Goal: Task Accomplishment & Management: Manage account settings

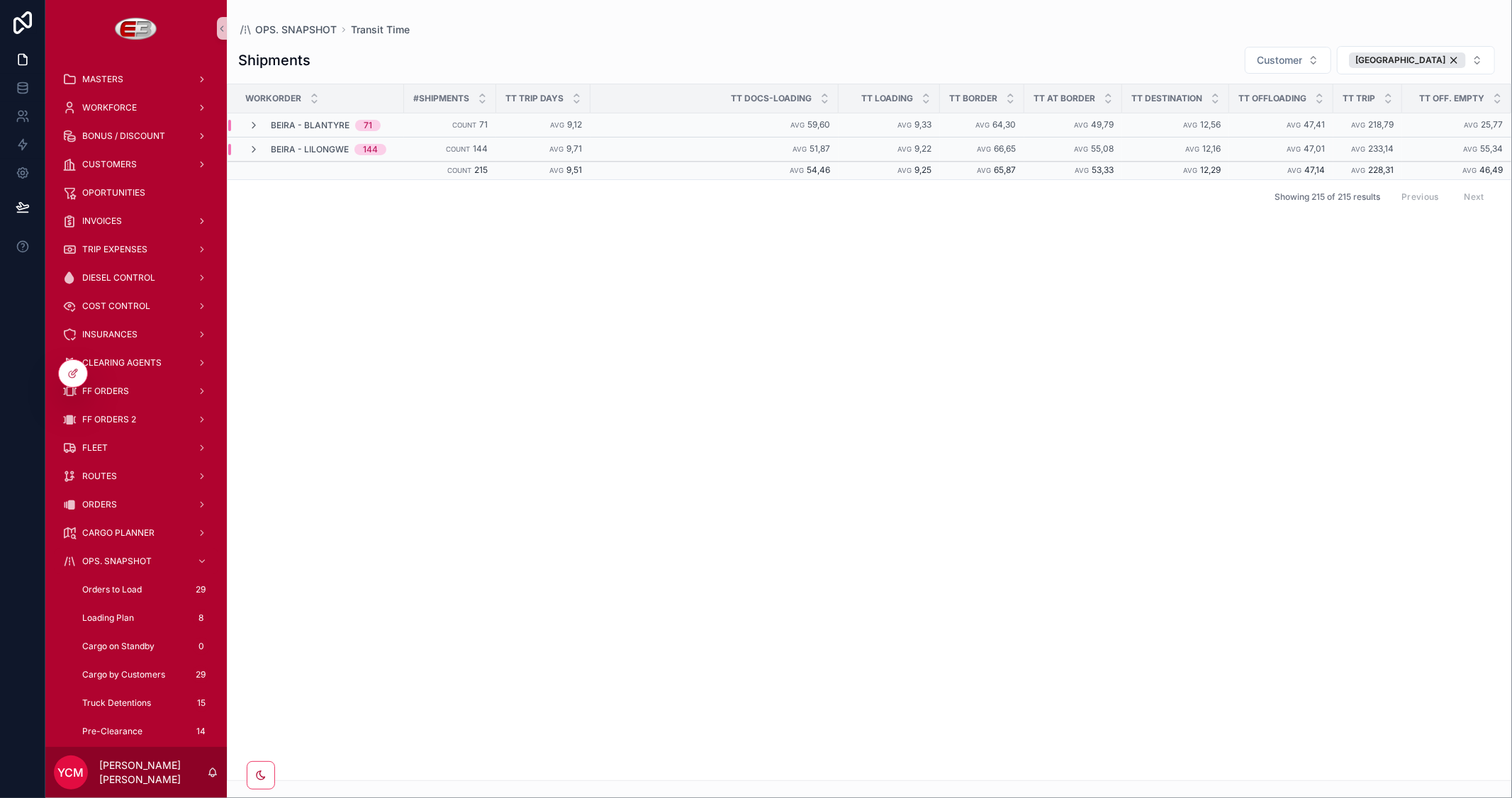
scroll to position [315, 0]
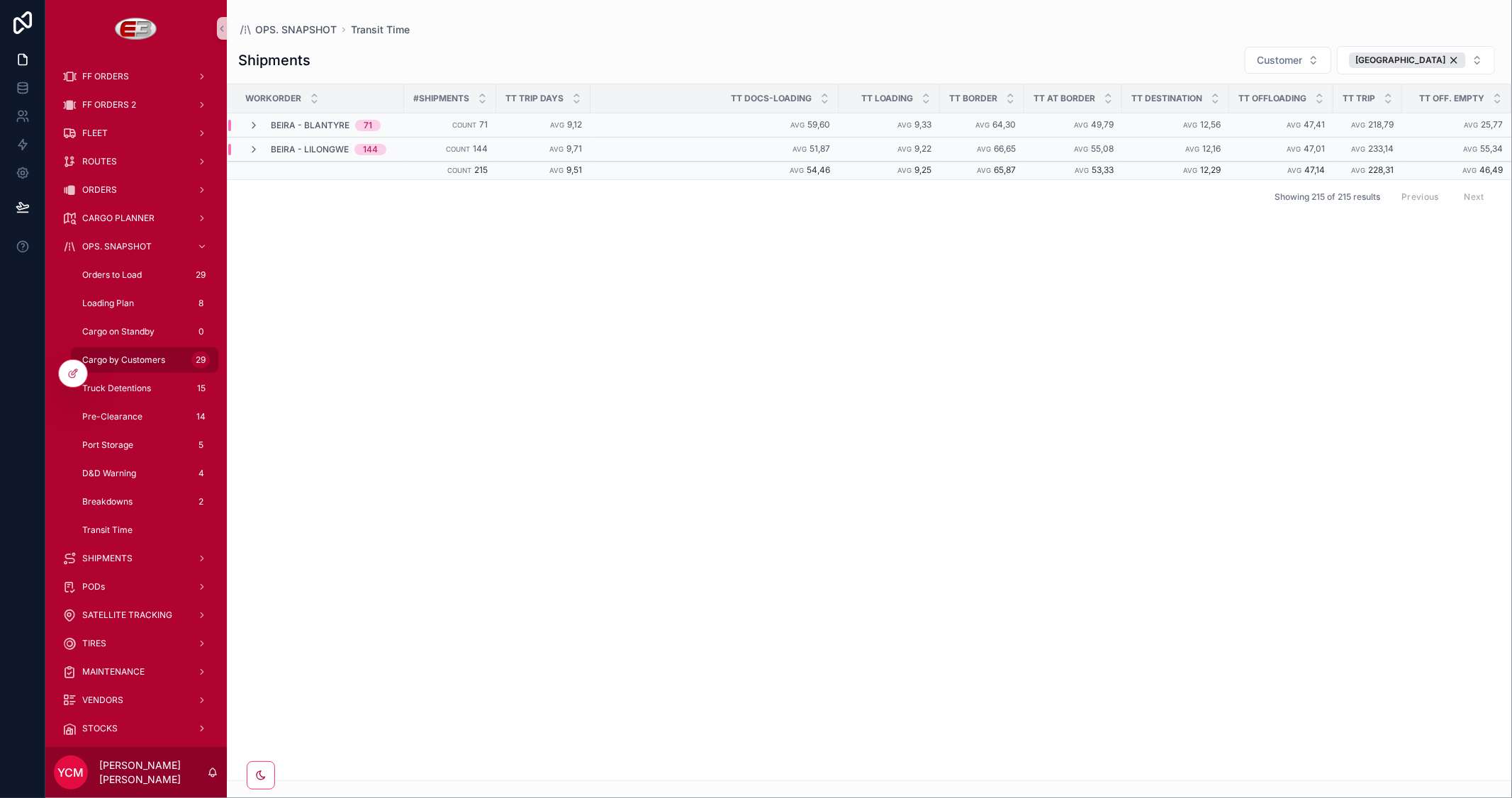
click at [153, 357] on span "Cargo by Customers" at bounding box center [124, 360] width 83 height 12
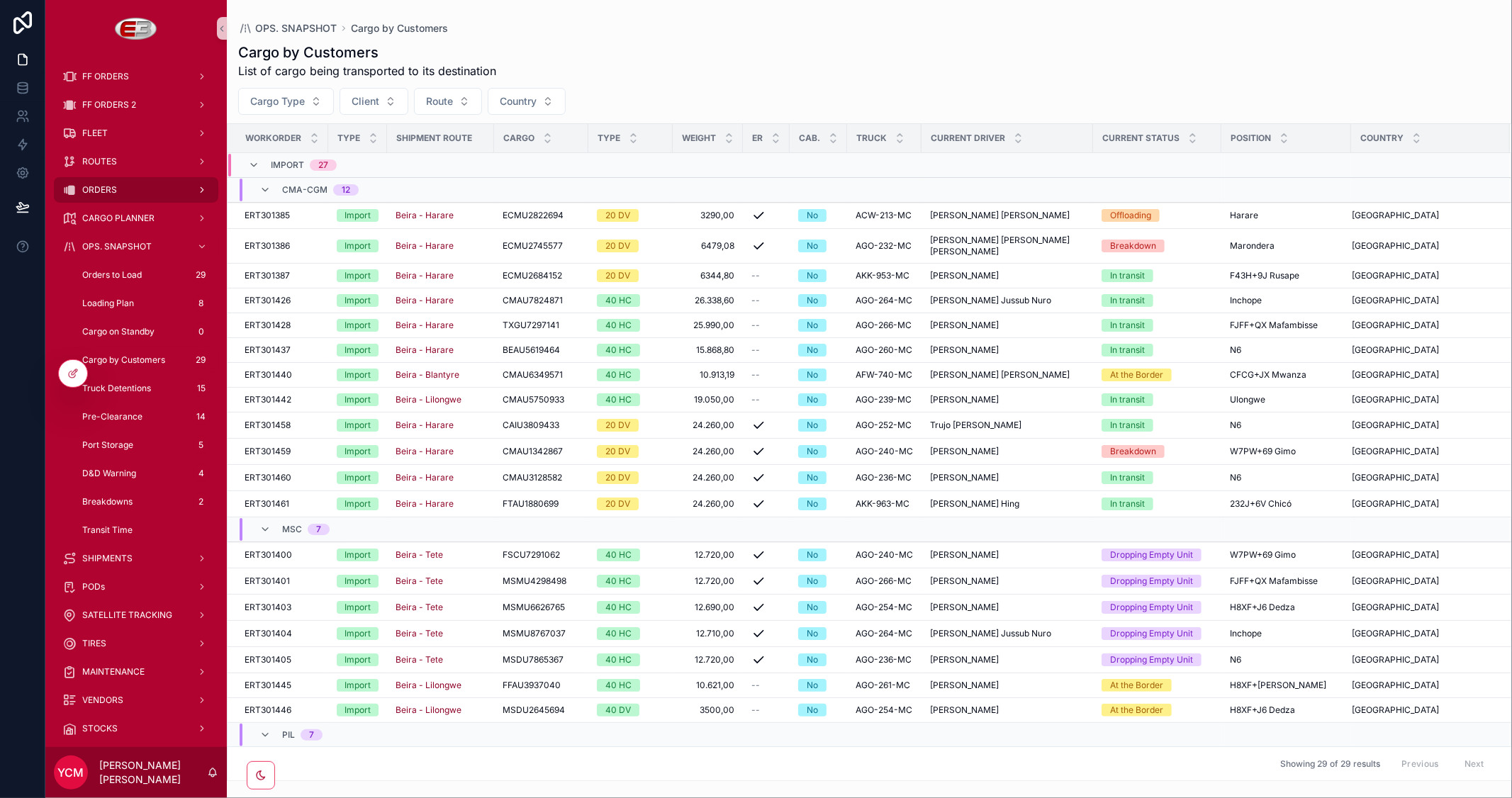
click at [131, 194] on div "ORDERS" at bounding box center [135, 189] width 147 height 23
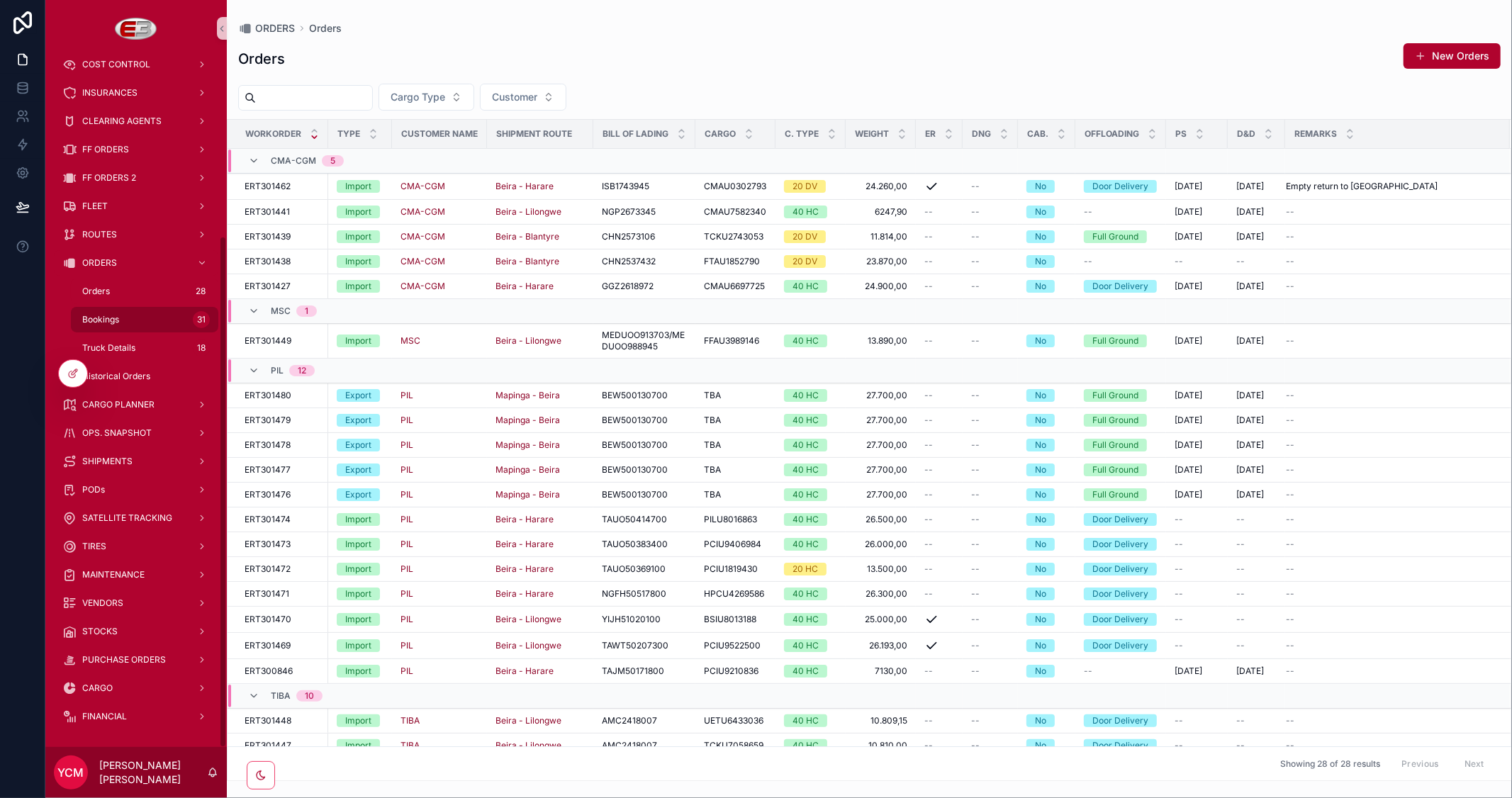
click at [119, 319] on div "Bookings 31" at bounding box center [145, 319] width 131 height 23
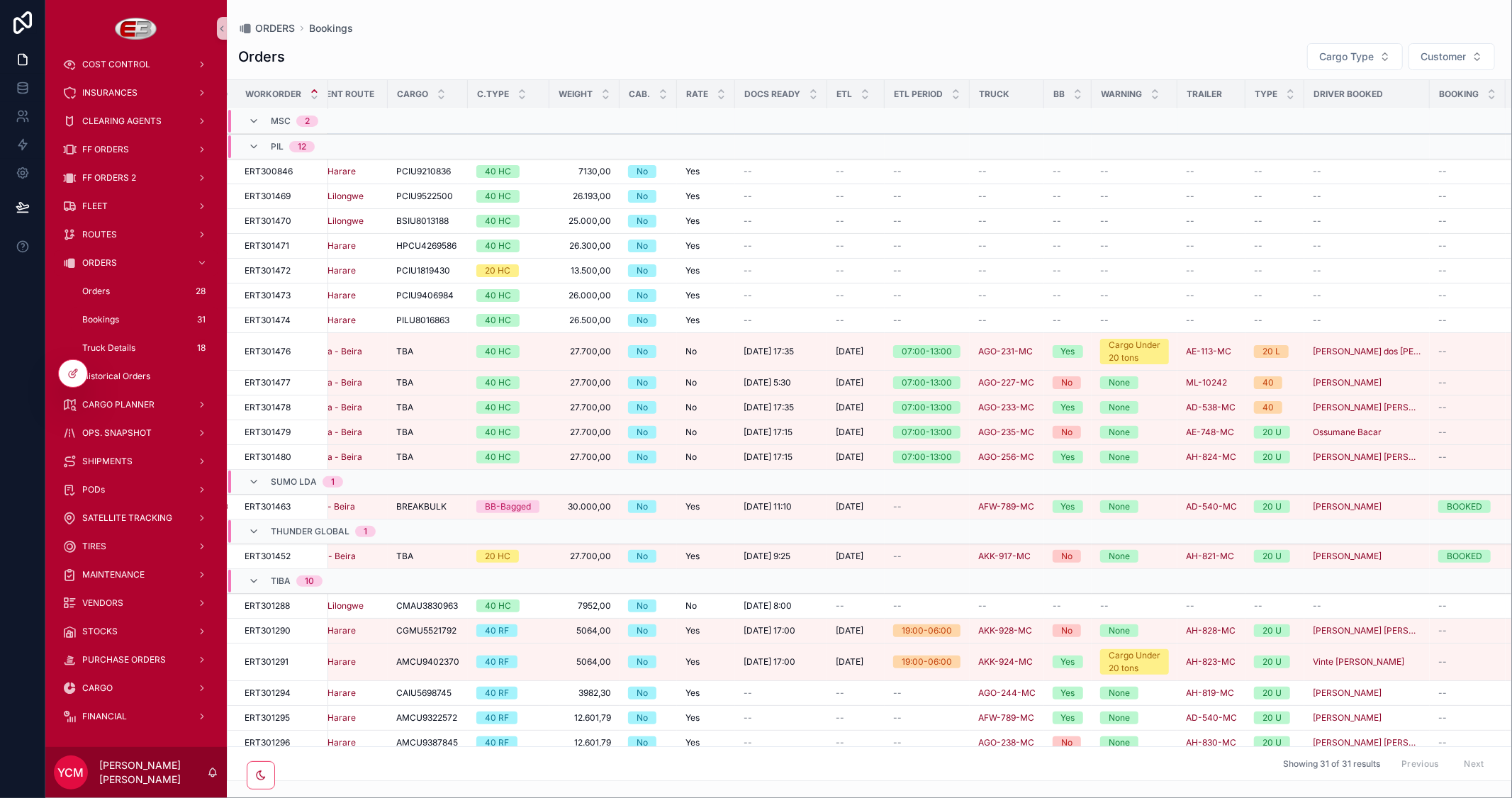
scroll to position [236, 0]
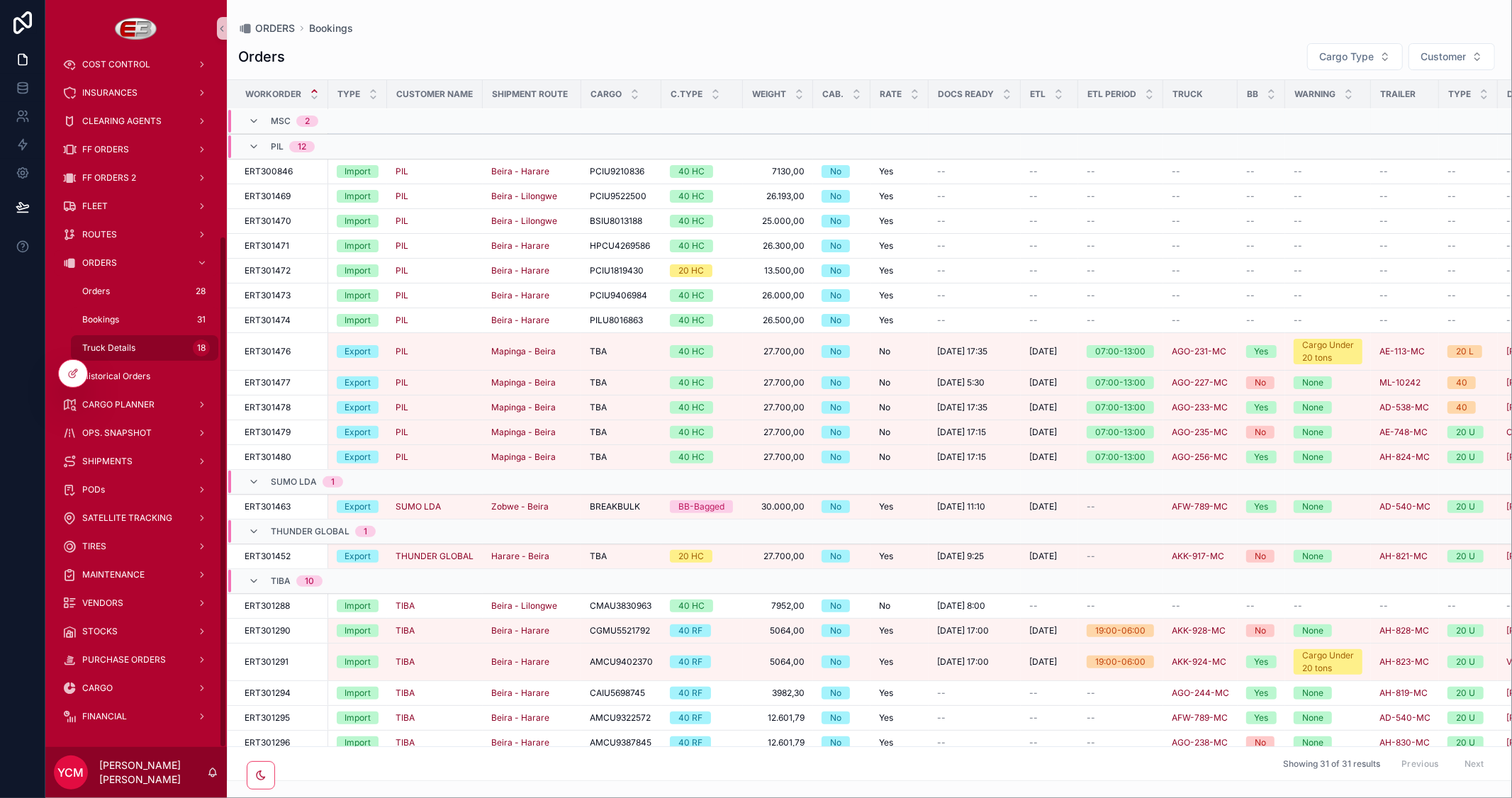
click at [118, 340] on div "Truck Details 18" at bounding box center [145, 347] width 131 height 23
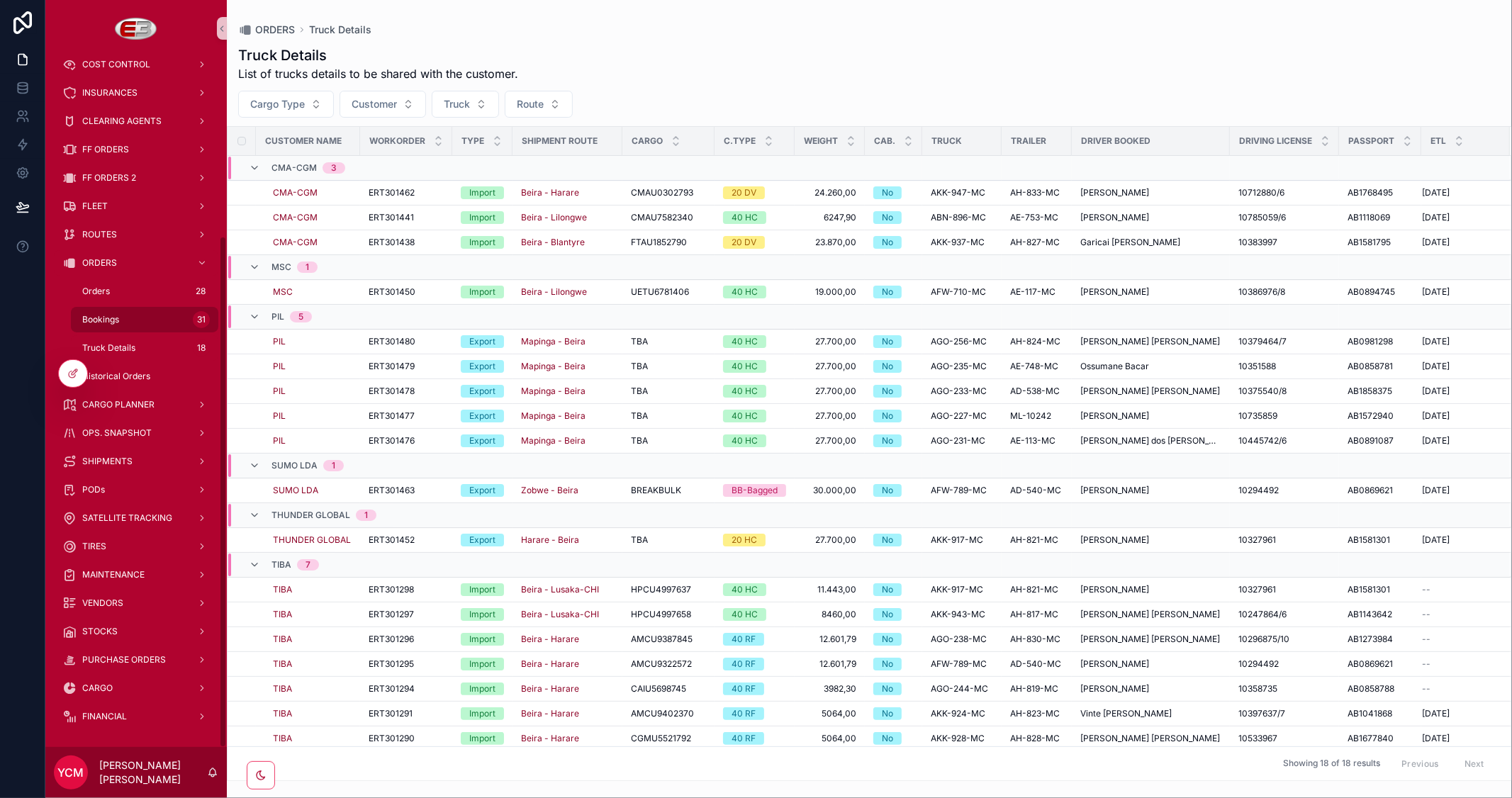
click at [114, 315] on span "Bookings" at bounding box center [100, 319] width 37 height 12
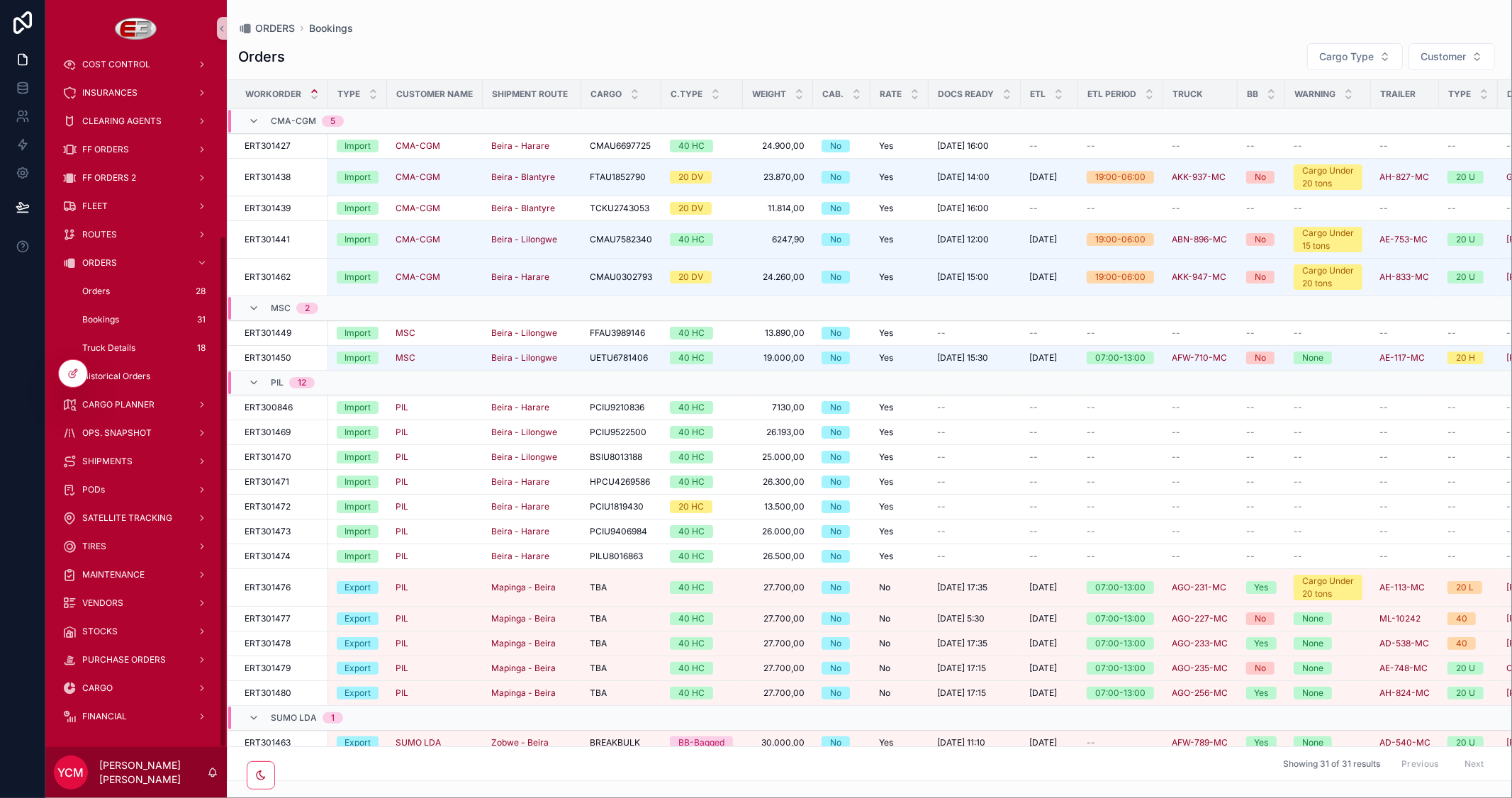
click at [114, 320] on span "Bookings" at bounding box center [100, 319] width 37 height 12
click at [131, 398] on div "CARGO PLANNER" at bounding box center [135, 404] width 147 height 23
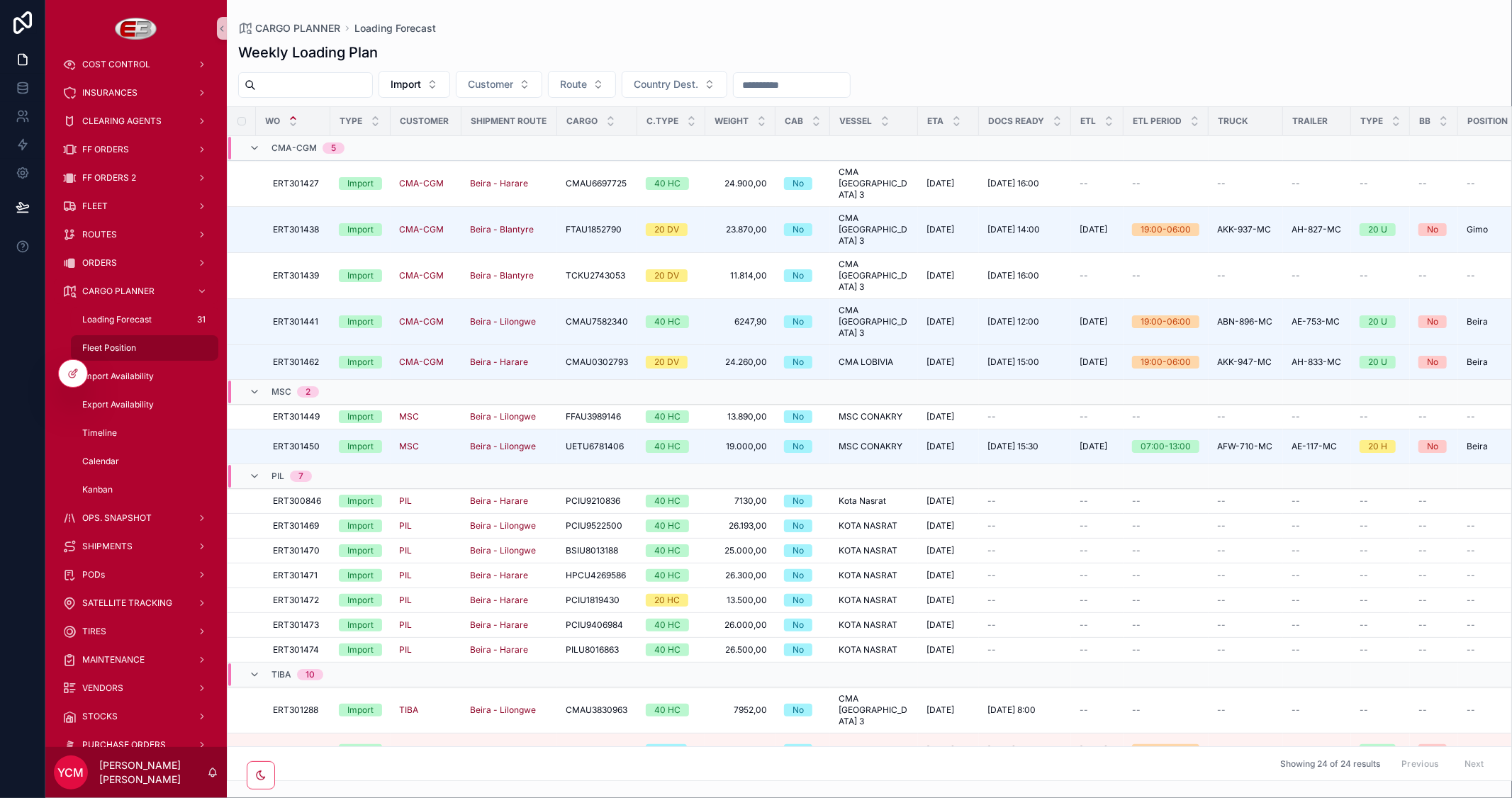
click at [135, 344] on span "Fleet Position" at bounding box center [109, 348] width 54 height 12
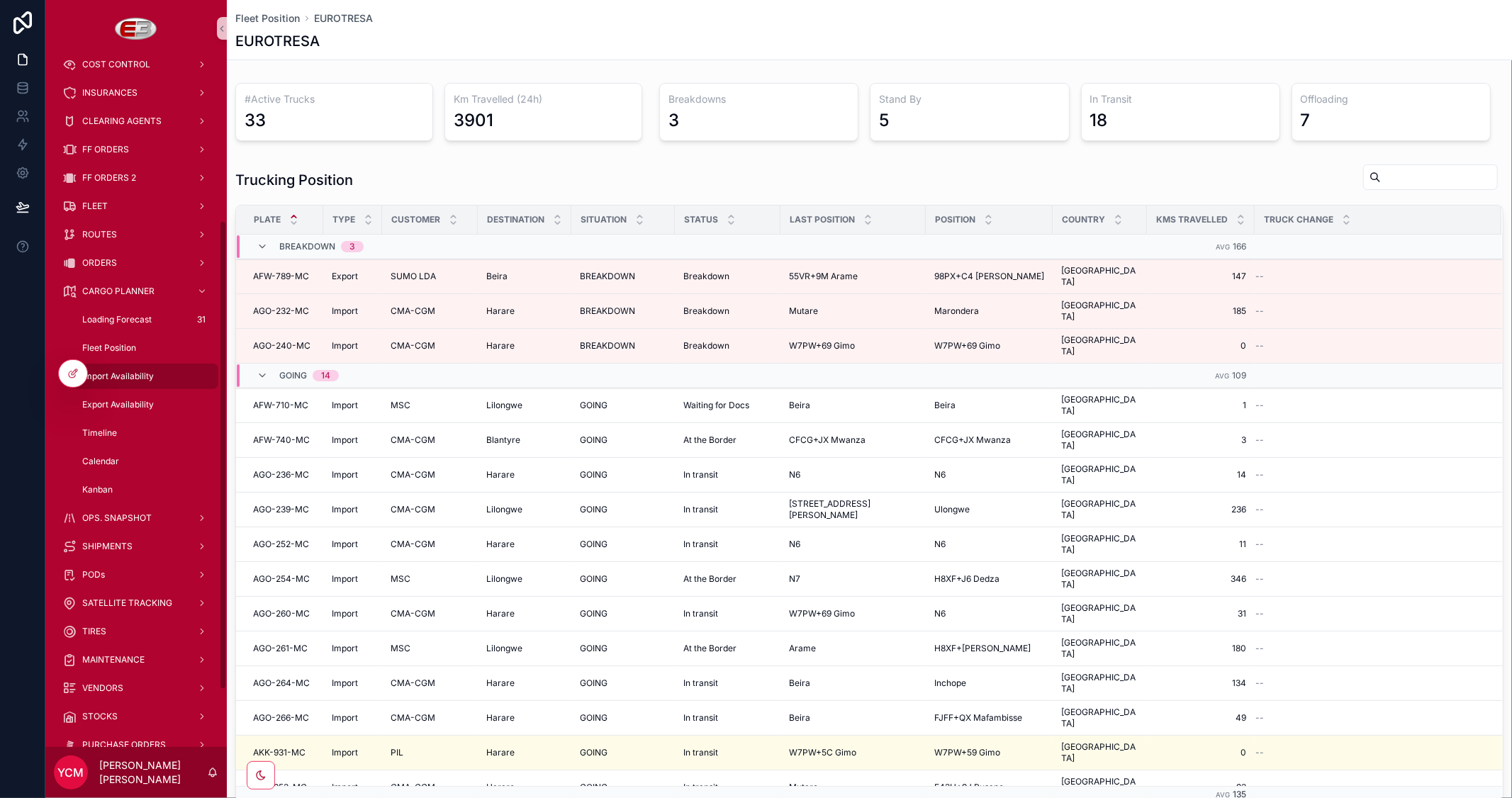
click at [142, 376] on span "Import Availability" at bounding box center [118, 376] width 72 height 12
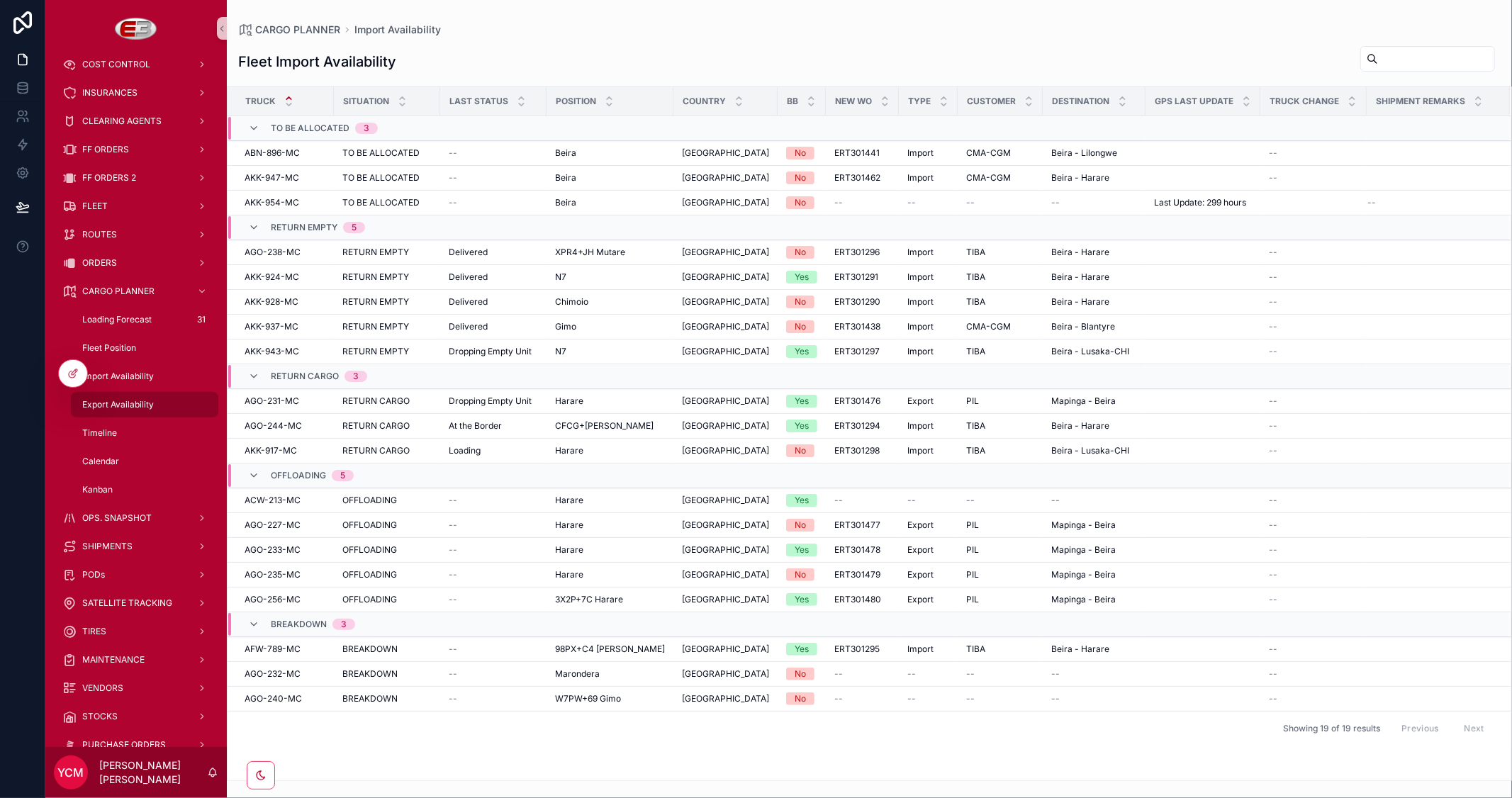
click at [125, 399] on span "Export Availability" at bounding box center [118, 405] width 72 height 12
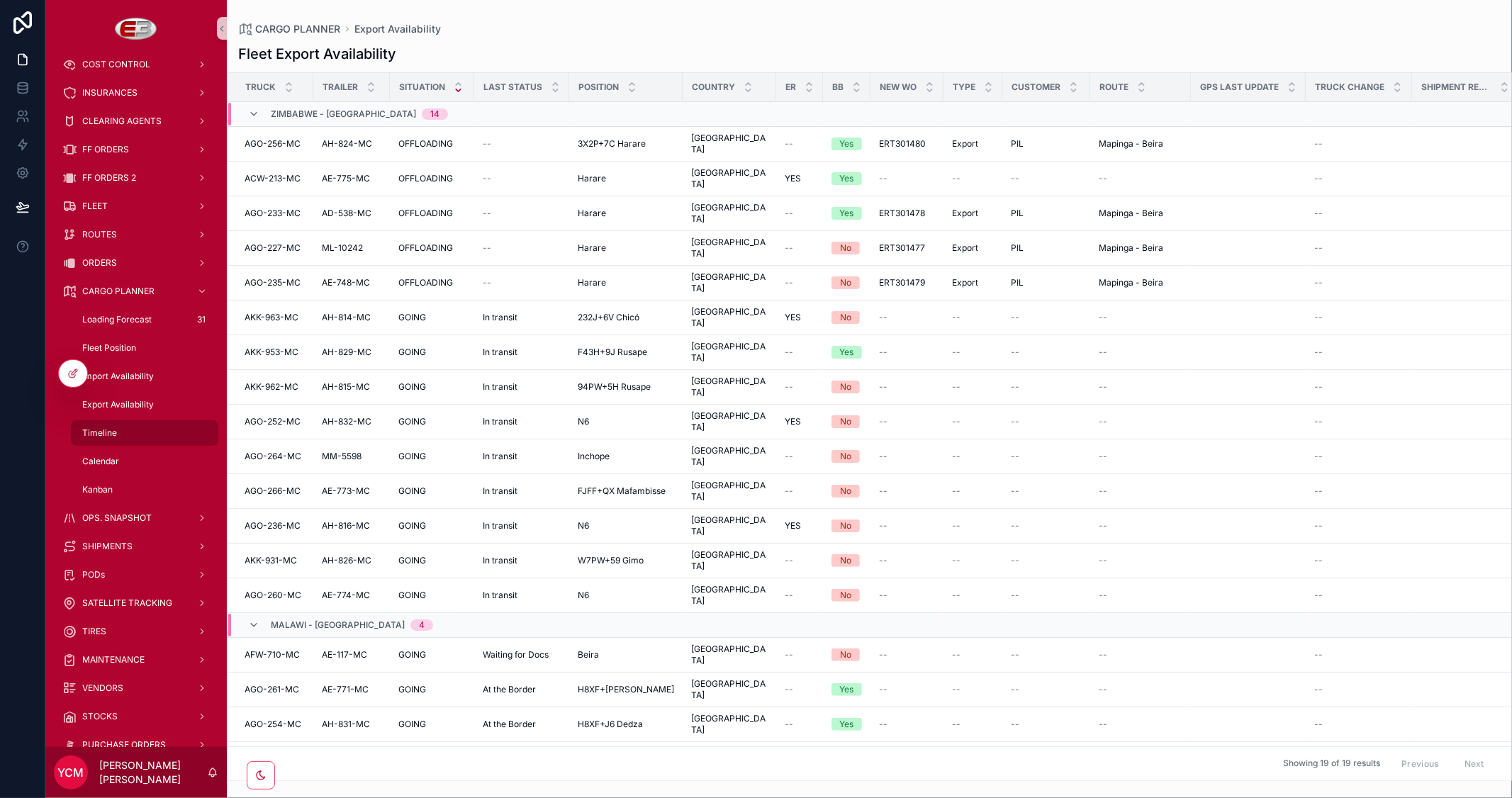
click at [108, 429] on span "Timeline" at bounding box center [100, 433] width 35 height 12
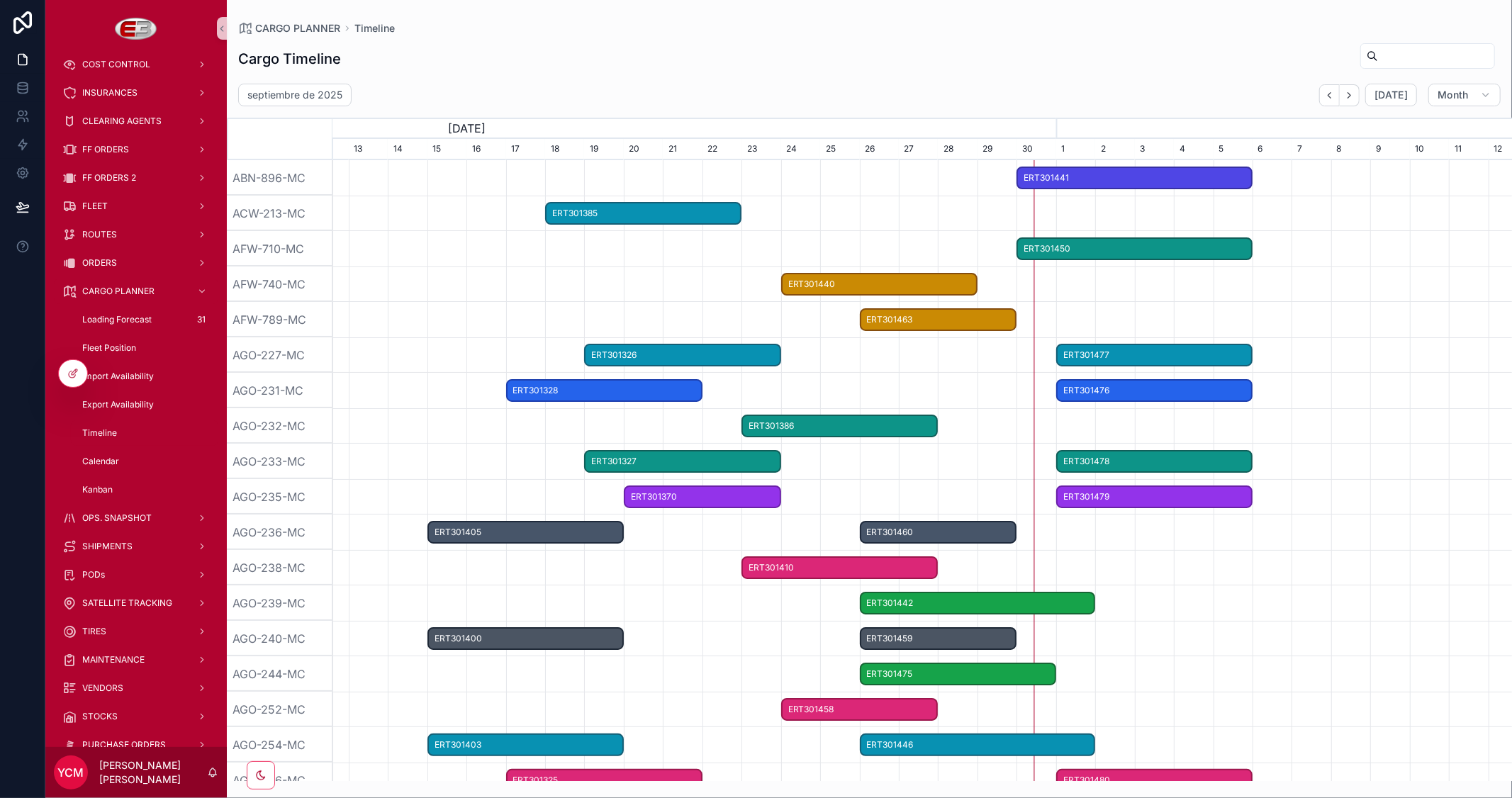
drag, startPoint x: 1338, startPoint y: 475, endPoint x: 590, endPoint y: 471, distance: 748.0
click at [69, 374] on icon at bounding box center [72, 373] width 12 height 12
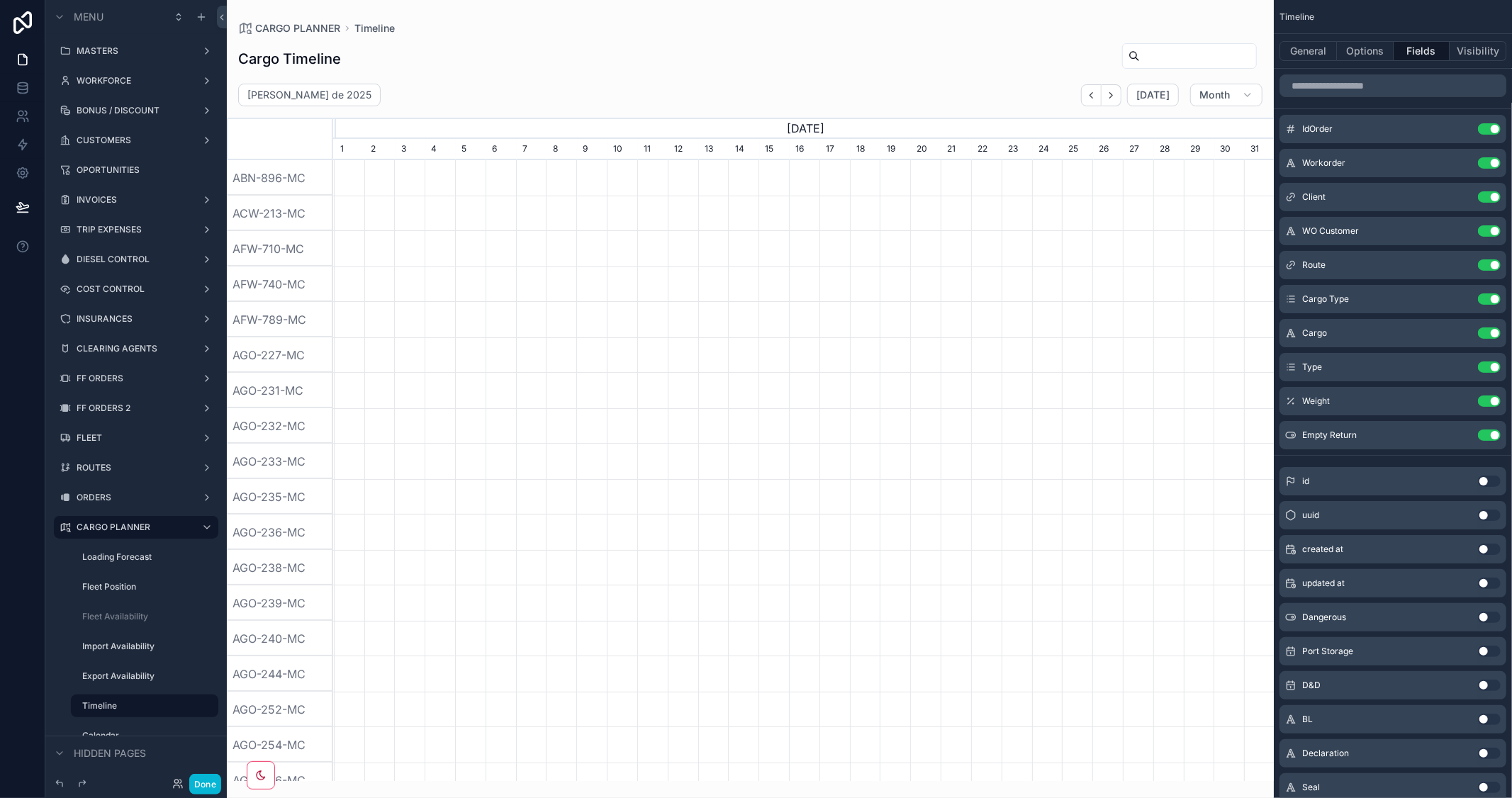
scroll to position [0, 940]
click at [1352, 47] on button "Options" at bounding box center [1365, 51] width 57 height 19
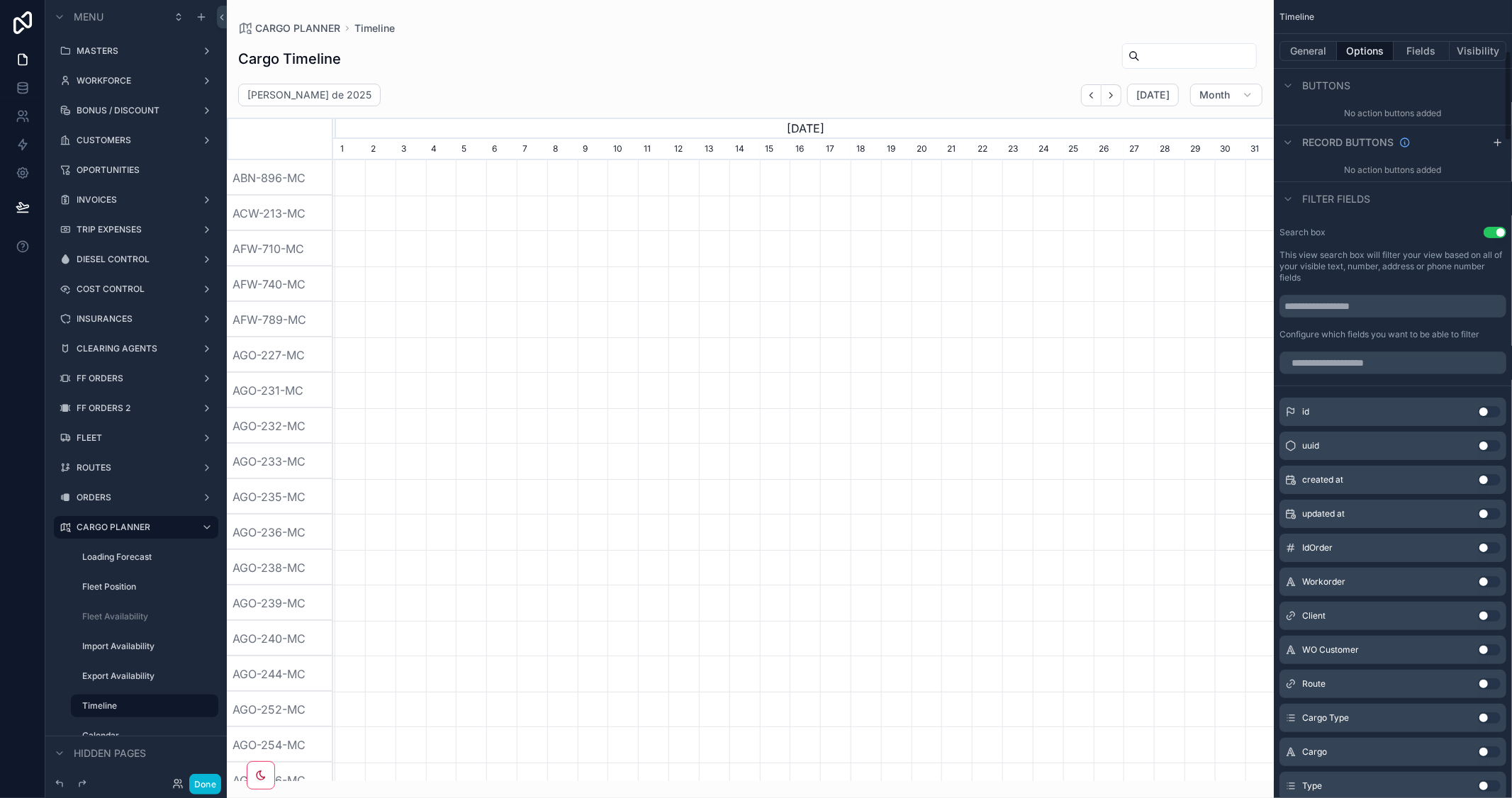
scroll to position [472, 0]
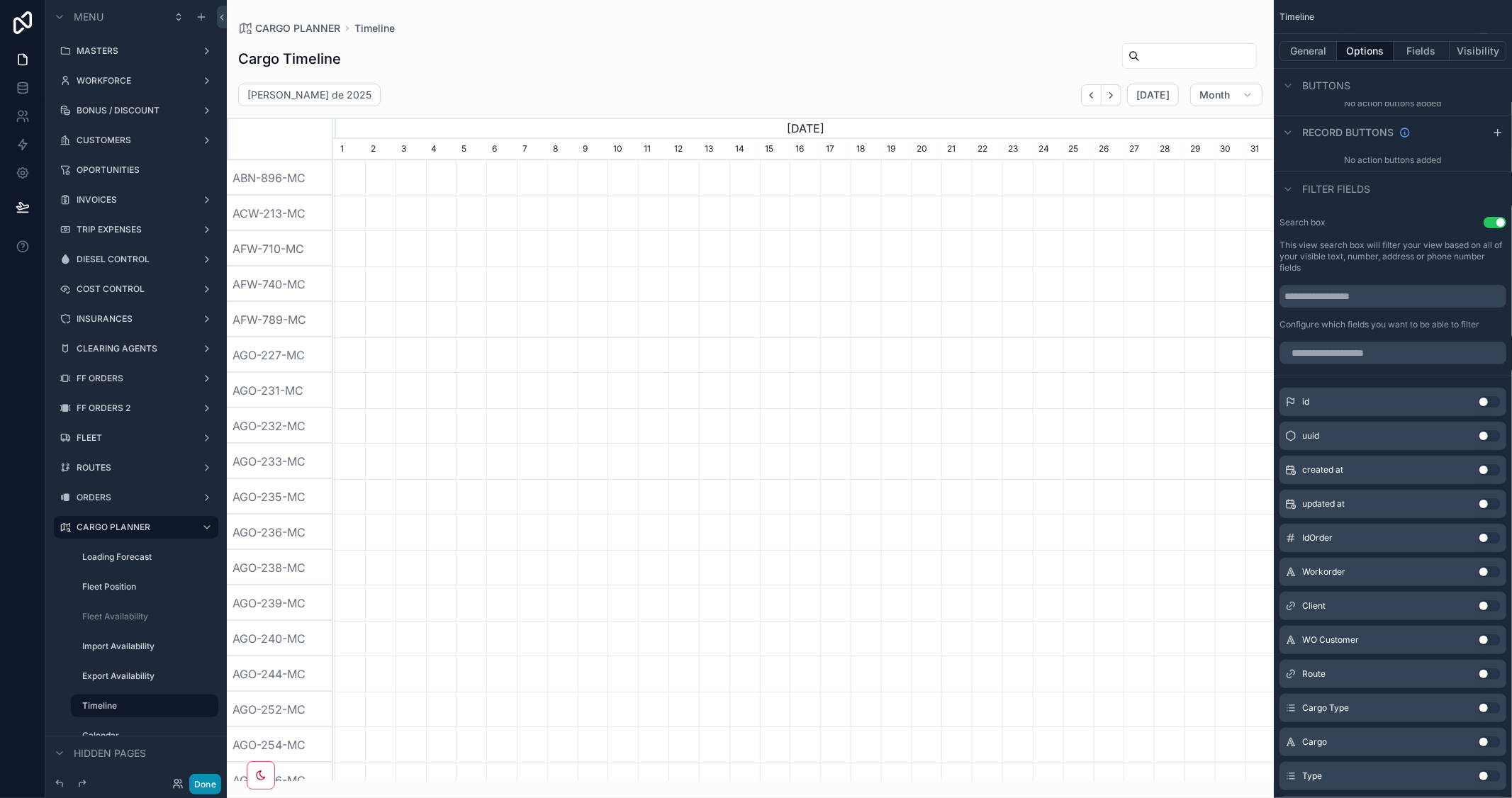
click at [209, 779] on button "Done" at bounding box center [205, 784] width 32 height 20
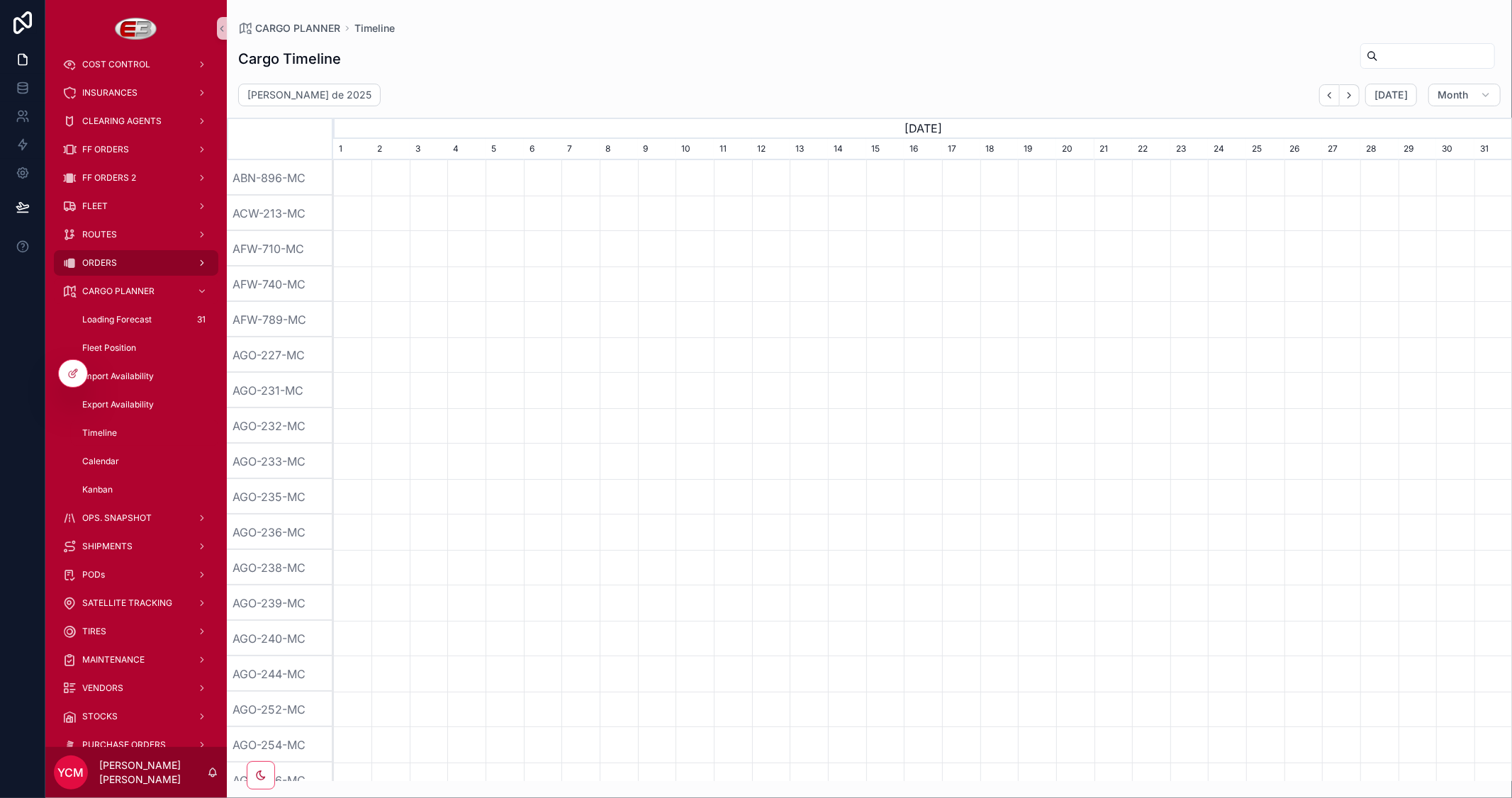
click at [111, 260] on span "ORDERS" at bounding box center [100, 262] width 35 height 12
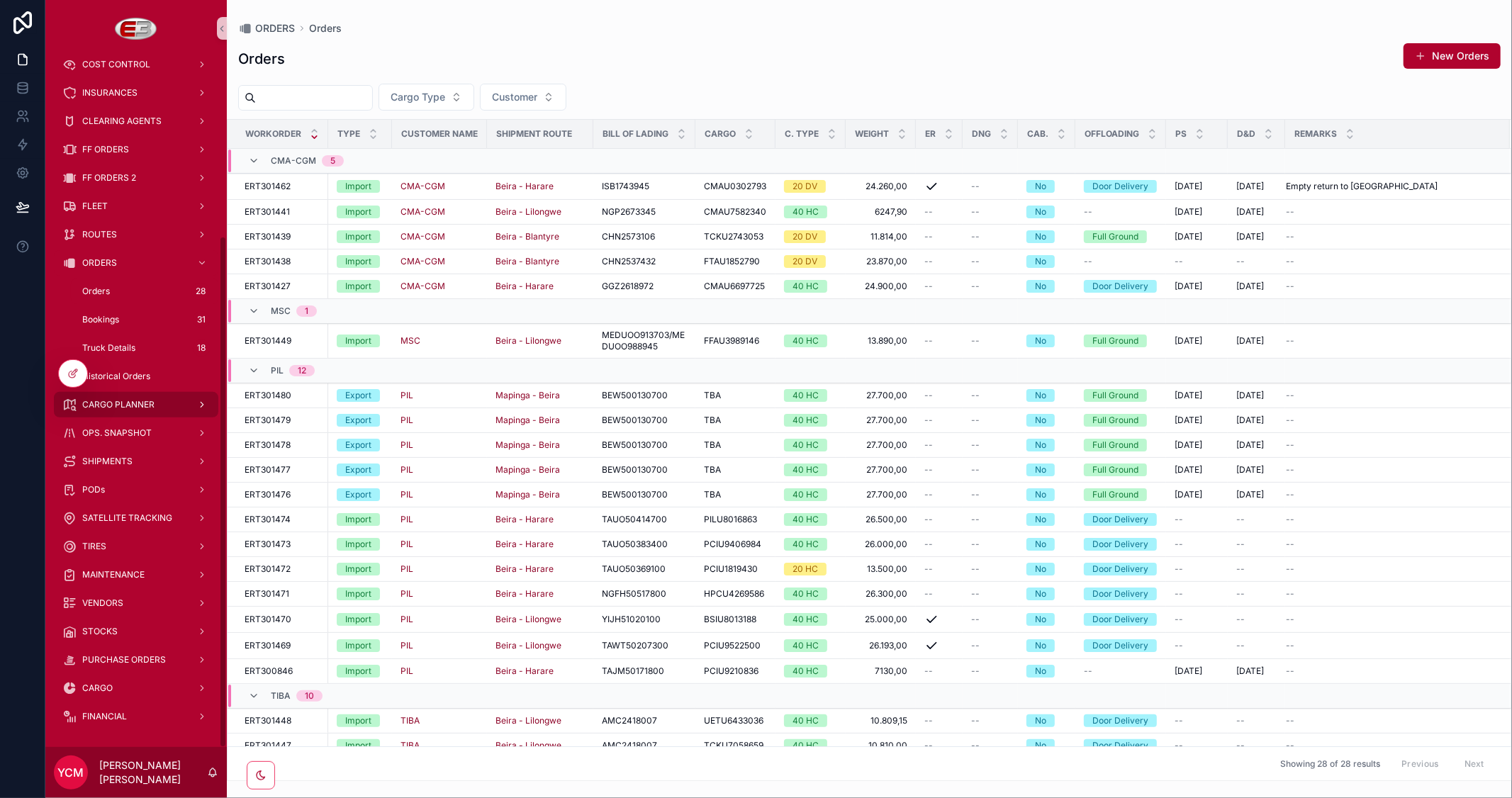
click at [118, 408] on span "CARGO PLANNER" at bounding box center [118, 405] width 72 height 12
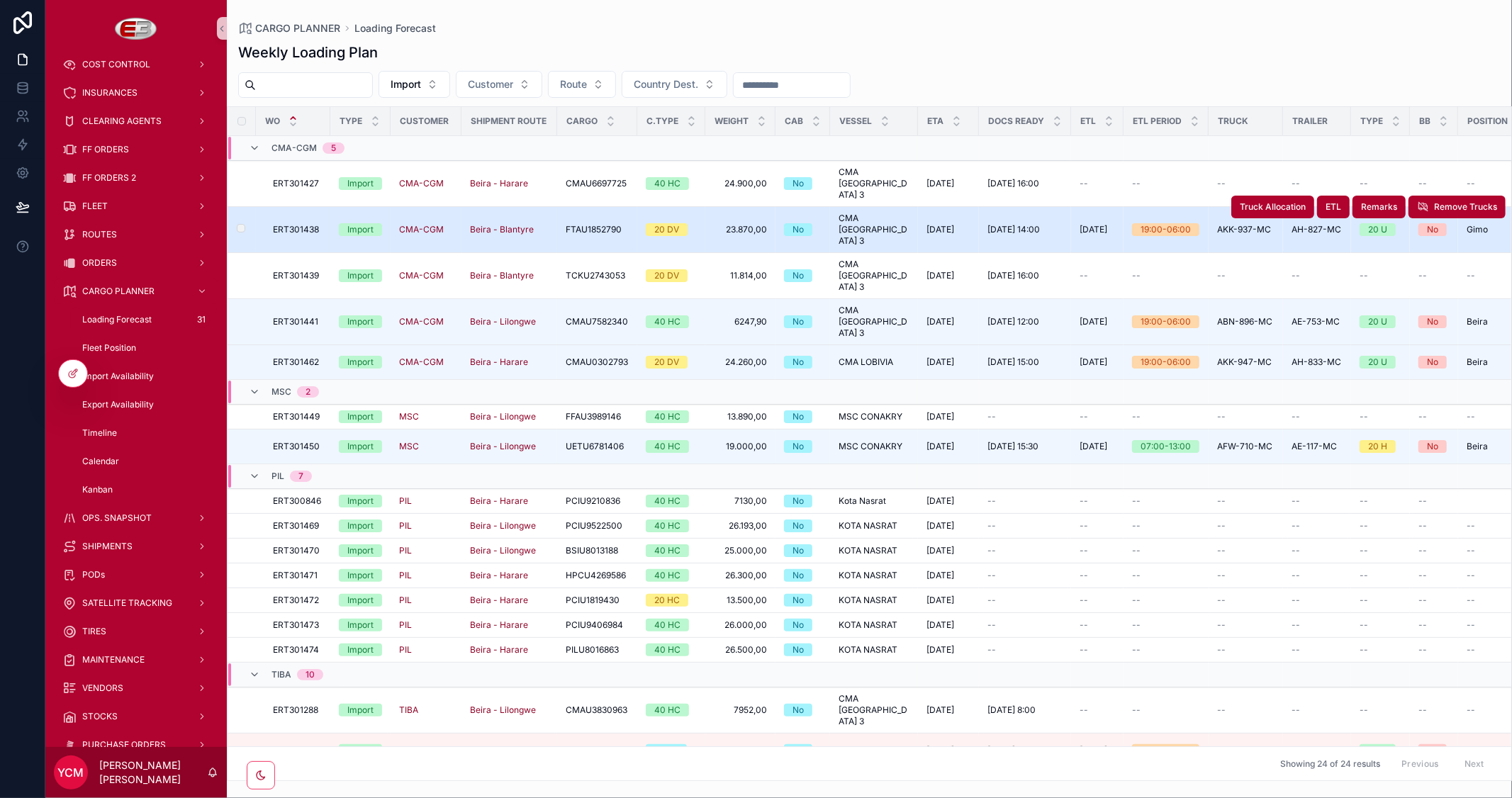
click at [1221, 224] on span "AKK-937-MC" at bounding box center [1243, 230] width 54 height 11
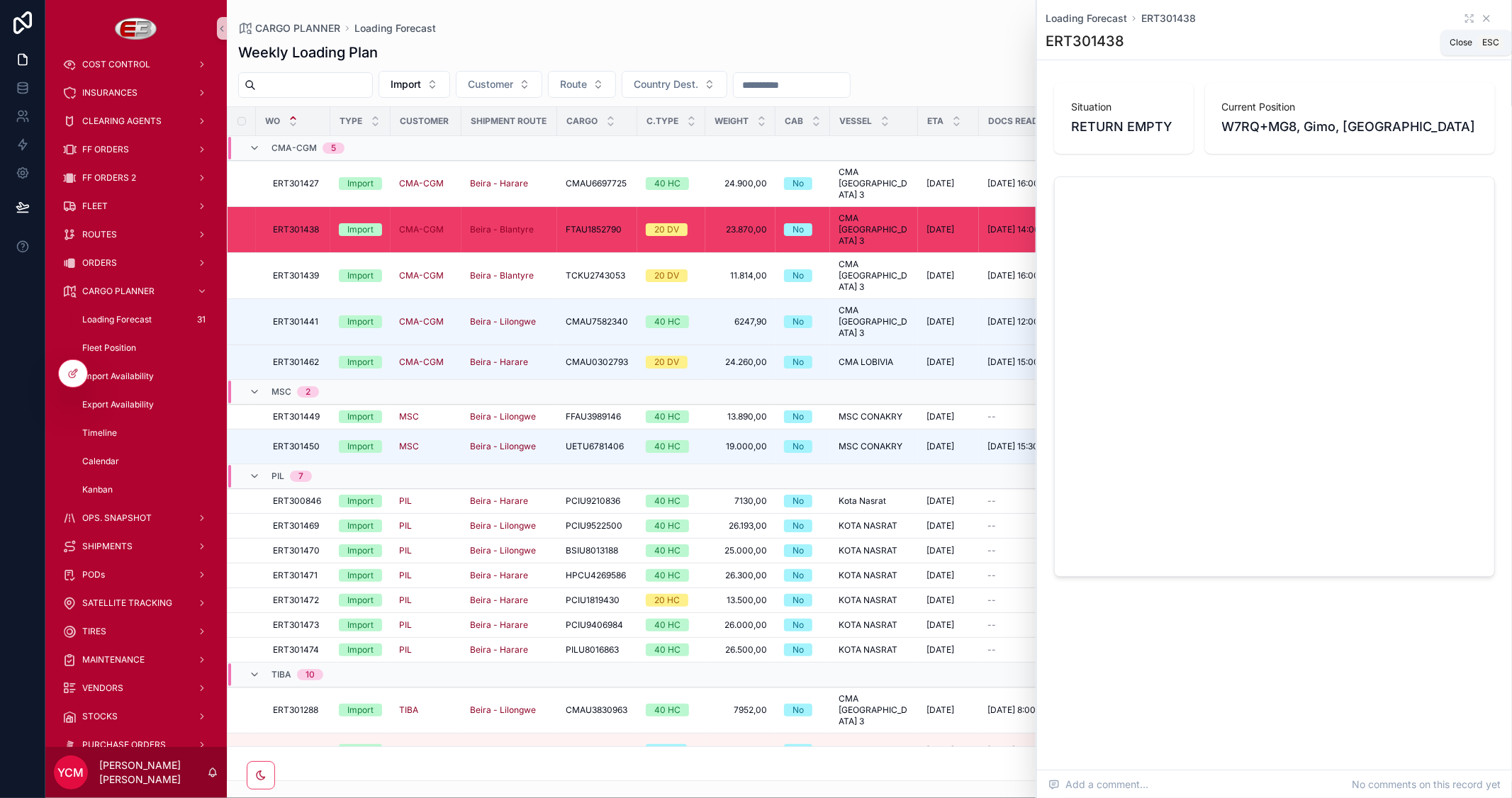
click at [1486, 22] on icon "scrollable content" at bounding box center [1486, 18] width 12 height 12
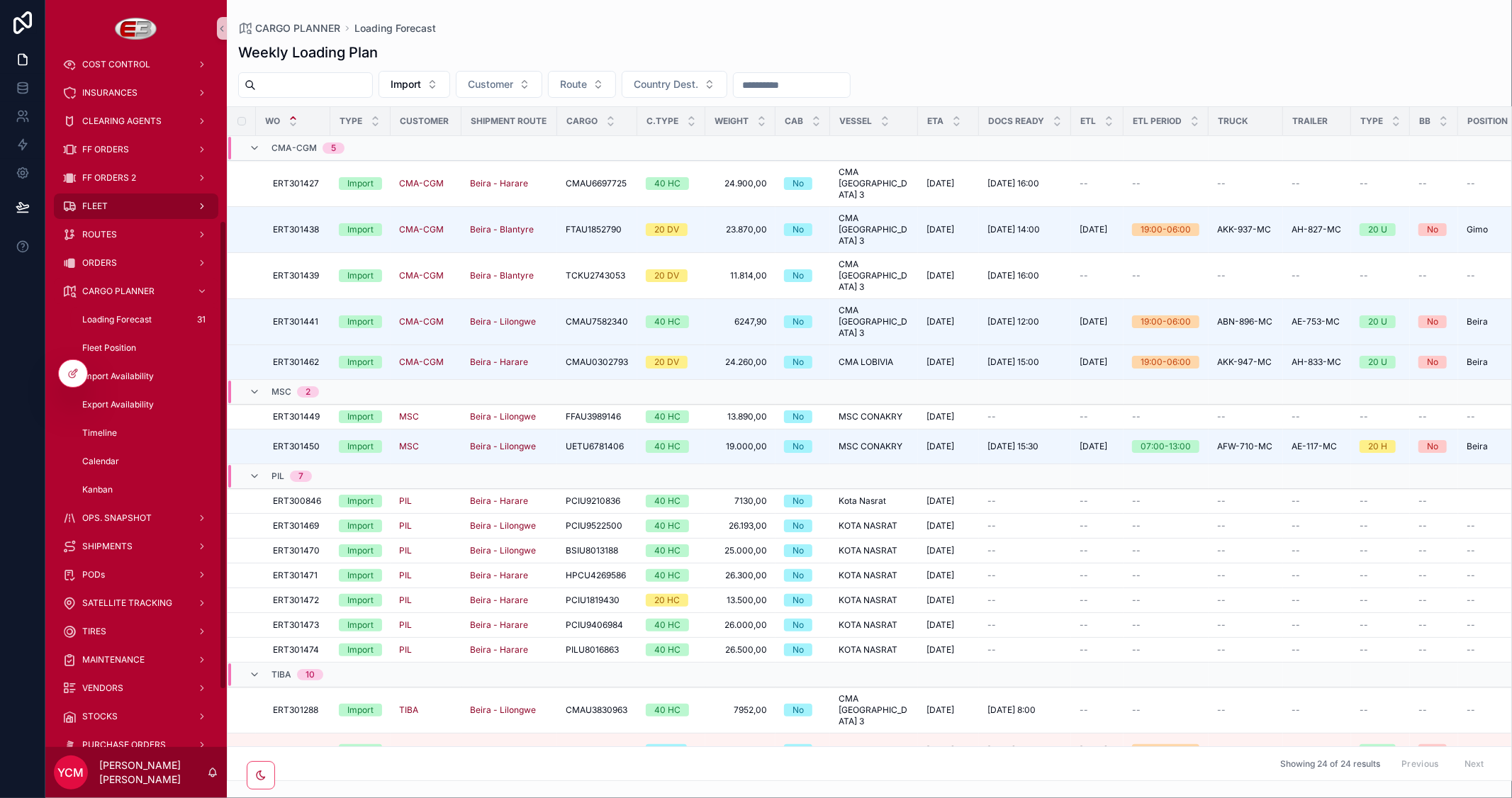
click at [149, 209] on div "FLEET" at bounding box center [135, 206] width 147 height 23
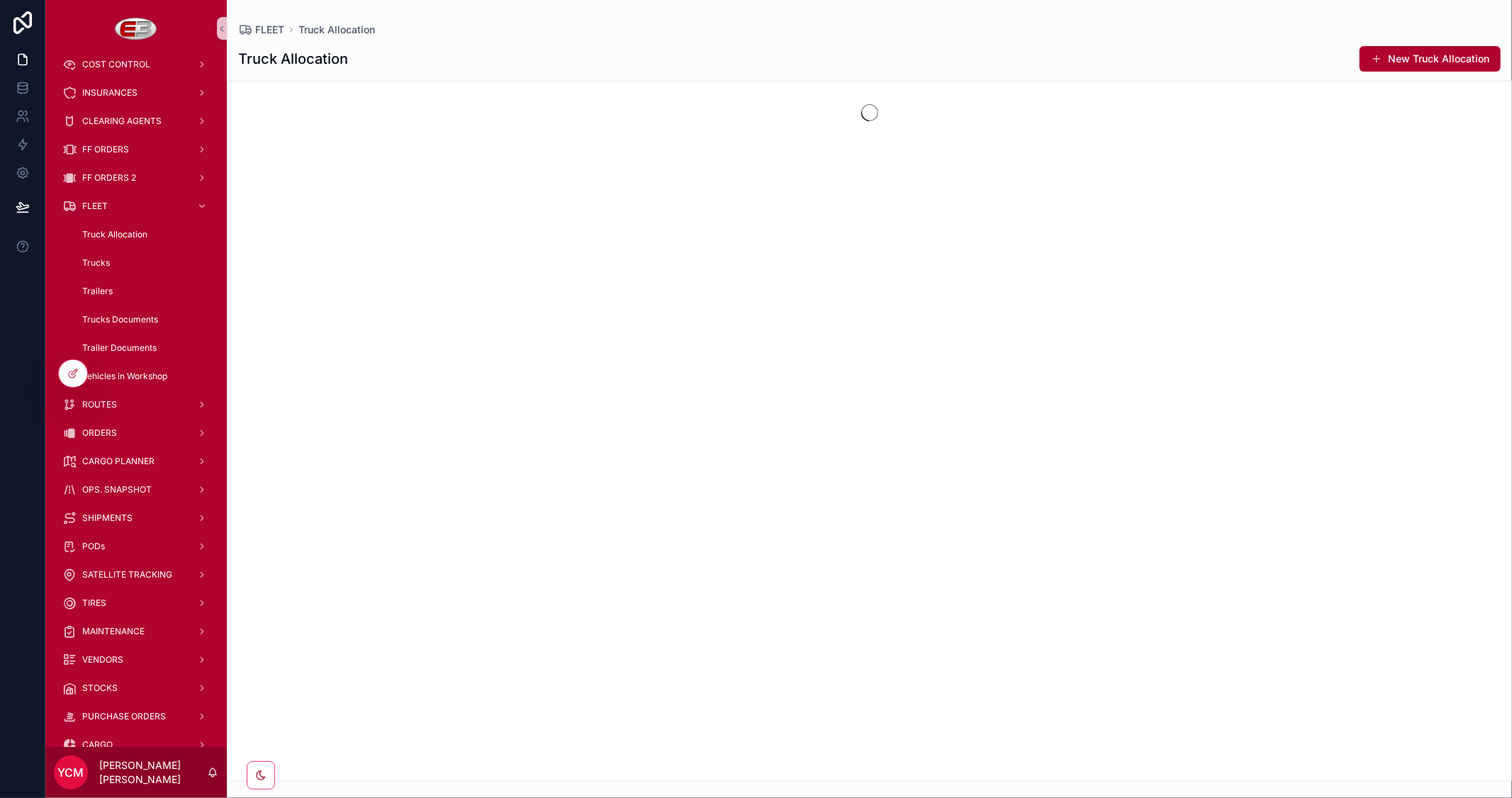
click at [123, 230] on span "Truck Allocation" at bounding box center [115, 234] width 65 height 12
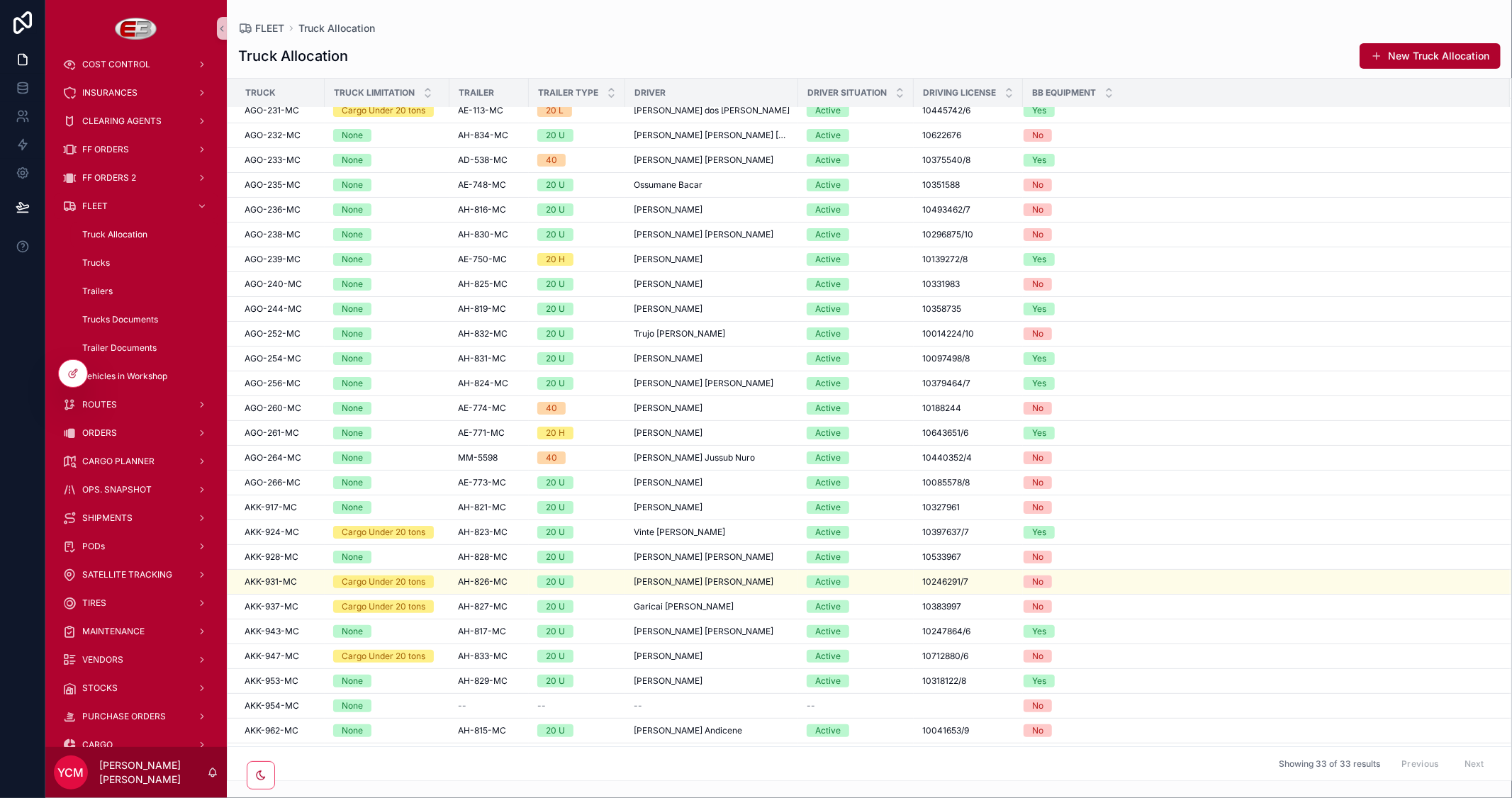
scroll to position [179, 0]
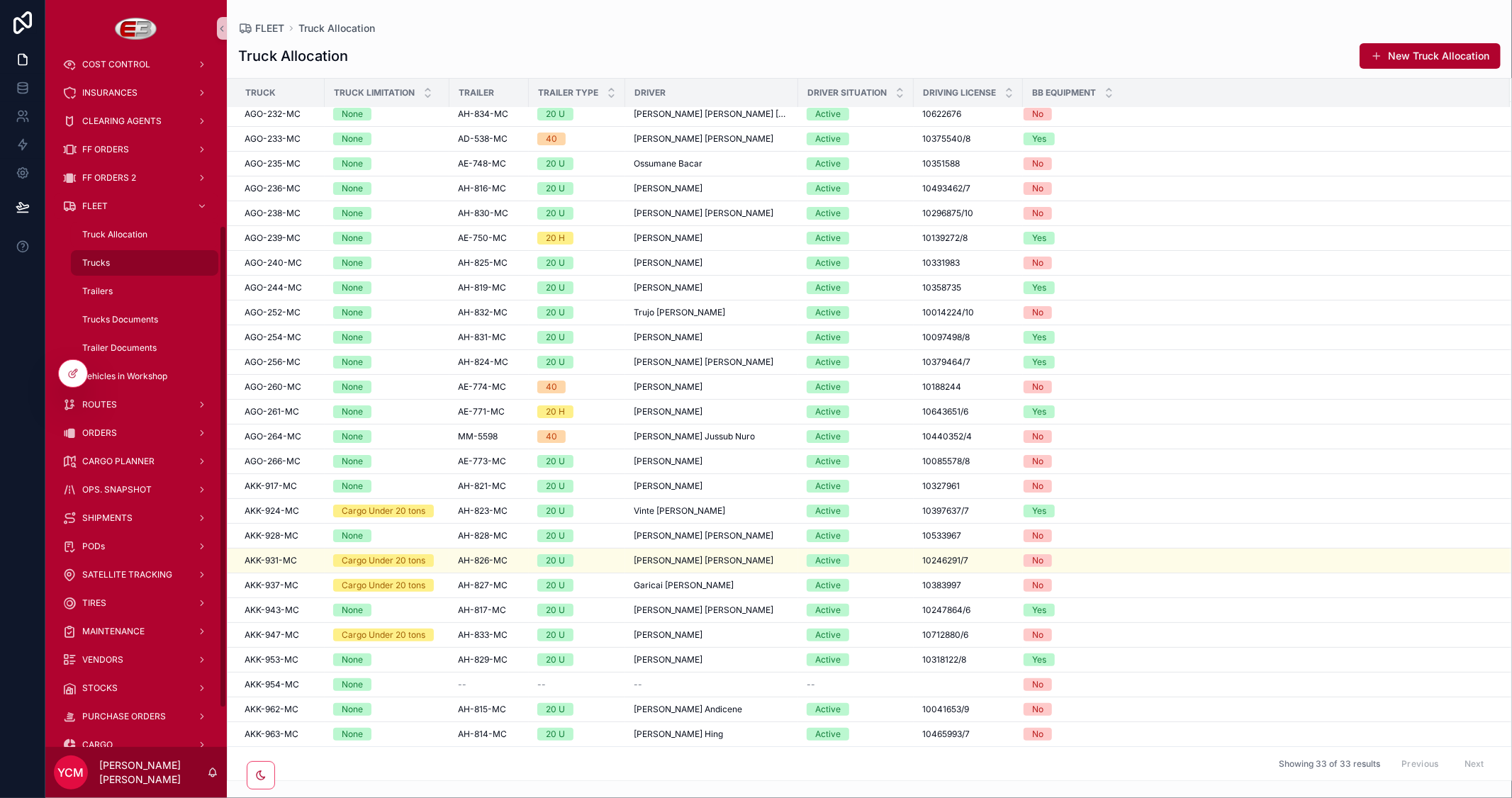
click at [98, 259] on span "Trucks" at bounding box center [97, 262] width 28 height 12
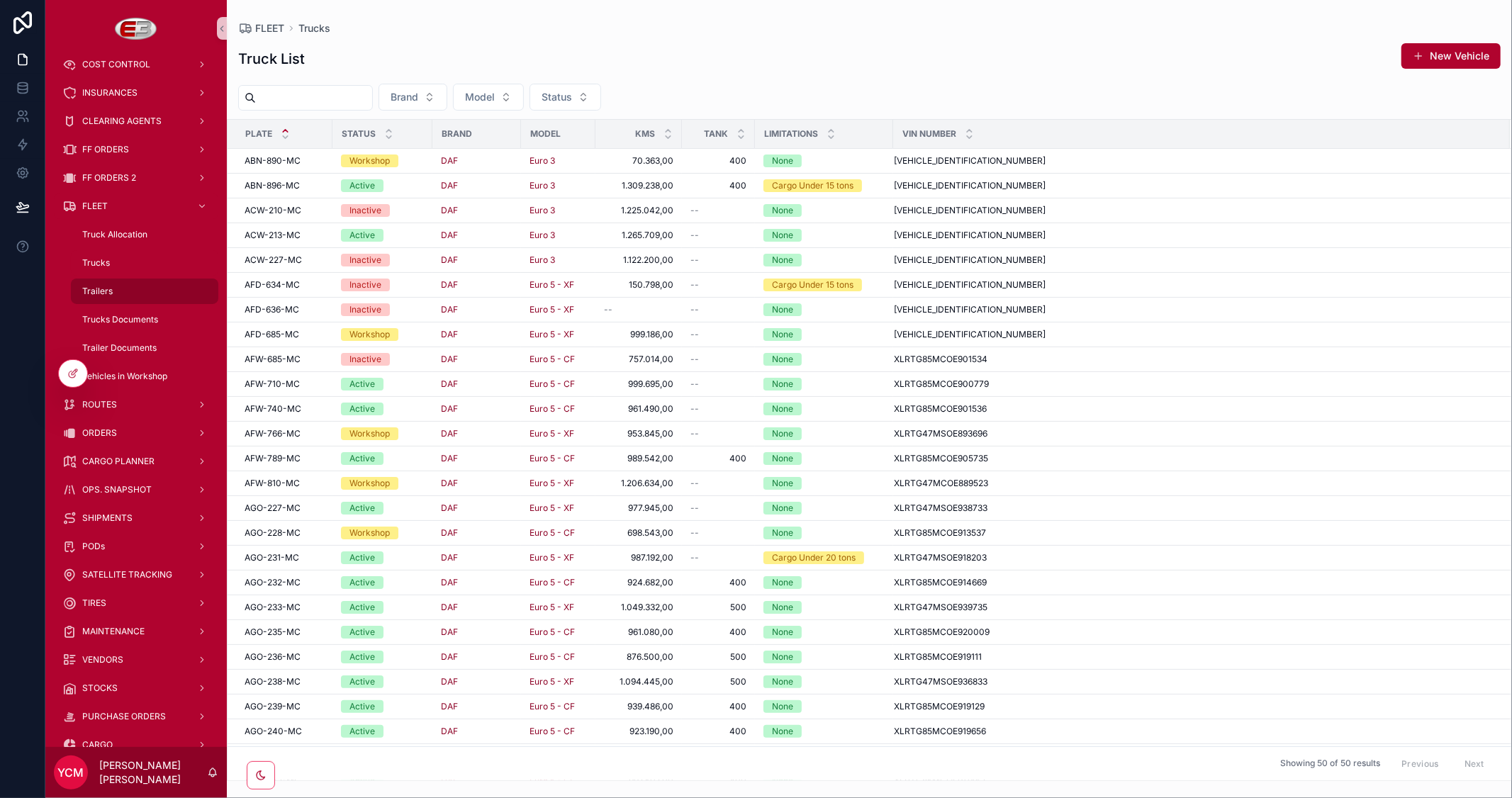
click at [99, 288] on span "Trailers" at bounding box center [97, 291] width 30 height 12
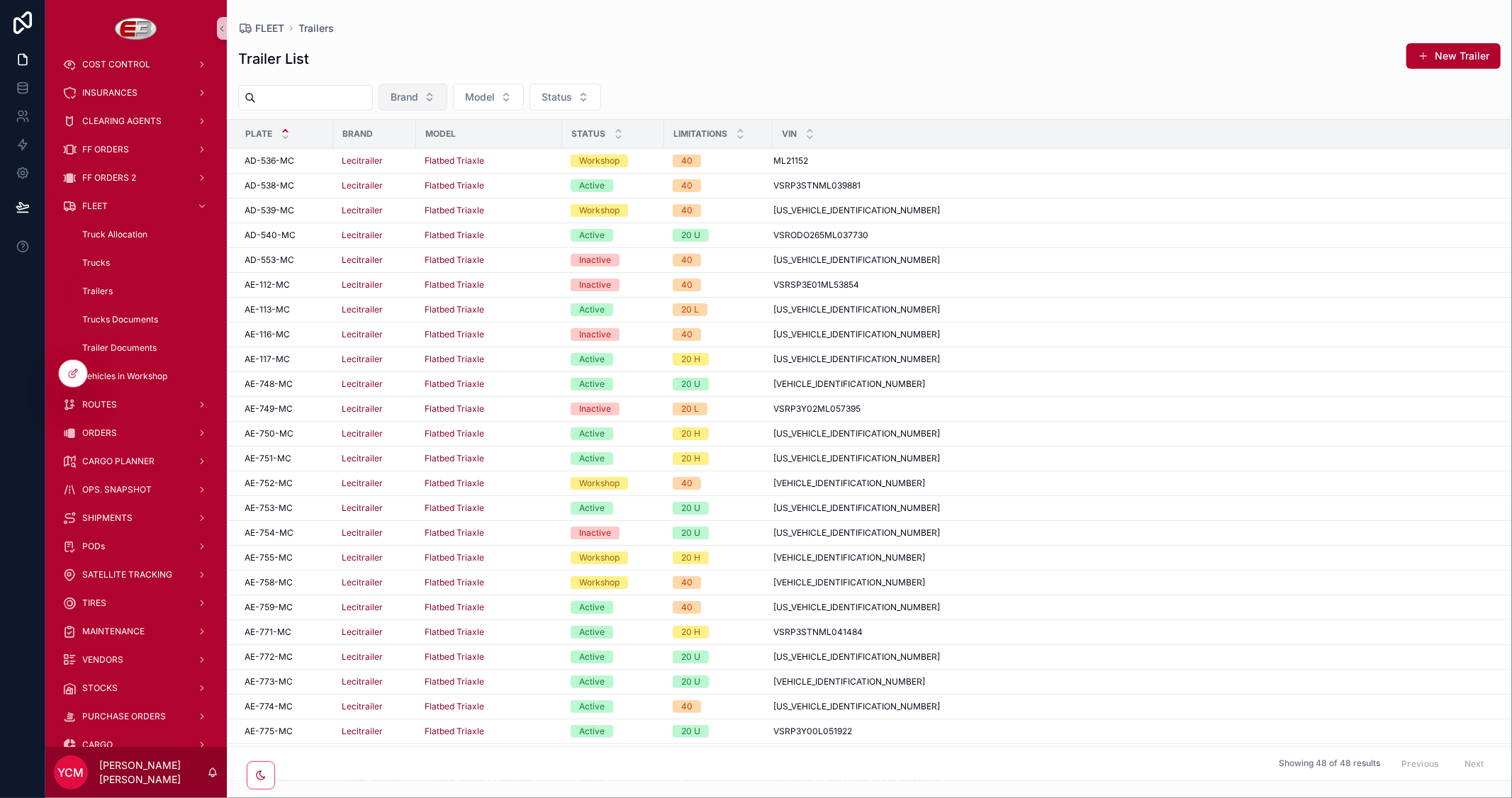
click at [447, 96] on button "Brand" at bounding box center [413, 97] width 69 height 27
click at [572, 95] on span "Status" at bounding box center [557, 97] width 30 height 14
click at [554, 153] on div "Active" at bounding box center [599, 154] width 170 height 23
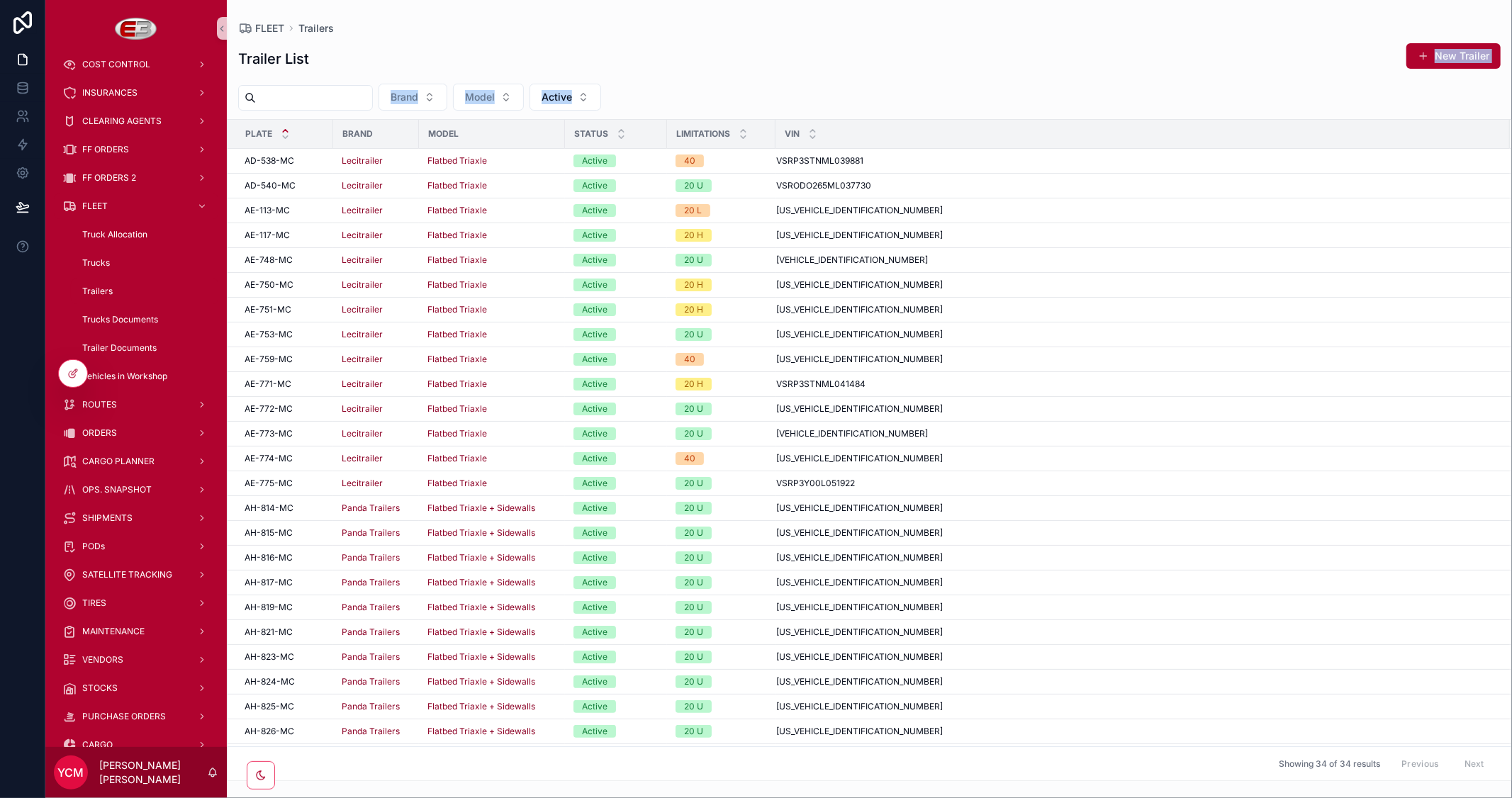
click at [808, 79] on div "Trailer List New Trailer Brand Model Active Plate Brand Model Status Limitation…" at bounding box center [869, 408] width 1285 height 747
click at [777, 51] on div "Trailer List New Trailer" at bounding box center [869, 59] width 1262 height 33
click at [125, 232] on span "Truck Allocation" at bounding box center [115, 234] width 65 height 12
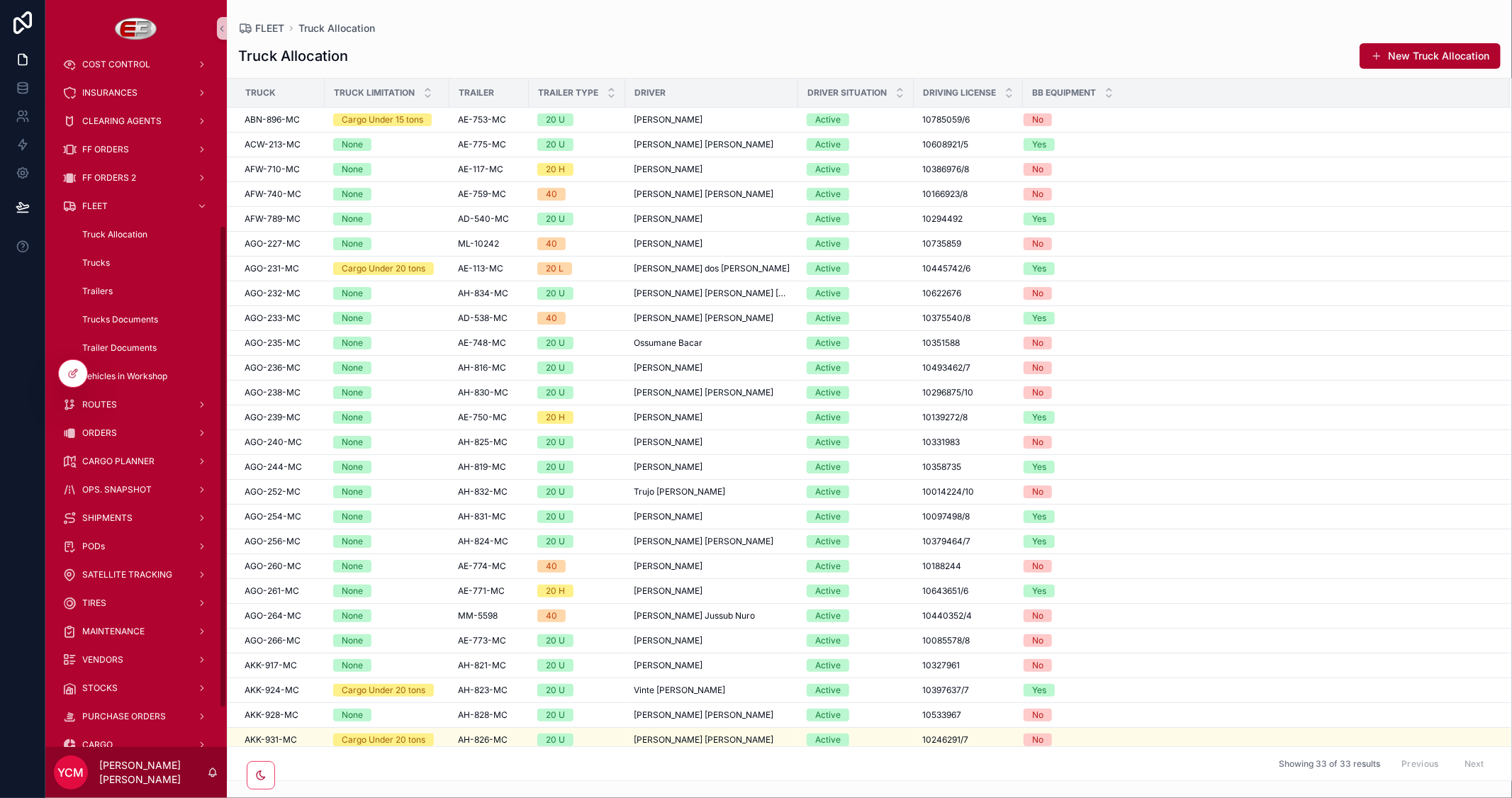
scroll to position [298, 0]
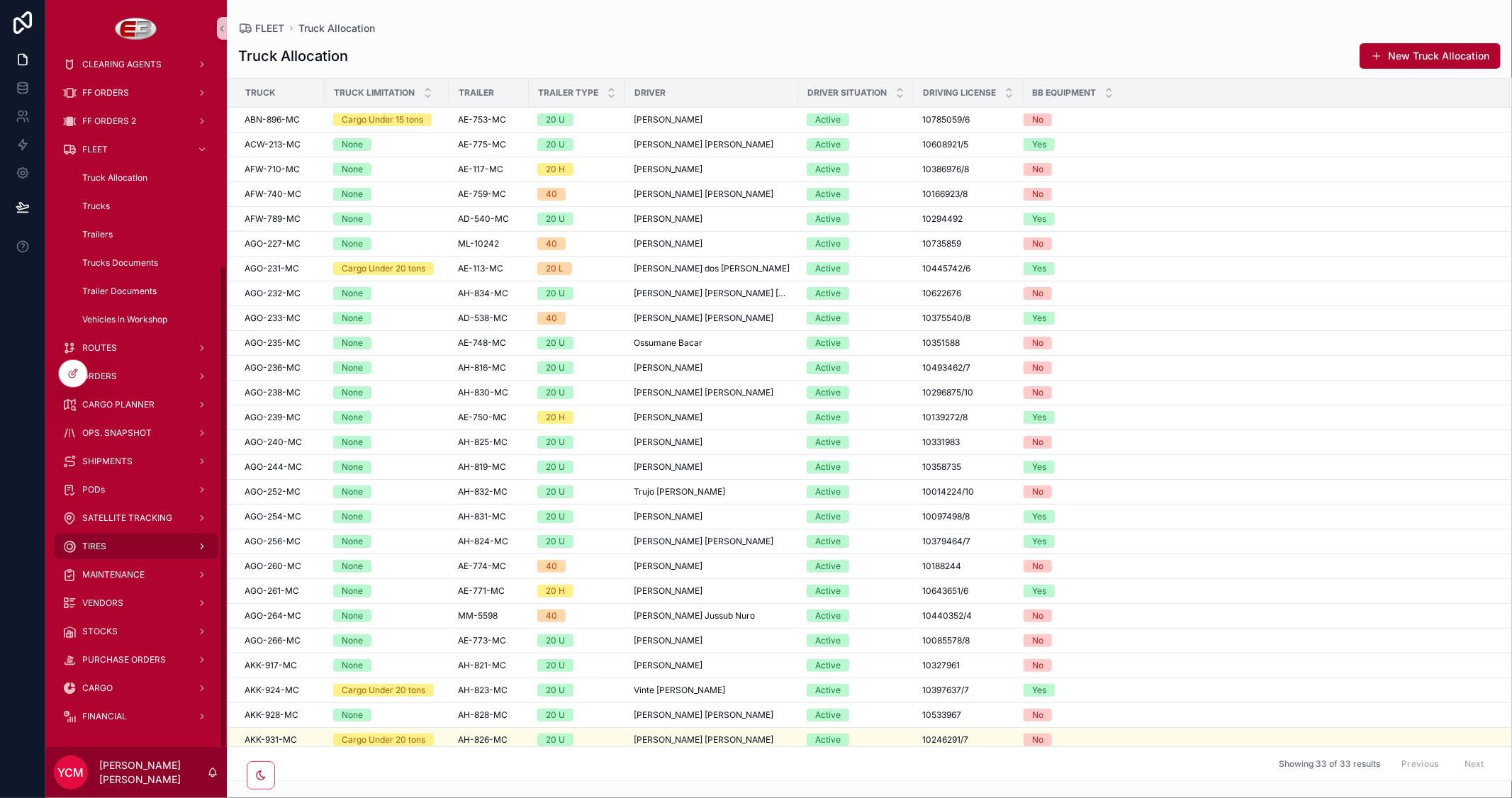
click at [92, 547] on span "TIRES" at bounding box center [94, 547] width 24 height 12
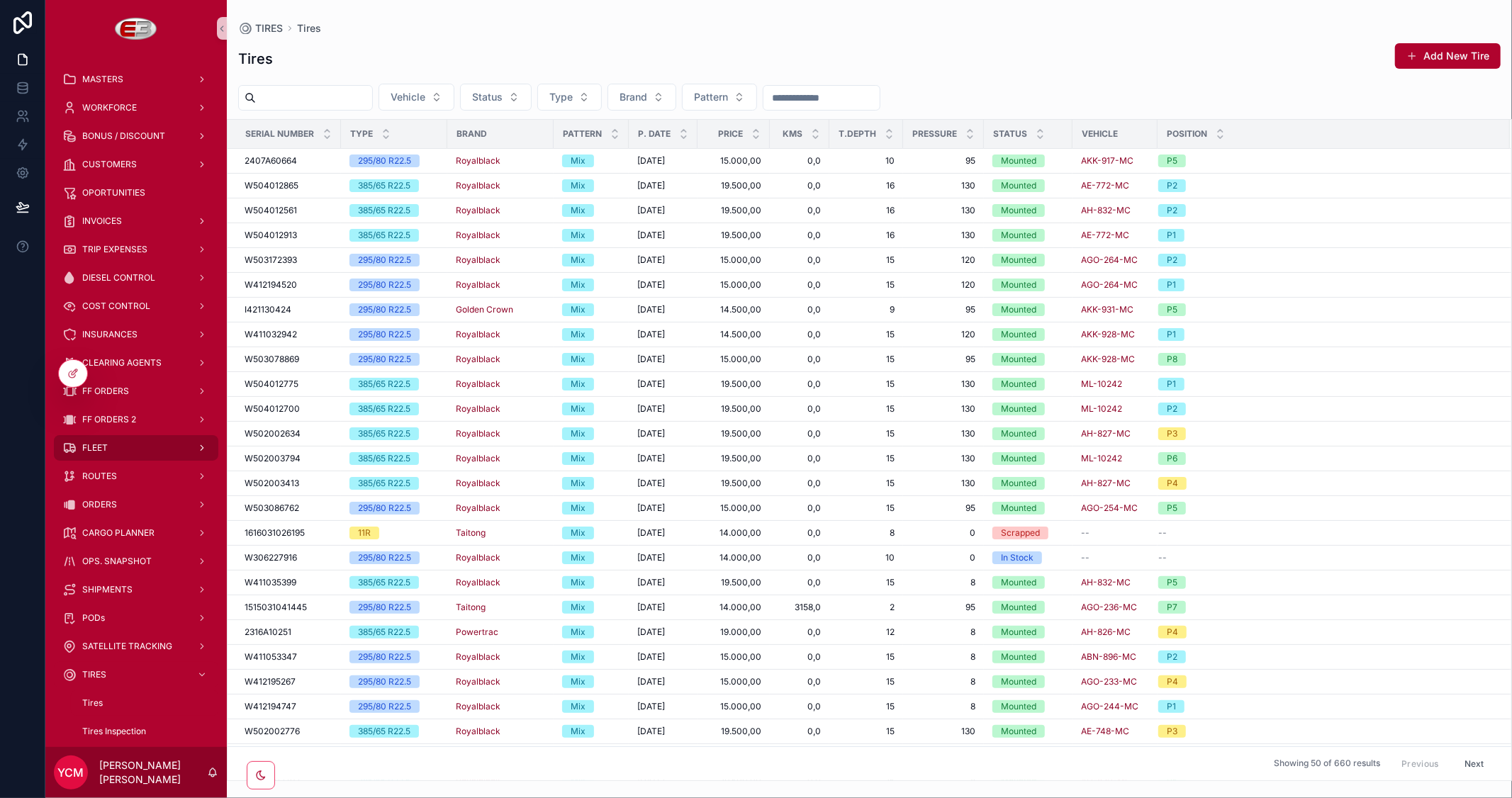
click at [102, 448] on span "FLEET" at bounding box center [95, 448] width 26 height 12
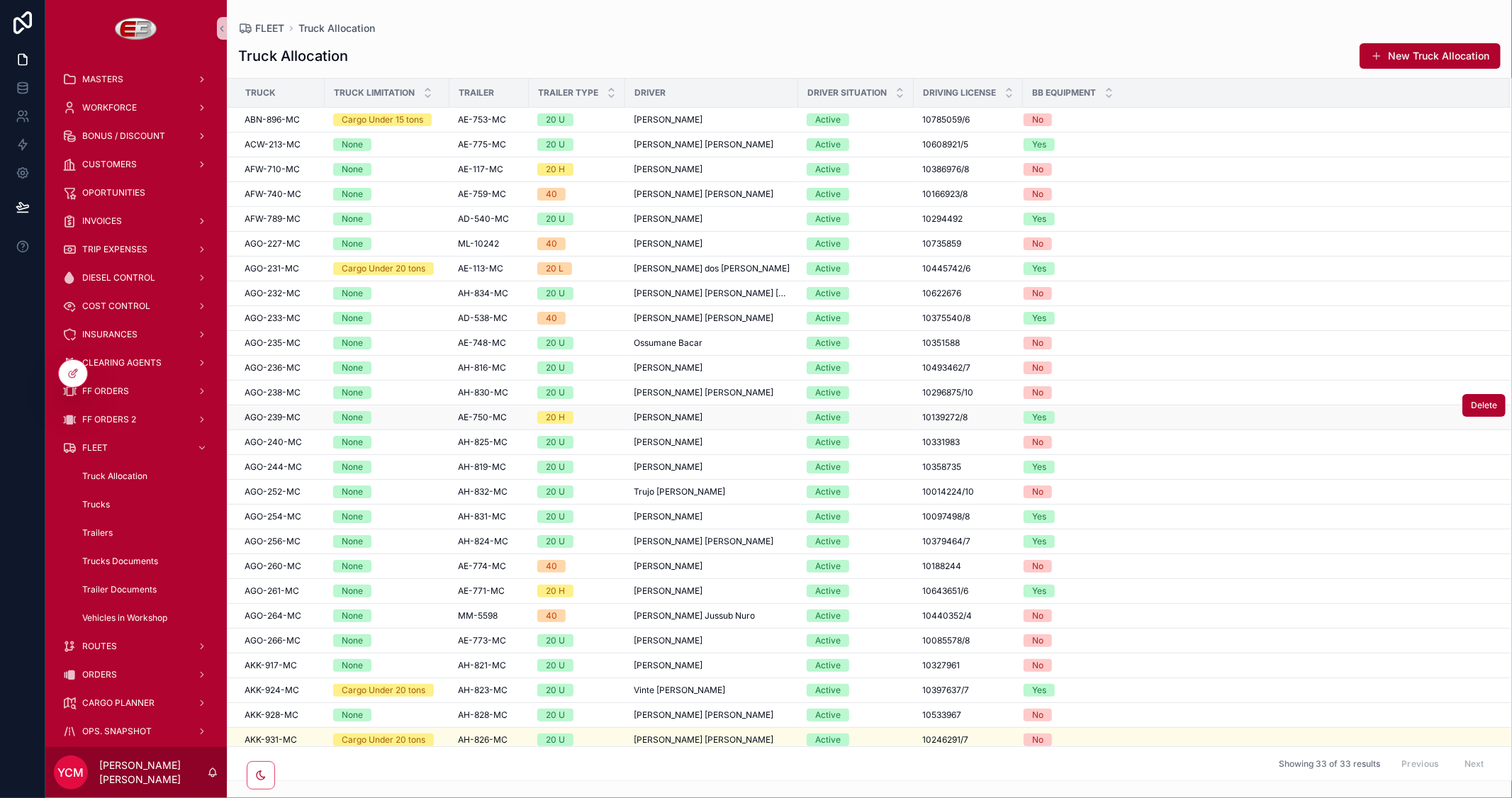
scroll to position [179, 0]
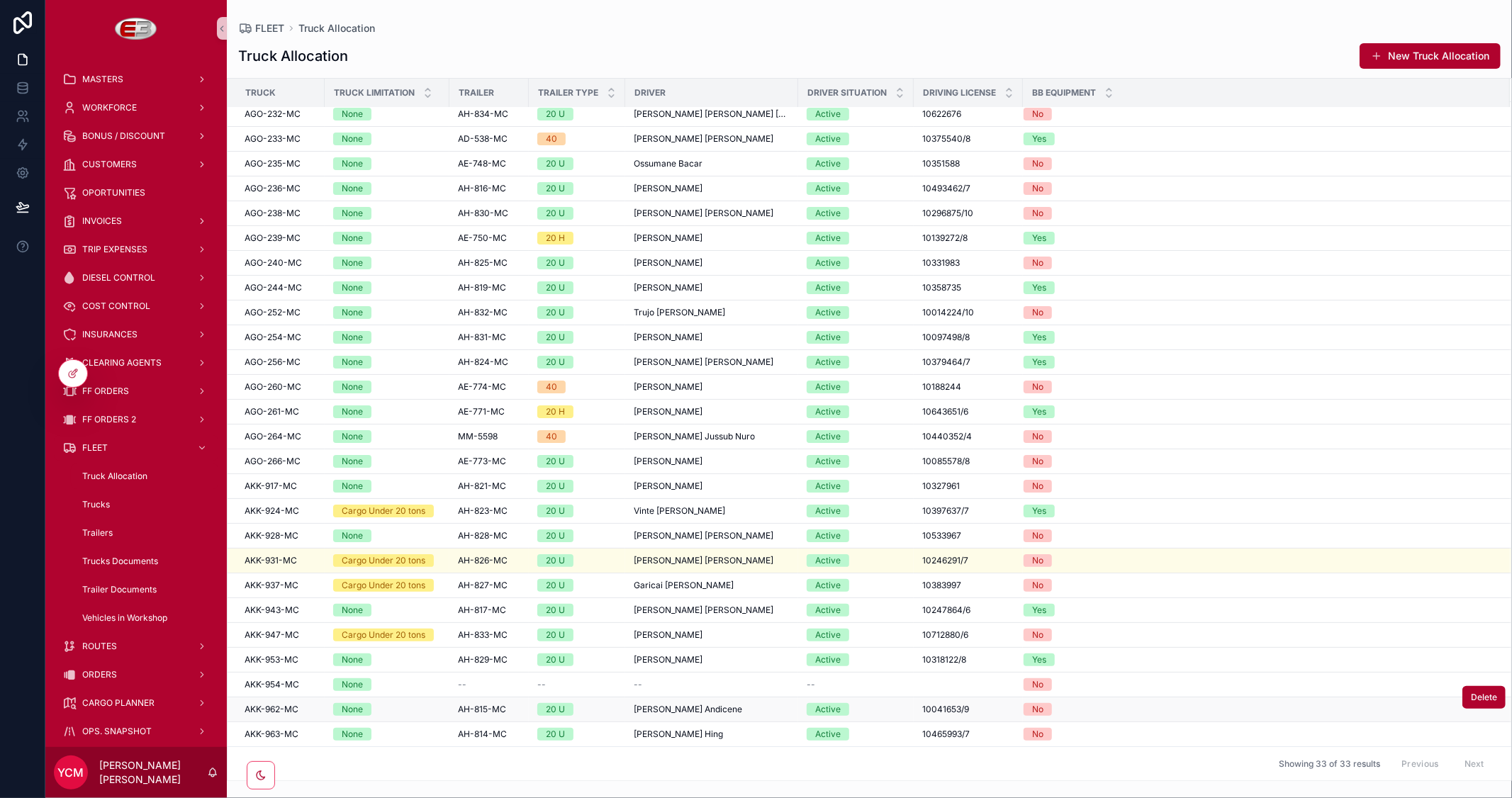
click at [281, 709] on span "AKK-962-MC" at bounding box center [271, 709] width 54 height 12
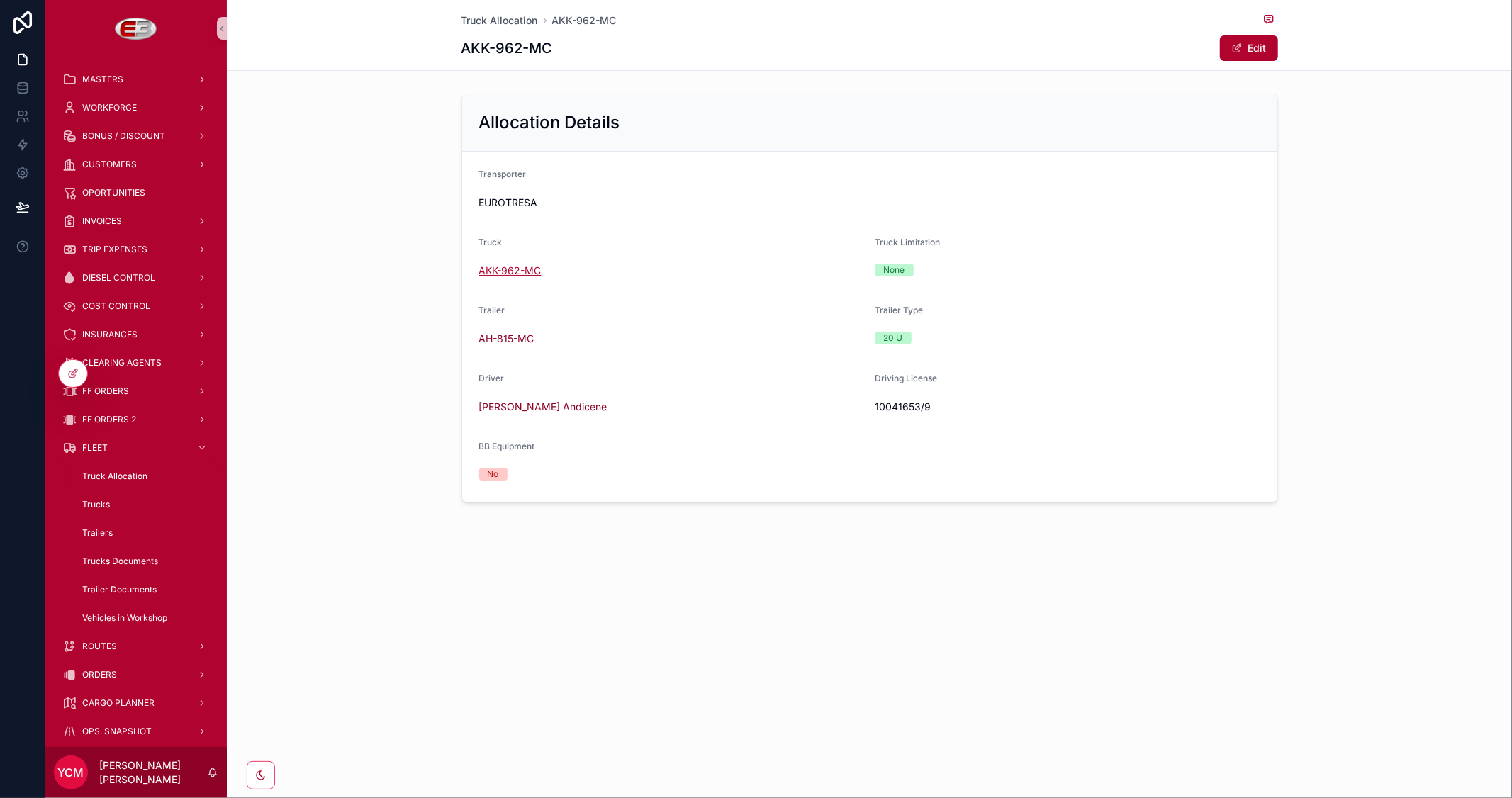
click at [510, 272] on span "AKK-962-MC" at bounding box center [510, 271] width 62 height 14
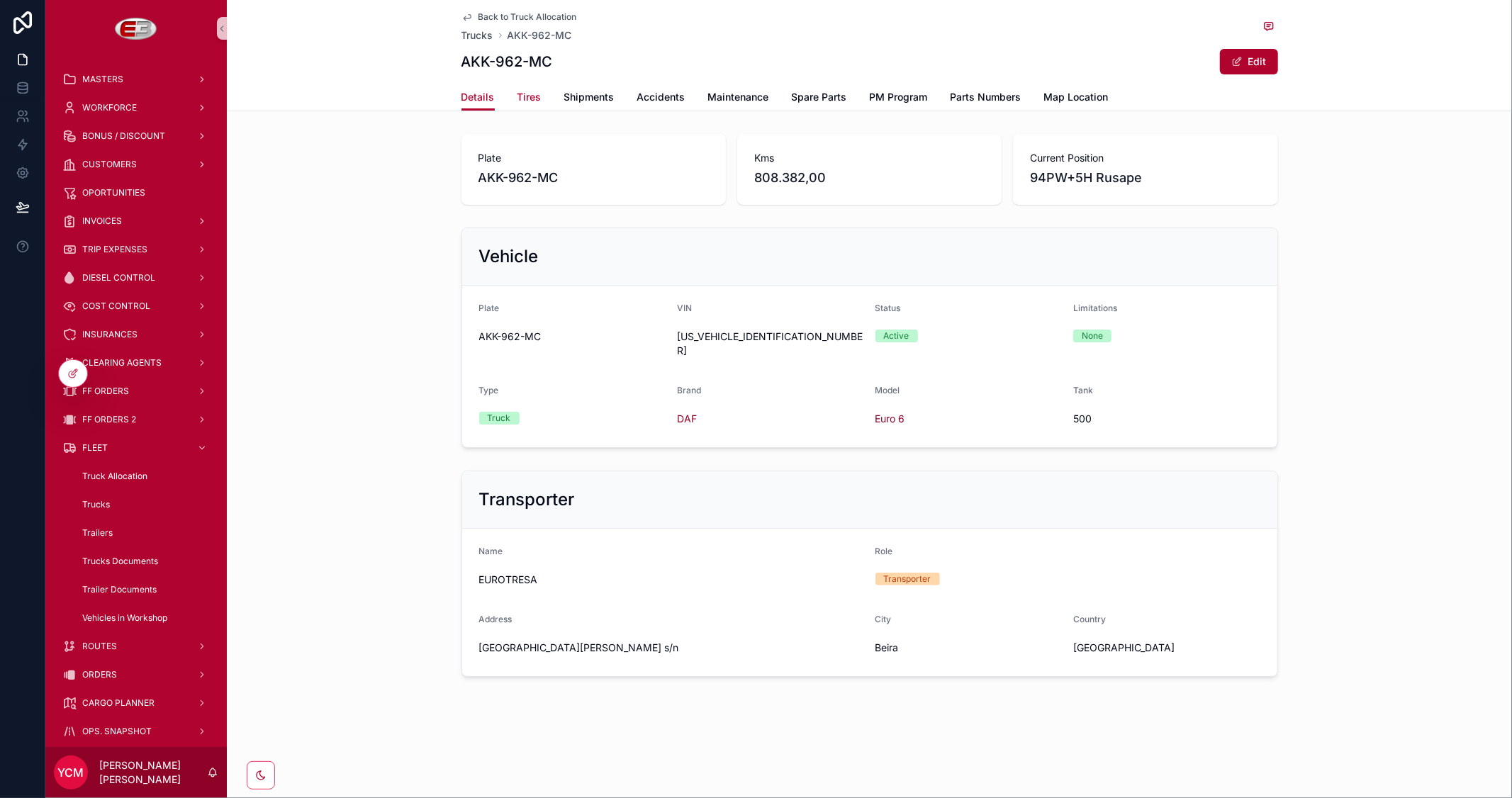
click at [528, 94] on span "Tires" at bounding box center [529, 97] width 24 height 14
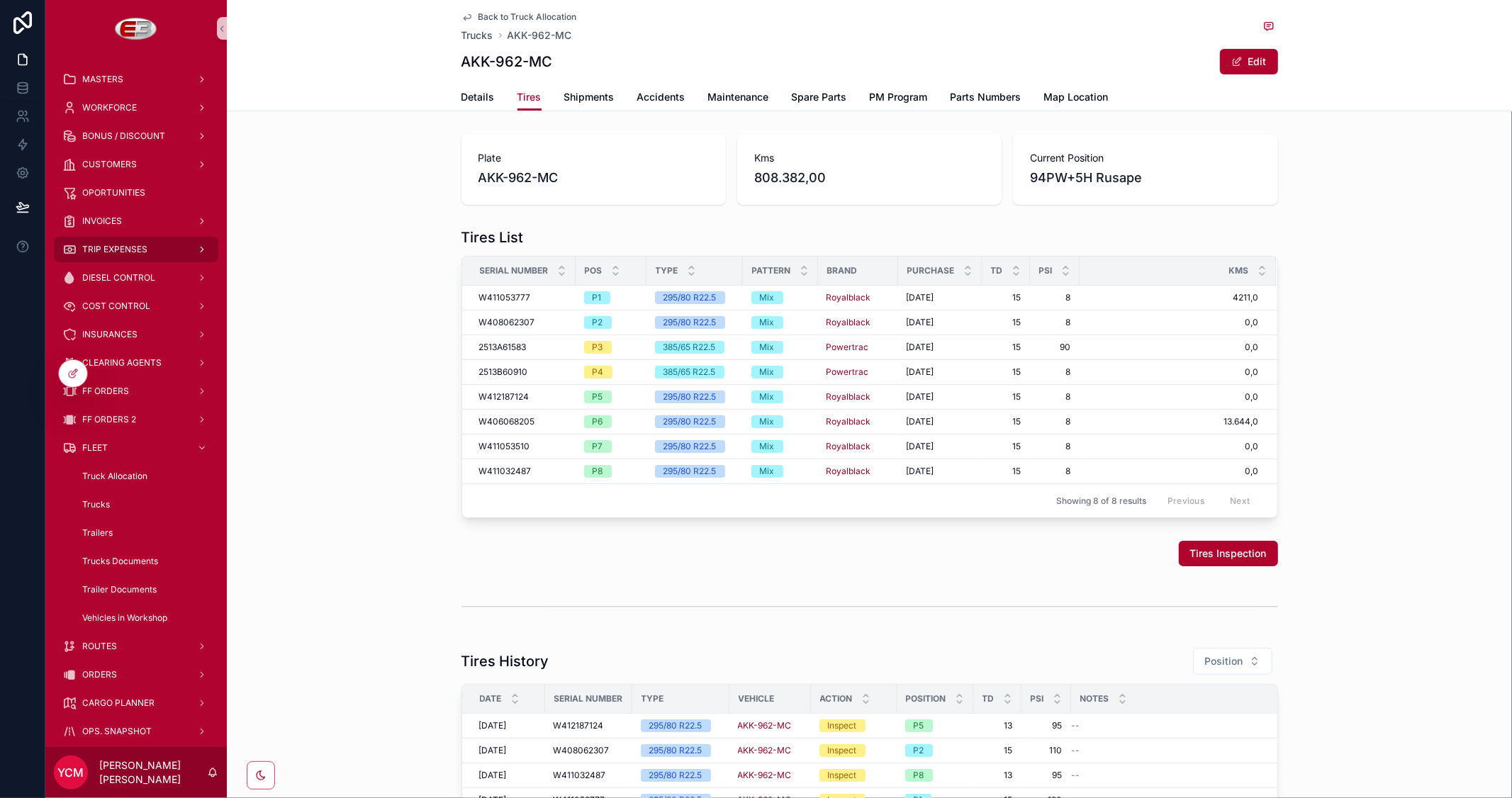
click at [129, 245] on span "TRIP EXPENSES" at bounding box center [115, 249] width 65 height 12
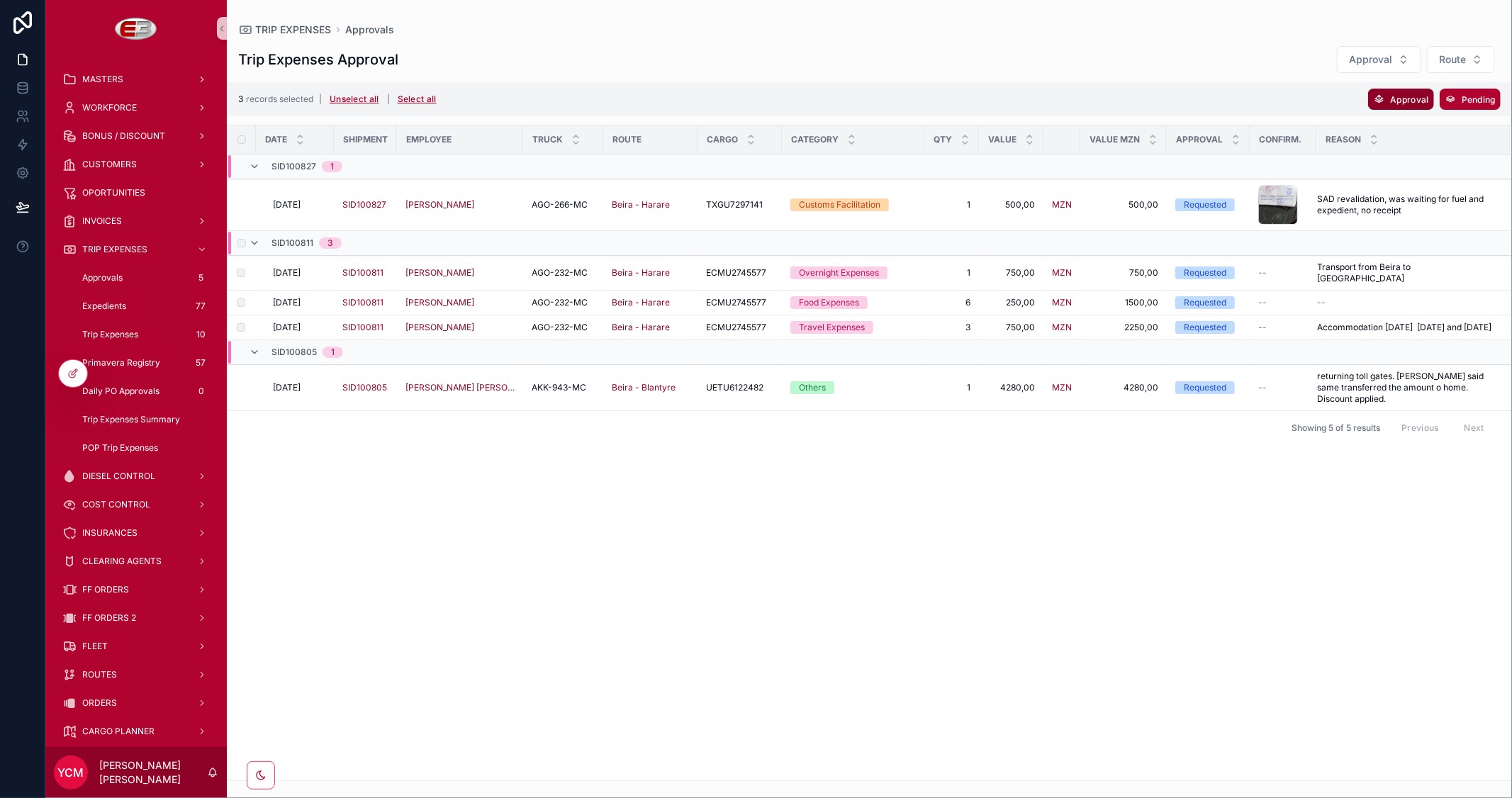
click at [1390, 96] on span "Approval" at bounding box center [1408, 100] width 38 height 11
click at [1467, 67] on icon "scrollable content" at bounding box center [1470, 71] width 12 height 12
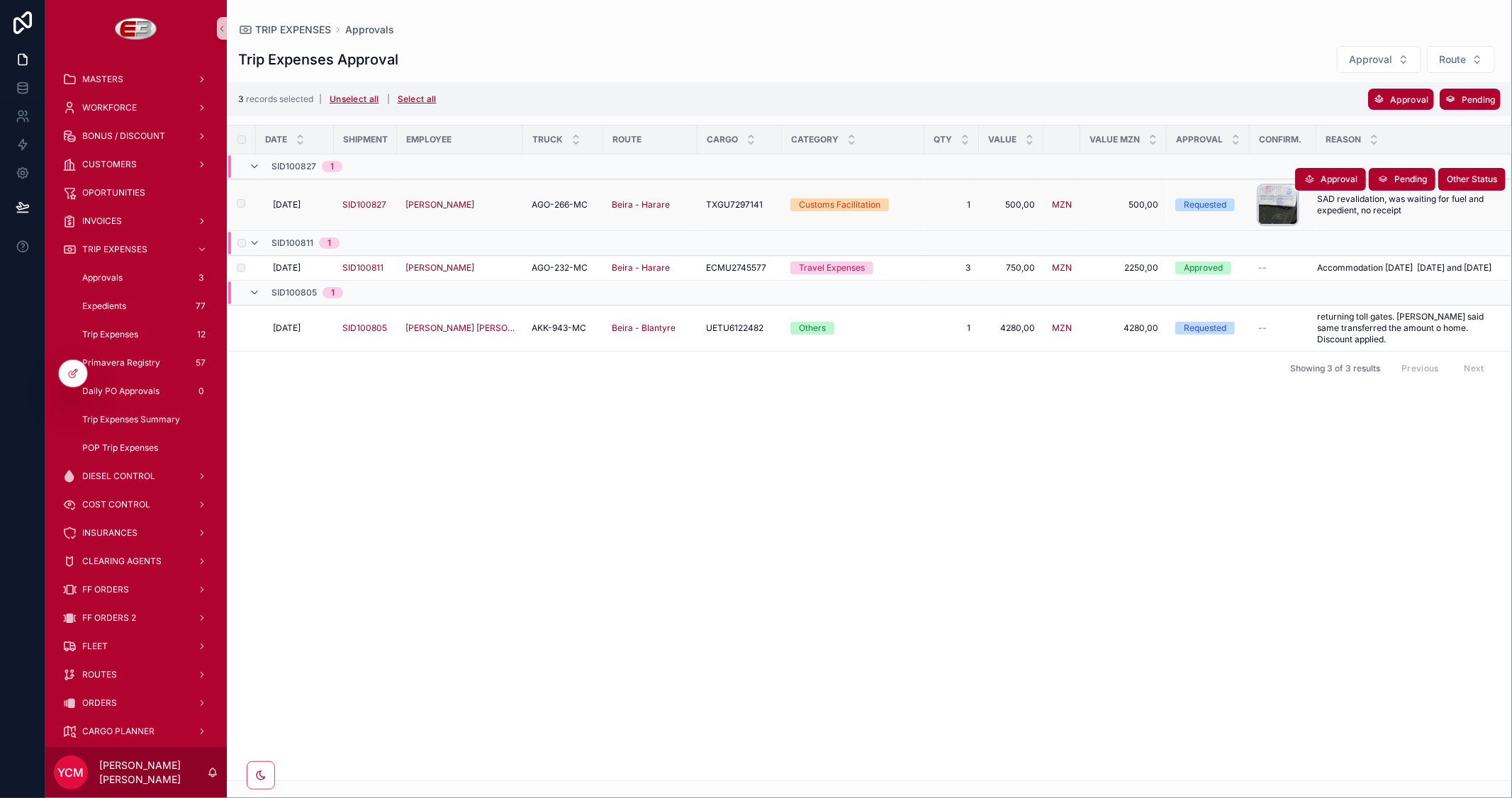
click at [1258, 199] on div "scrollable content" at bounding box center [1278, 205] width 40 height 40
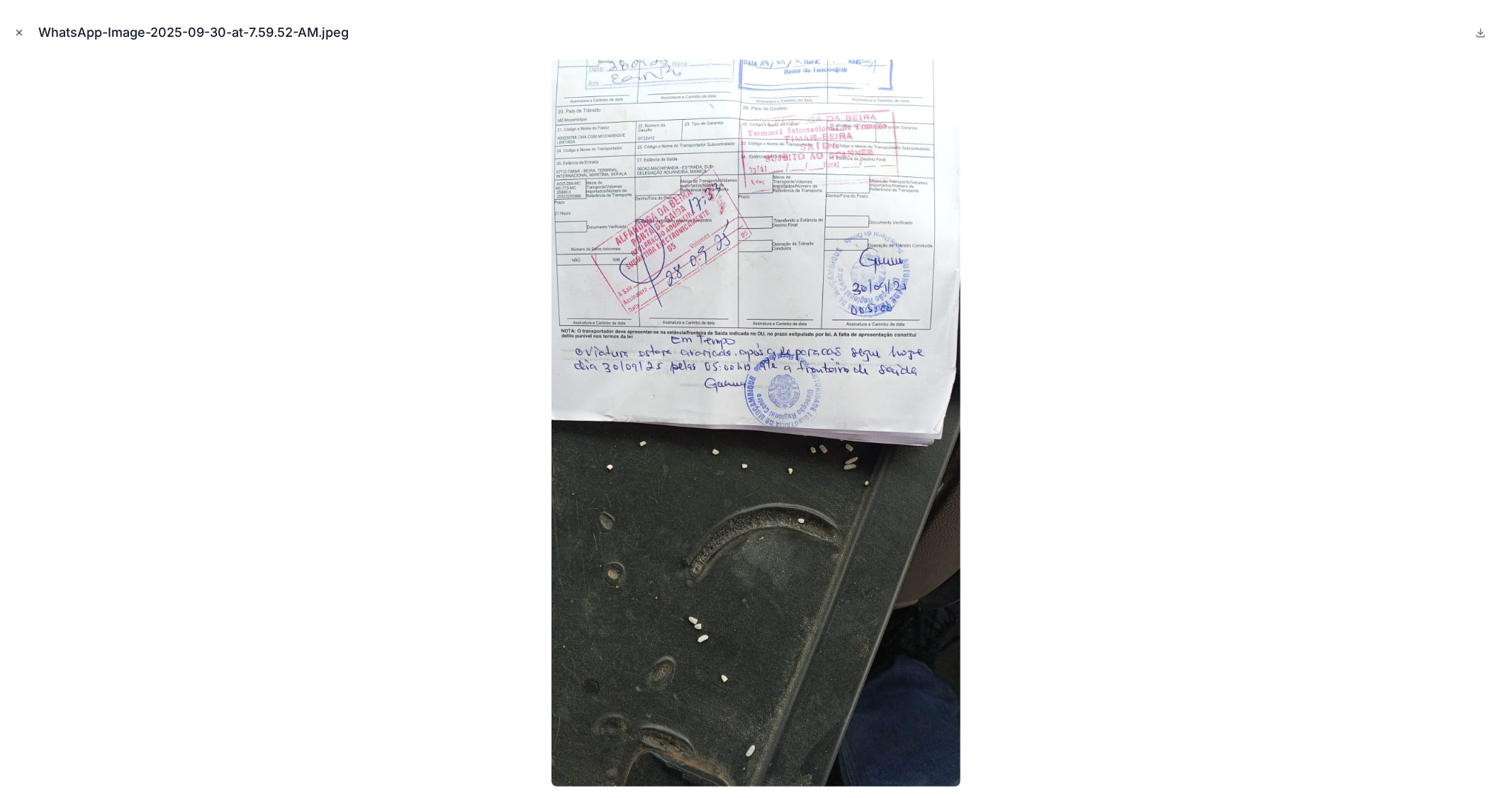
click at [16, 30] on icon "Close modal" at bounding box center [19, 33] width 10 height 10
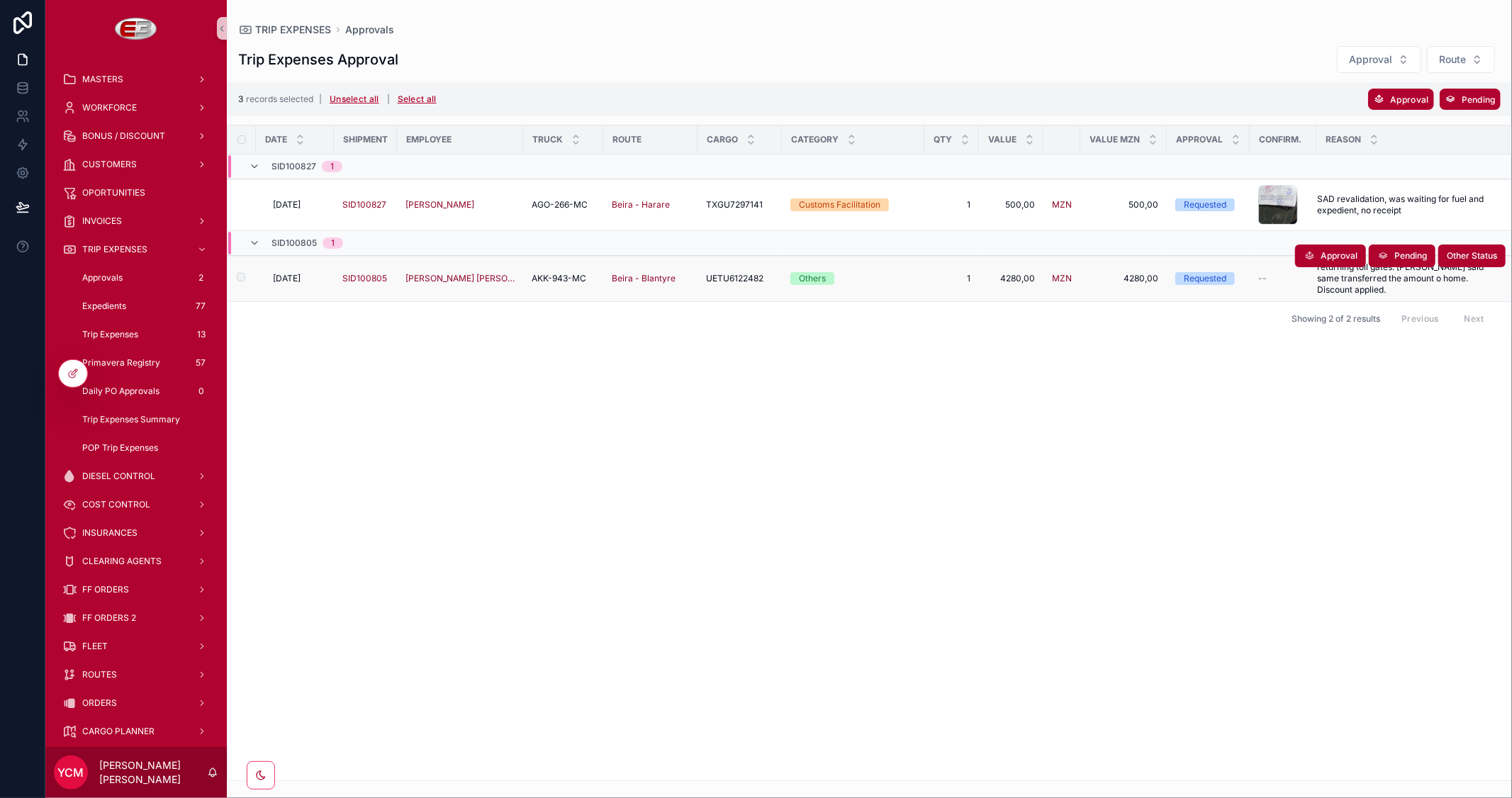
click at [296, 275] on span "[DATE]" at bounding box center [287, 278] width 28 height 12
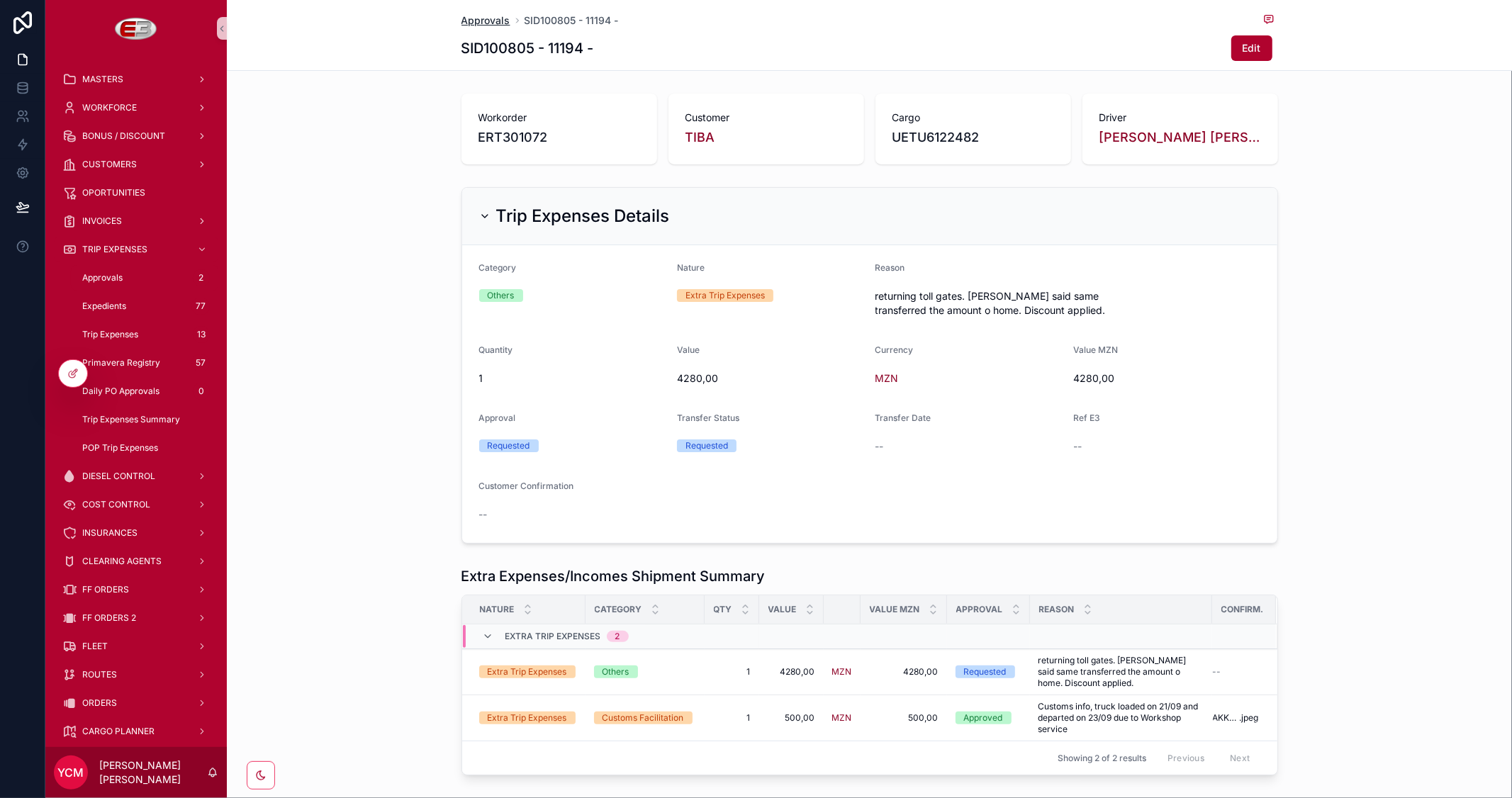
click at [482, 23] on span "Approvals" at bounding box center [486, 20] width 49 height 14
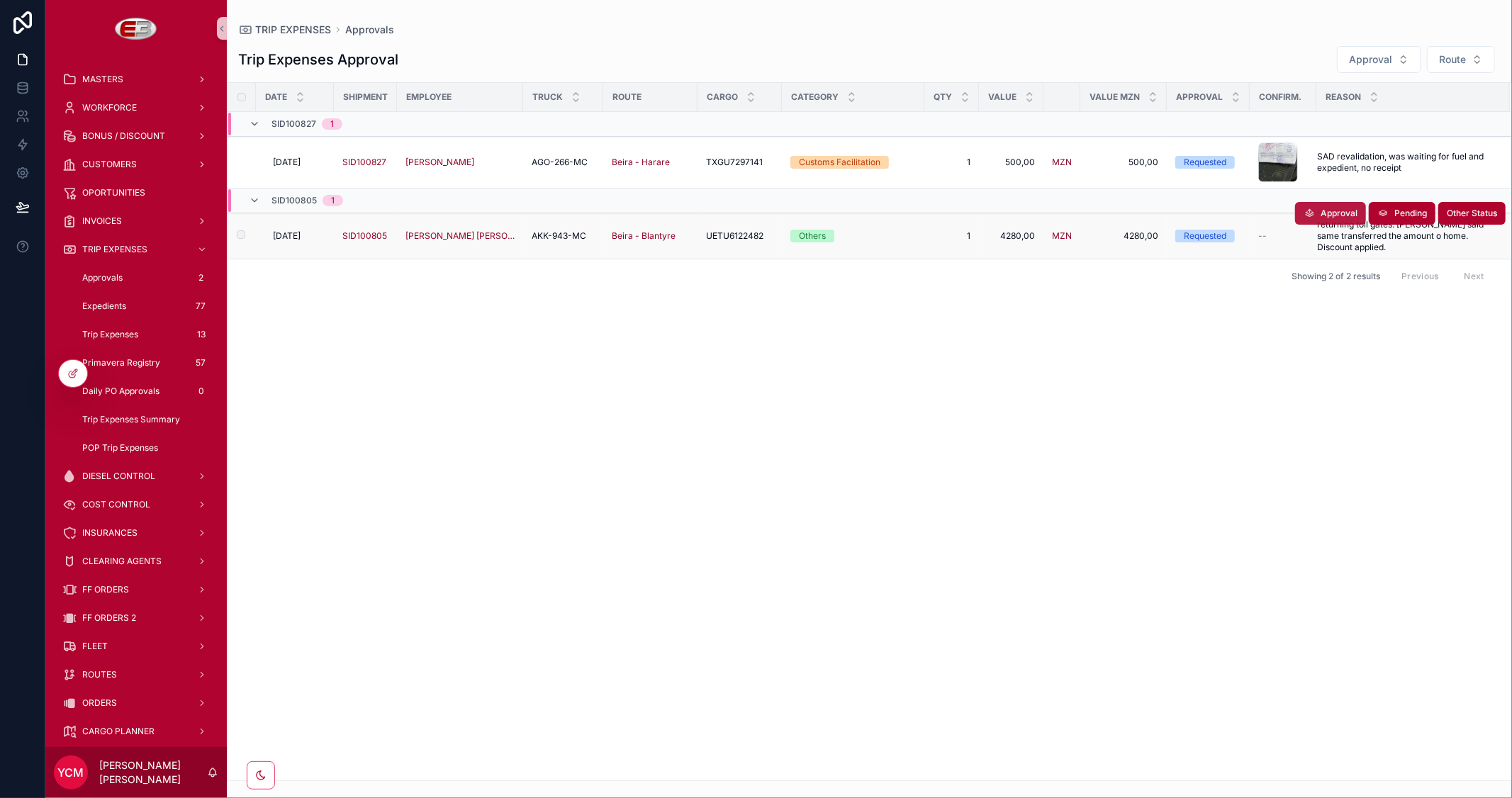
click at [1324, 215] on span "Approval" at bounding box center [1338, 213] width 37 height 12
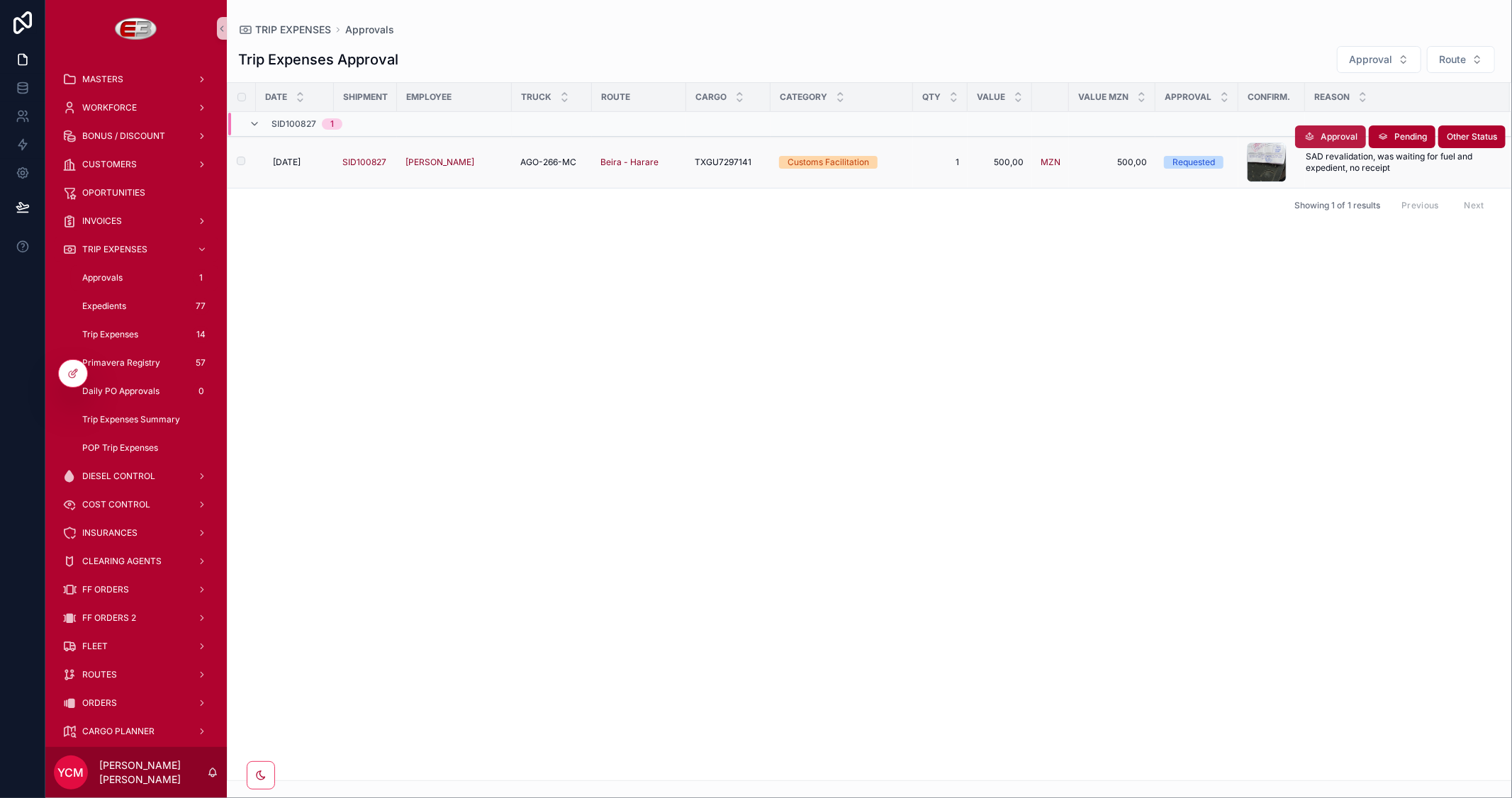
click at [1320, 139] on span "Approval" at bounding box center [1338, 136] width 37 height 12
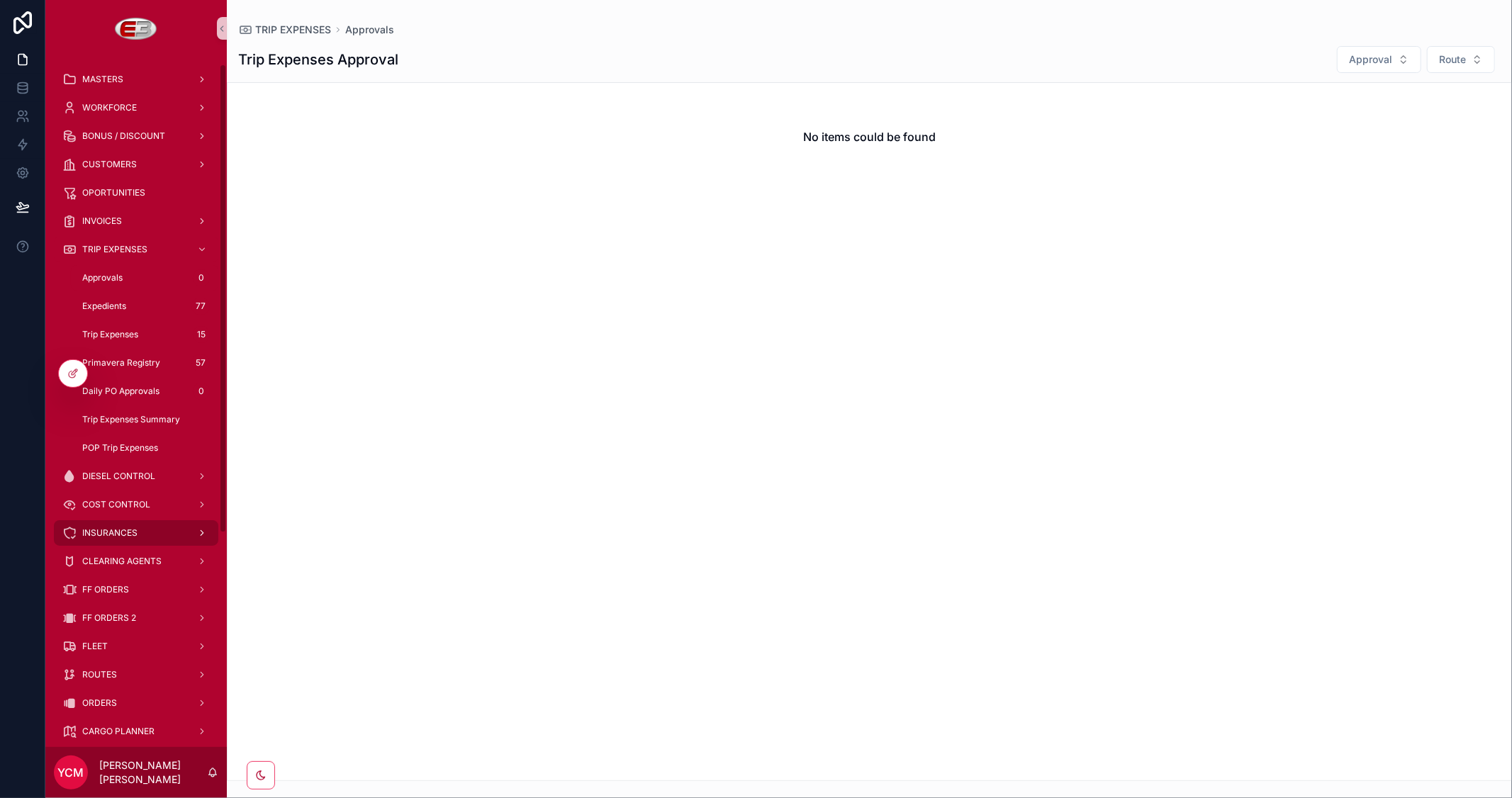
scroll to position [79, 0]
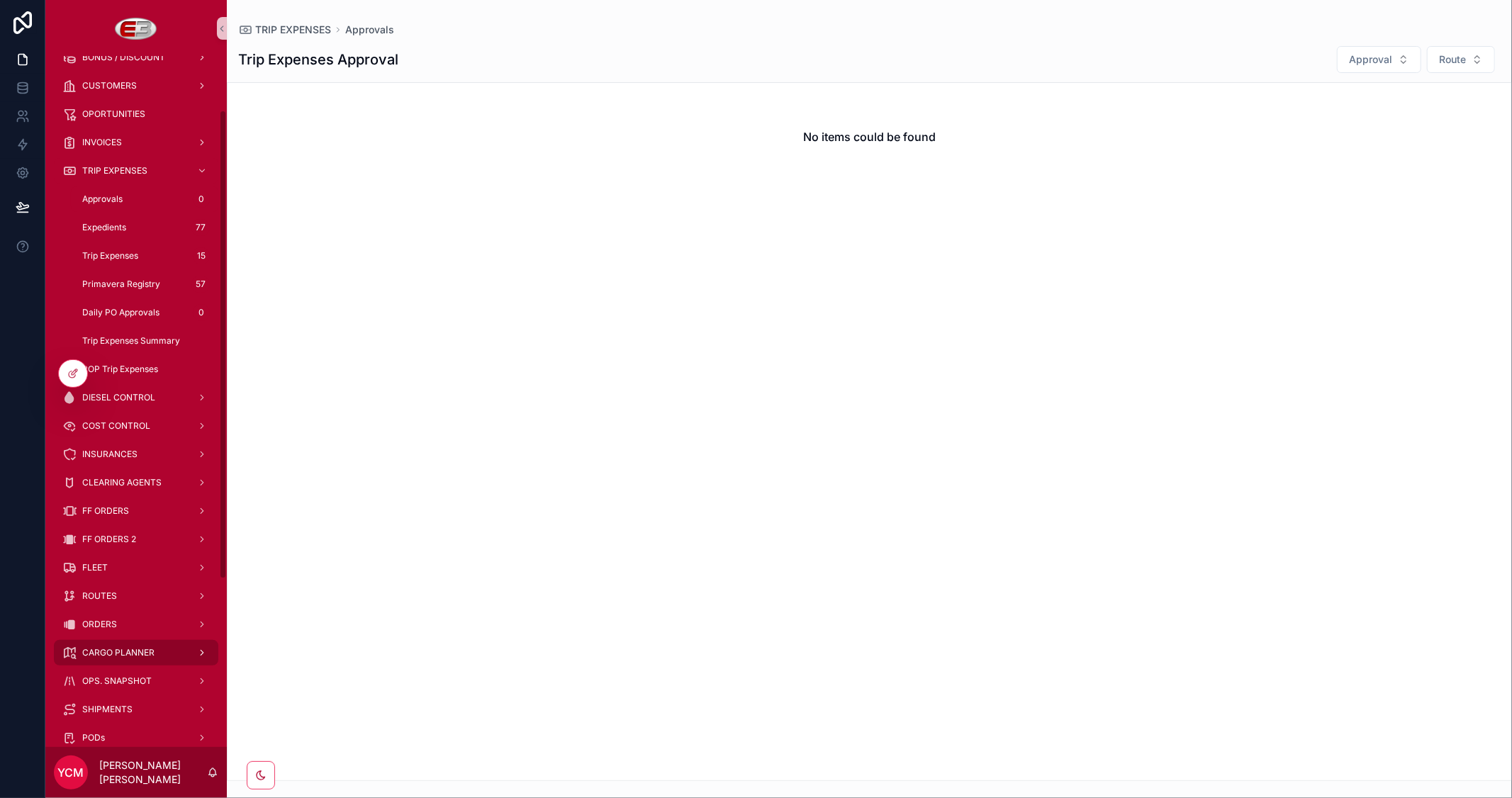
click at [145, 650] on span "CARGO PLANNER" at bounding box center [118, 652] width 72 height 12
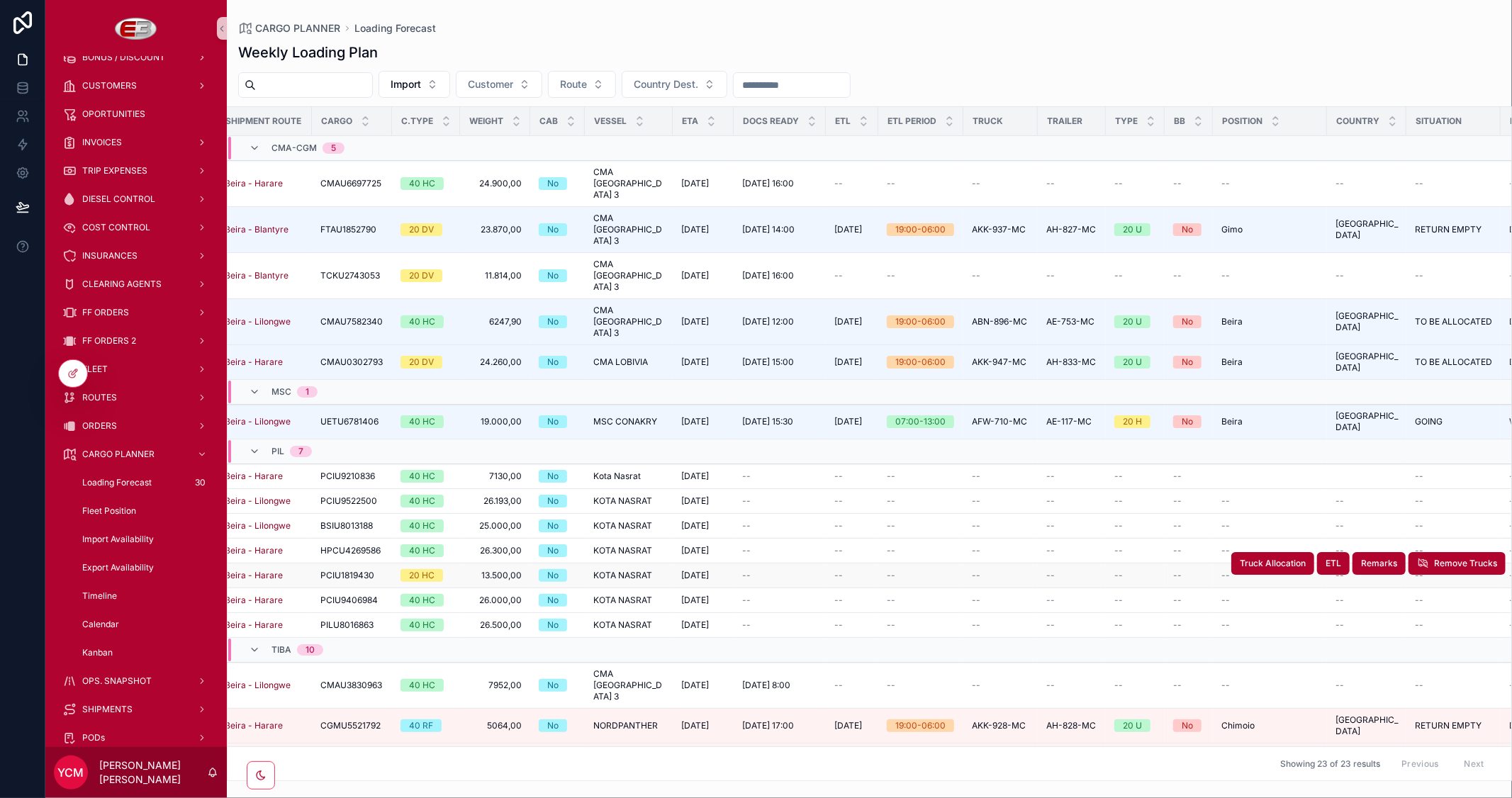
scroll to position [82, 245]
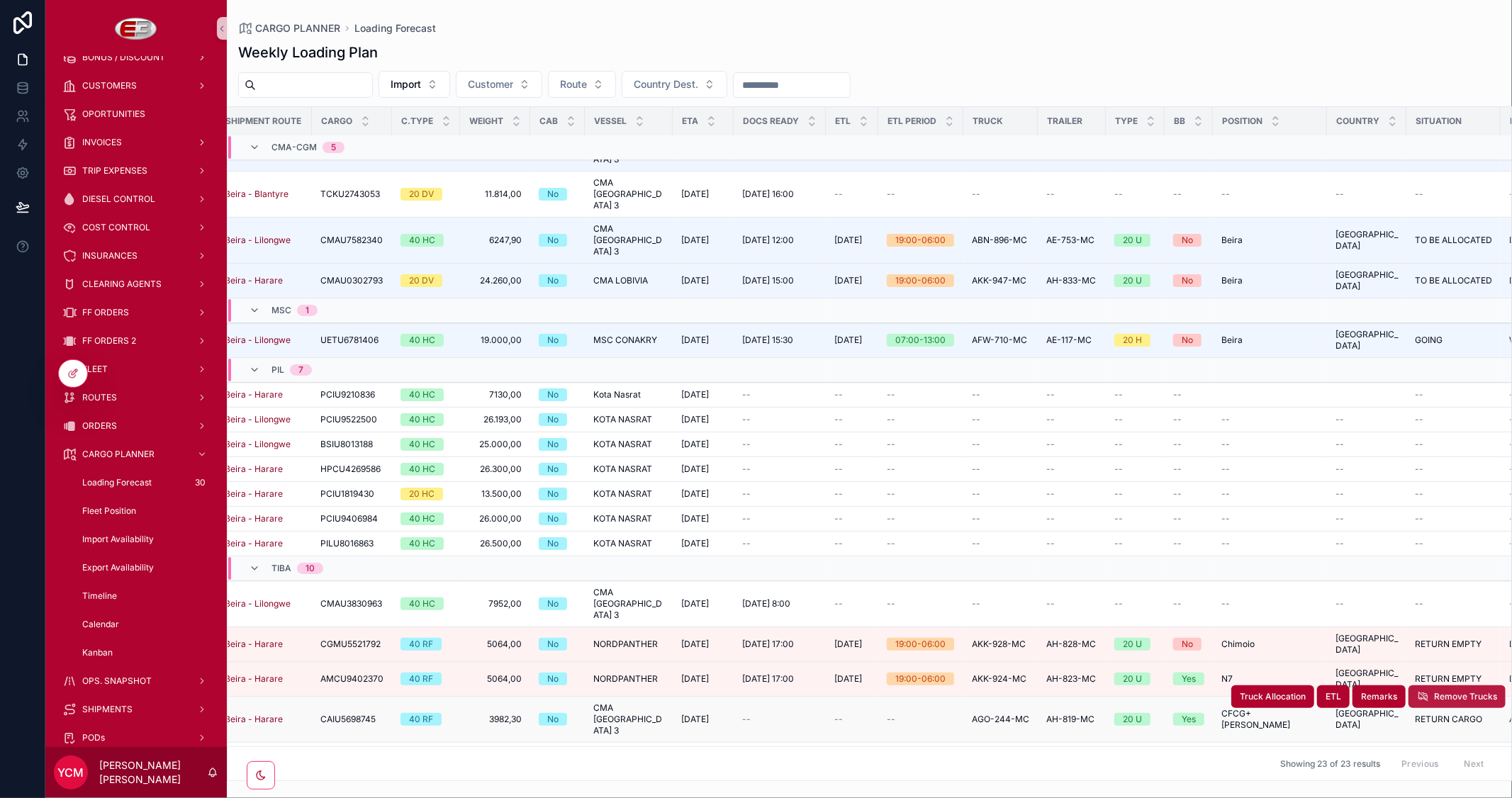
click at [1432, 662] on td "RETURN EMPTY RETURN EMPTY" at bounding box center [1453, 679] width 94 height 35
click at [1444, 691] on span "Remove Trucks" at bounding box center [1465, 697] width 63 height 12
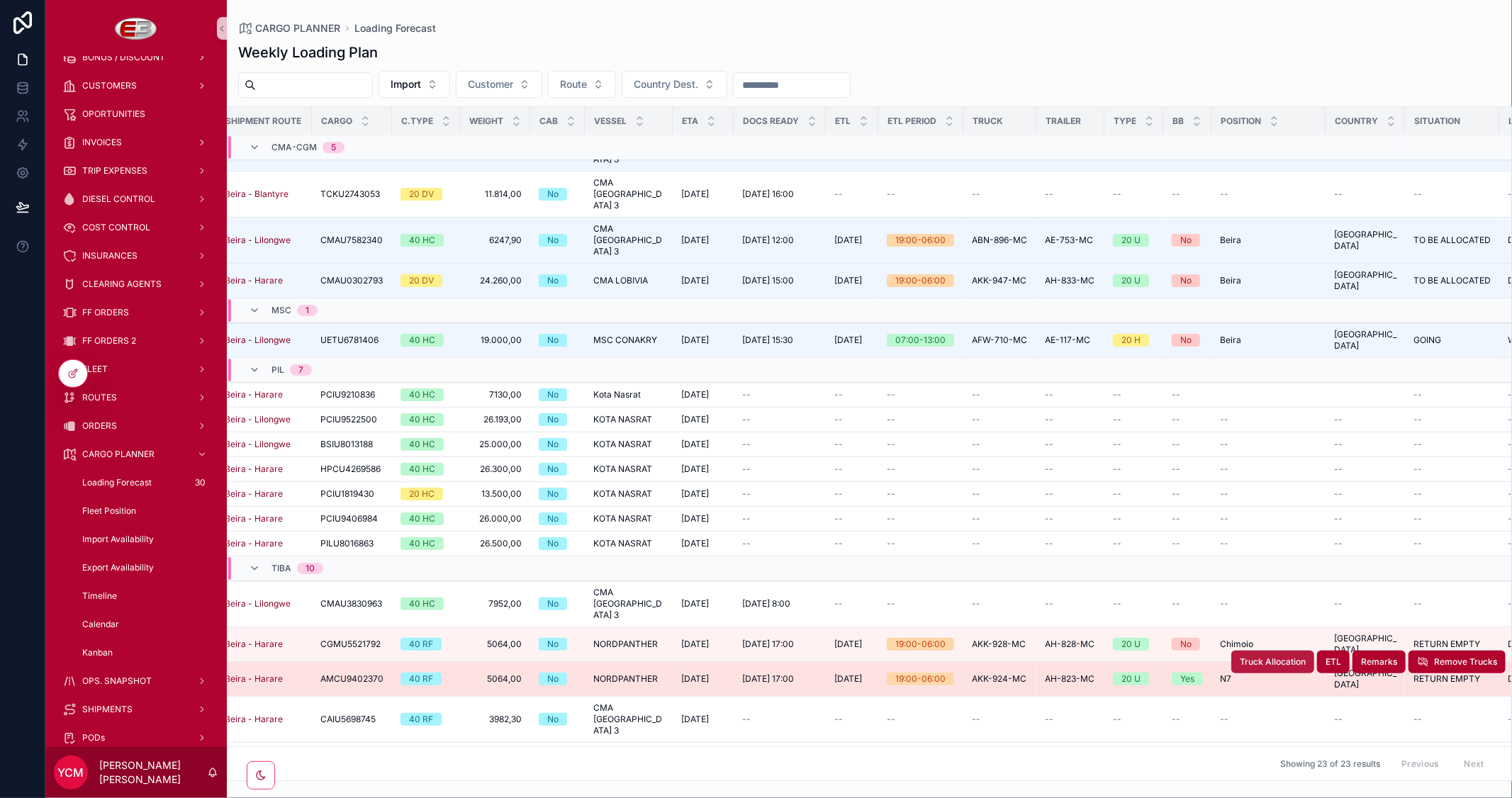
scroll to position [72, 245]
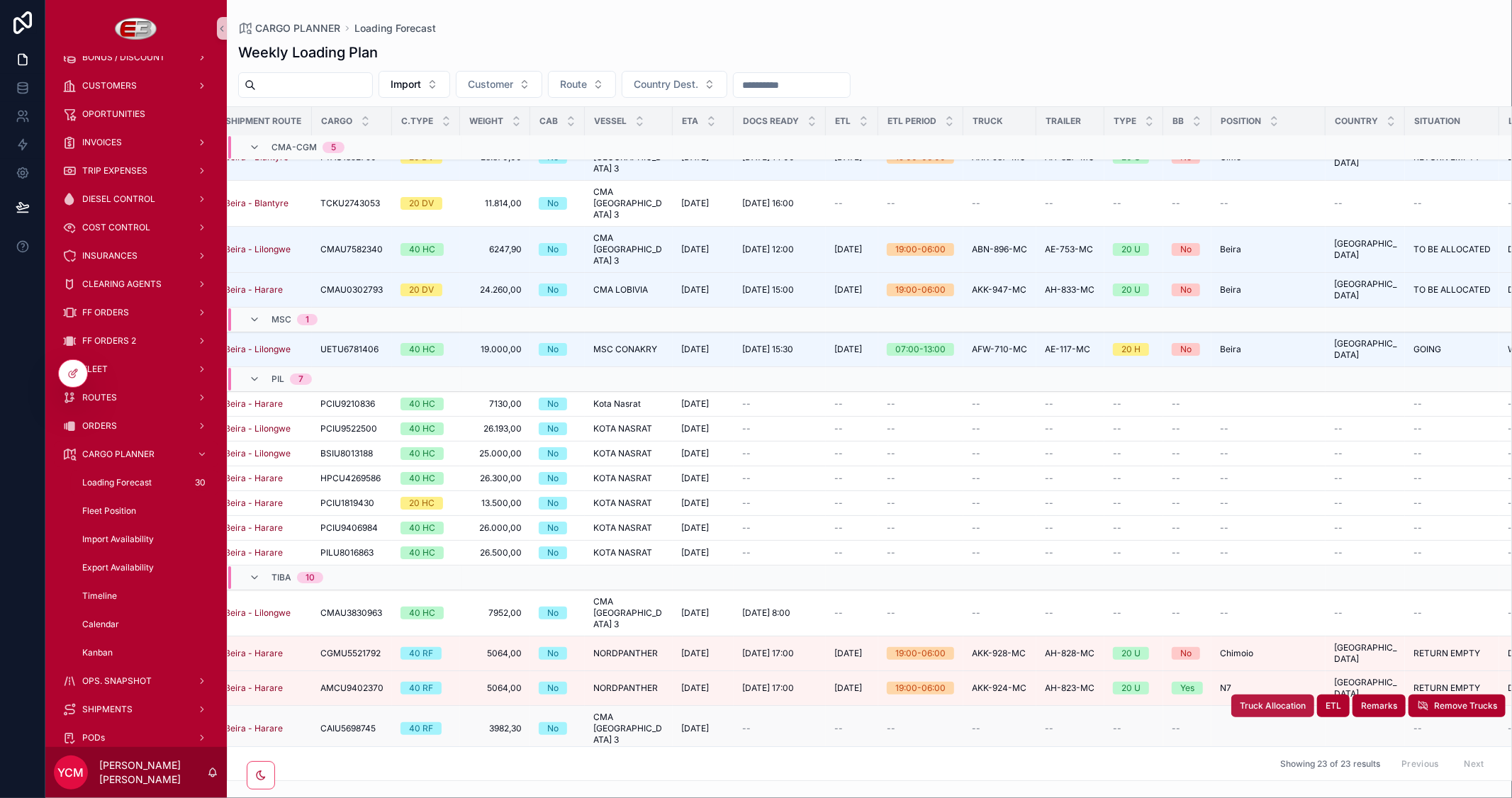
click at [1254, 700] on span "Truck Allocation" at bounding box center [1272, 705] width 66 height 12
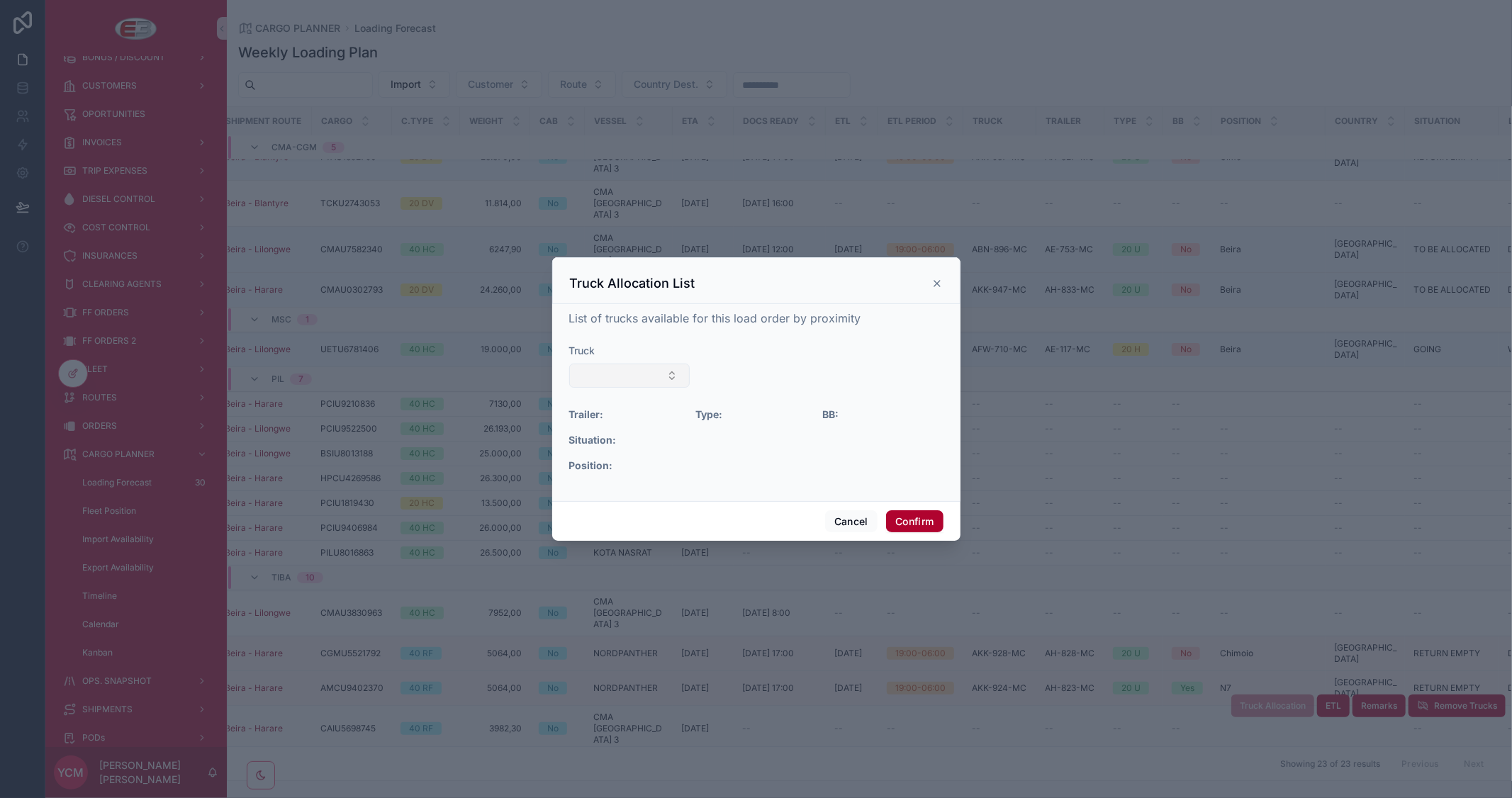
click at [642, 367] on button "Select Button" at bounding box center [630, 375] width 121 height 24
click at [635, 449] on div "AKK-943-MC" at bounding box center [629, 454] width 170 height 23
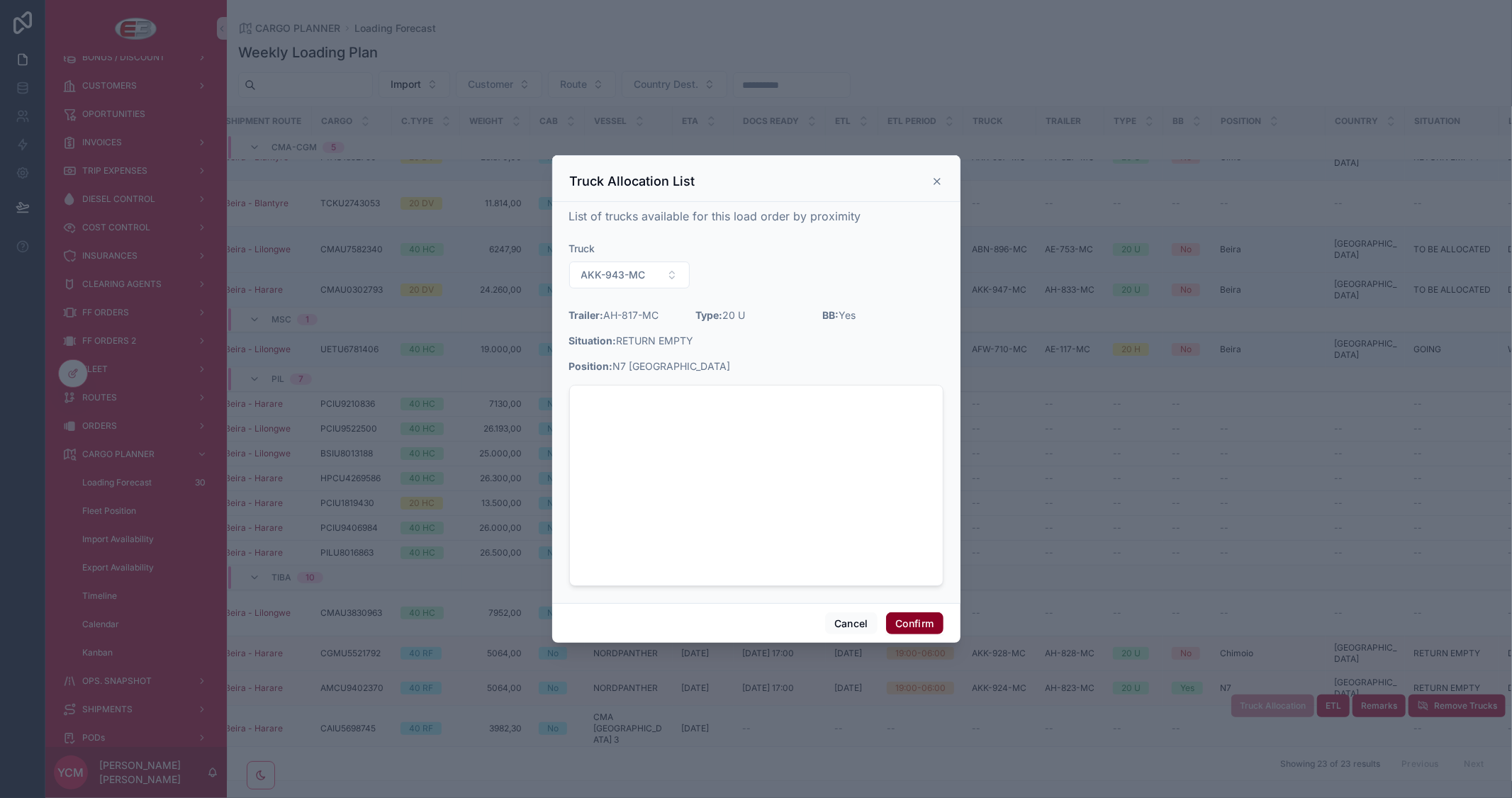
click at [911, 621] on button "Confirm" at bounding box center [914, 624] width 57 height 23
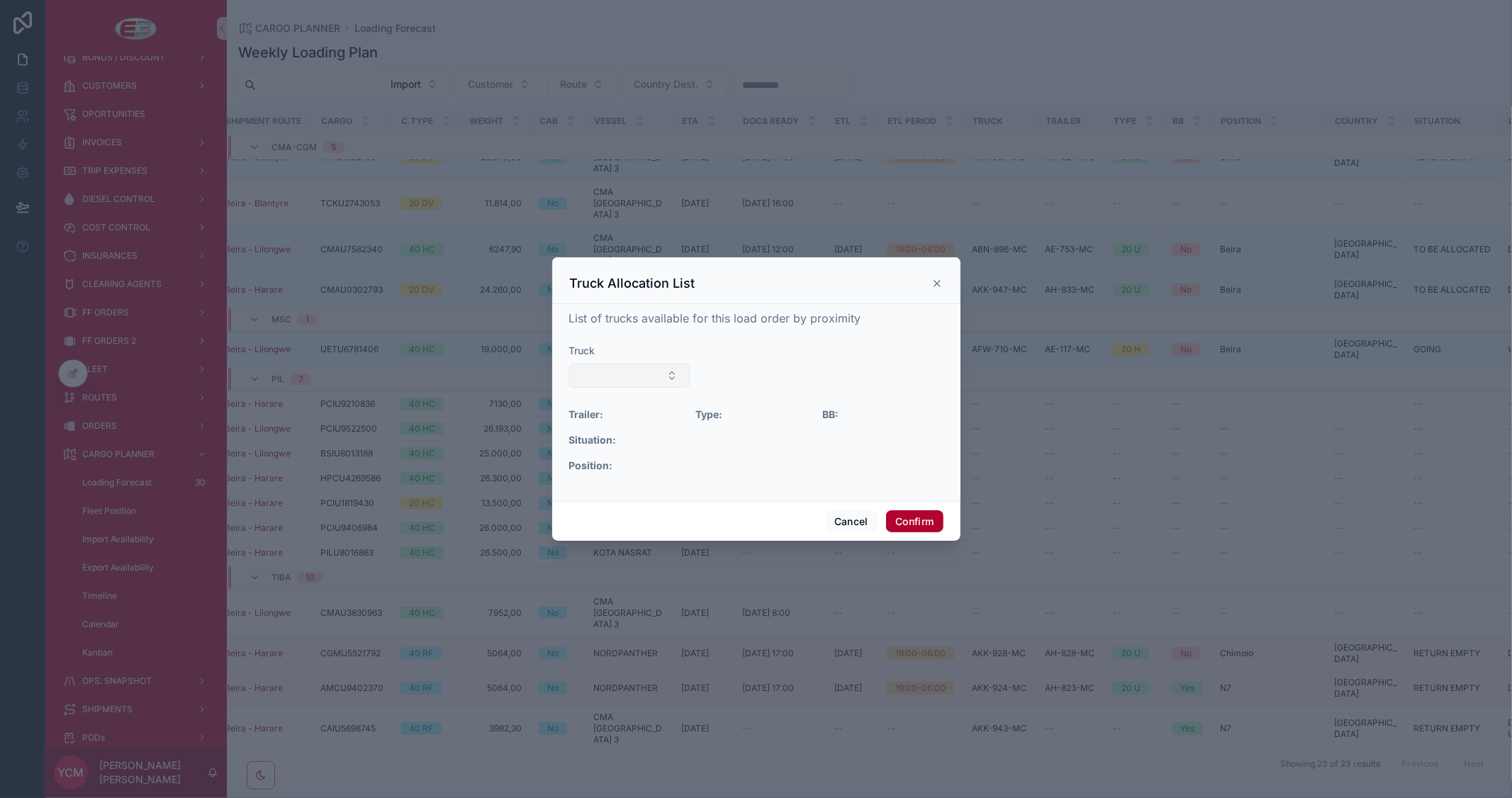
click at [665, 375] on button "Select Button" at bounding box center [630, 375] width 121 height 24
click at [624, 473] on form "Truck Trailer: Type: BB: Situation: Position:" at bounding box center [756, 417] width 374 height 146
click at [663, 378] on button "Select Button" at bounding box center [630, 375] width 121 height 24
click at [607, 451] on span "AGO-244-MC" at bounding box center [582, 454] width 66 height 14
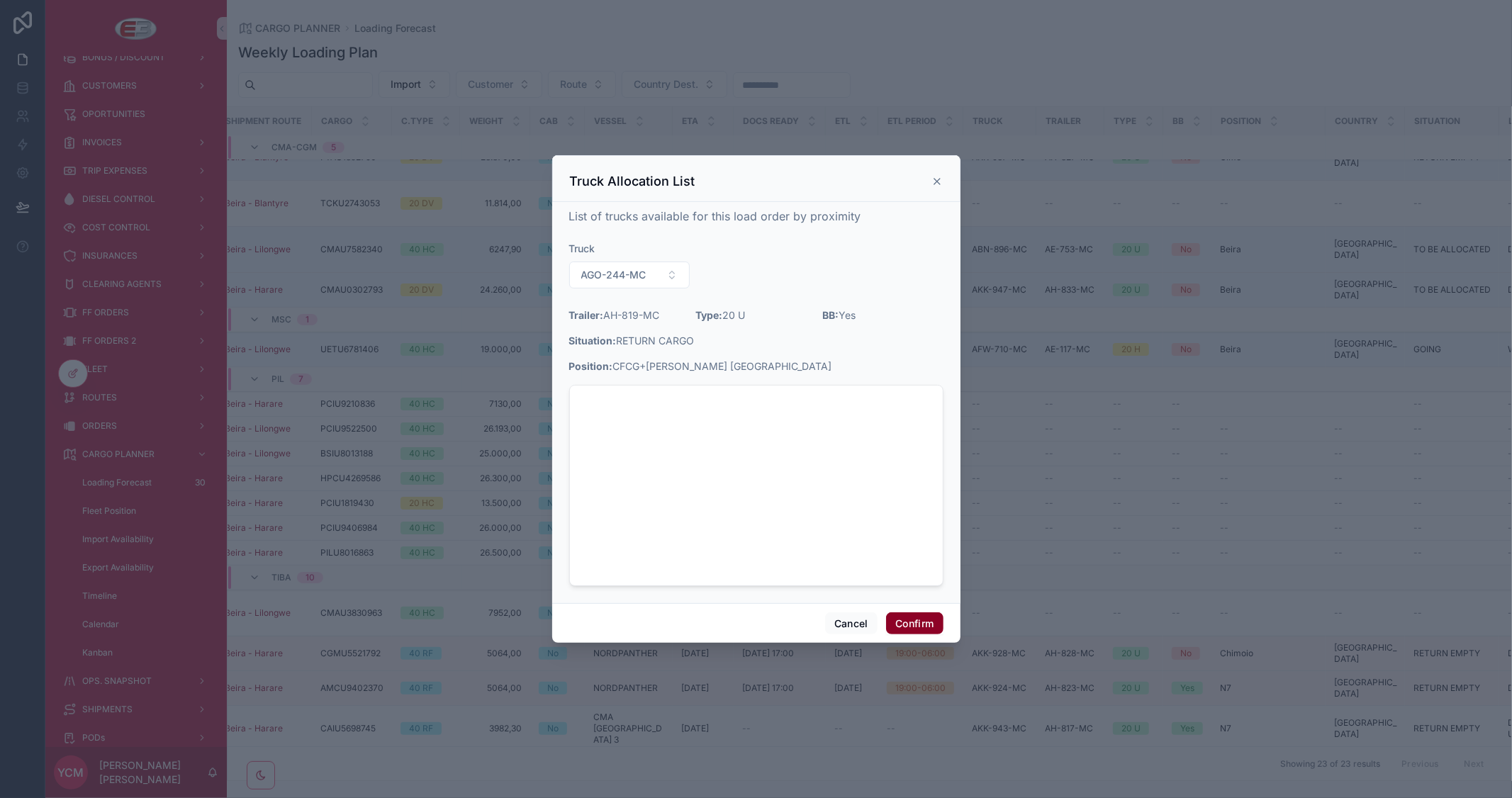
click at [927, 617] on button "Confirm" at bounding box center [914, 624] width 57 height 23
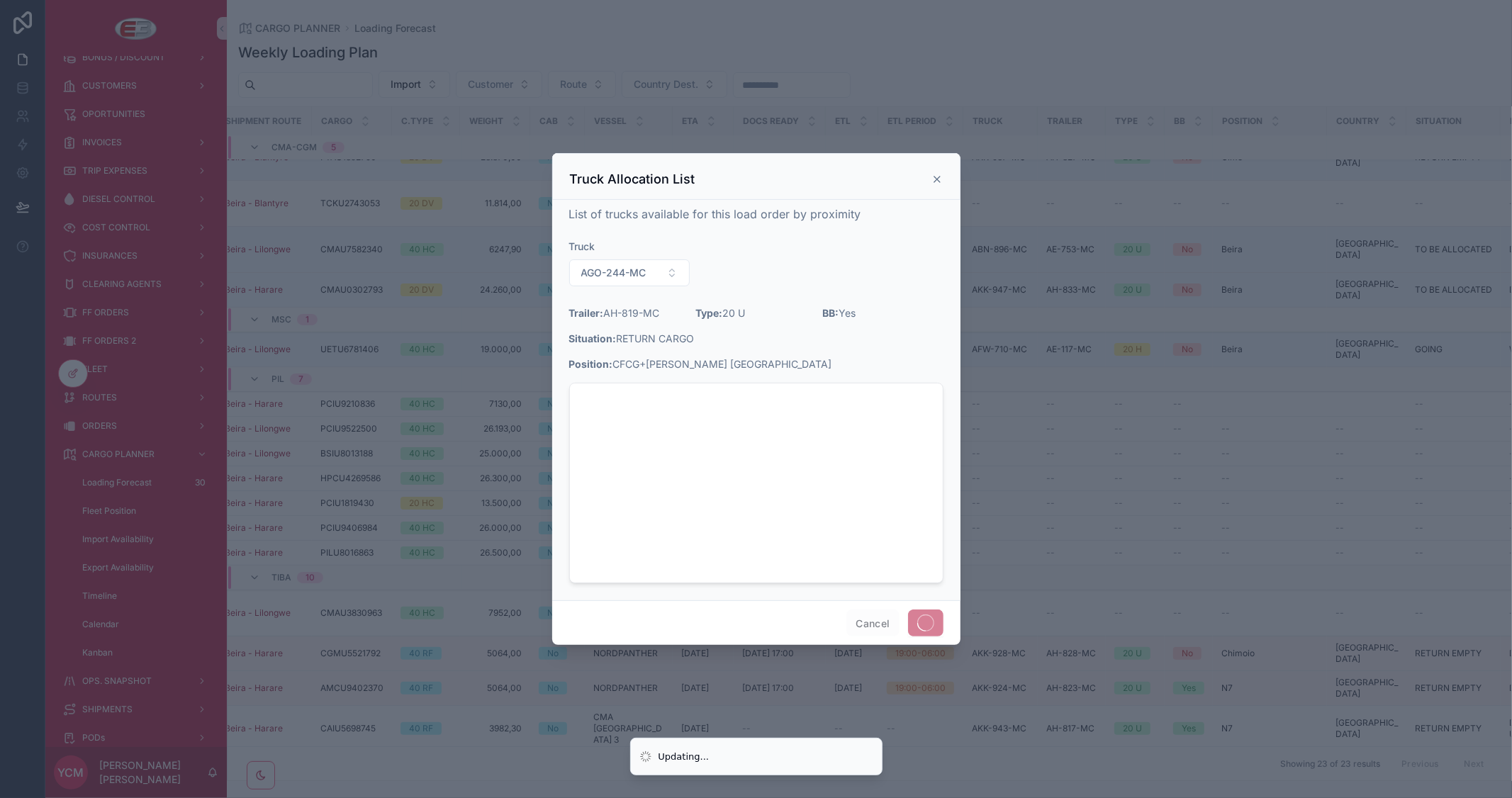
click at [1161, 384] on div at bounding box center [756, 399] width 1512 height 798
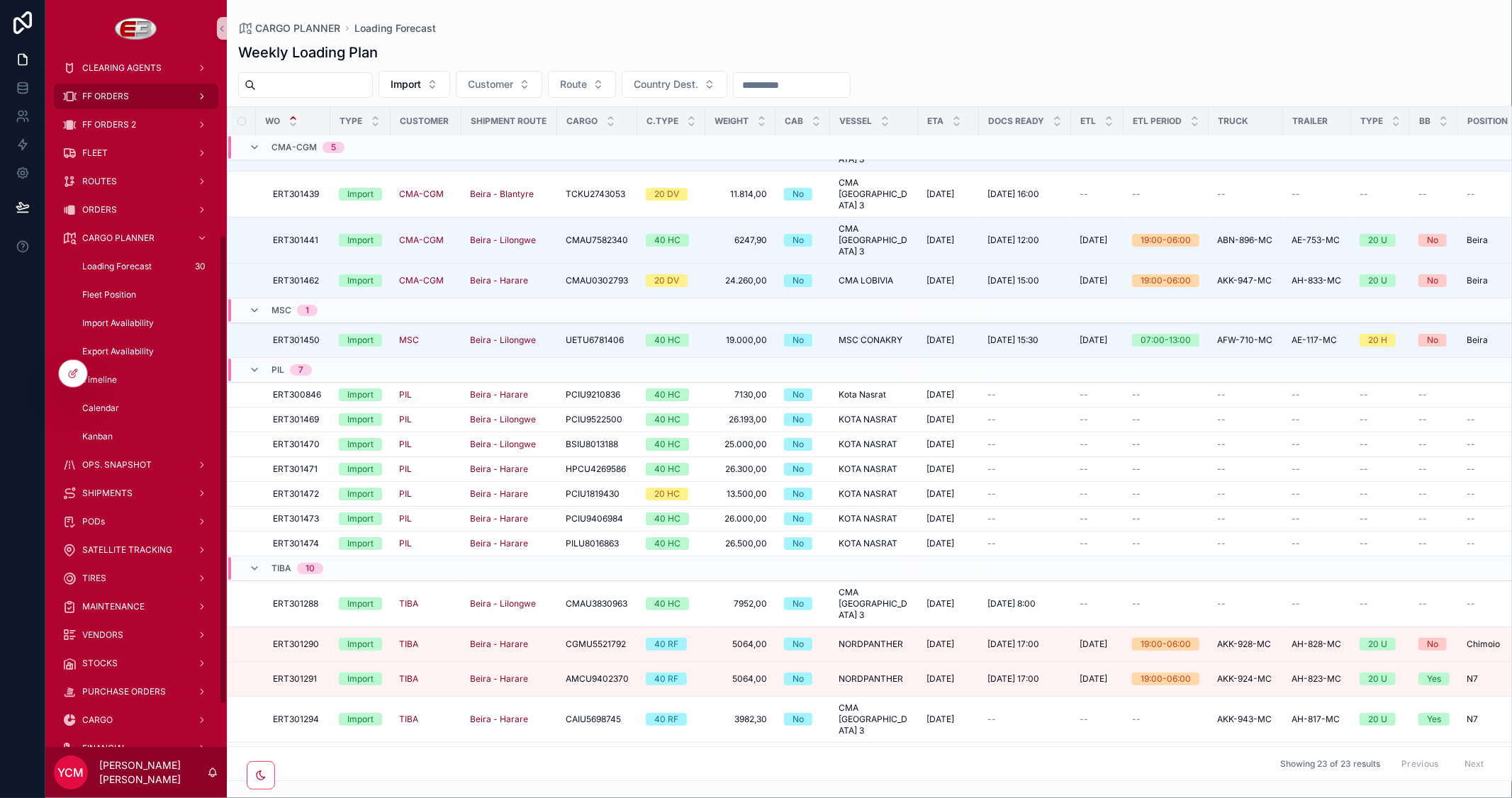
scroll to position [315, 0]
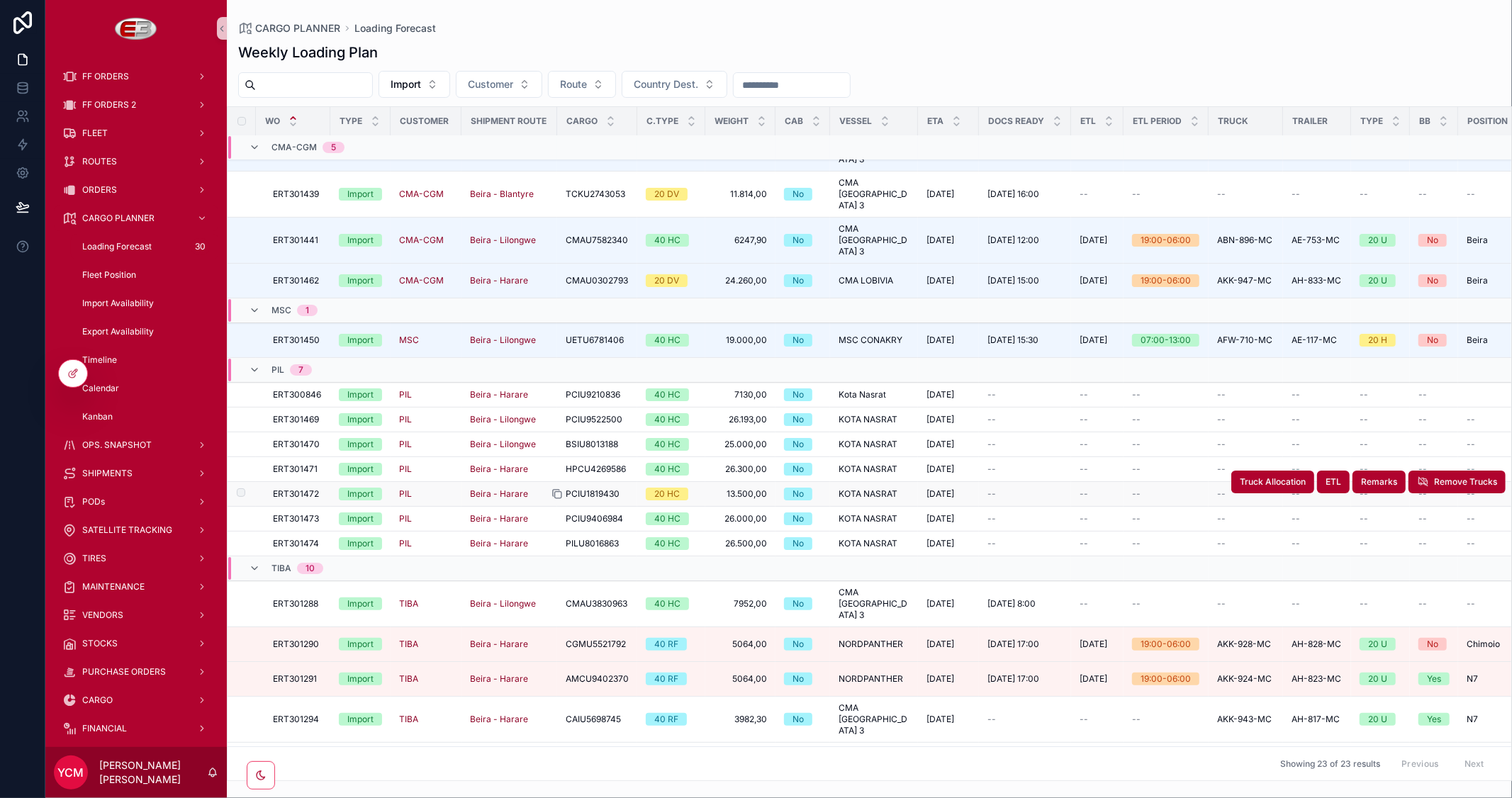
click at [555, 492] on icon "scrollable content" at bounding box center [558, 495] width 6 height 6
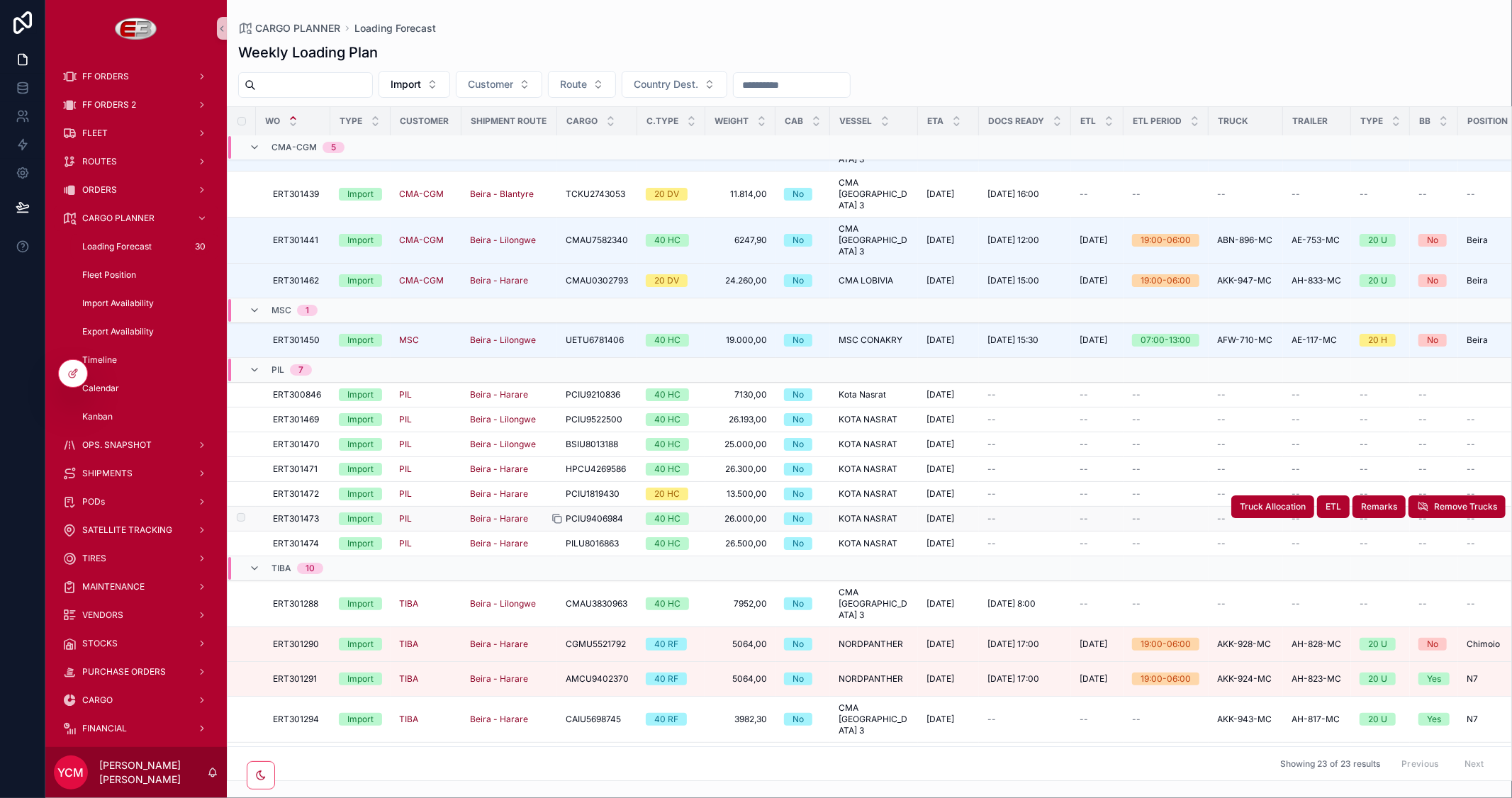
click at [561, 513] on icon "scrollable content" at bounding box center [557, 519] width 12 height 12
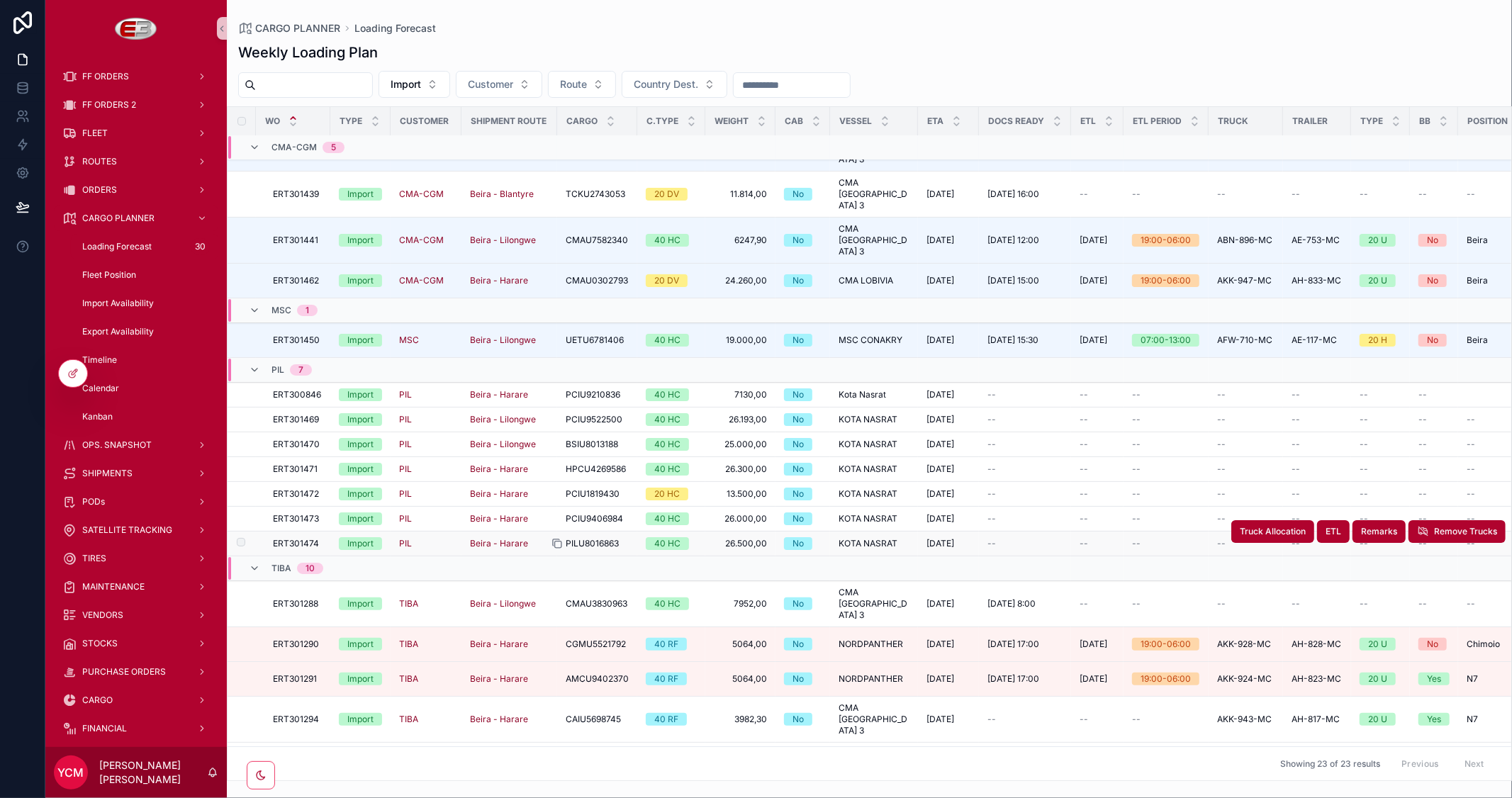
click at [556, 538] on icon "scrollable content" at bounding box center [557, 543] width 12 height 12
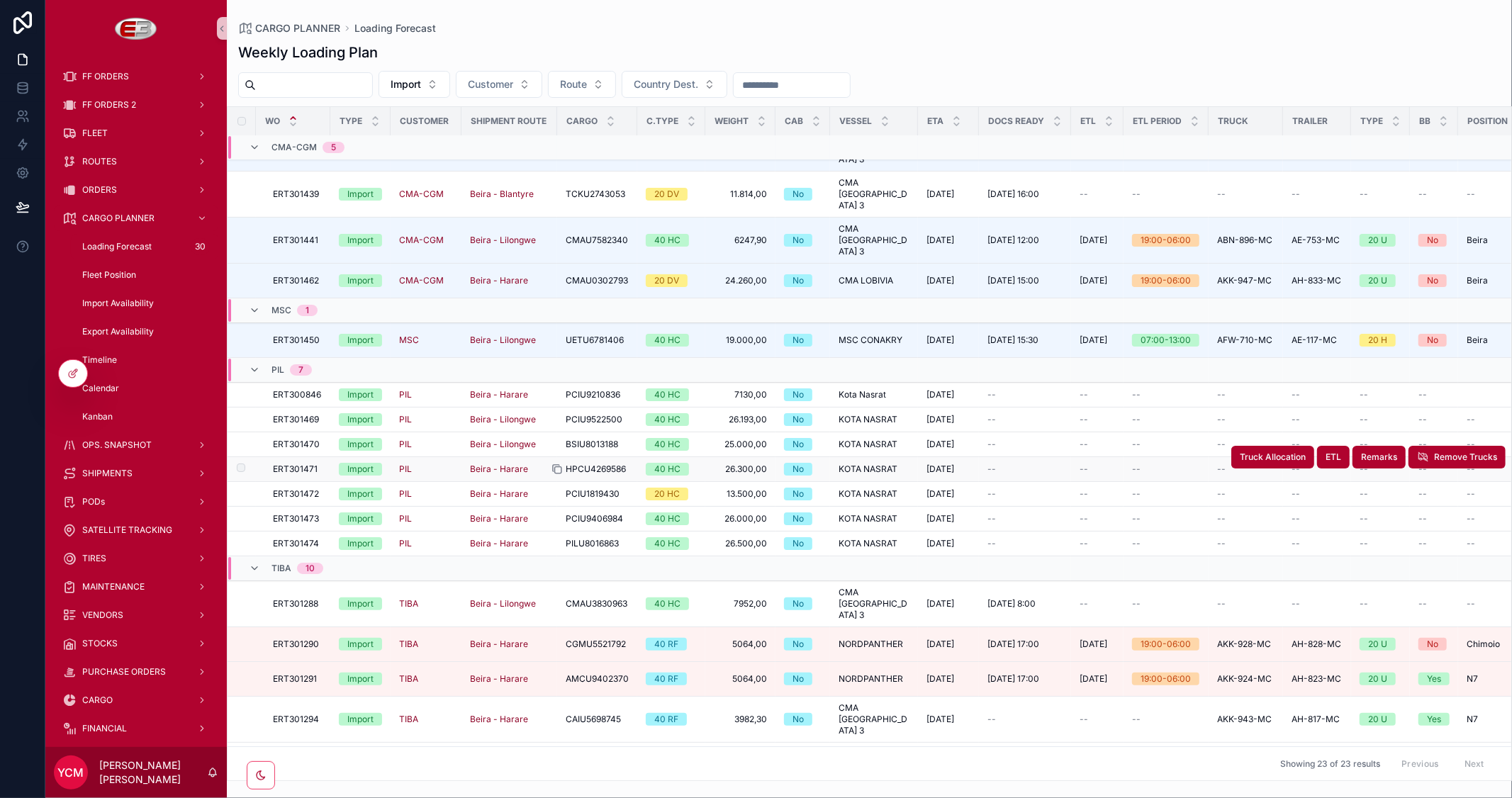
click at [557, 463] on icon "scrollable content" at bounding box center [557, 469] width 12 height 12
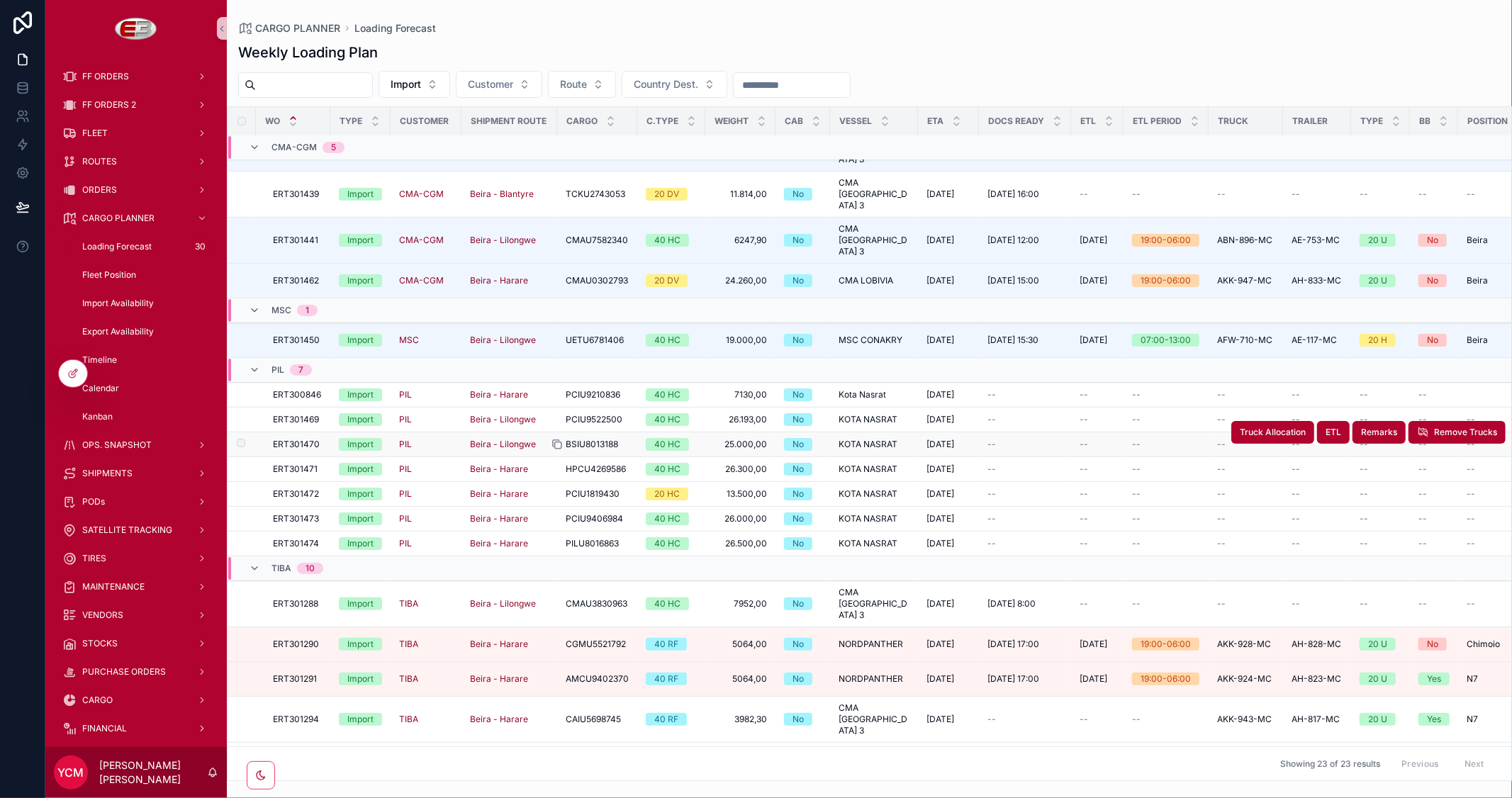
click at [555, 439] on icon "scrollable content" at bounding box center [557, 445] width 12 height 12
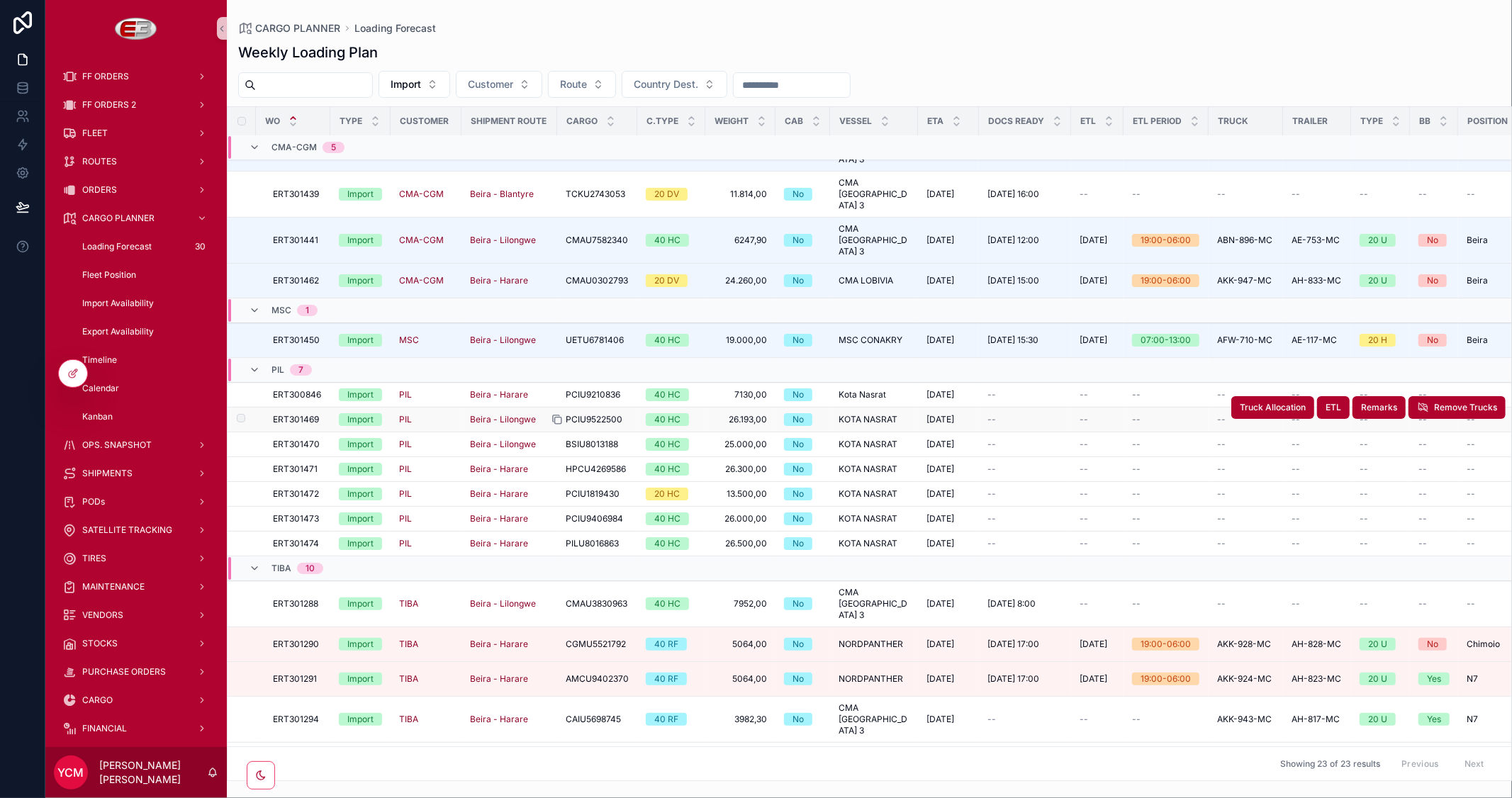
click at [553, 415] on icon "scrollable content" at bounding box center [556, 418] width 6 height 6
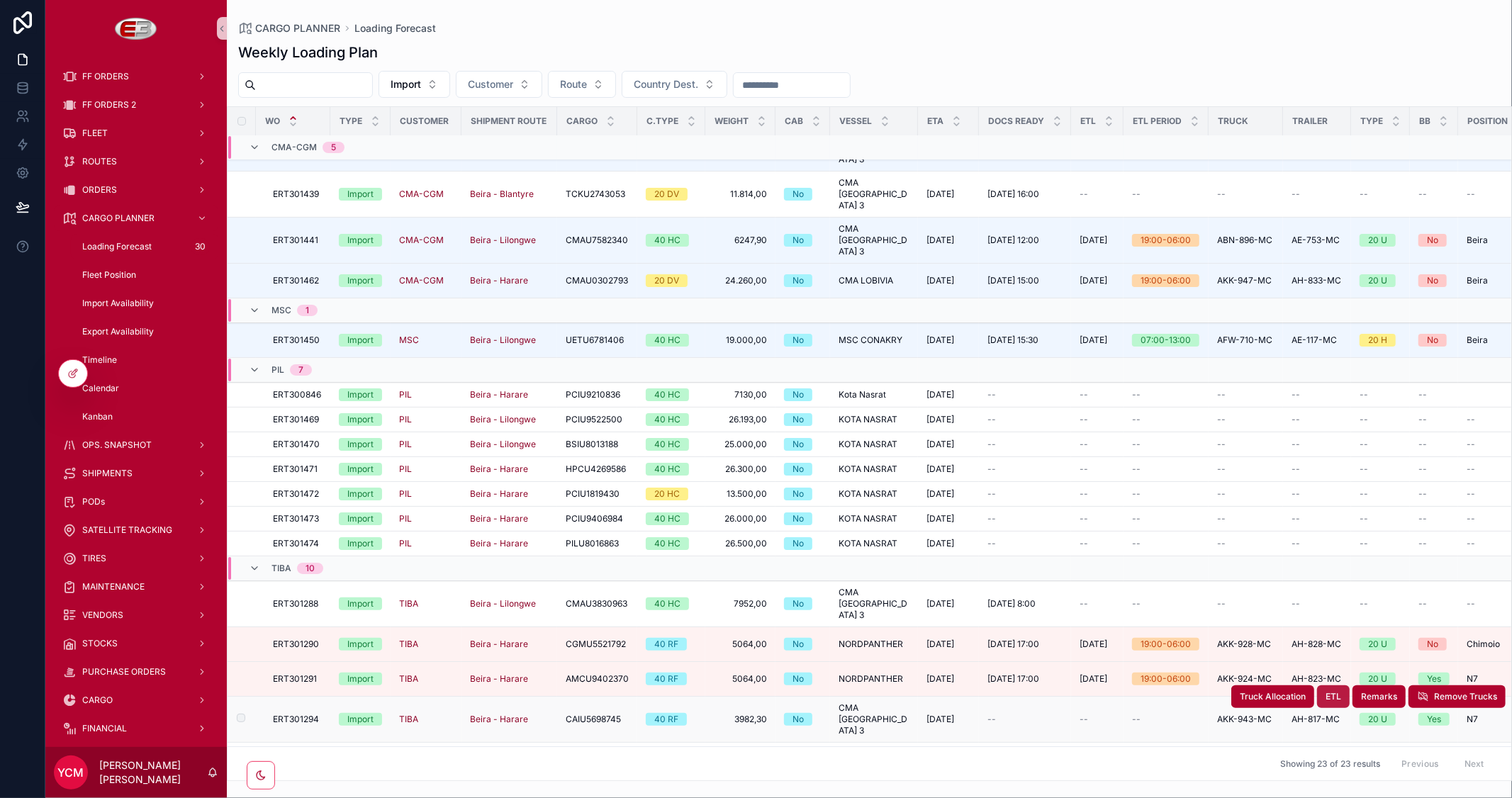
click at [1325, 691] on span "ETL" at bounding box center [1333, 697] width 16 height 12
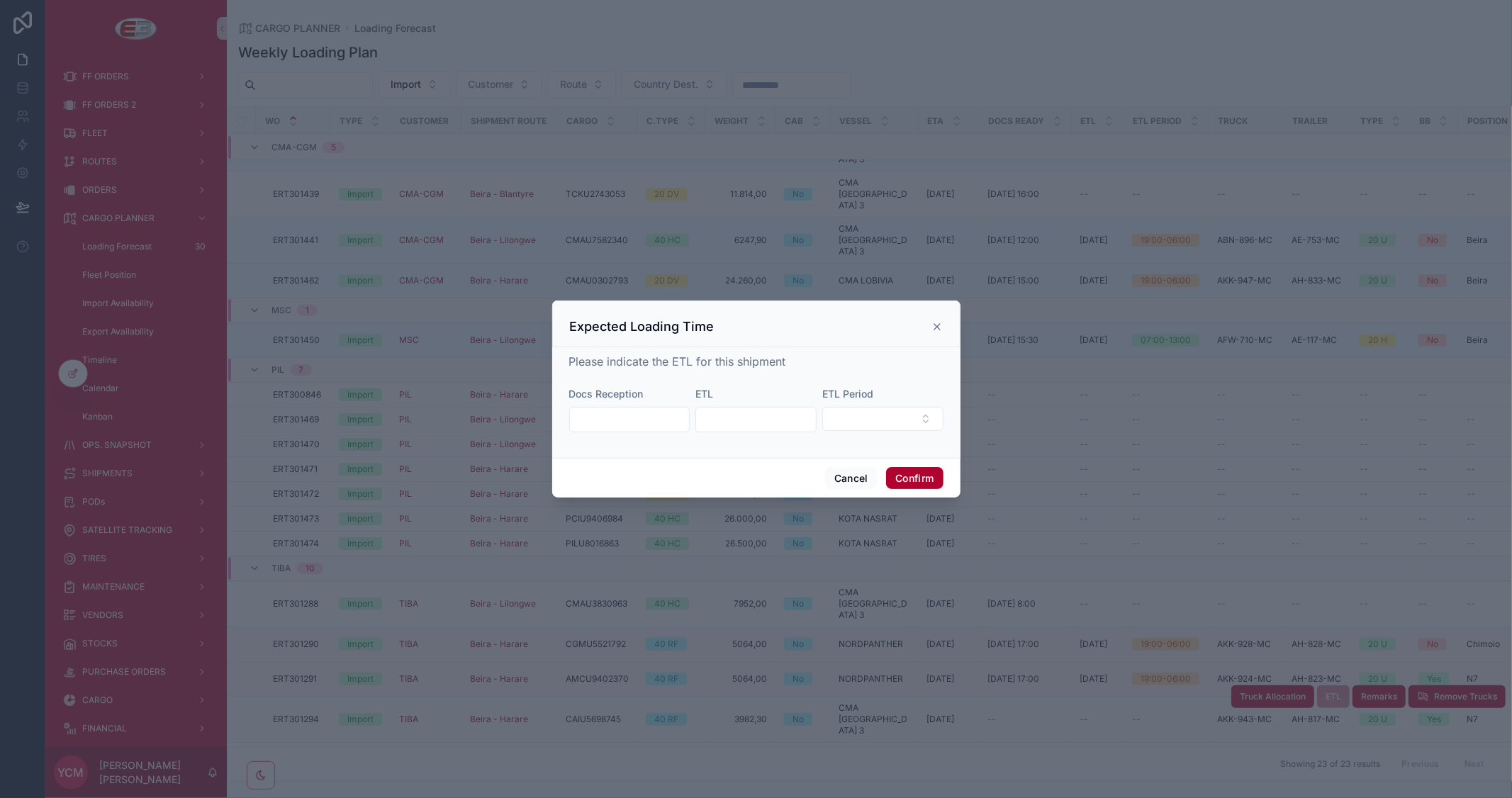
click at [779, 422] on input "text" at bounding box center [756, 419] width 120 height 19
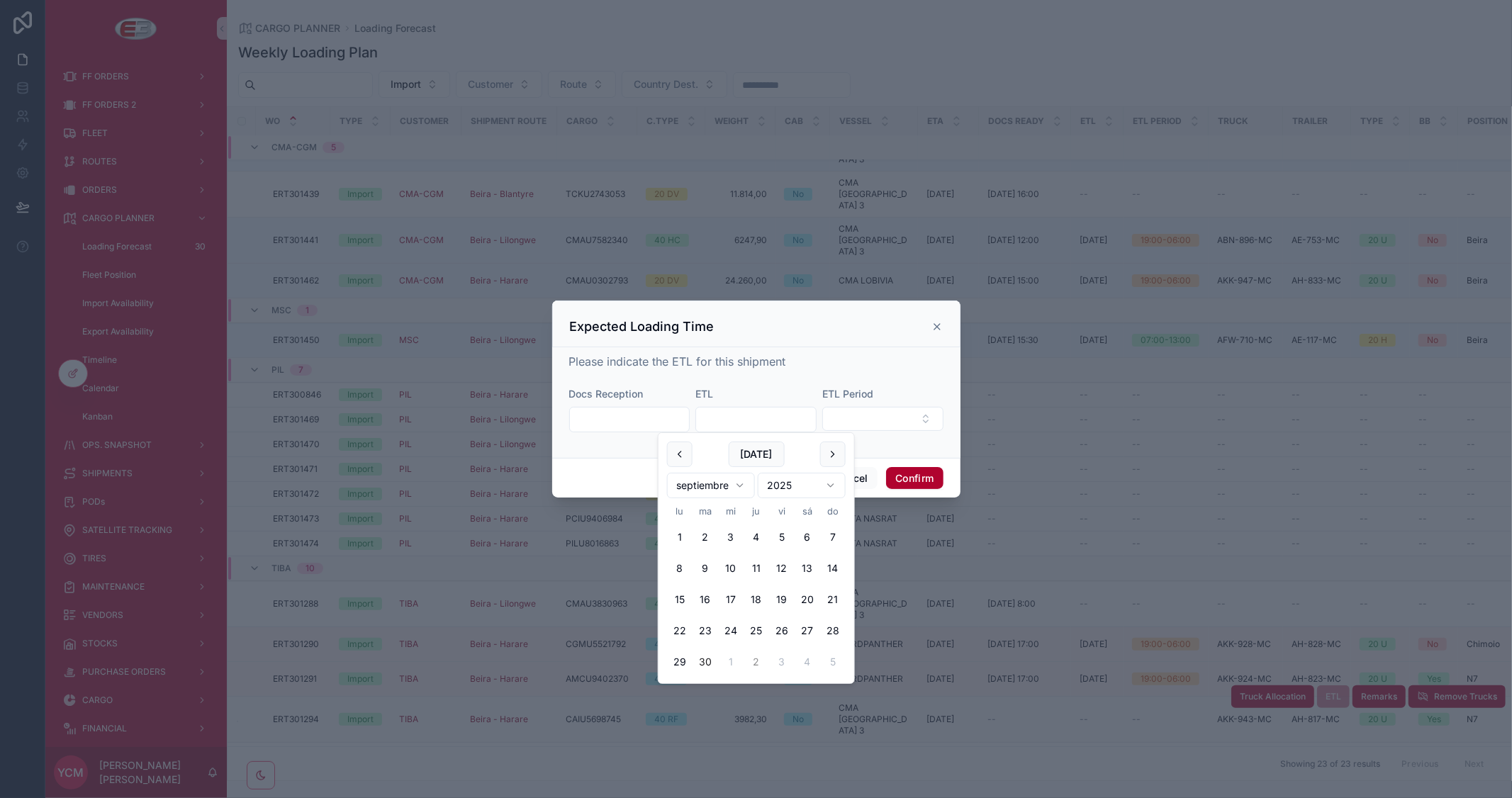
click at [753, 660] on button "2" at bounding box center [756, 662] width 26 height 26
type input "*********"
click at [927, 476] on button "Confirm" at bounding box center [914, 478] width 57 height 23
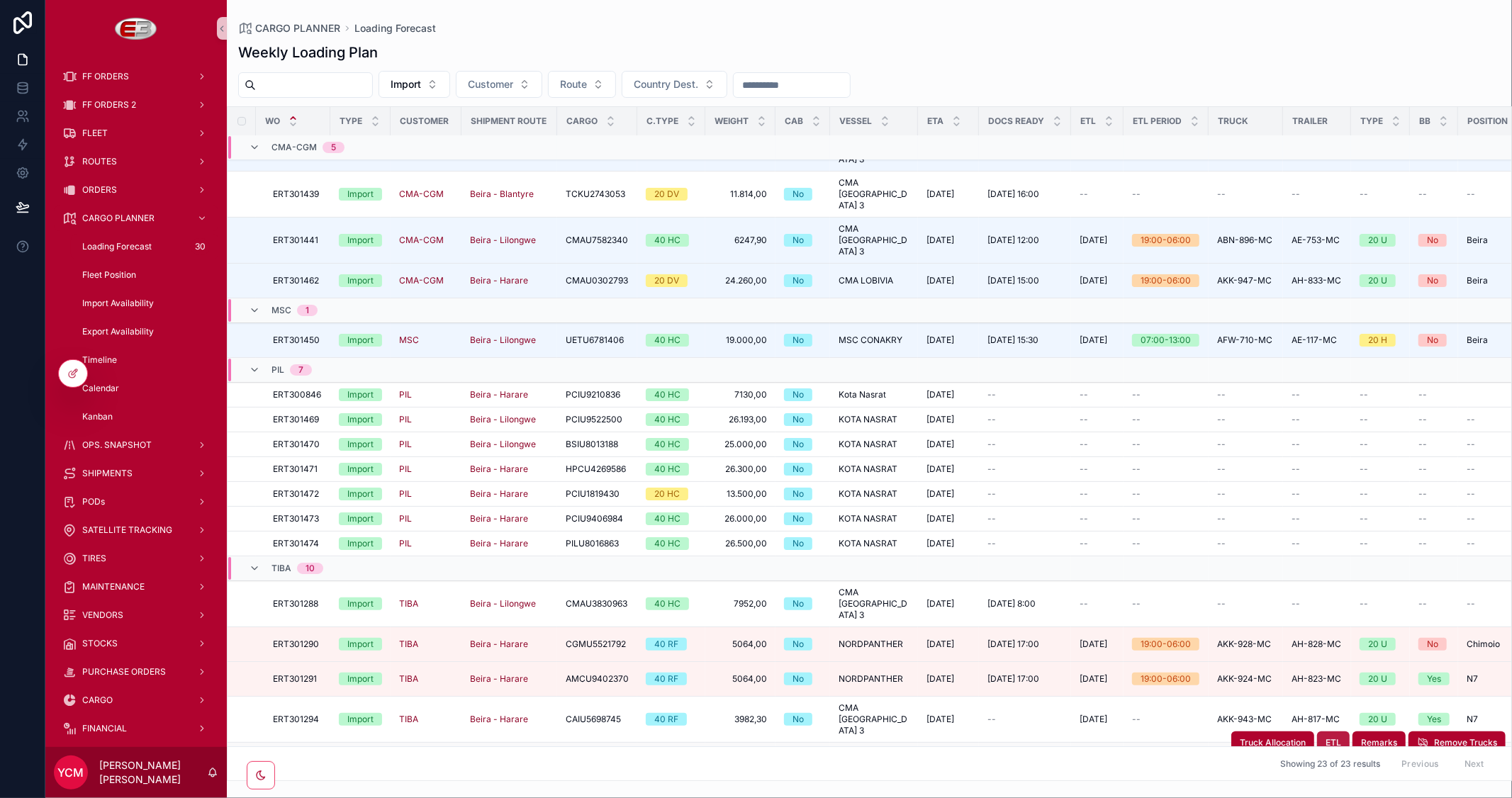
click at [1325, 737] on span "ETL" at bounding box center [1333, 743] width 16 height 12
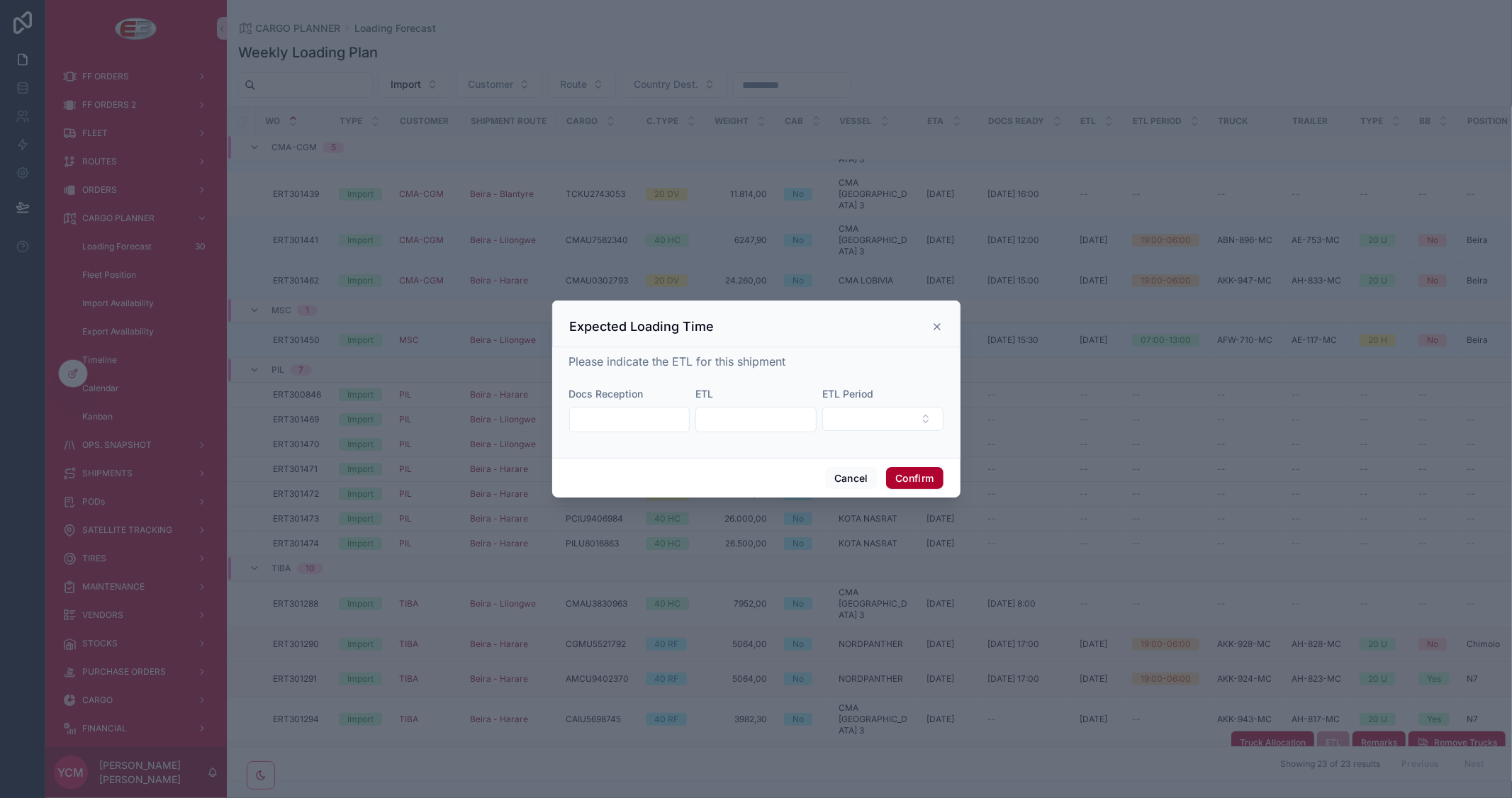
click at [755, 421] on input "text" at bounding box center [756, 419] width 120 height 19
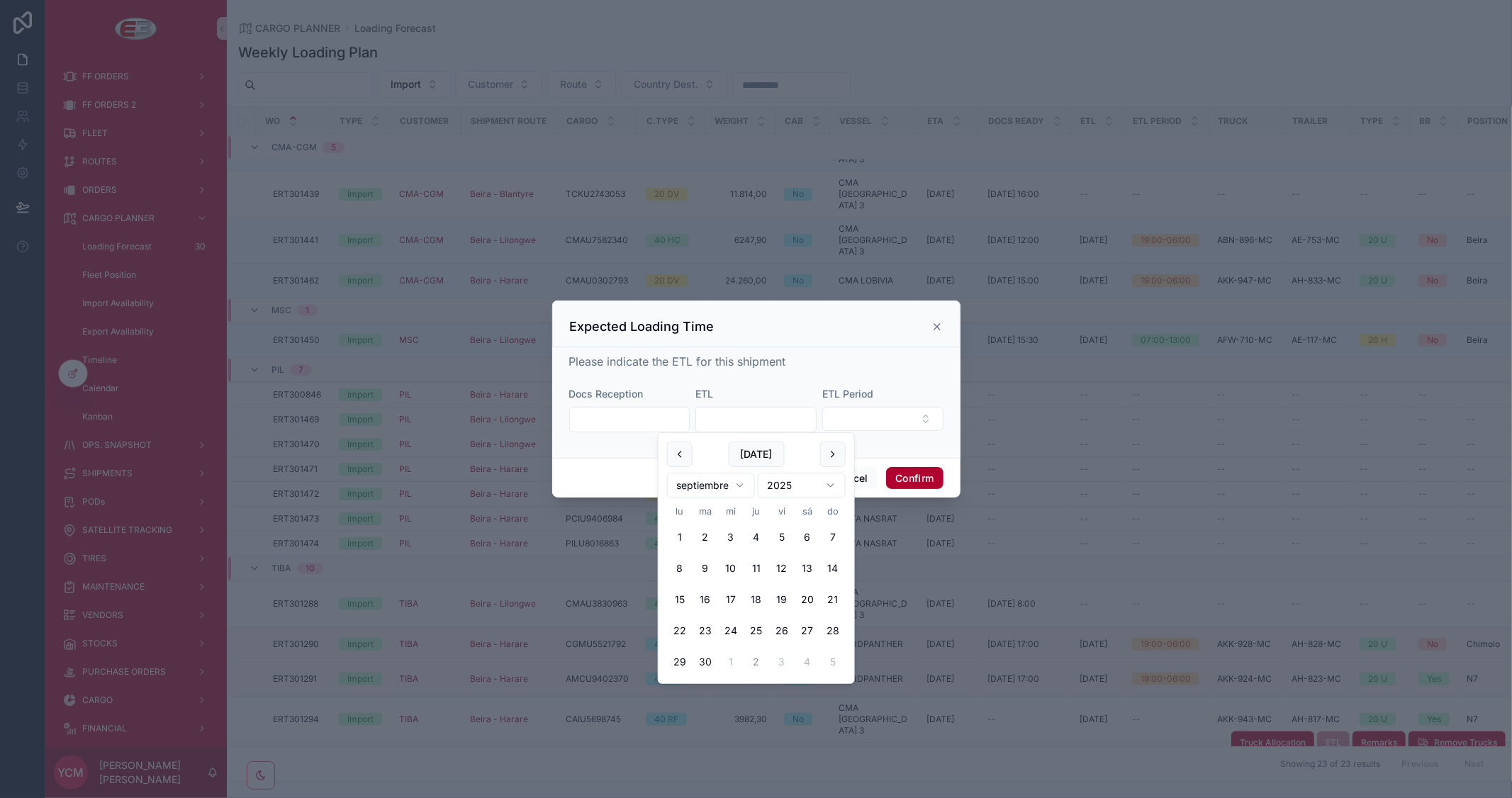
click at [754, 653] on button "2" at bounding box center [756, 662] width 26 height 26
type input "*********"
click at [930, 478] on button "Confirm" at bounding box center [914, 478] width 57 height 23
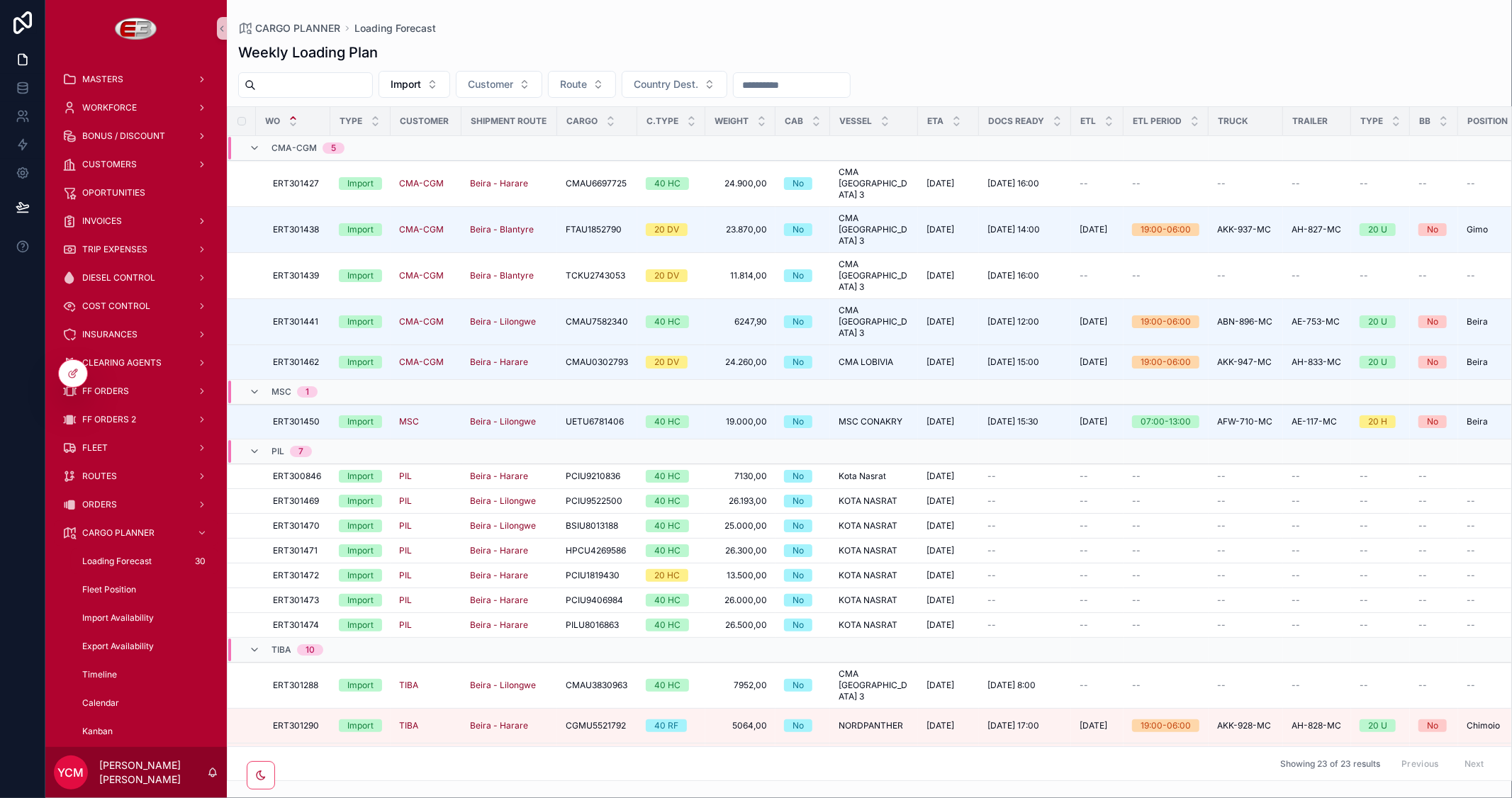
scroll to position [82, 0]
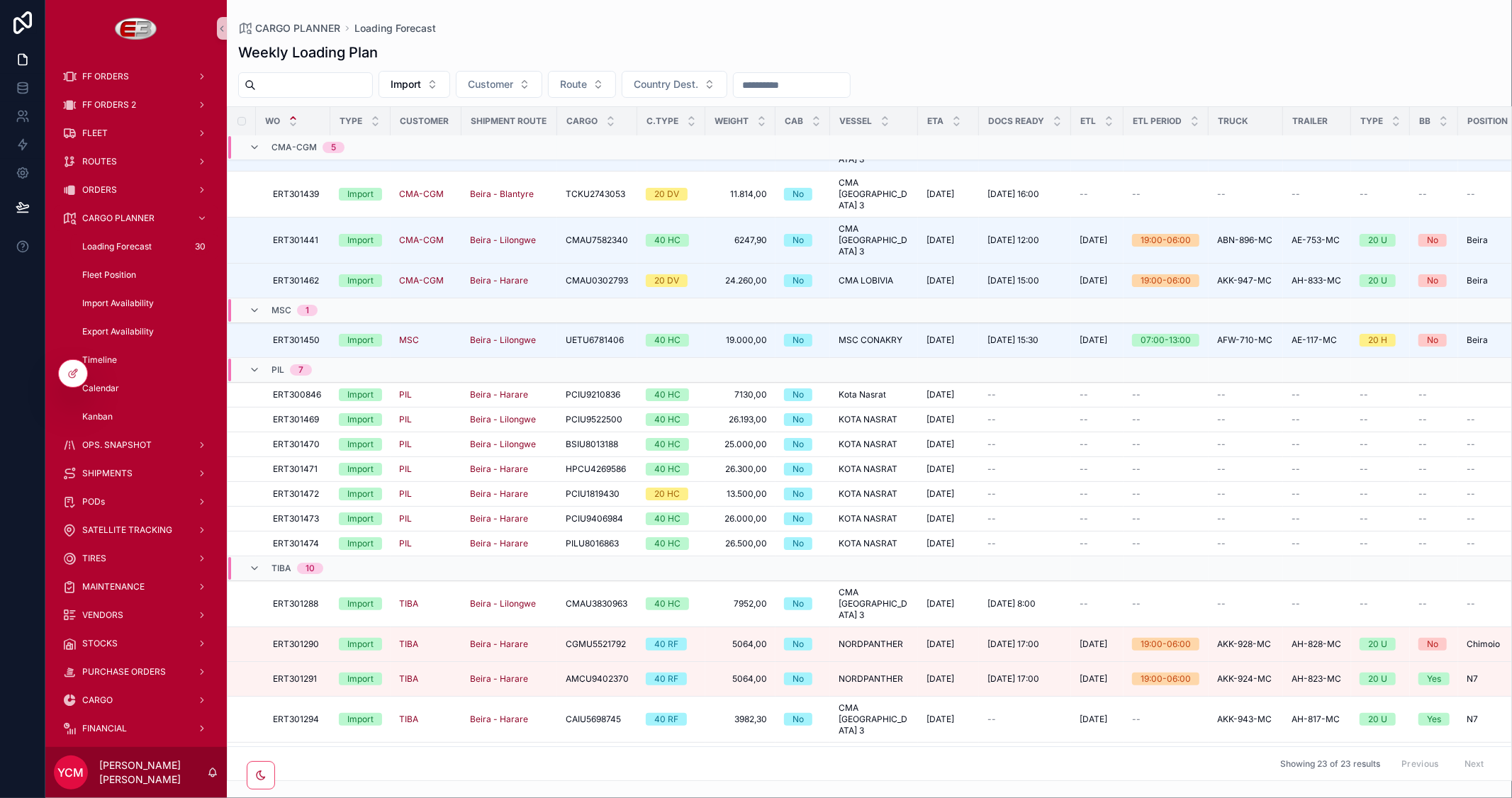
click at [1040, 31] on div "CARGO PLANNER Loading Forecast" at bounding box center [869, 28] width 1262 height 12
click at [1325, 783] on span "ETL" at bounding box center [1333, 789] width 16 height 12
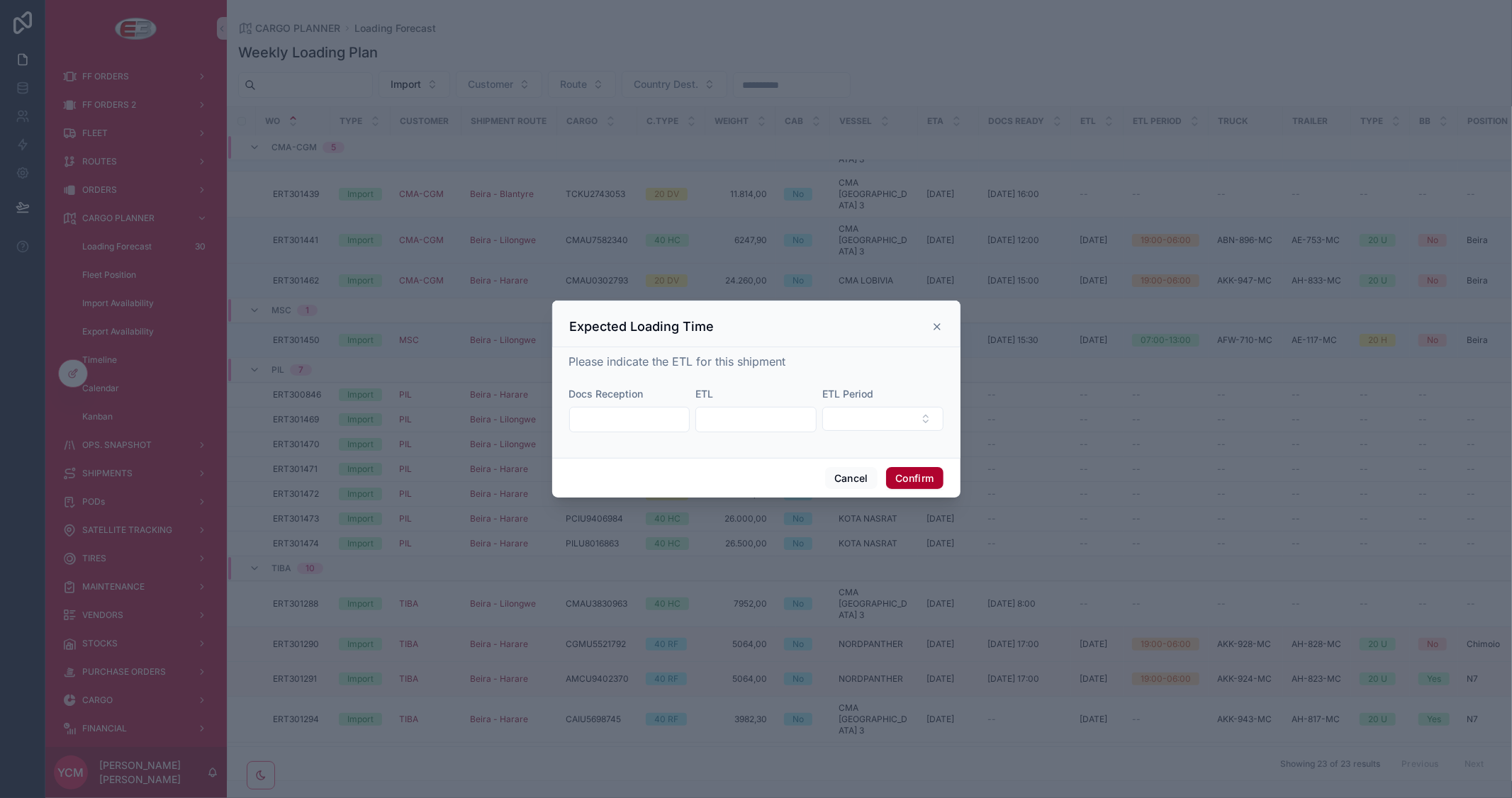
click at [741, 425] on input "text" at bounding box center [756, 419] width 120 height 19
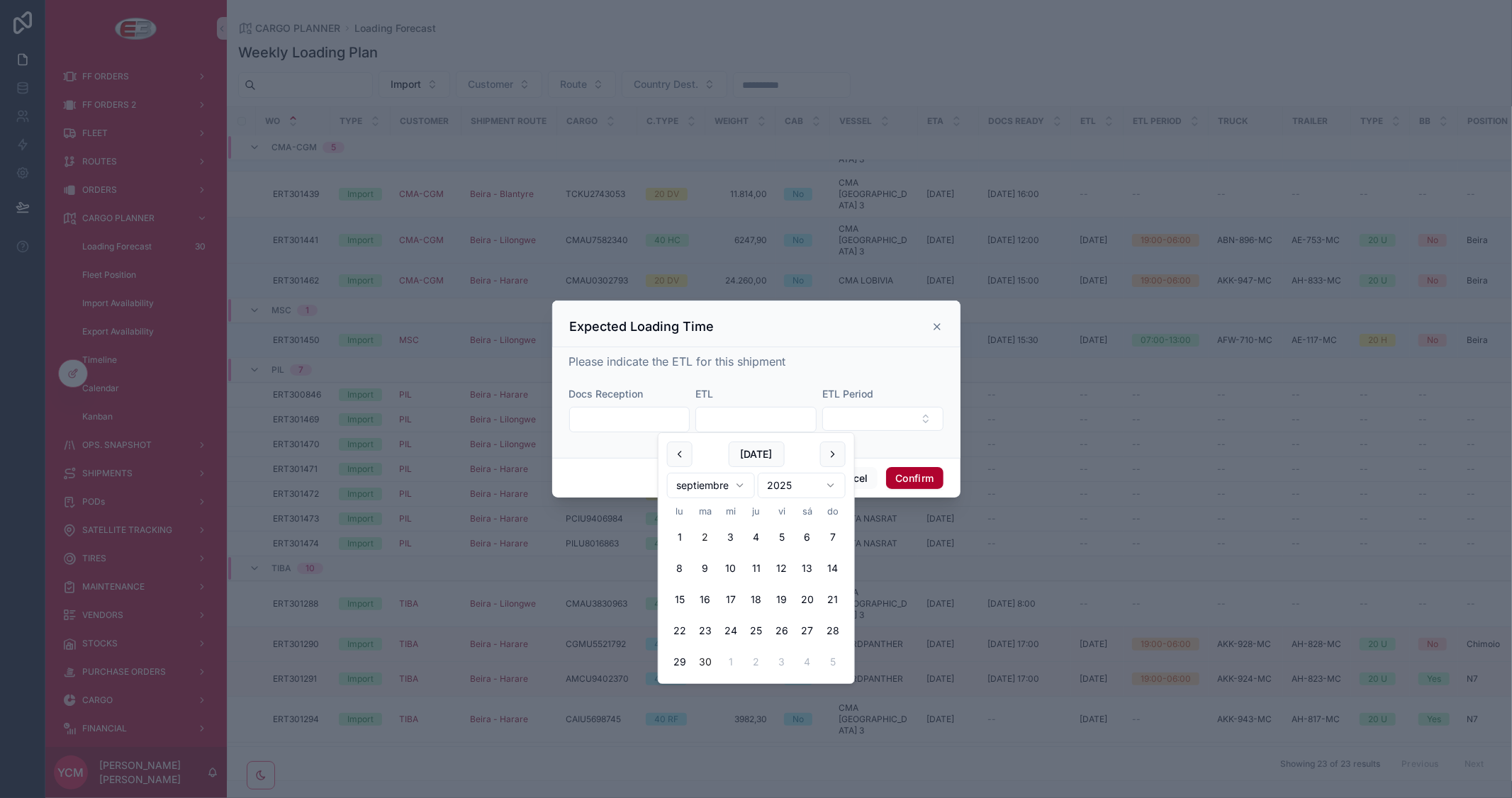
click at [706, 540] on button "2" at bounding box center [705, 537] width 26 height 26
type input "********"
click at [929, 479] on button "Confirm" at bounding box center [914, 478] width 57 height 23
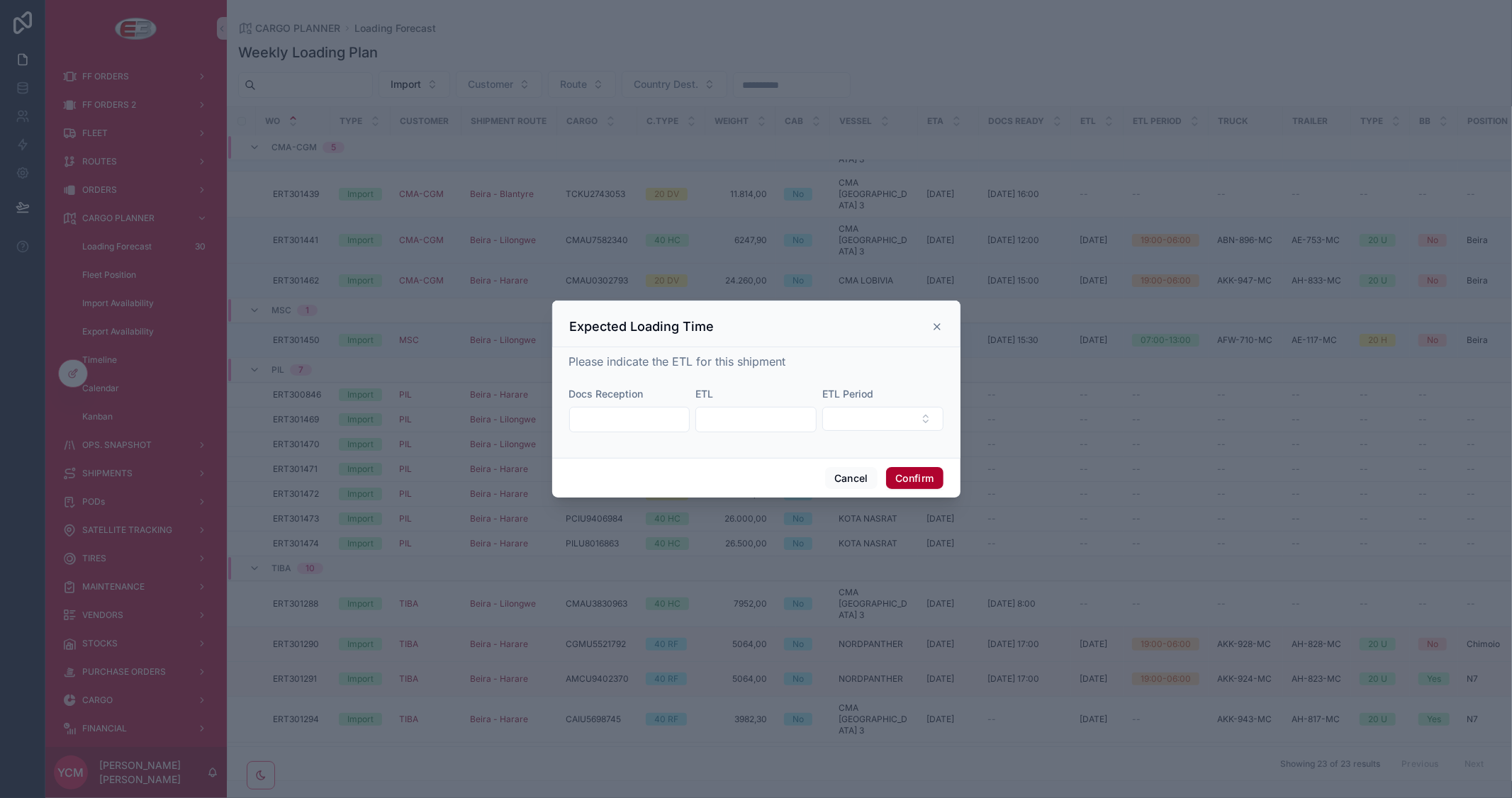
click at [785, 421] on input "text" at bounding box center [756, 419] width 120 height 19
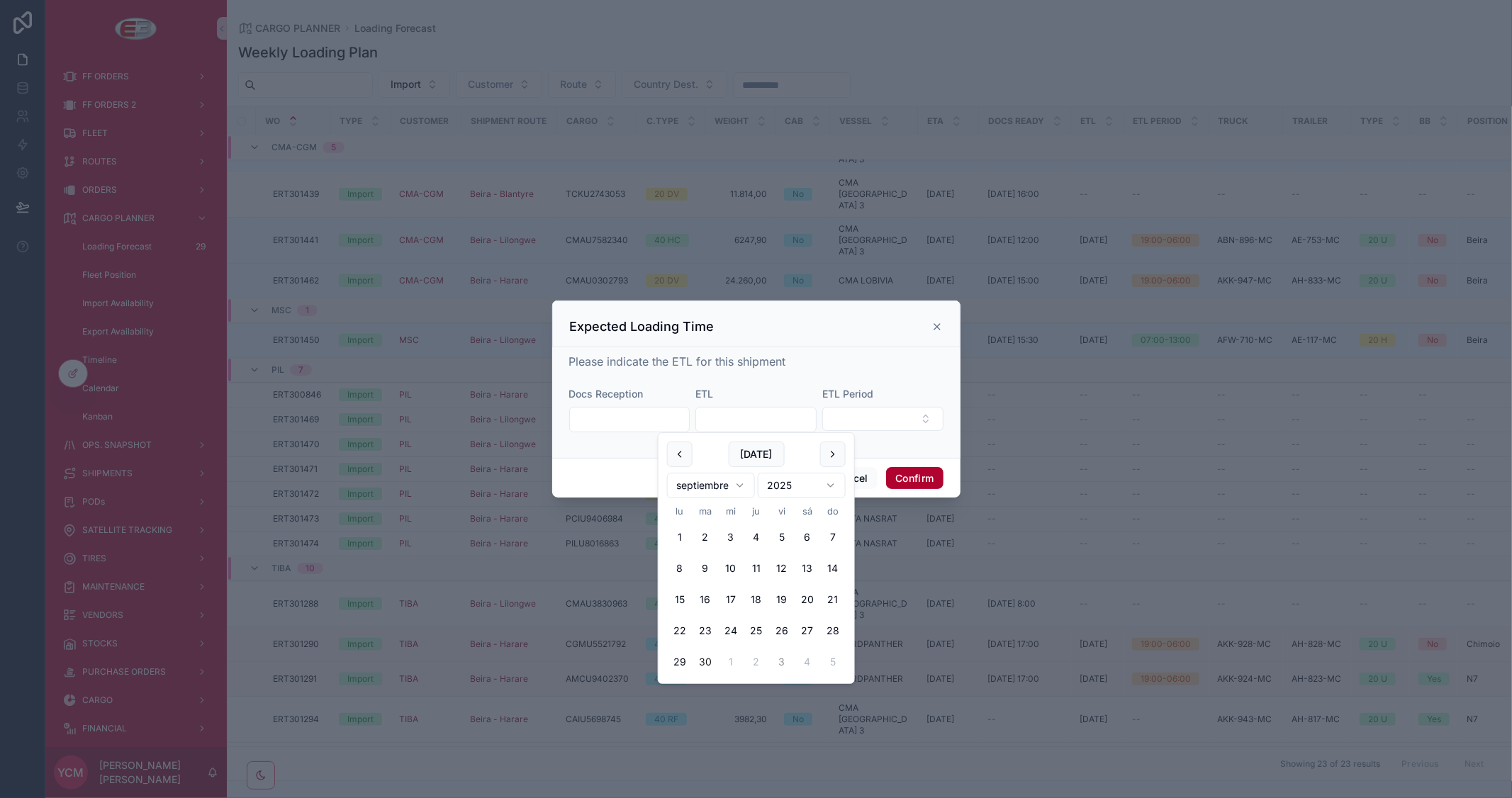
click at [784, 663] on button "3" at bounding box center [782, 662] width 26 height 26
type input "*********"
click at [913, 473] on button "Confirm" at bounding box center [914, 478] width 57 height 23
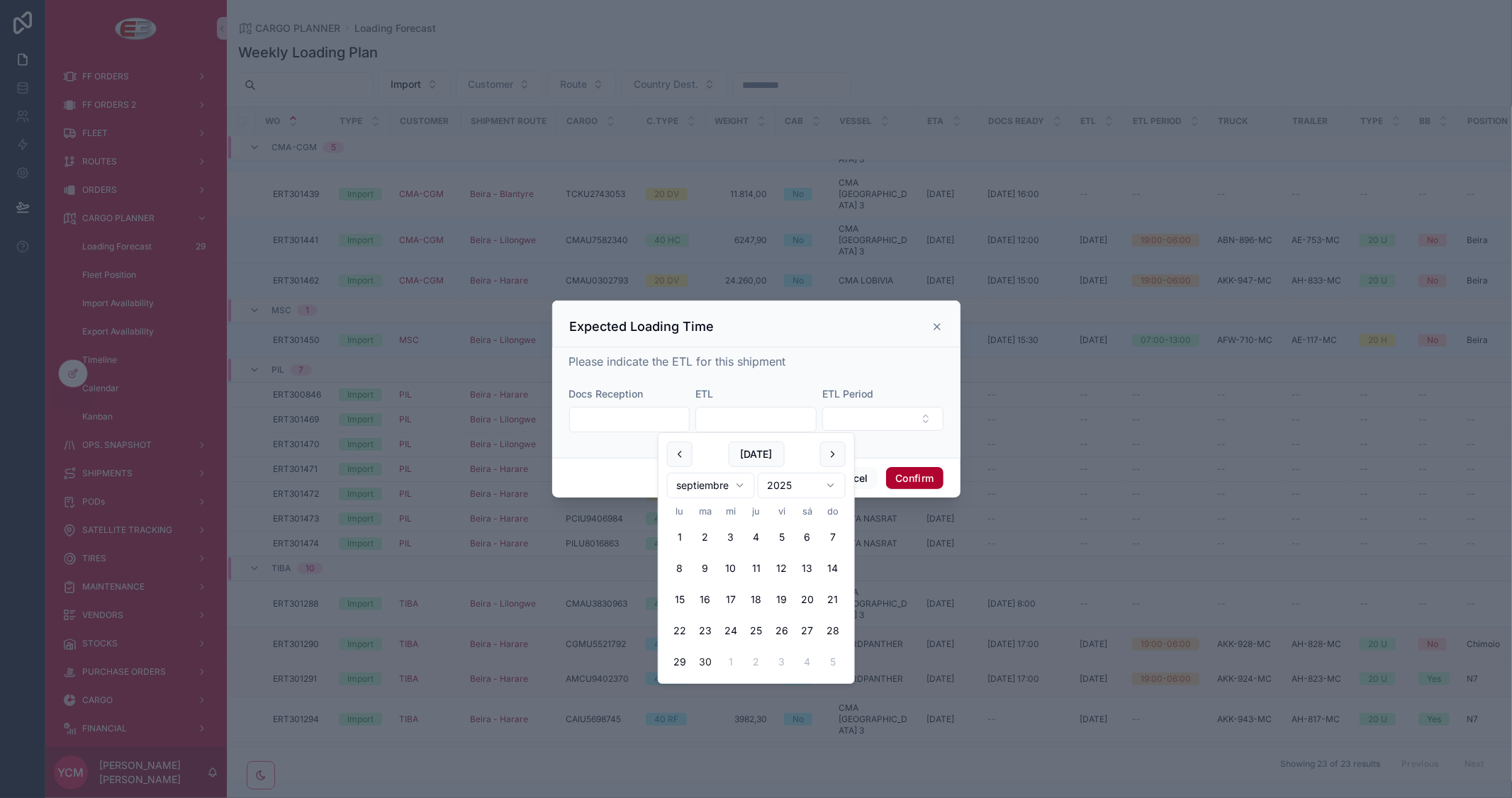
click at [780, 426] on input "text" at bounding box center [756, 419] width 120 height 19
click at [787, 660] on button "3" at bounding box center [782, 662] width 26 height 26
type input "*********"
click at [926, 482] on button "Confirm" at bounding box center [914, 478] width 57 height 23
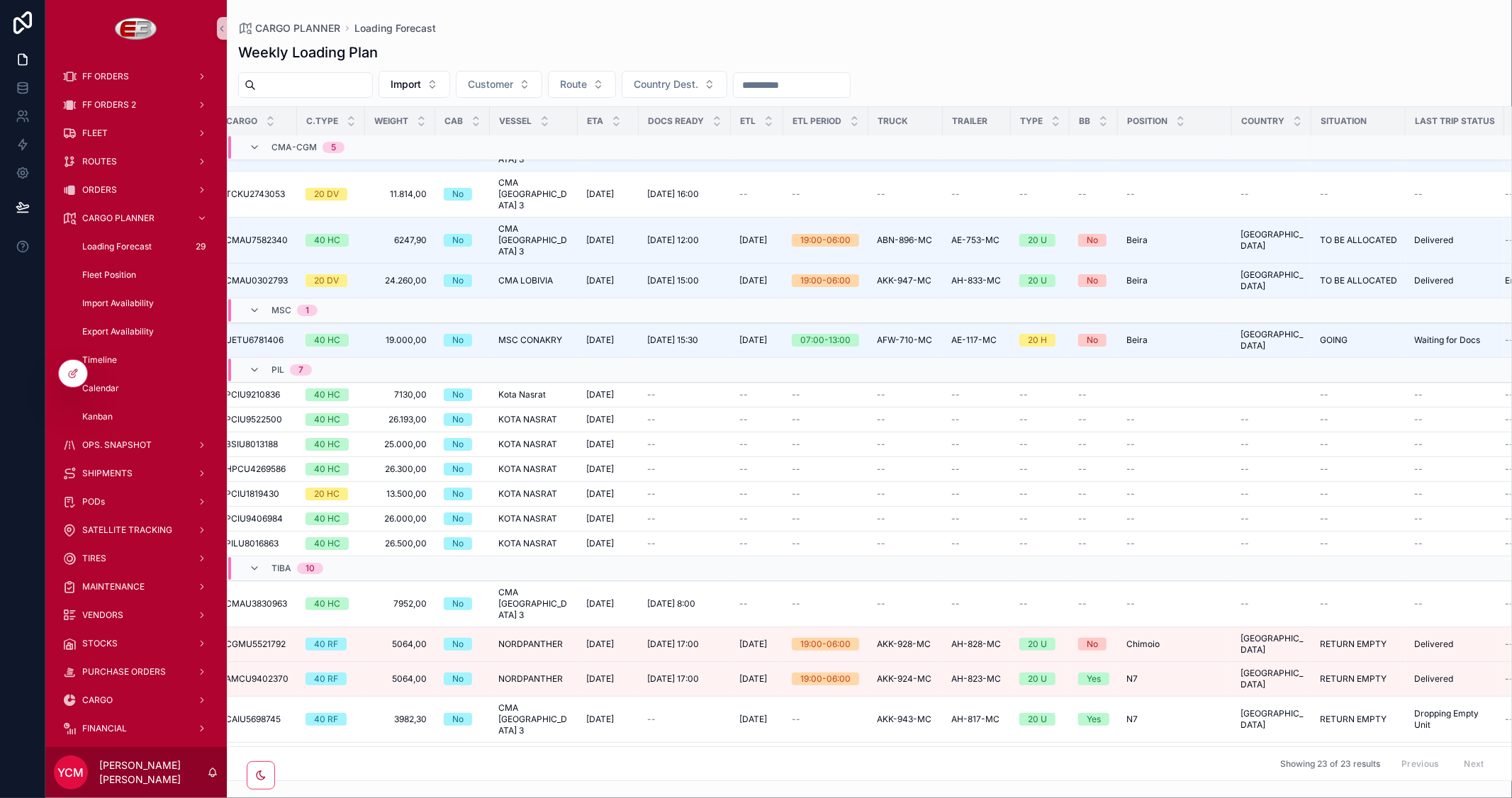
scroll to position [82, 336]
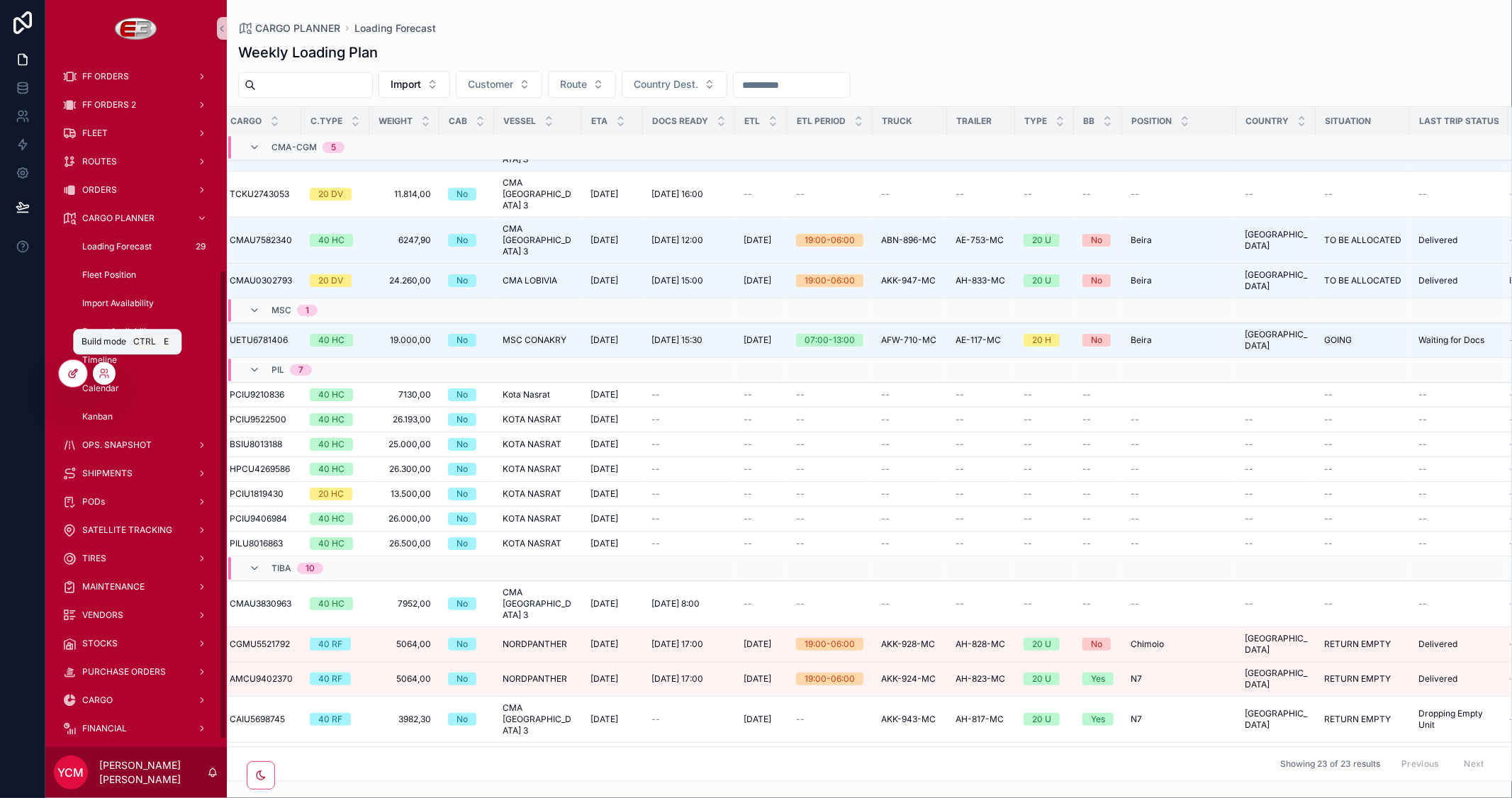
click at [79, 377] on div at bounding box center [73, 373] width 28 height 27
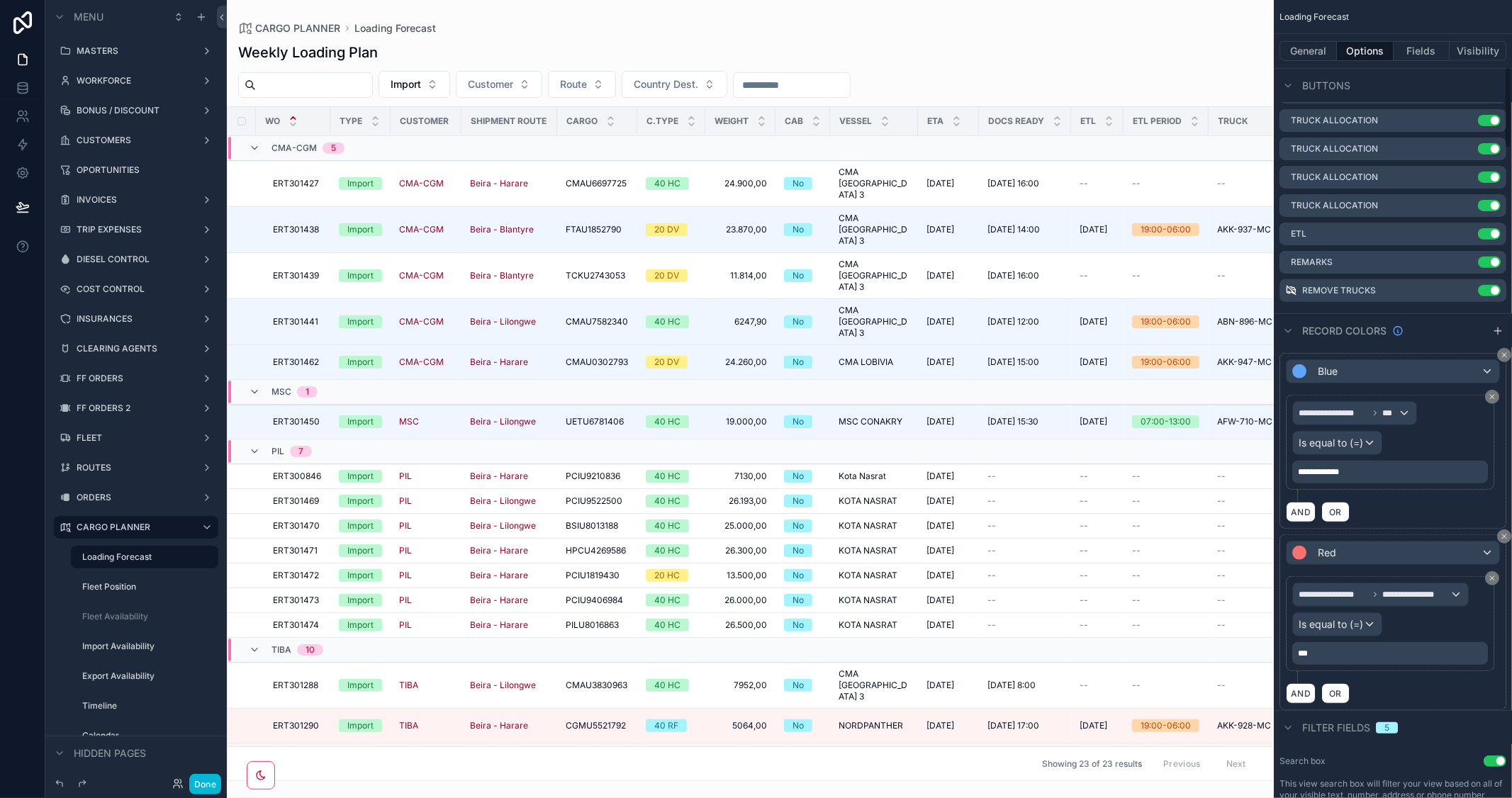
scroll to position [629, 0]
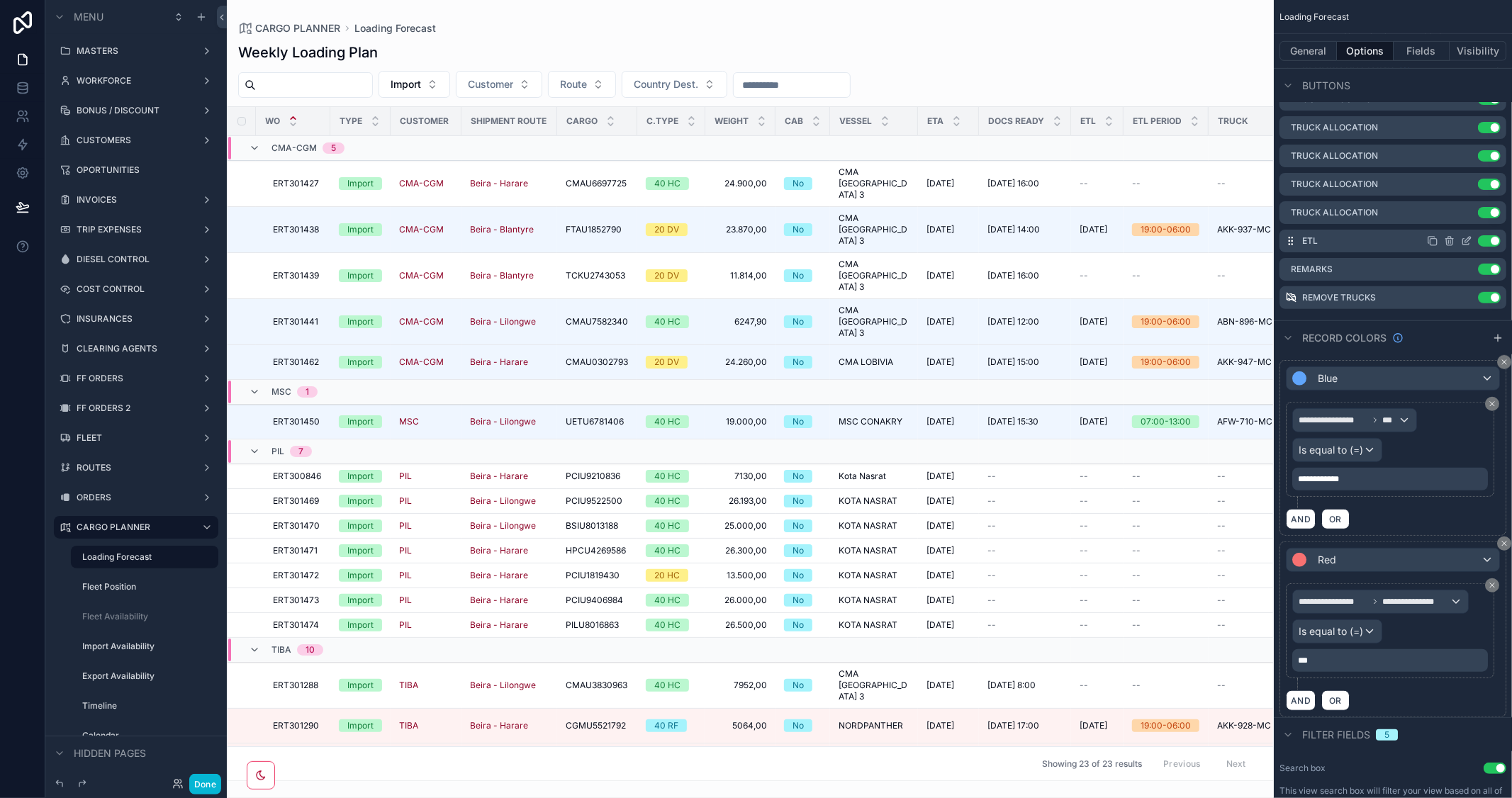
click at [1464, 241] on icon "scrollable content" at bounding box center [1466, 241] width 12 height 12
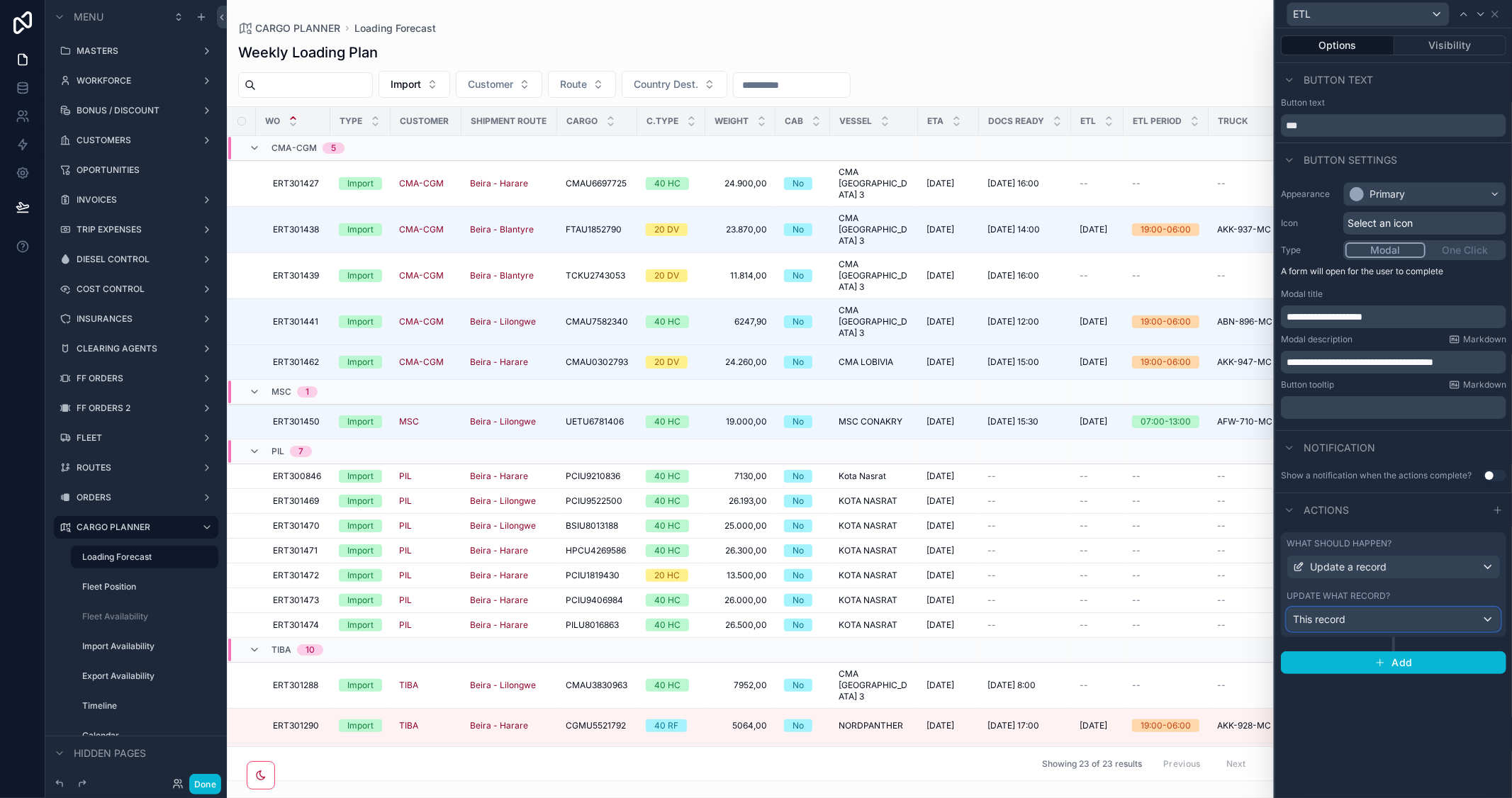
click at [1422, 620] on div "This record" at bounding box center [1393, 619] width 213 height 23
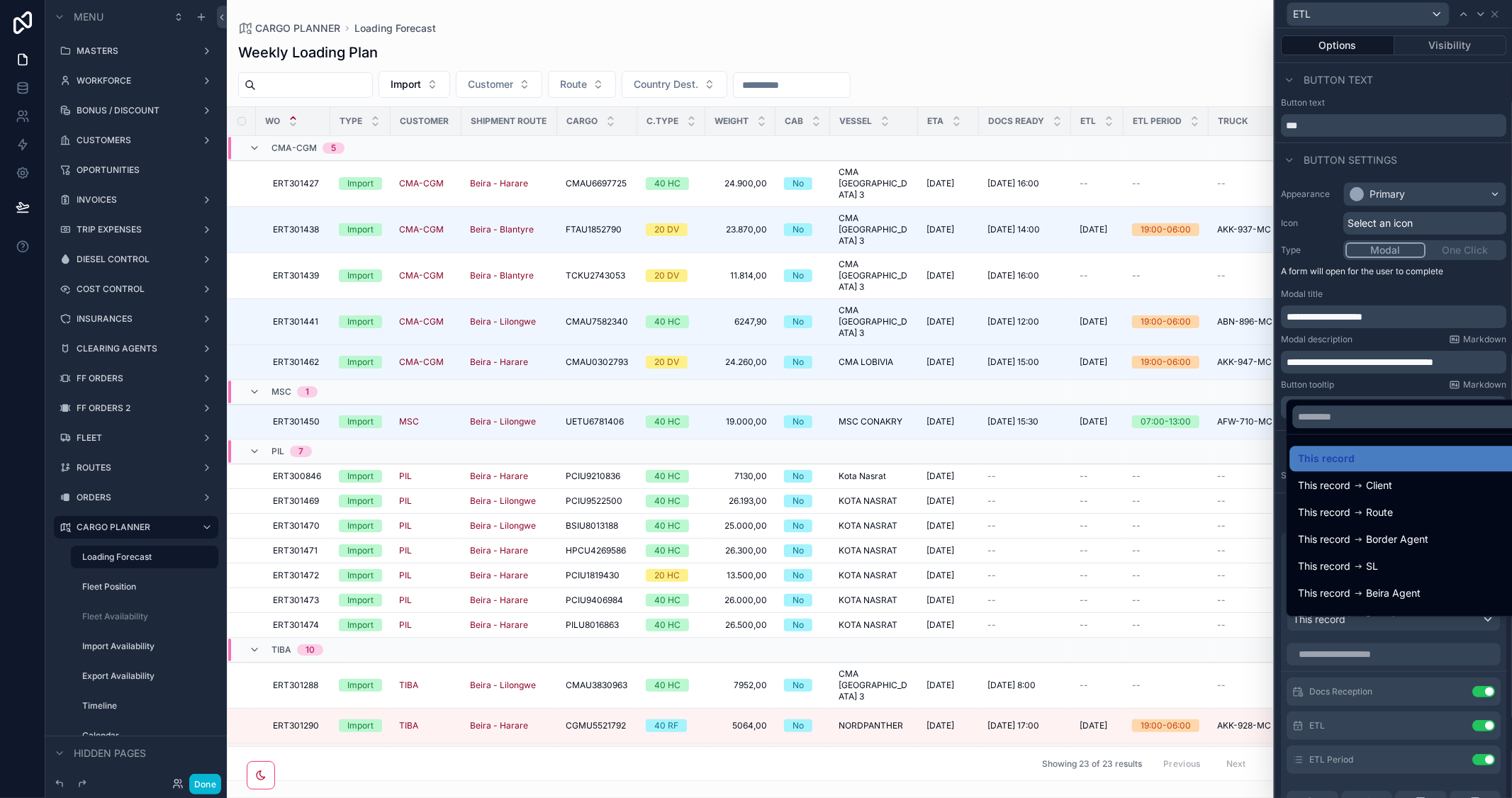
click at [1451, 157] on div at bounding box center [1394, 399] width 237 height 798
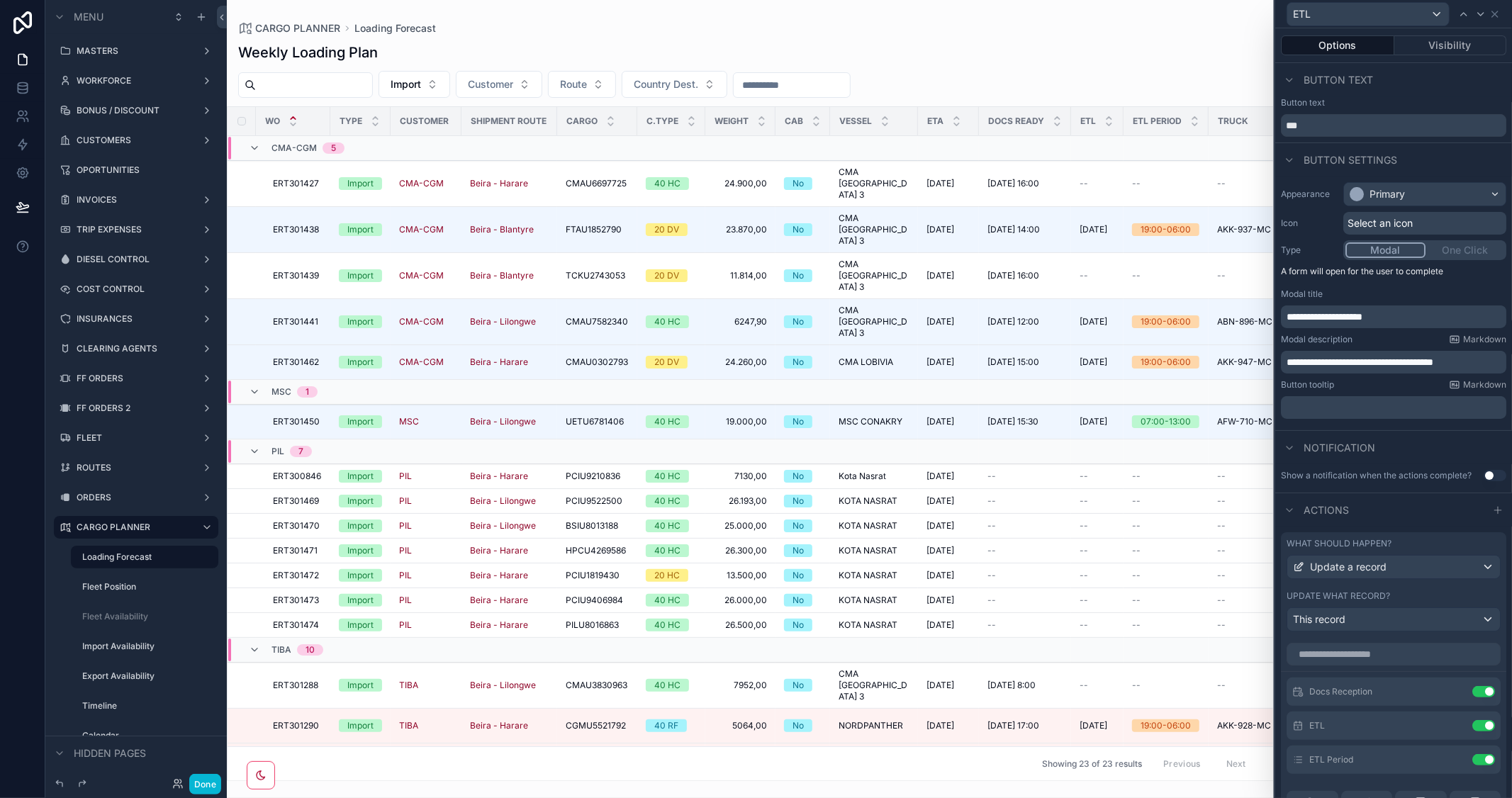
scroll to position [79, 0]
click at [1443, 687] on button at bounding box center [1454, 681] width 23 height 12
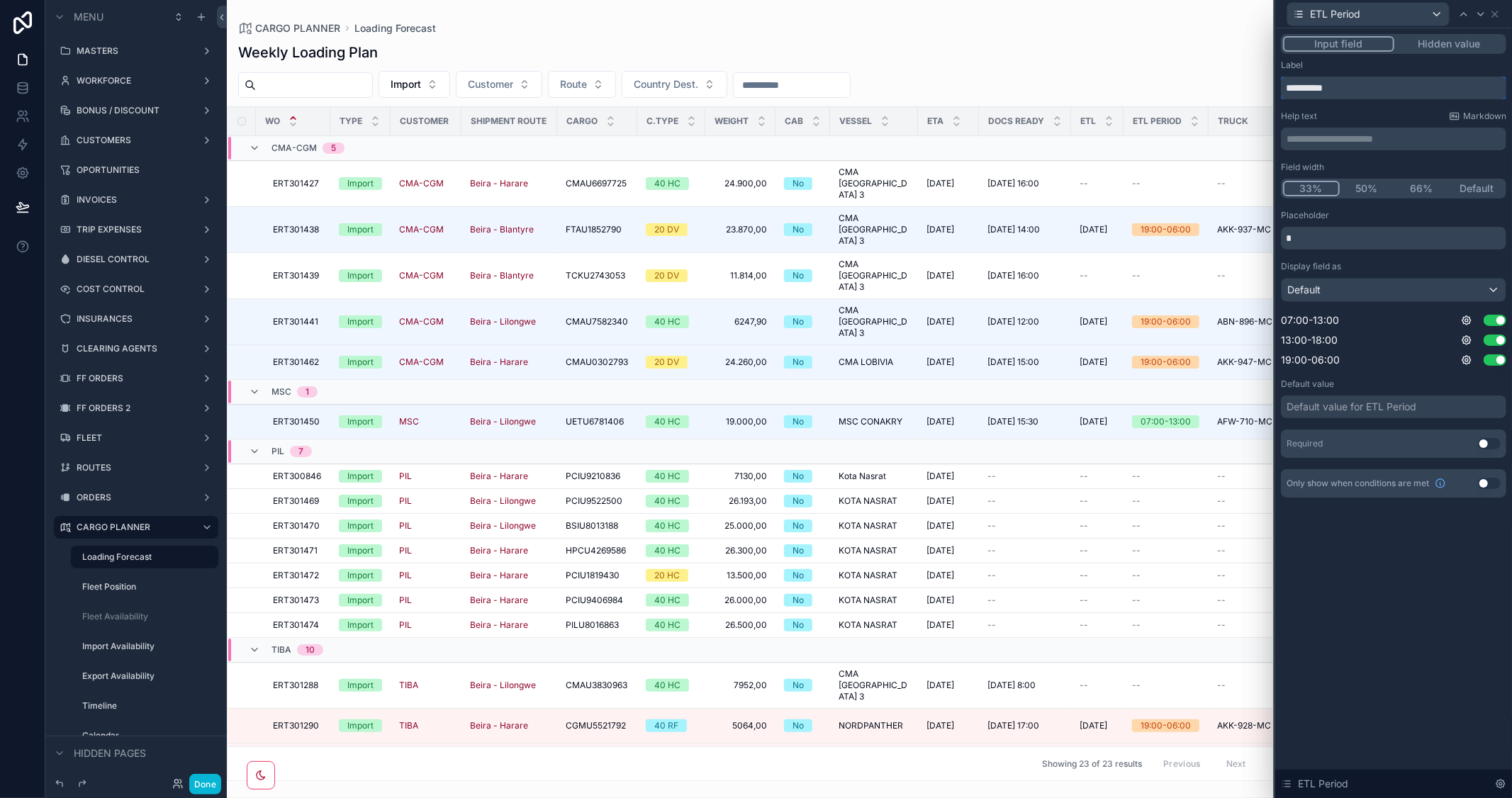
drag, startPoint x: 1344, startPoint y: 83, endPoint x: 1198, endPoint y: 83, distance: 146.0
click at [1198, 83] on div "**********" at bounding box center [756, 399] width 1512 height 798
type input "*"
click at [1306, 81] on input "**********" at bounding box center [1393, 87] width 225 height 23
click at [1390, 86] on input "**********" at bounding box center [1393, 87] width 225 height 23
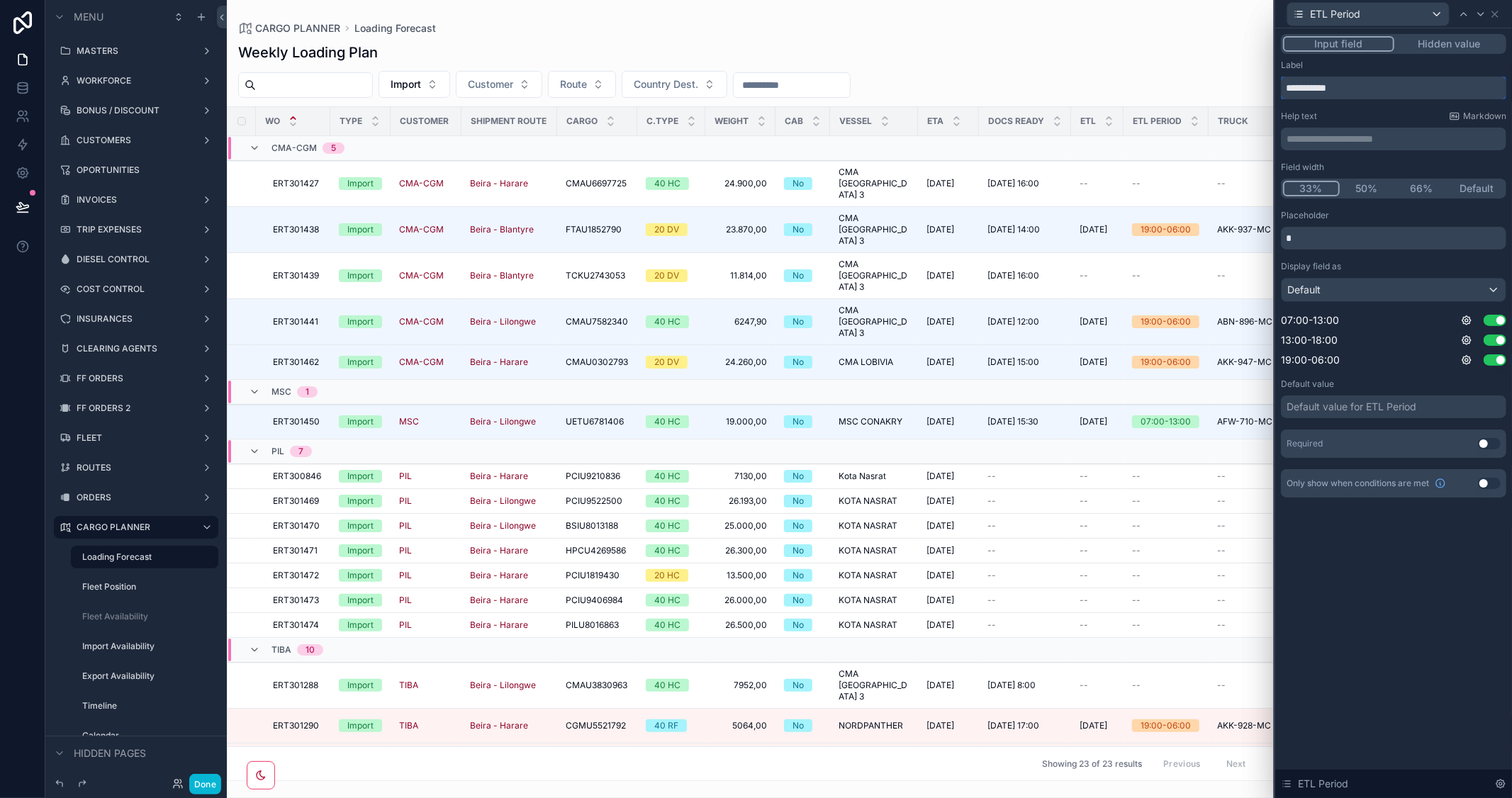
drag, startPoint x: 1198, startPoint y: 90, endPoint x: 1271, endPoint y: 83, distance: 73.3
click at [1271, 83] on div "**********" at bounding box center [756, 399] width 1512 height 798
type input "**********"
click at [209, 786] on button "Done" at bounding box center [205, 784] width 32 height 20
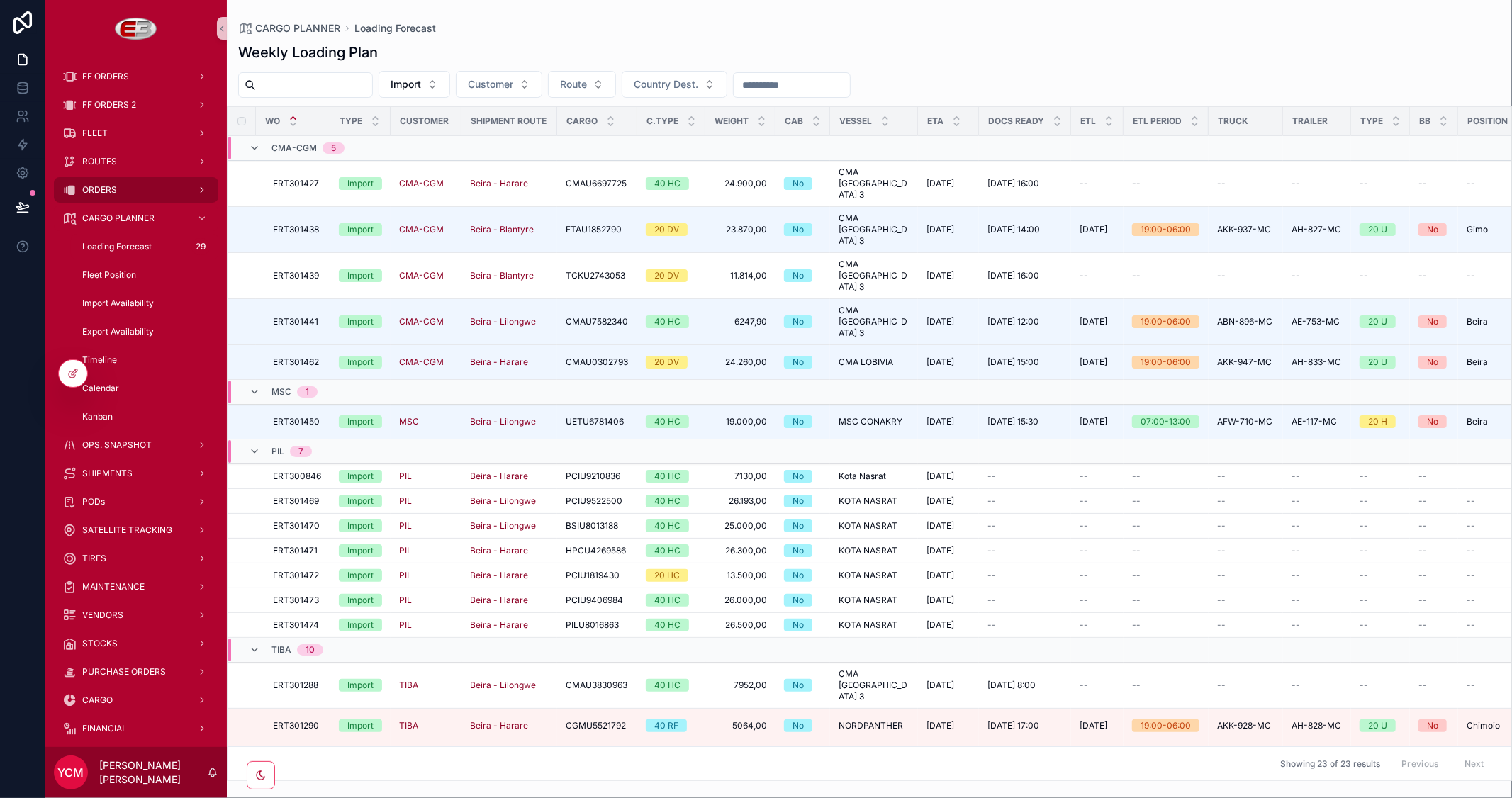
click at [104, 189] on span "ORDERS" at bounding box center [100, 190] width 35 height 12
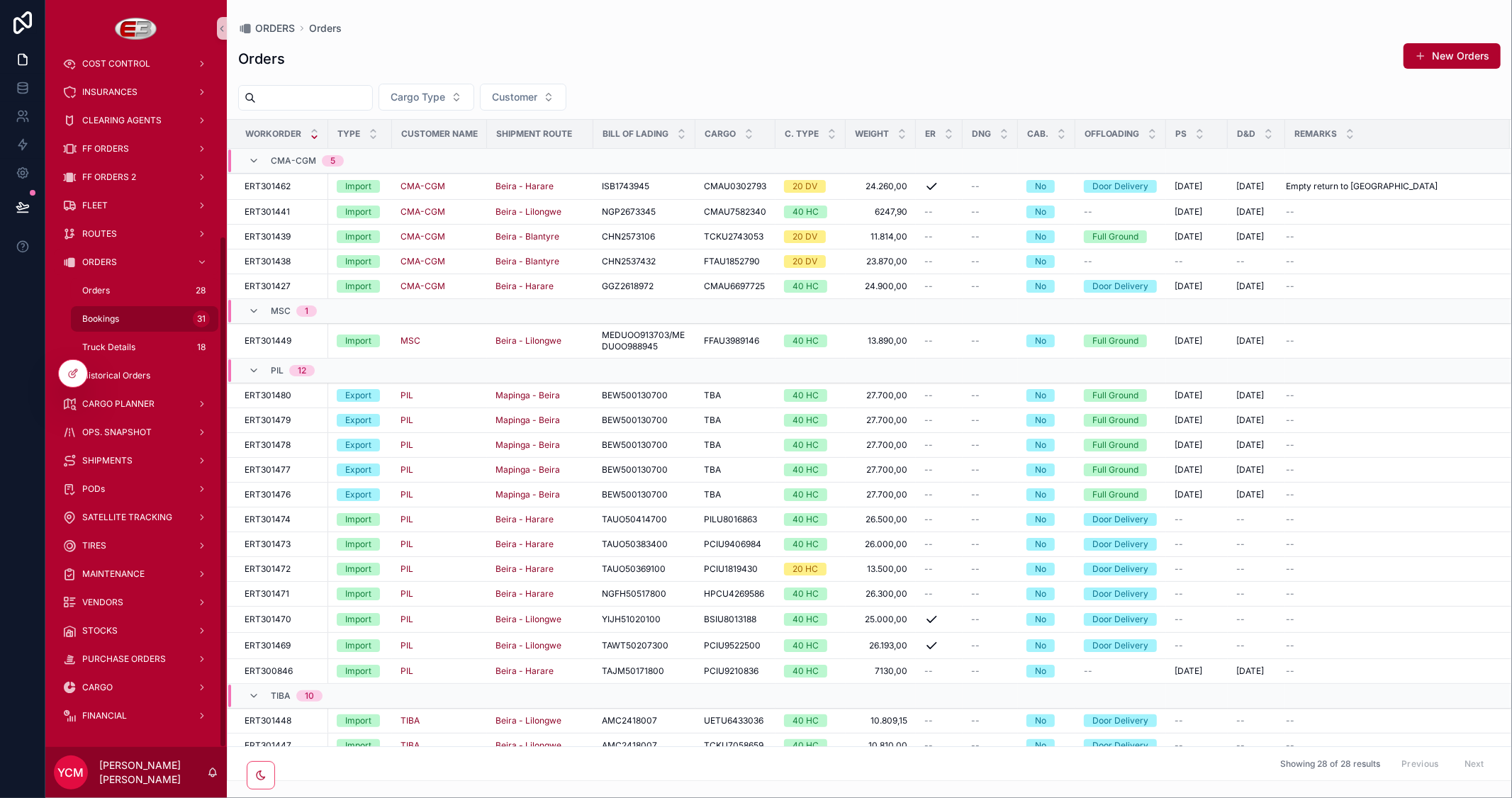
scroll to position [241, 0]
click at [104, 319] on span "Bookings" at bounding box center [100, 319] width 37 height 12
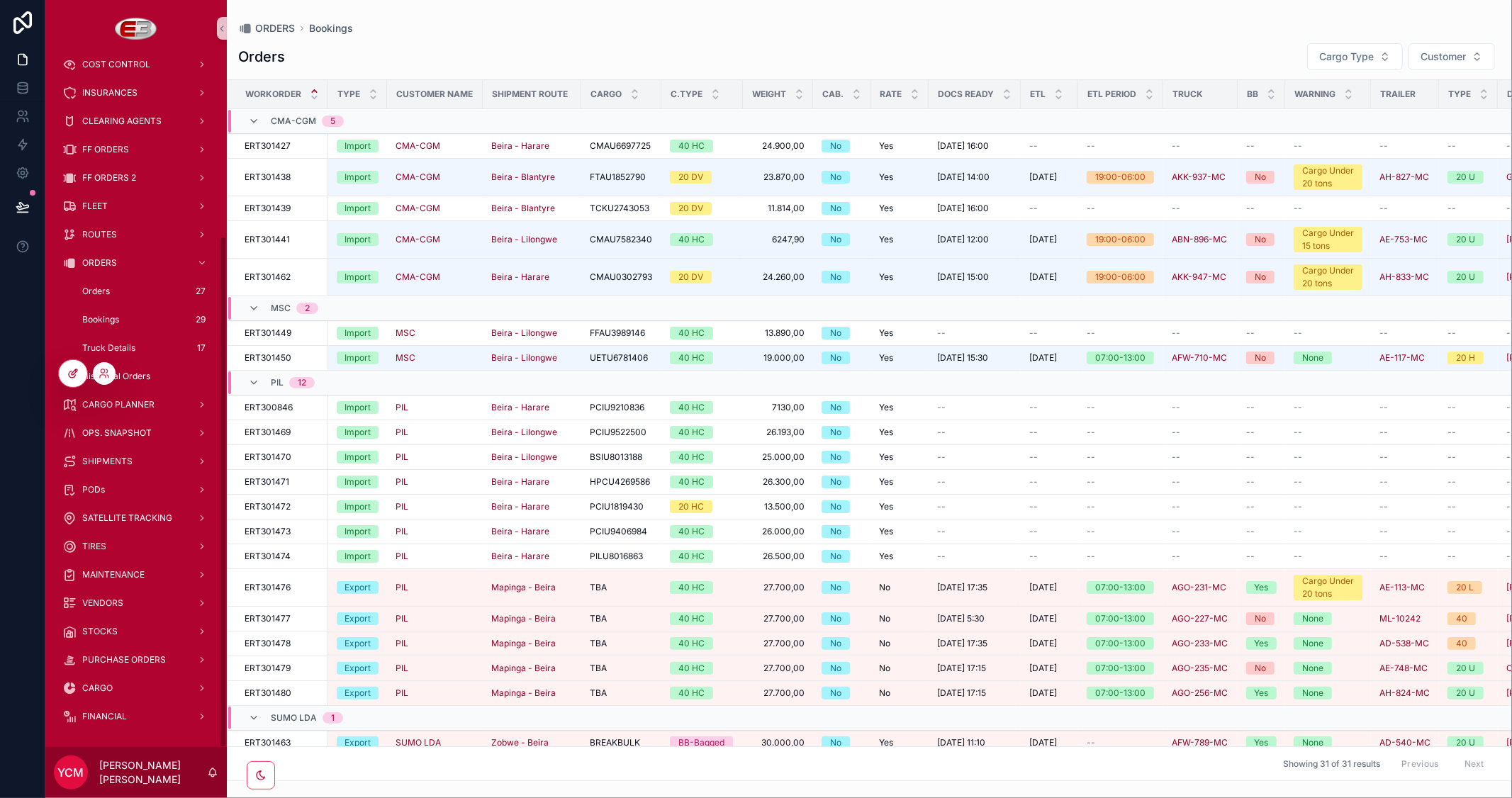
click at [67, 373] on icon at bounding box center [72, 373] width 12 height 12
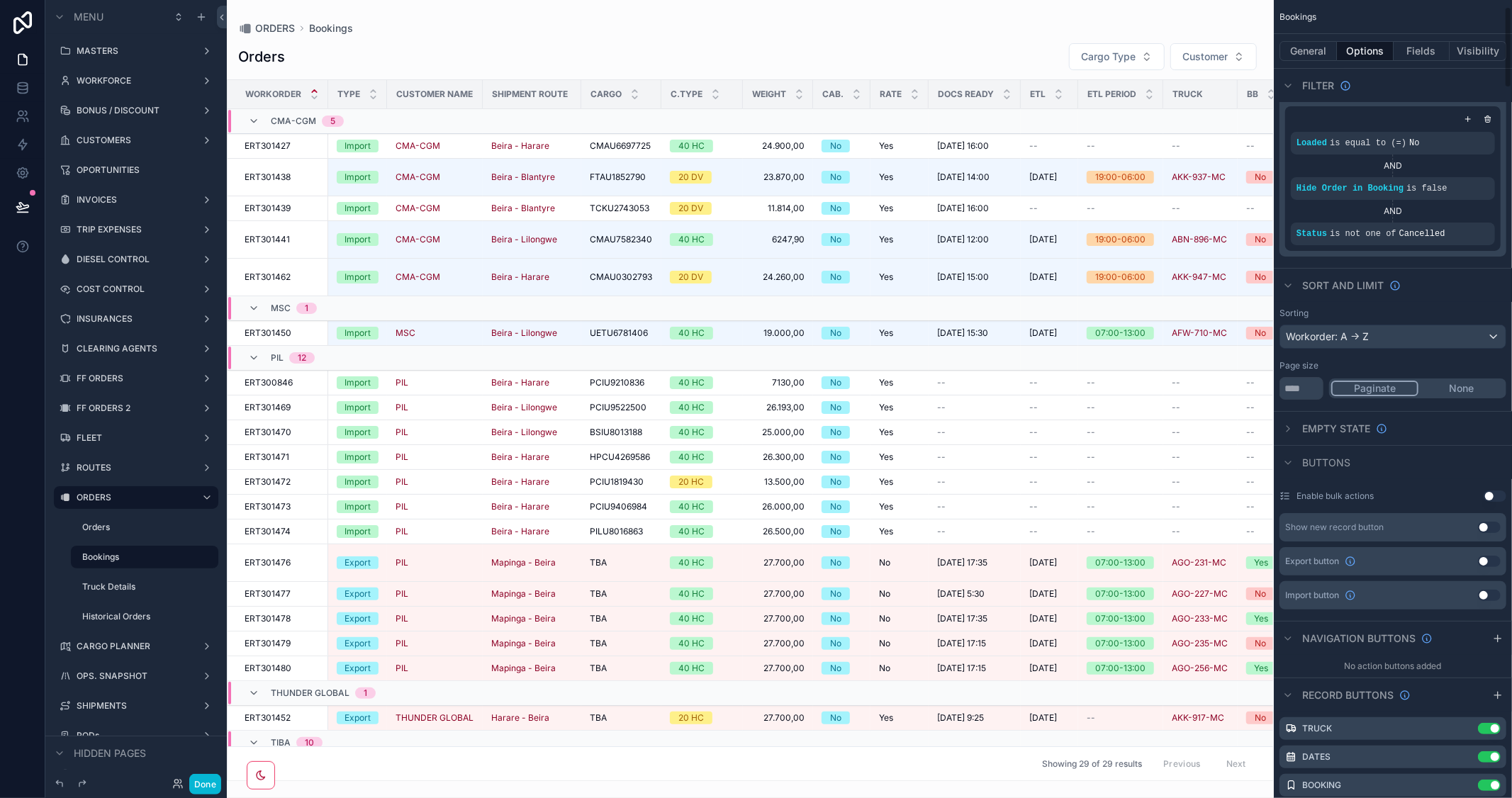
scroll to position [236, 0]
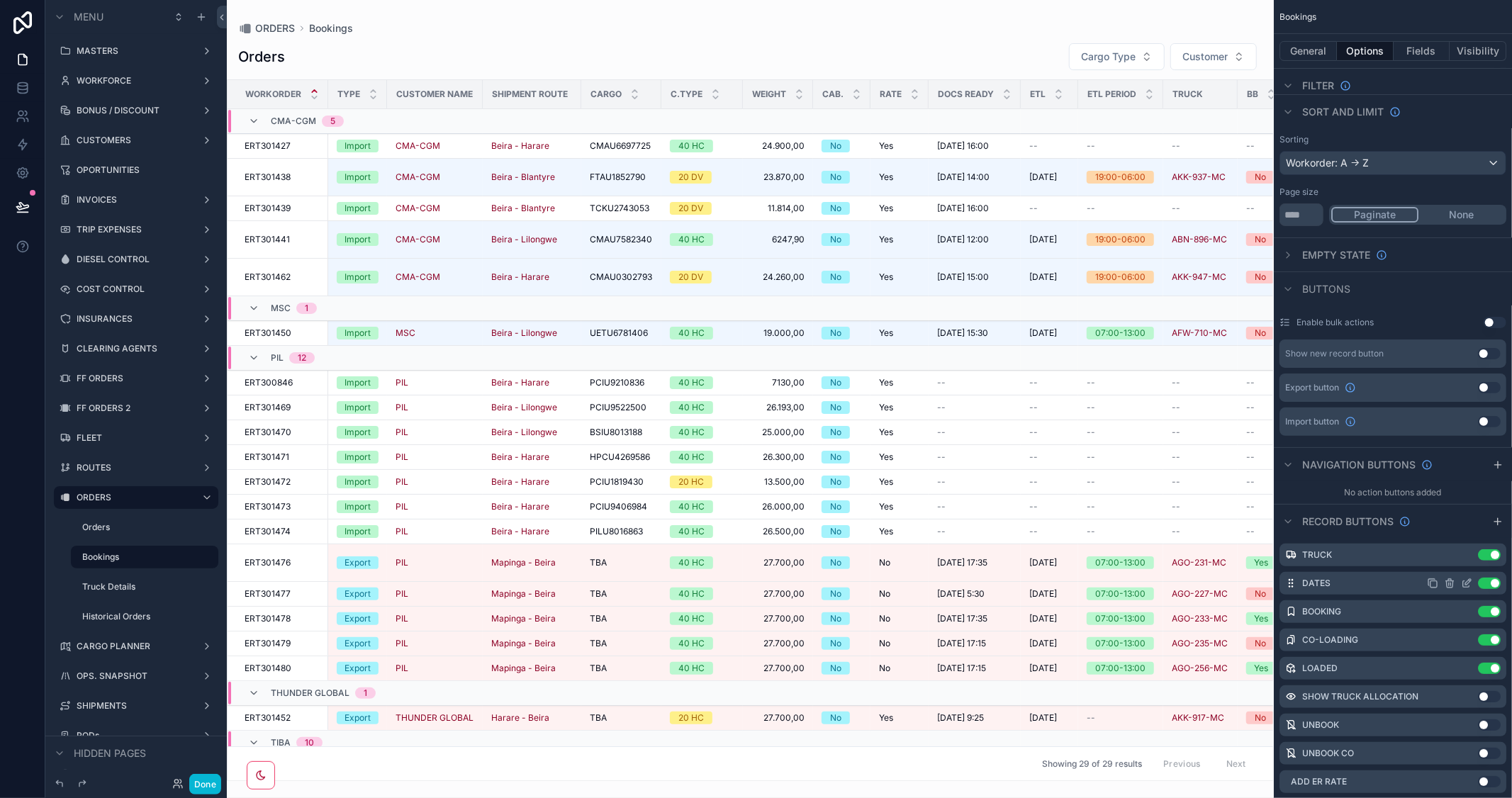
click at [1462, 585] on icon "scrollable content" at bounding box center [1466, 583] width 12 height 12
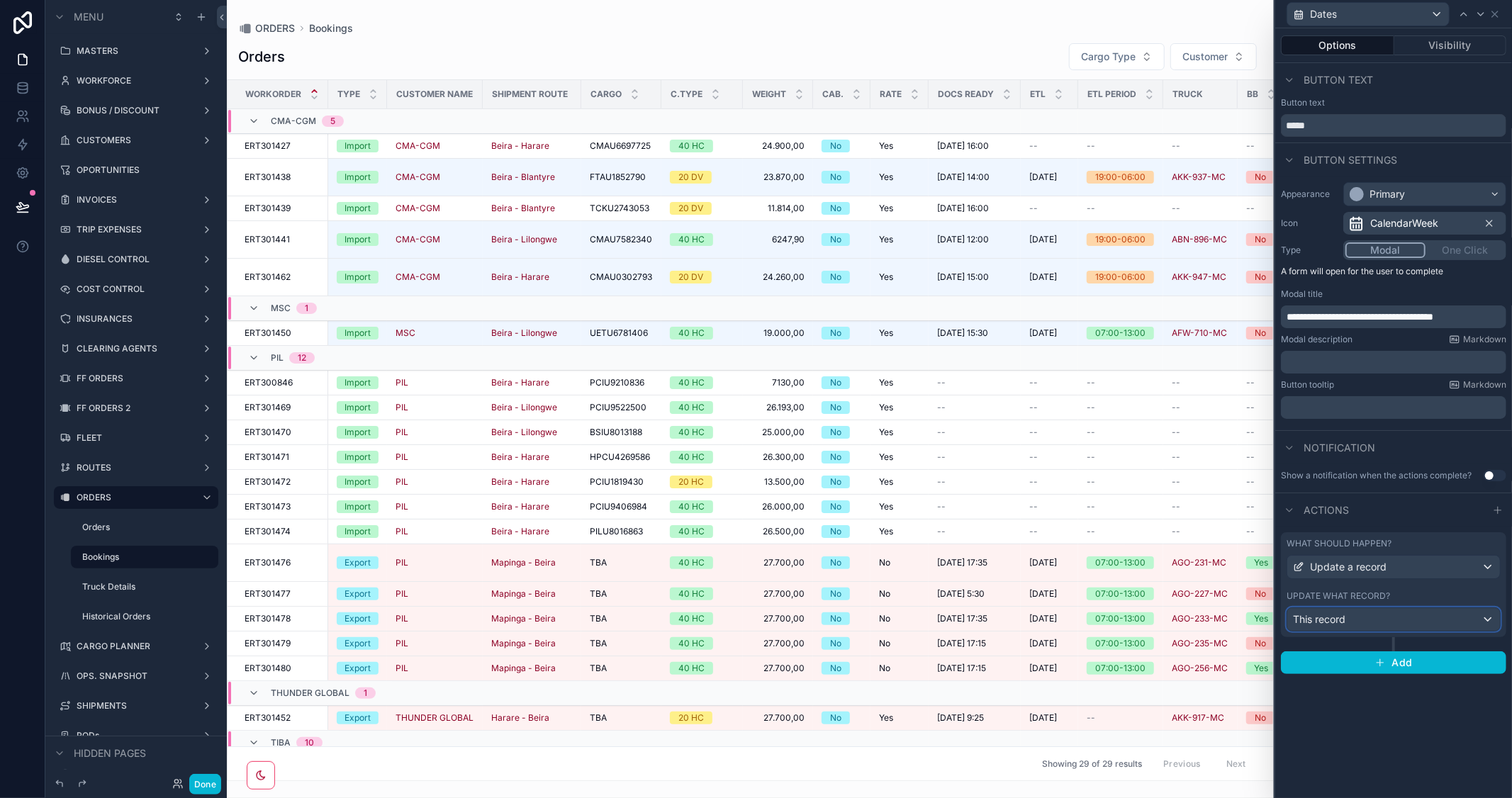
click at [1427, 620] on div "This record" at bounding box center [1393, 619] width 213 height 23
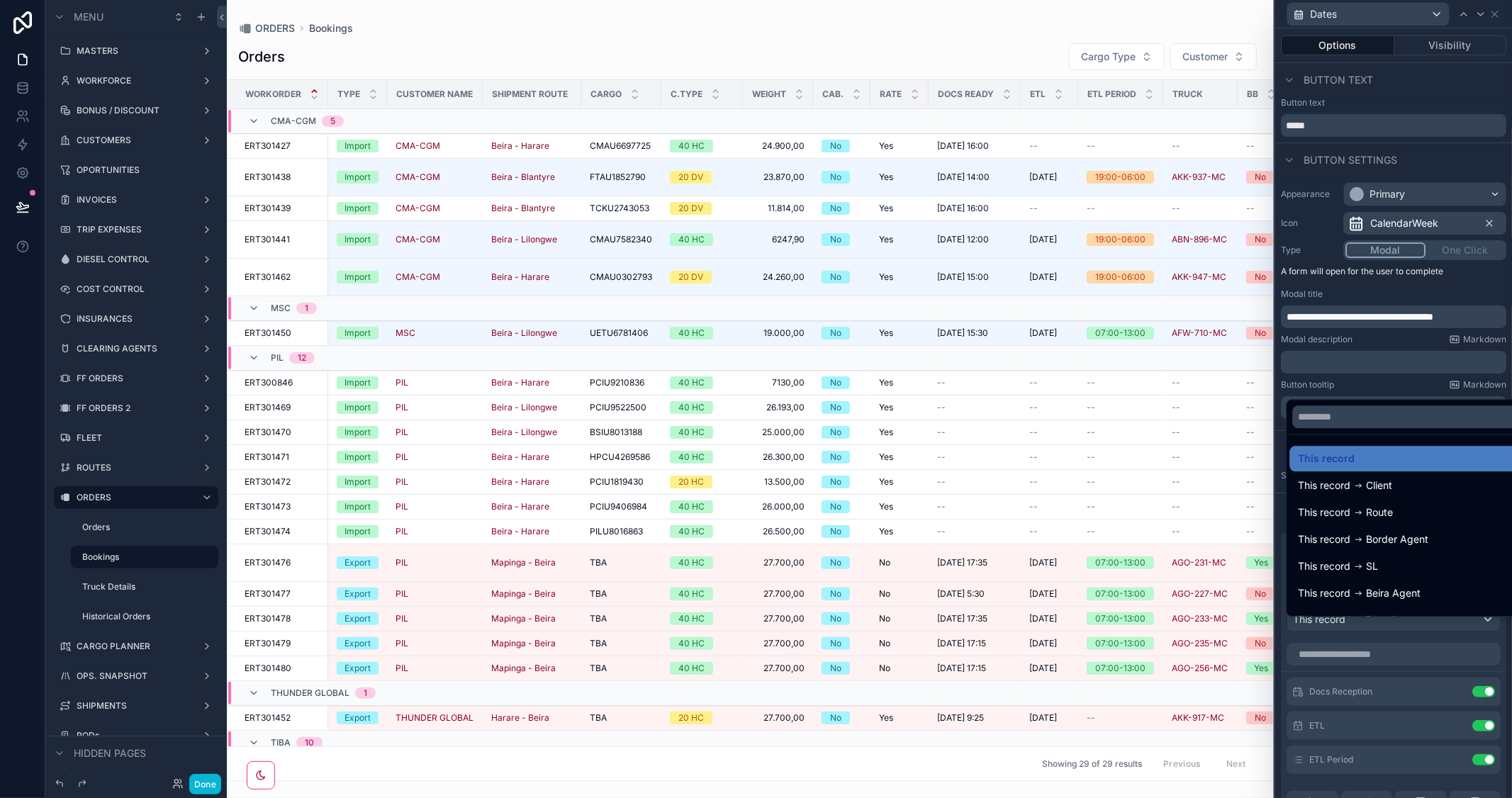
click at [1387, 379] on div at bounding box center [1394, 399] width 237 height 798
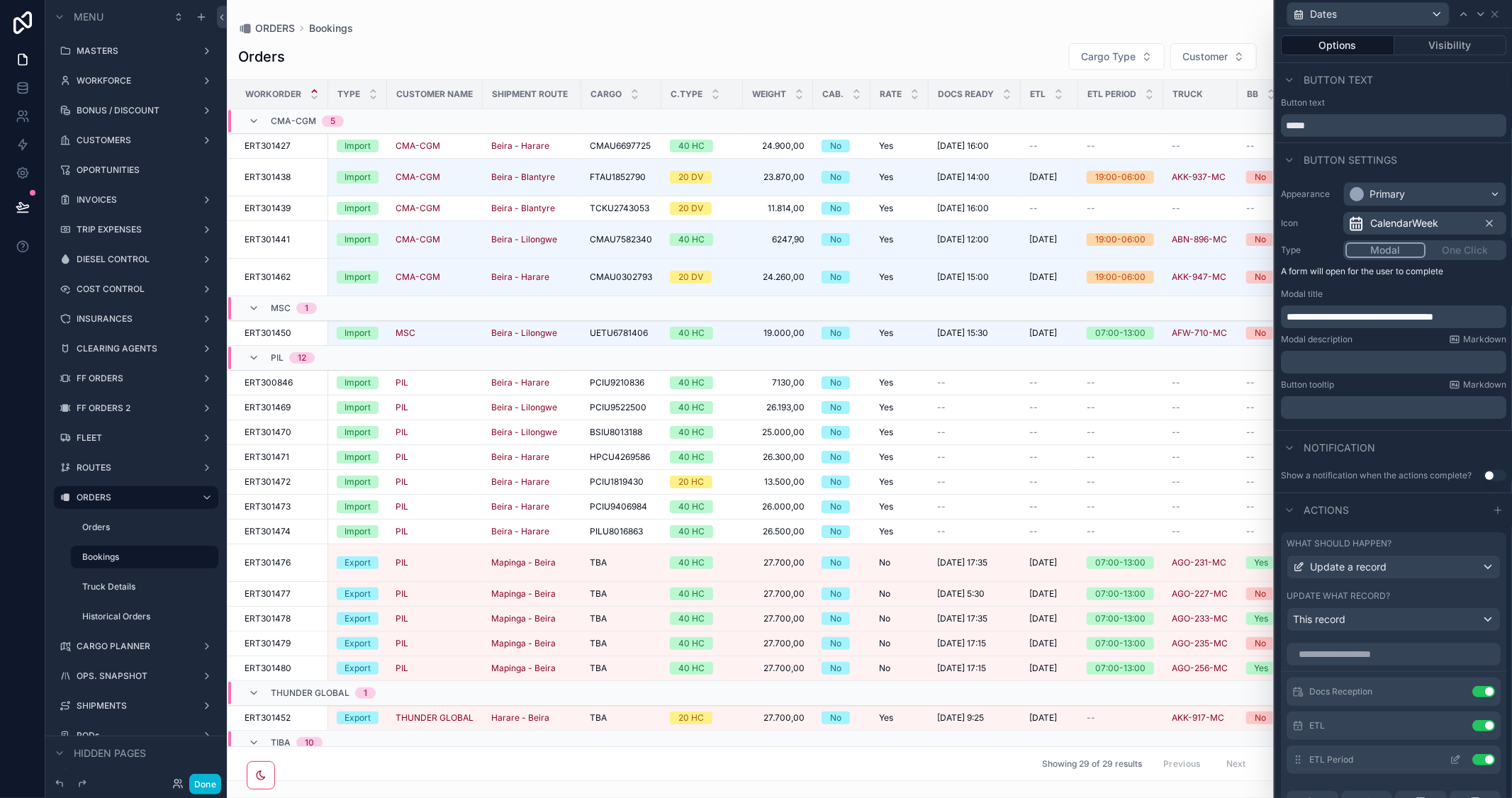
click at [1450, 765] on icon at bounding box center [1455, 760] width 12 height 12
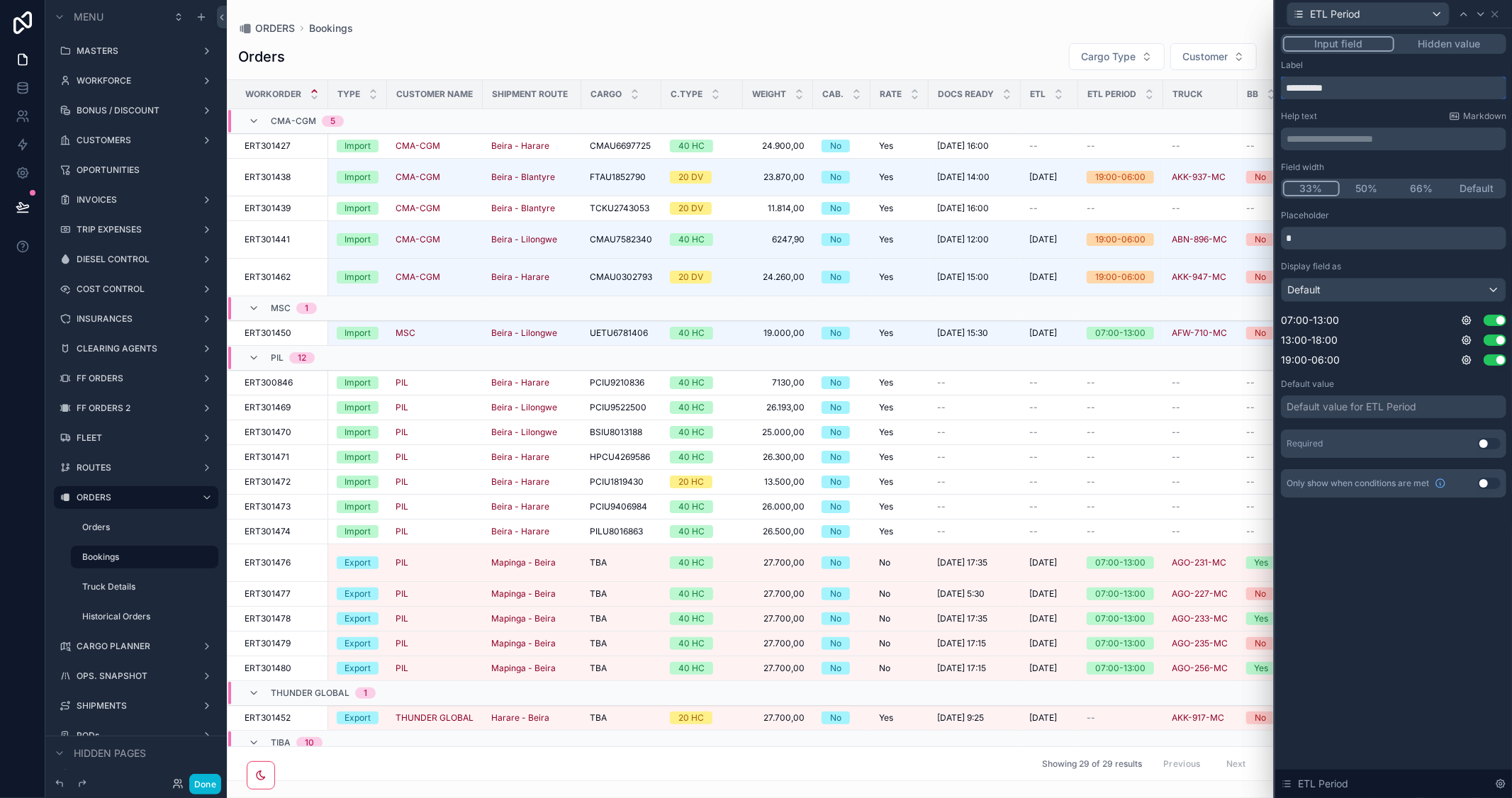
drag, startPoint x: 1302, startPoint y: 83, endPoint x: 1218, endPoint y: 83, distance: 84.0
click at [1218, 83] on div "**********" at bounding box center [756, 399] width 1512 height 798
paste input "*"
type input "**********"
click at [211, 782] on button "Done" at bounding box center [205, 784] width 32 height 20
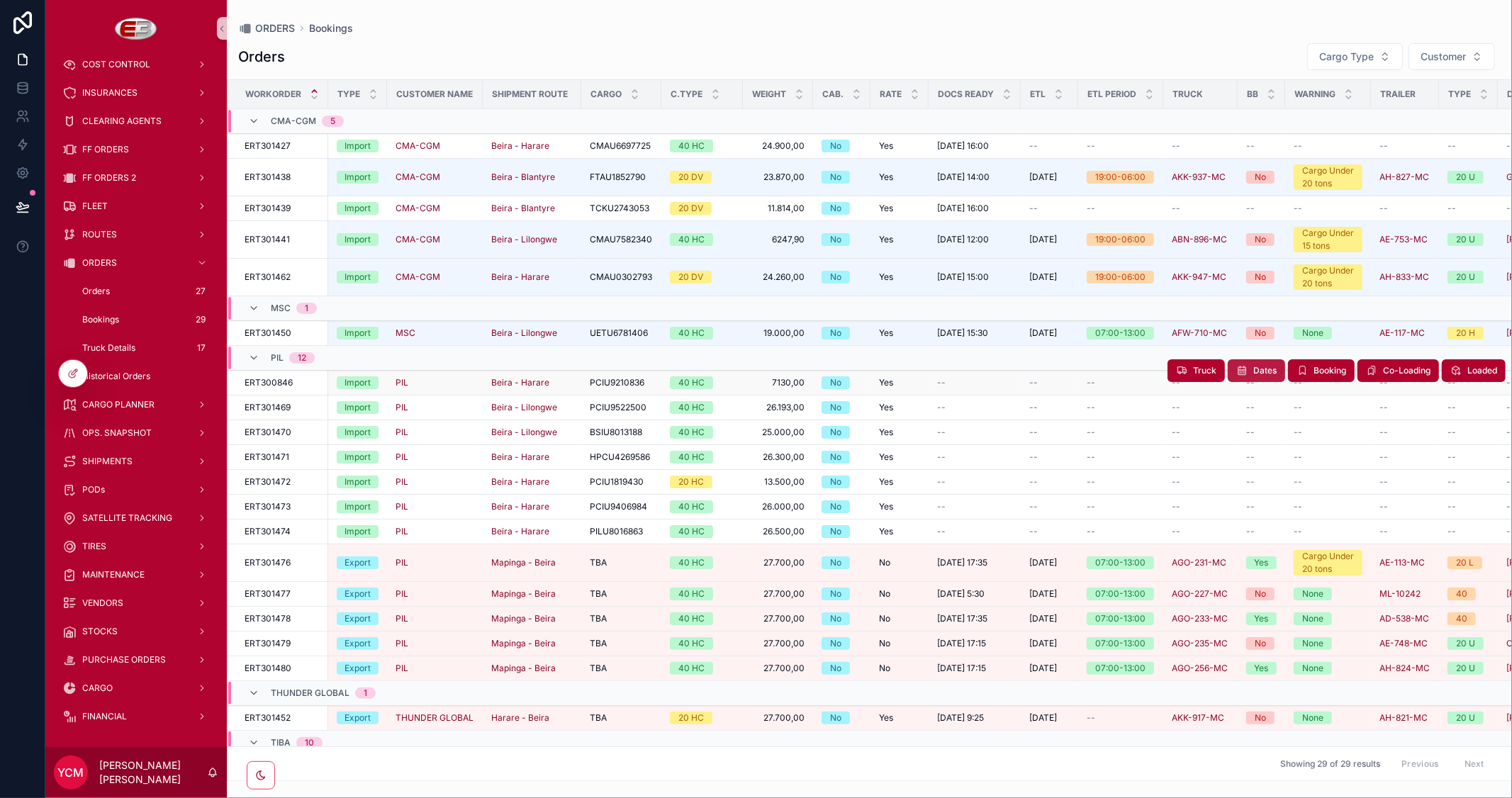
click at [1254, 371] on span "Dates" at bounding box center [1265, 371] width 23 height 12
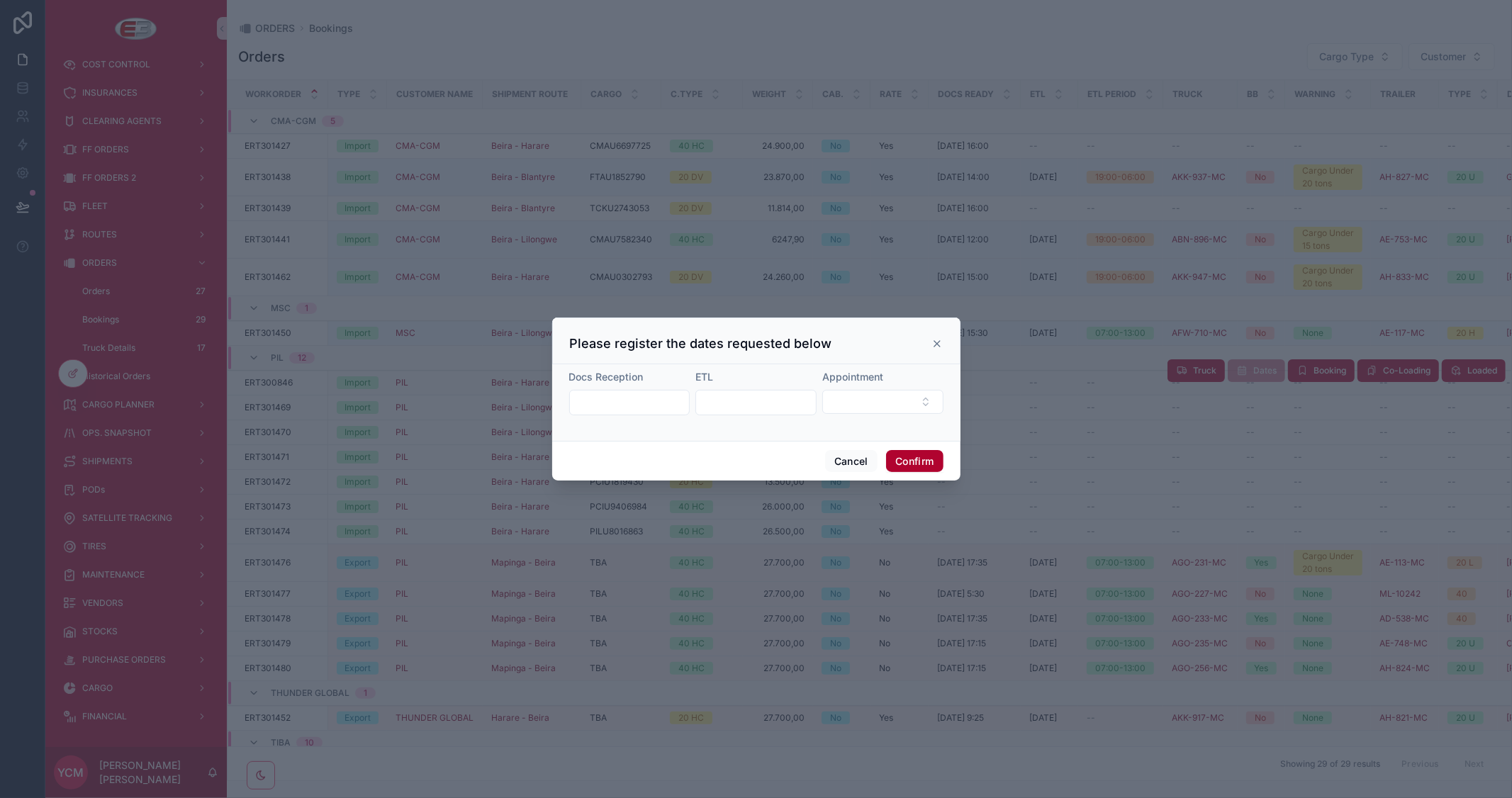
click at [937, 343] on icon at bounding box center [937, 343] width 12 height 12
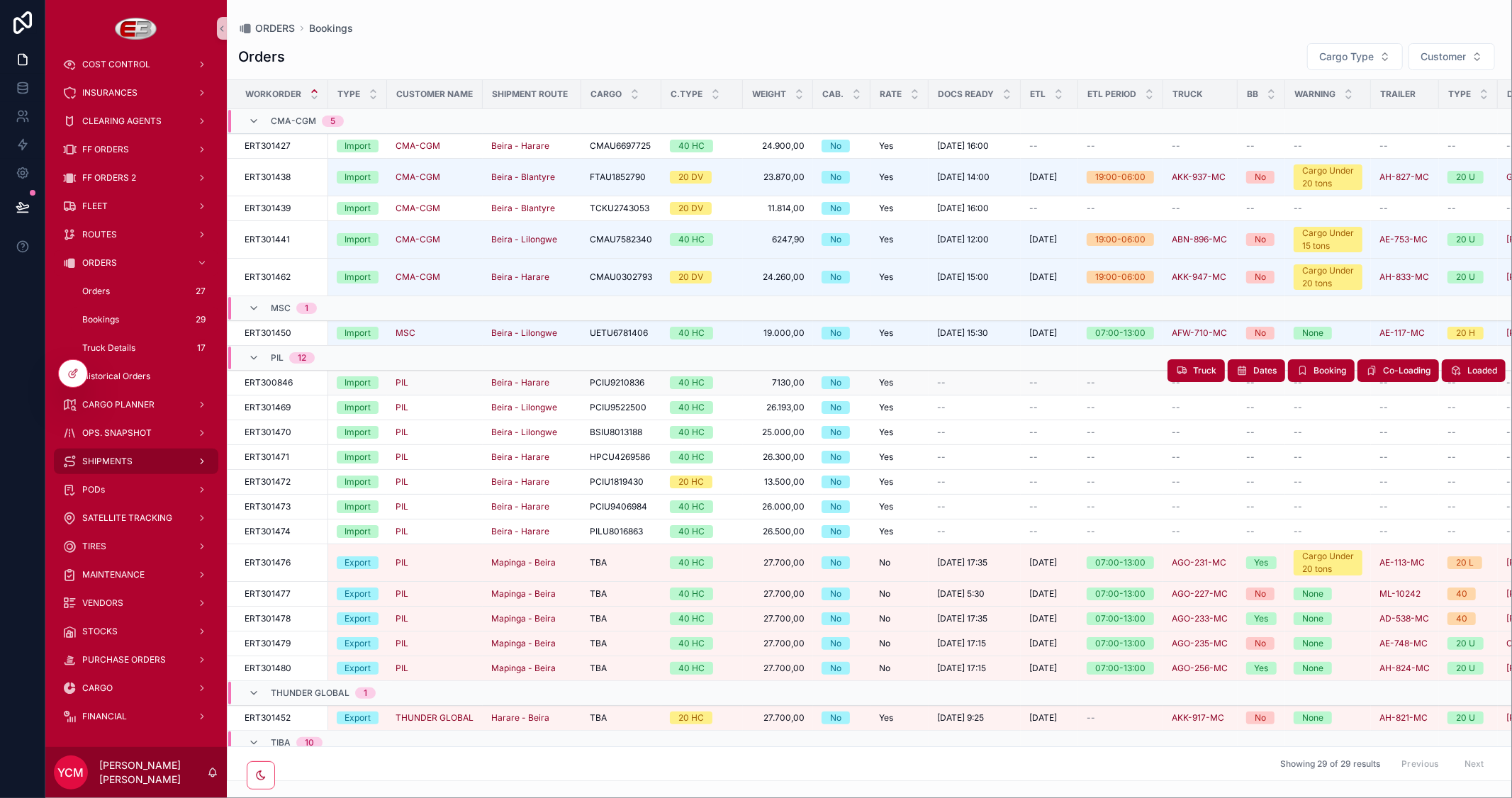
click at [158, 462] on div "SHIPMENTS" at bounding box center [135, 461] width 147 height 23
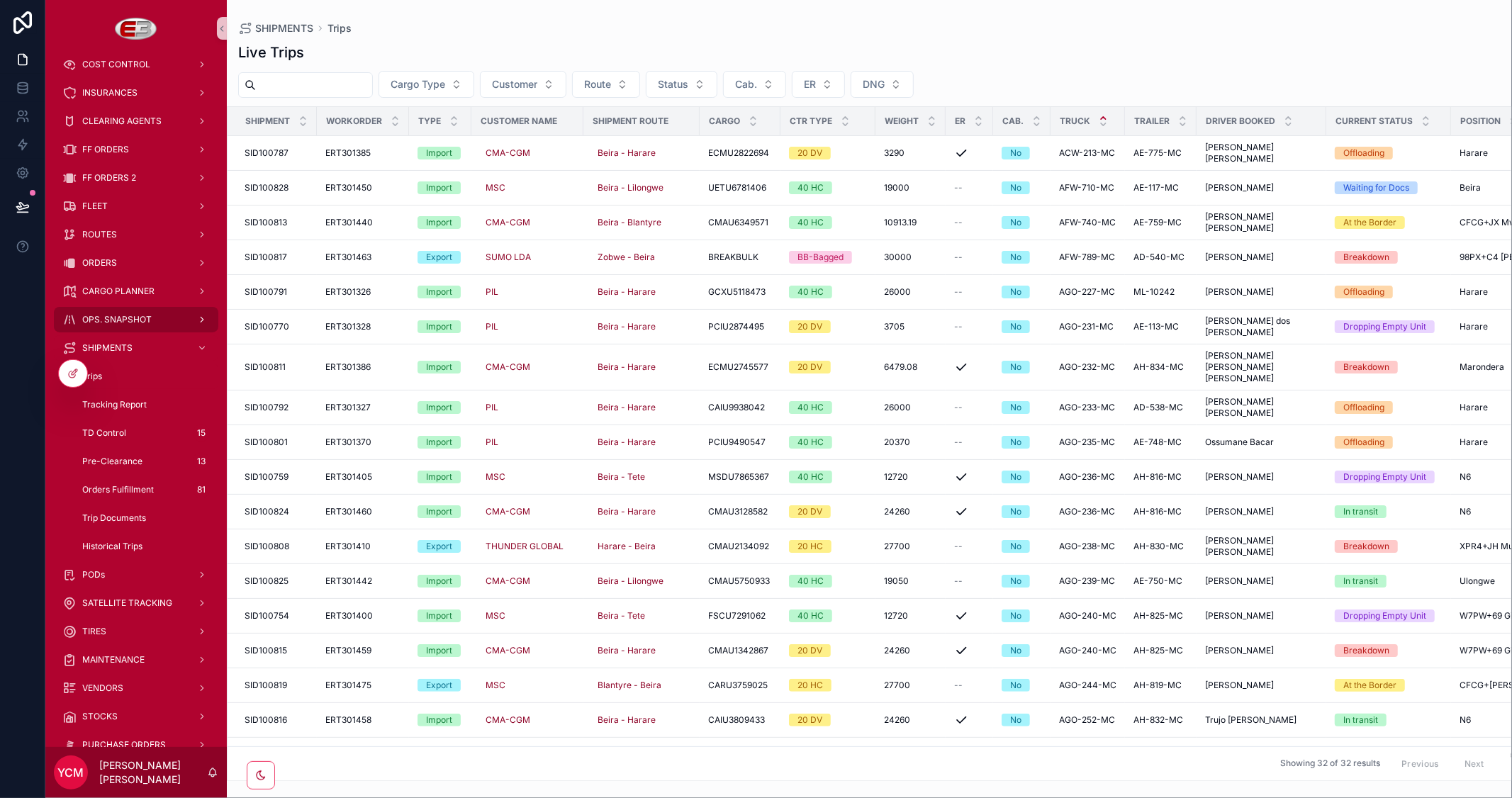
click at [118, 316] on span "OPS. SNAPSHOT" at bounding box center [117, 319] width 69 height 12
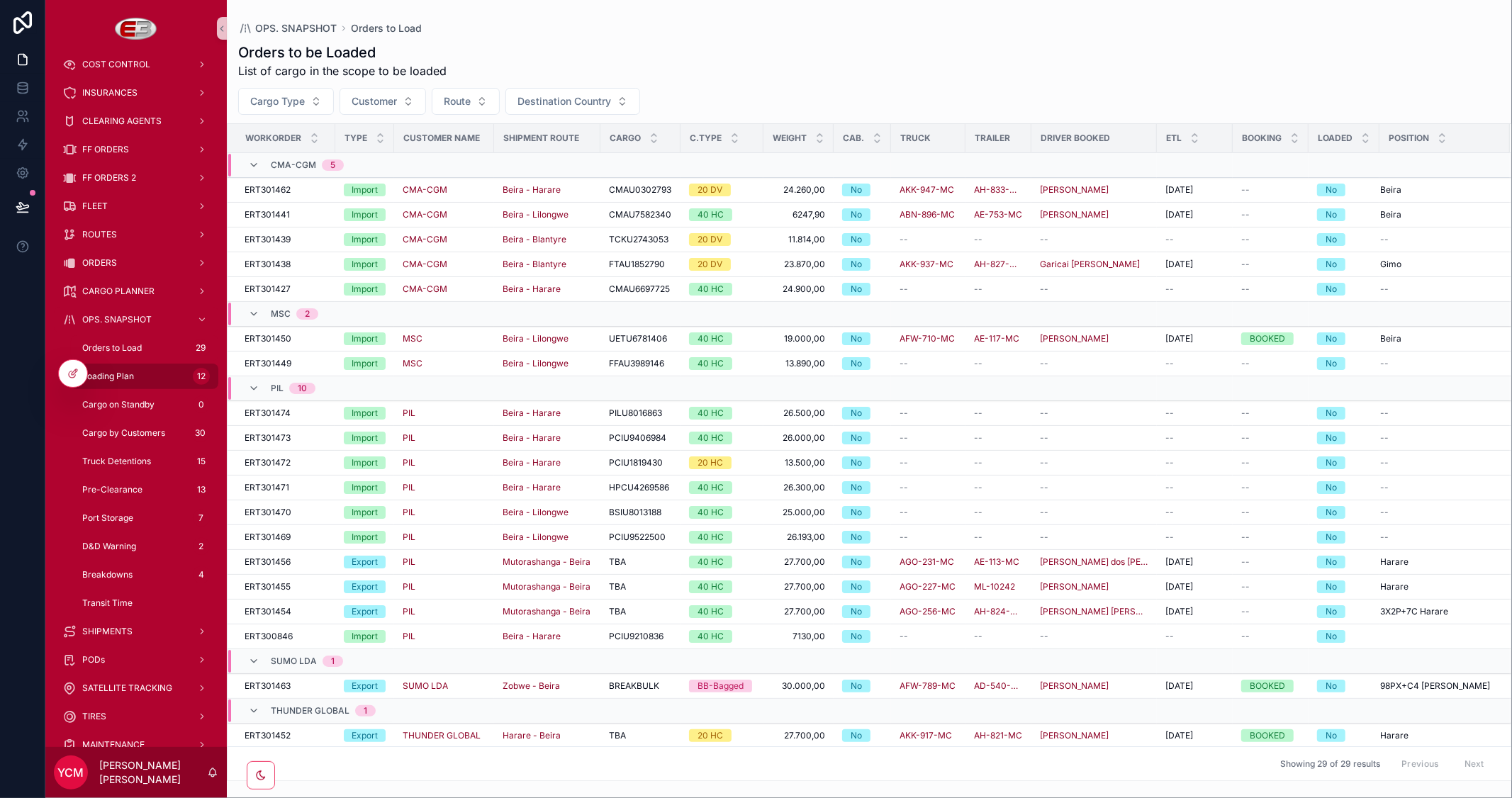
click at [115, 377] on span "Loading Plan" at bounding box center [108, 376] width 51 height 12
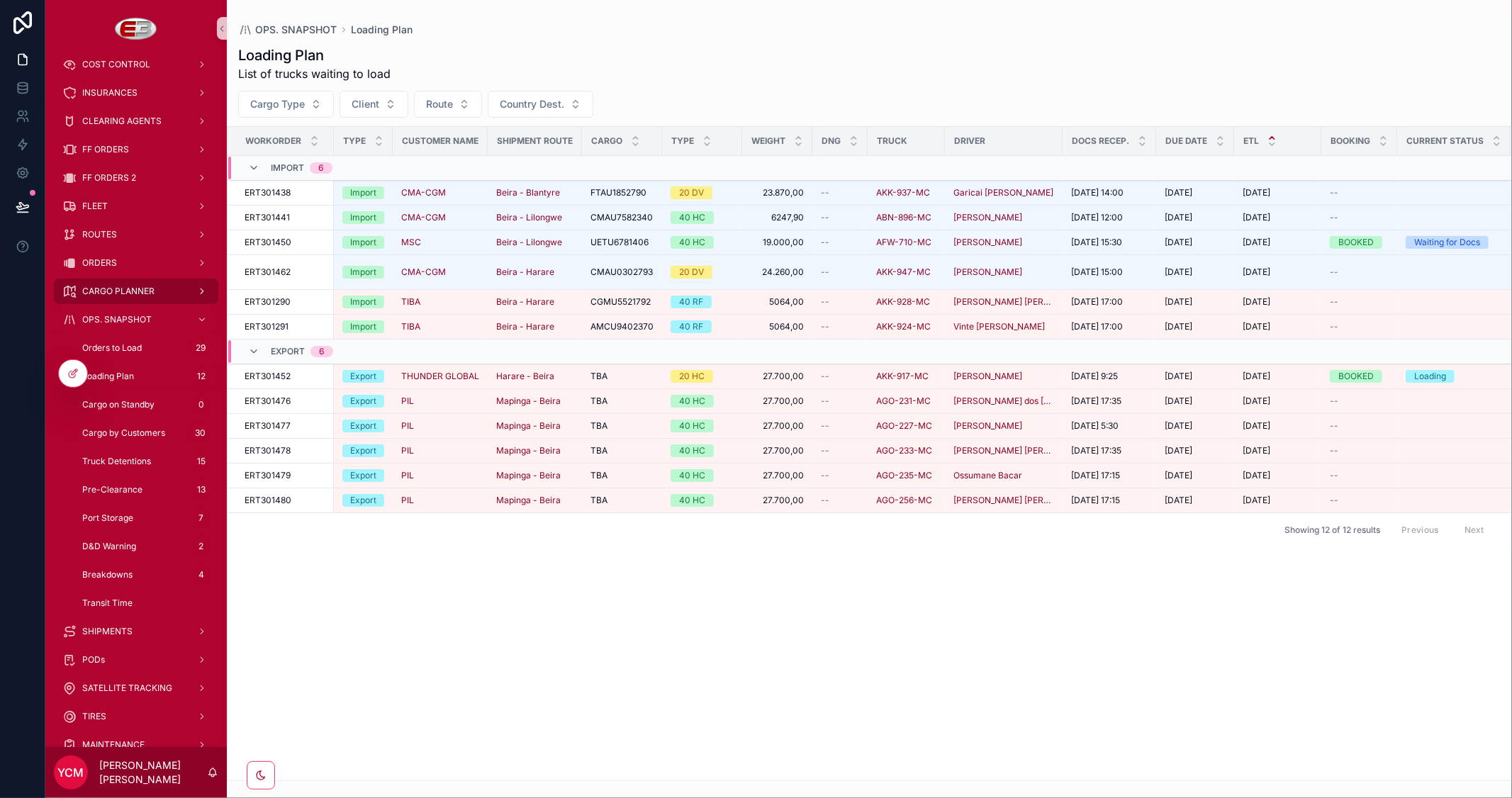
click at [125, 292] on span "CARGO PLANNER" at bounding box center [118, 291] width 72 height 12
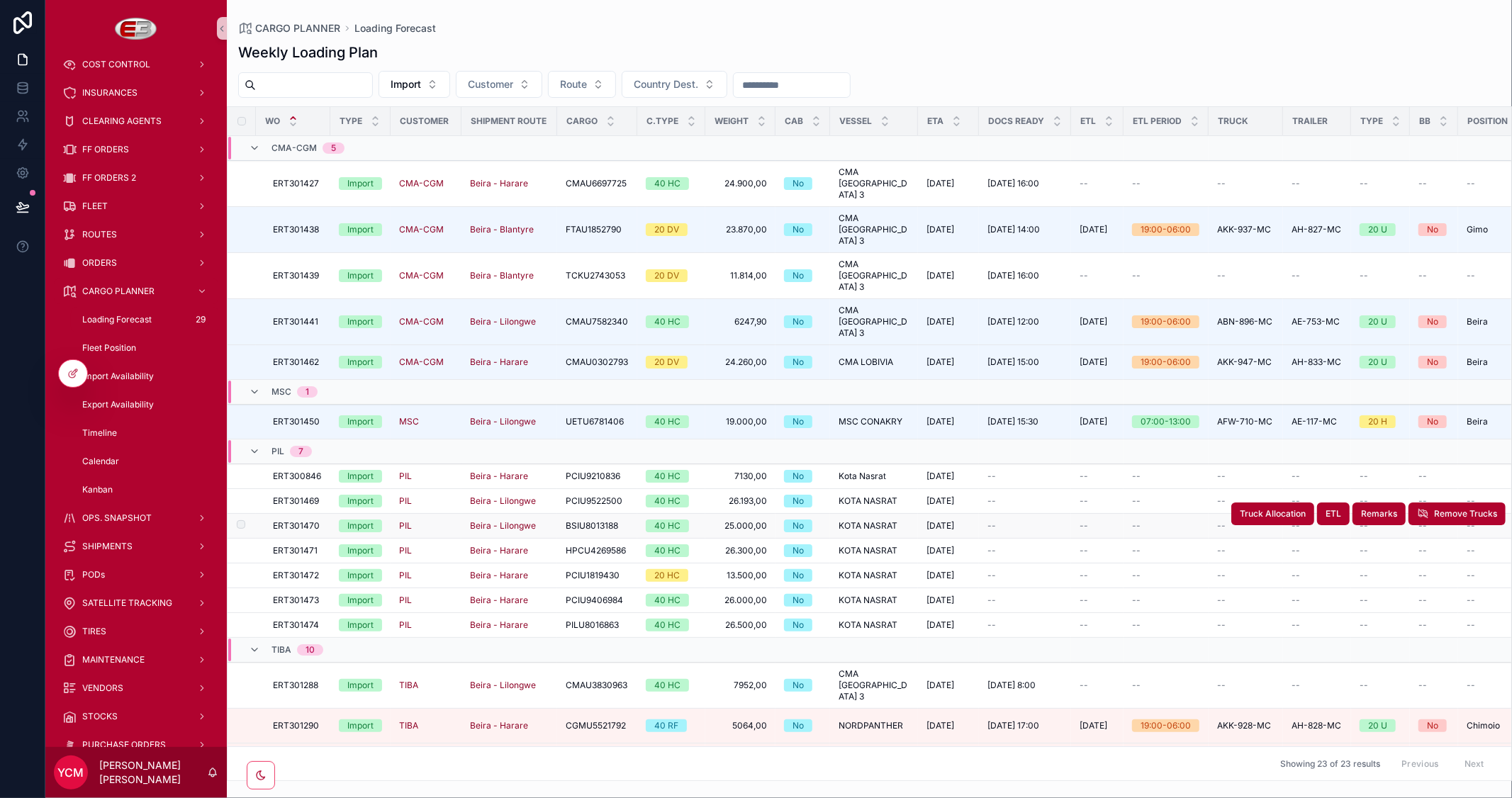
scroll to position [82, 0]
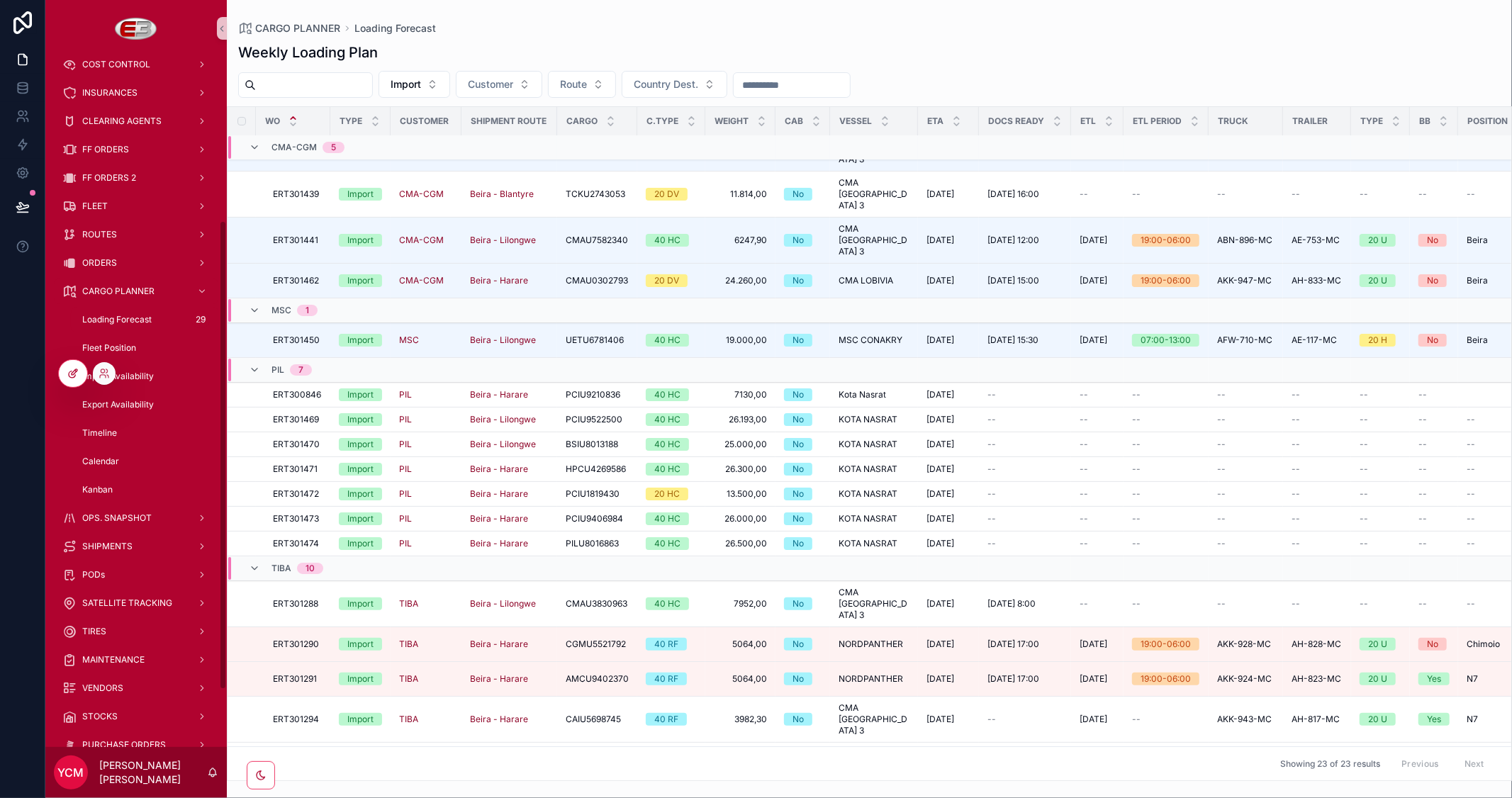
click at [74, 378] on icon at bounding box center [72, 373] width 12 height 12
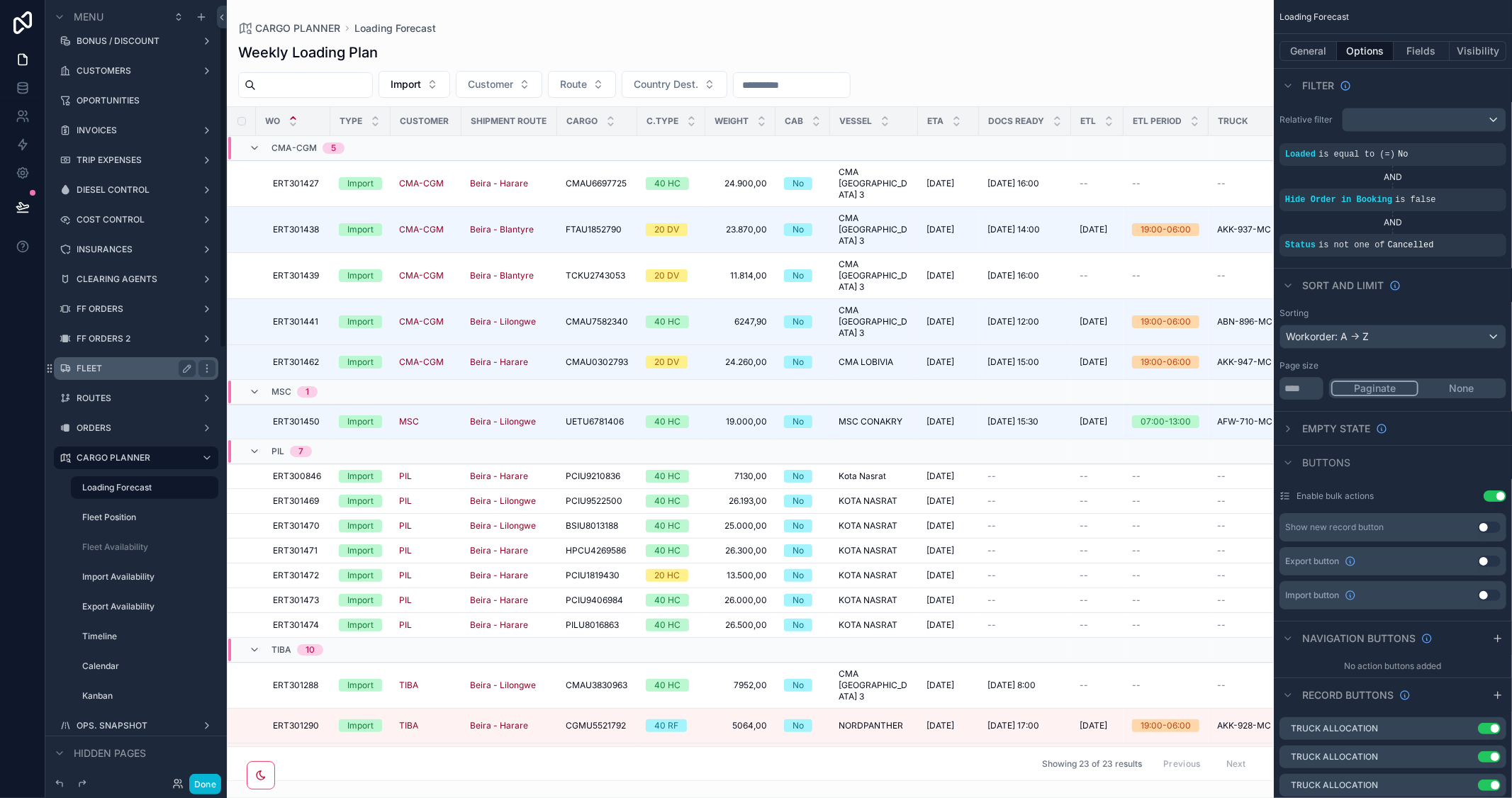
scroll to position [0, 0]
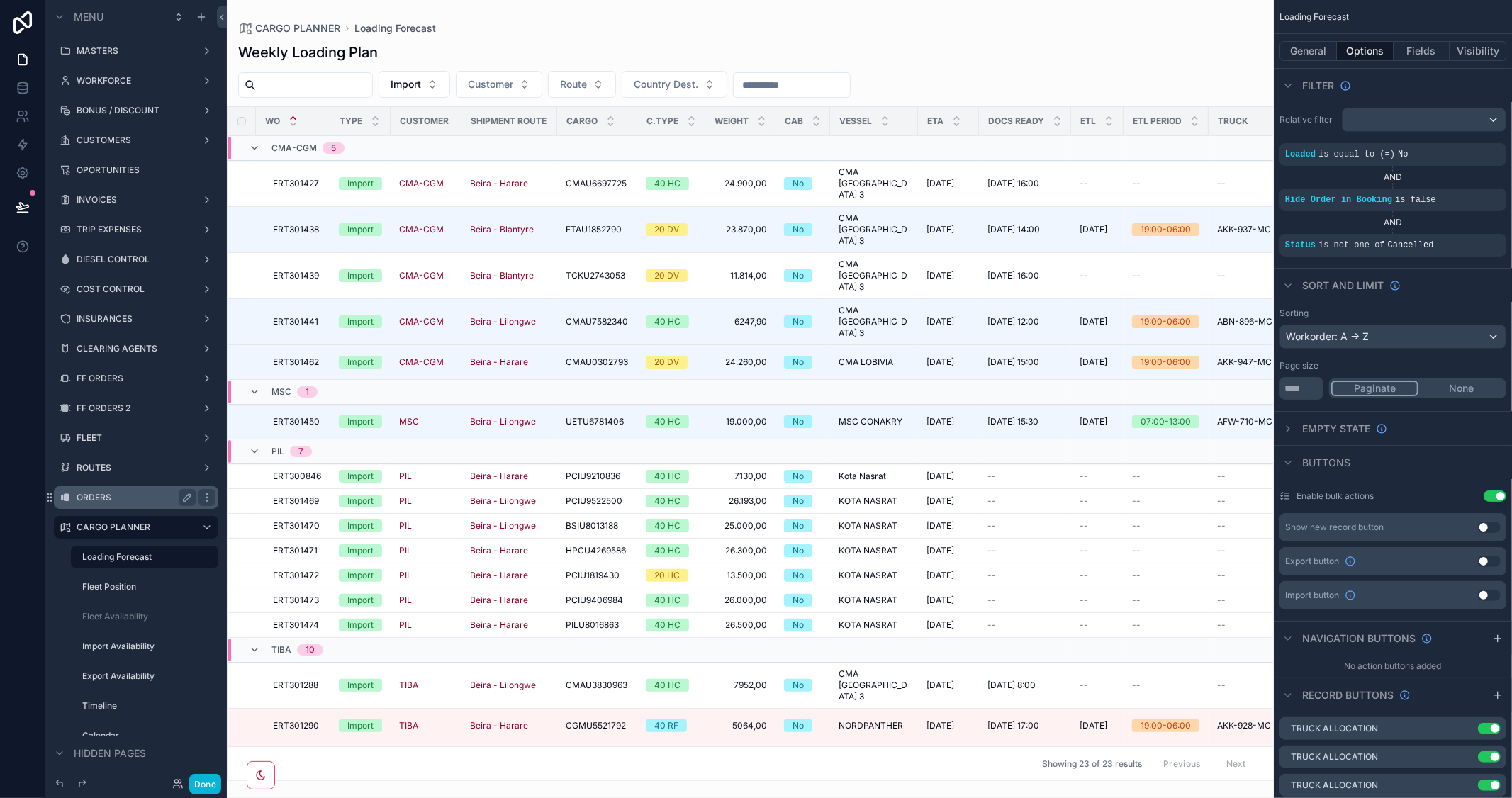
click at [121, 493] on label "ORDERS" at bounding box center [133, 497] width 114 height 12
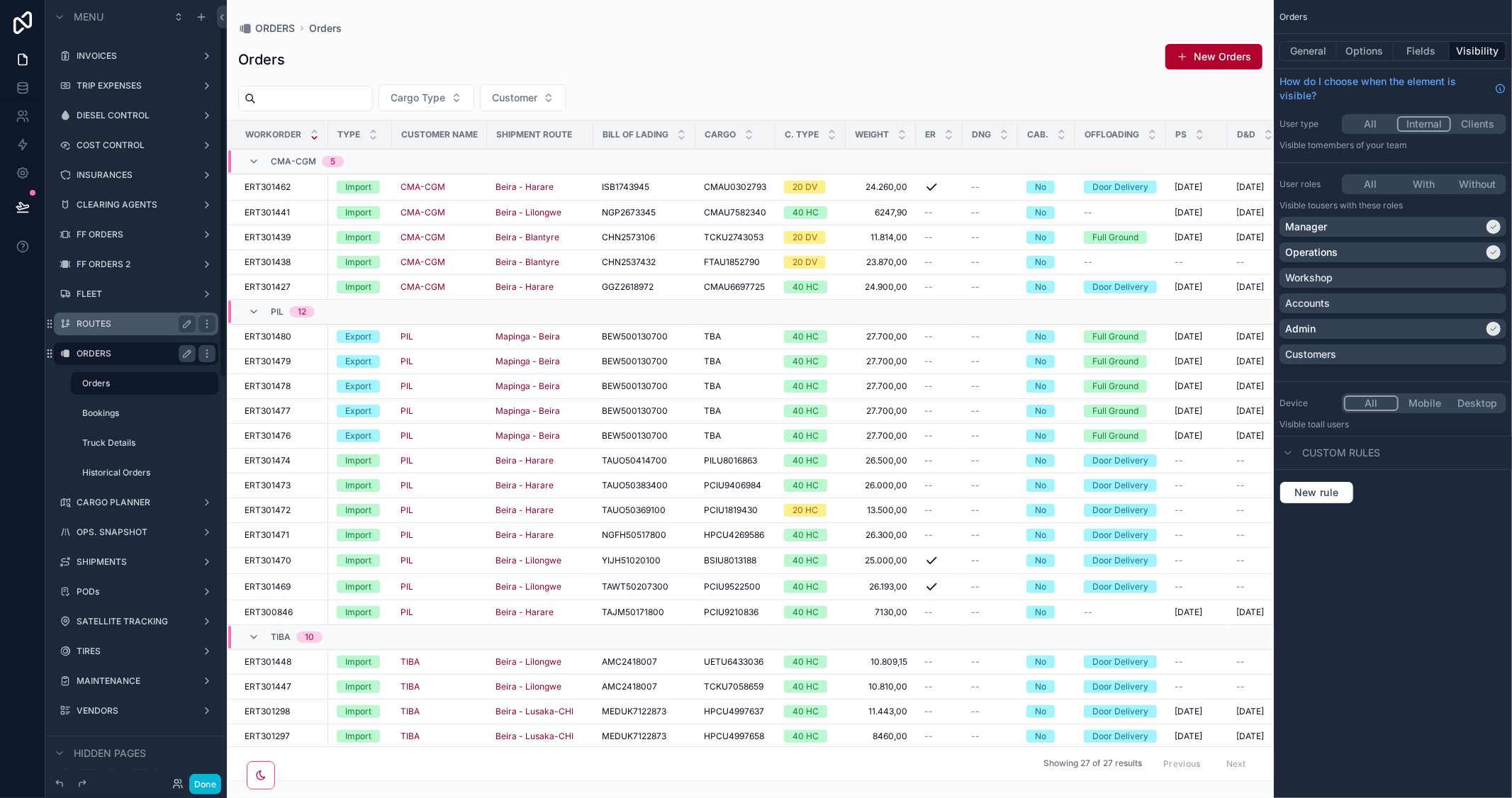
scroll to position [157, 0]
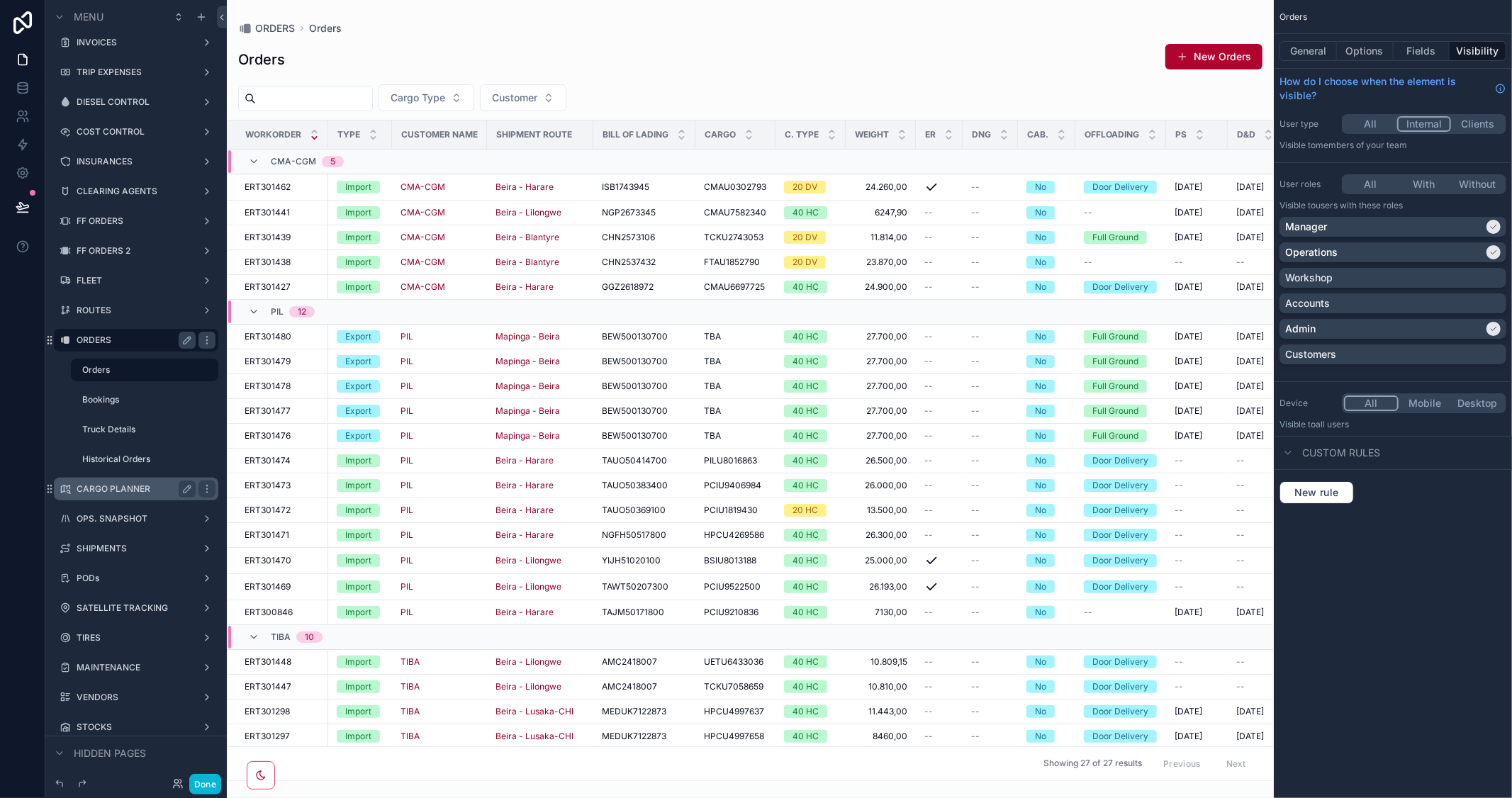
click at [118, 485] on label "CARGO PLANNER" at bounding box center [133, 489] width 114 height 12
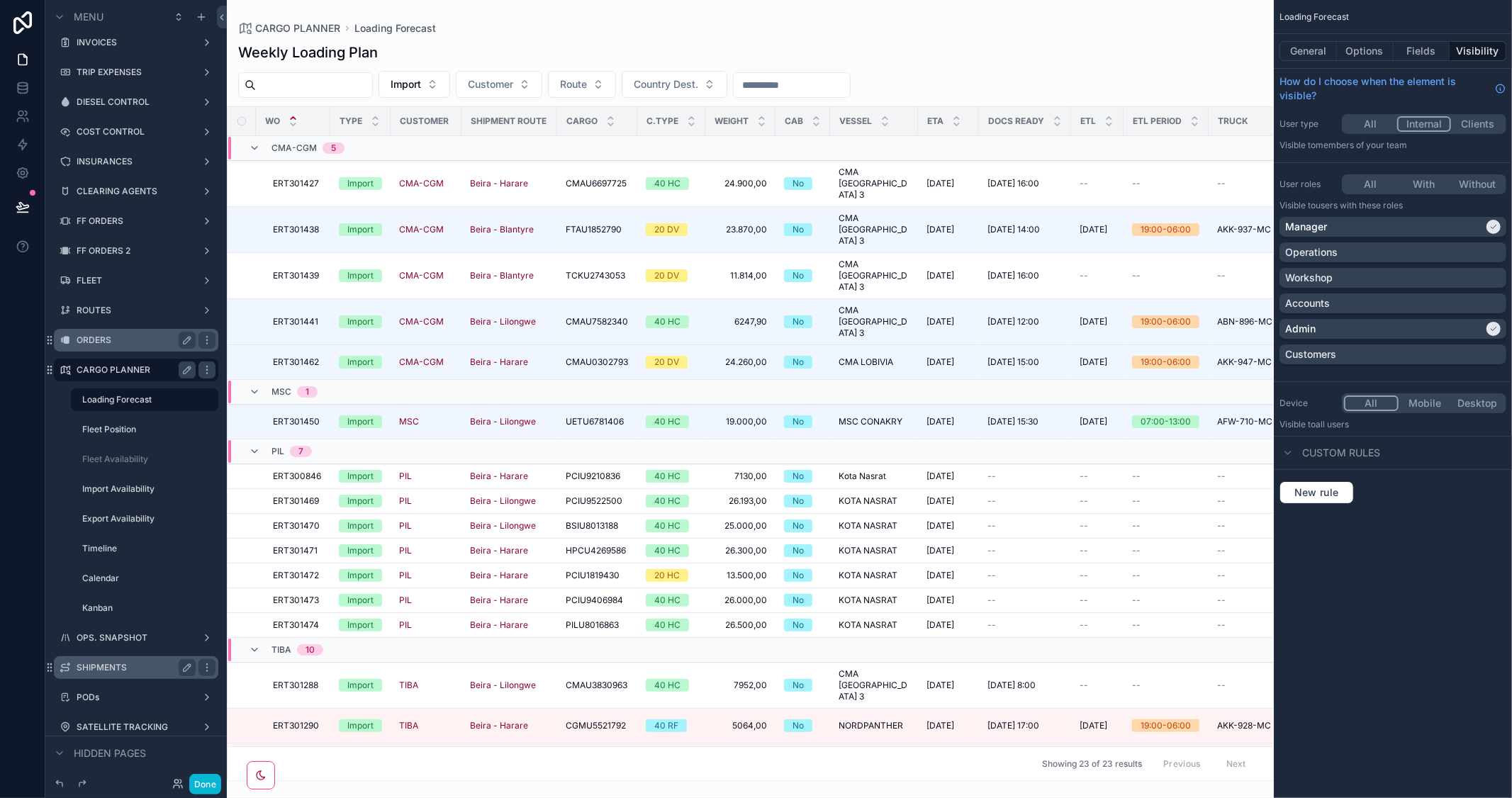
click at [118, 670] on label "SHIPMENTS" at bounding box center [133, 667] width 114 height 12
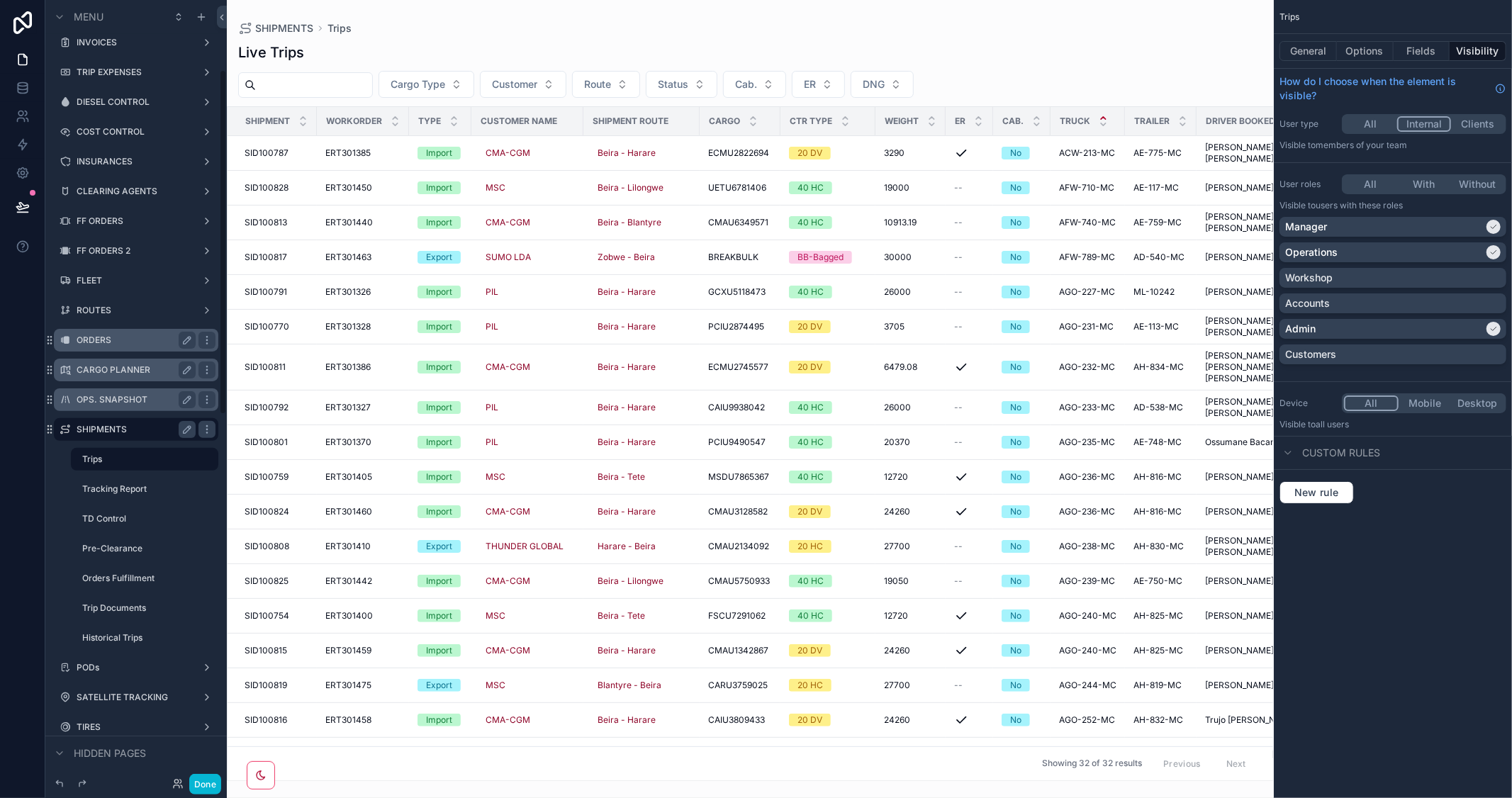
click at [128, 400] on label "OPS. SNAPSHOT" at bounding box center [133, 399] width 114 height 12
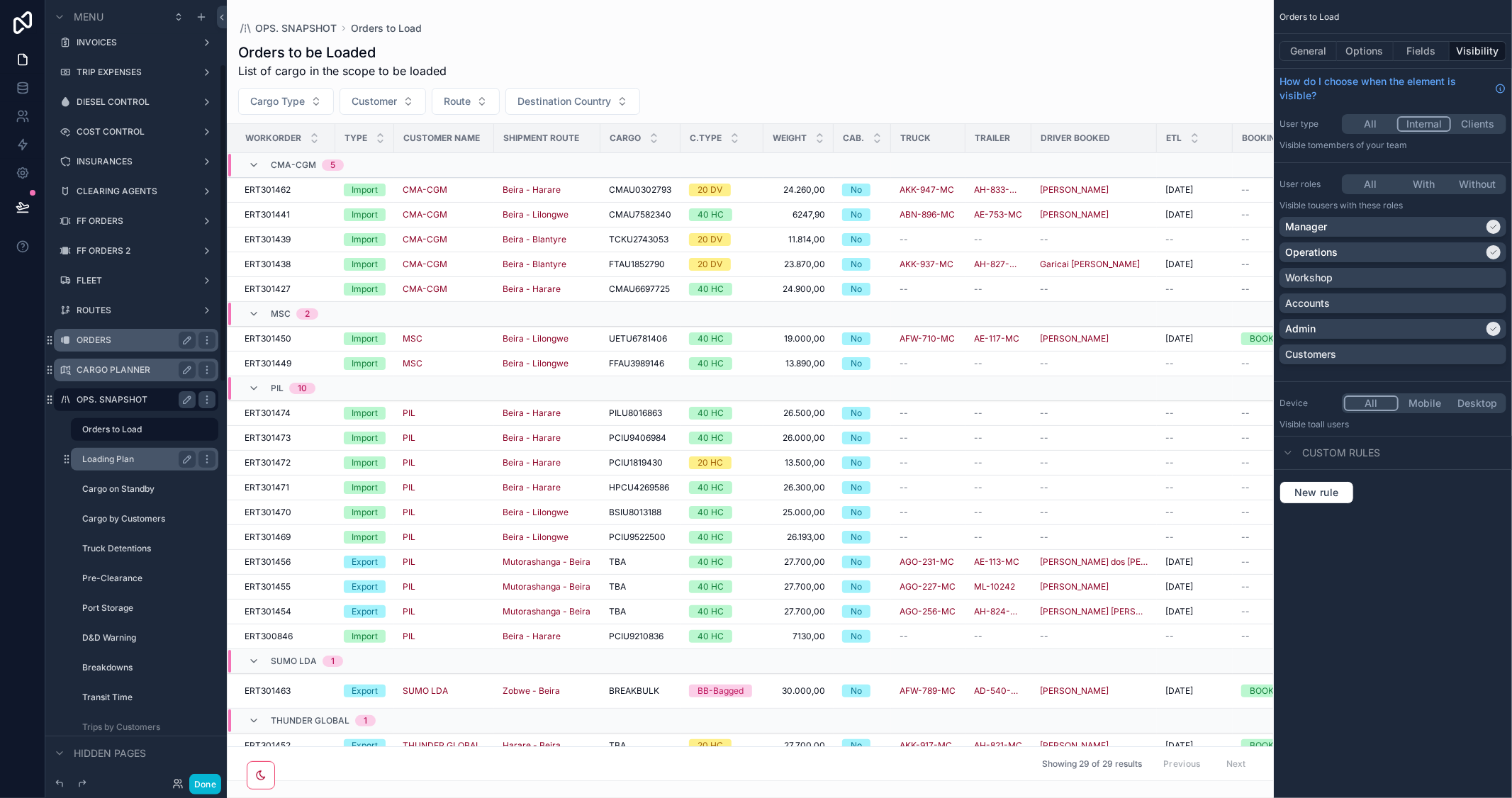
click at [114, 455] on label "Loading Plan" at bounding box center [136, 459] width 107 height 12
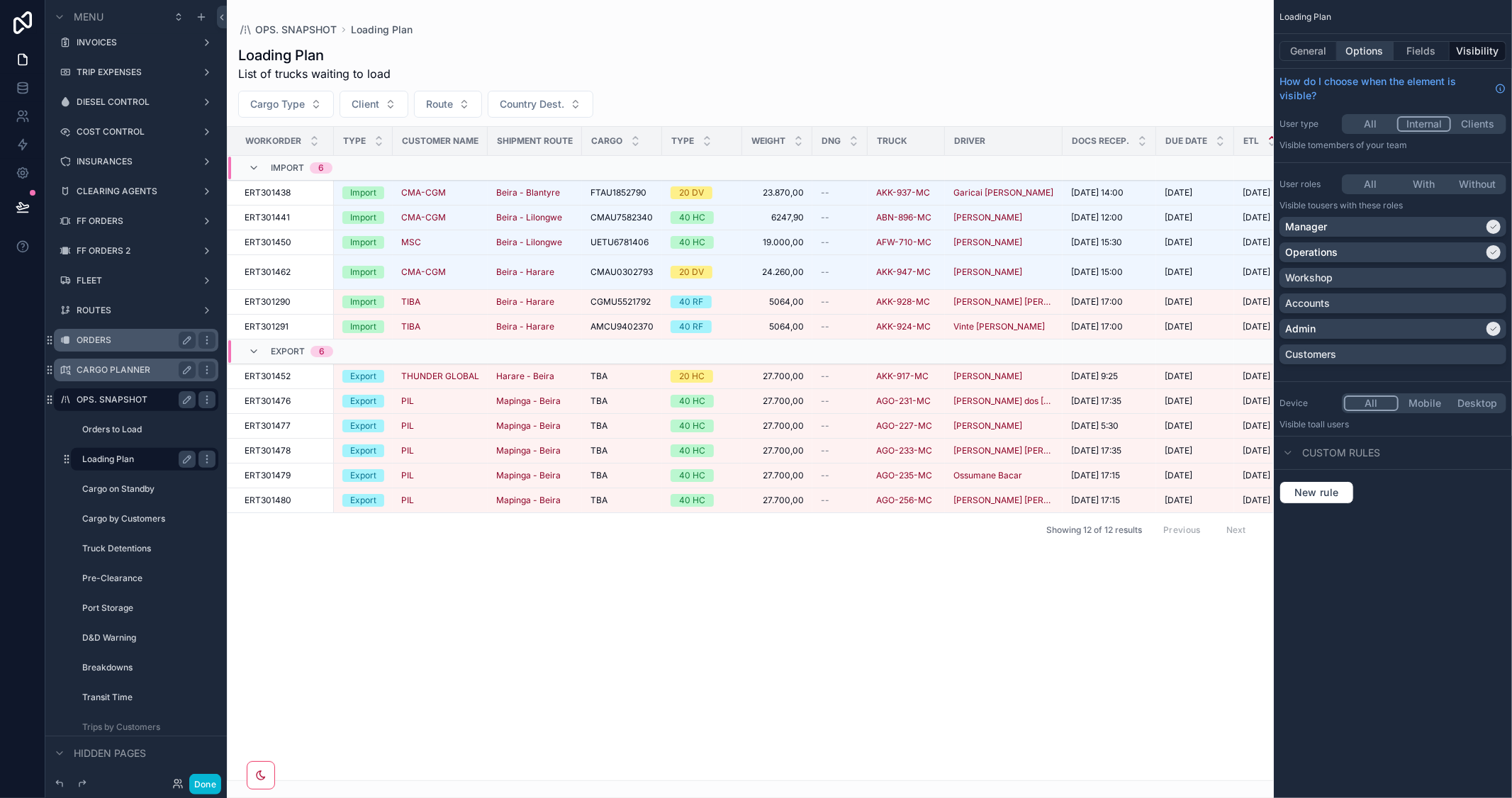
click at [1369, 48] on button "Options" at bounding box center [1365, 51] width 57 height 19
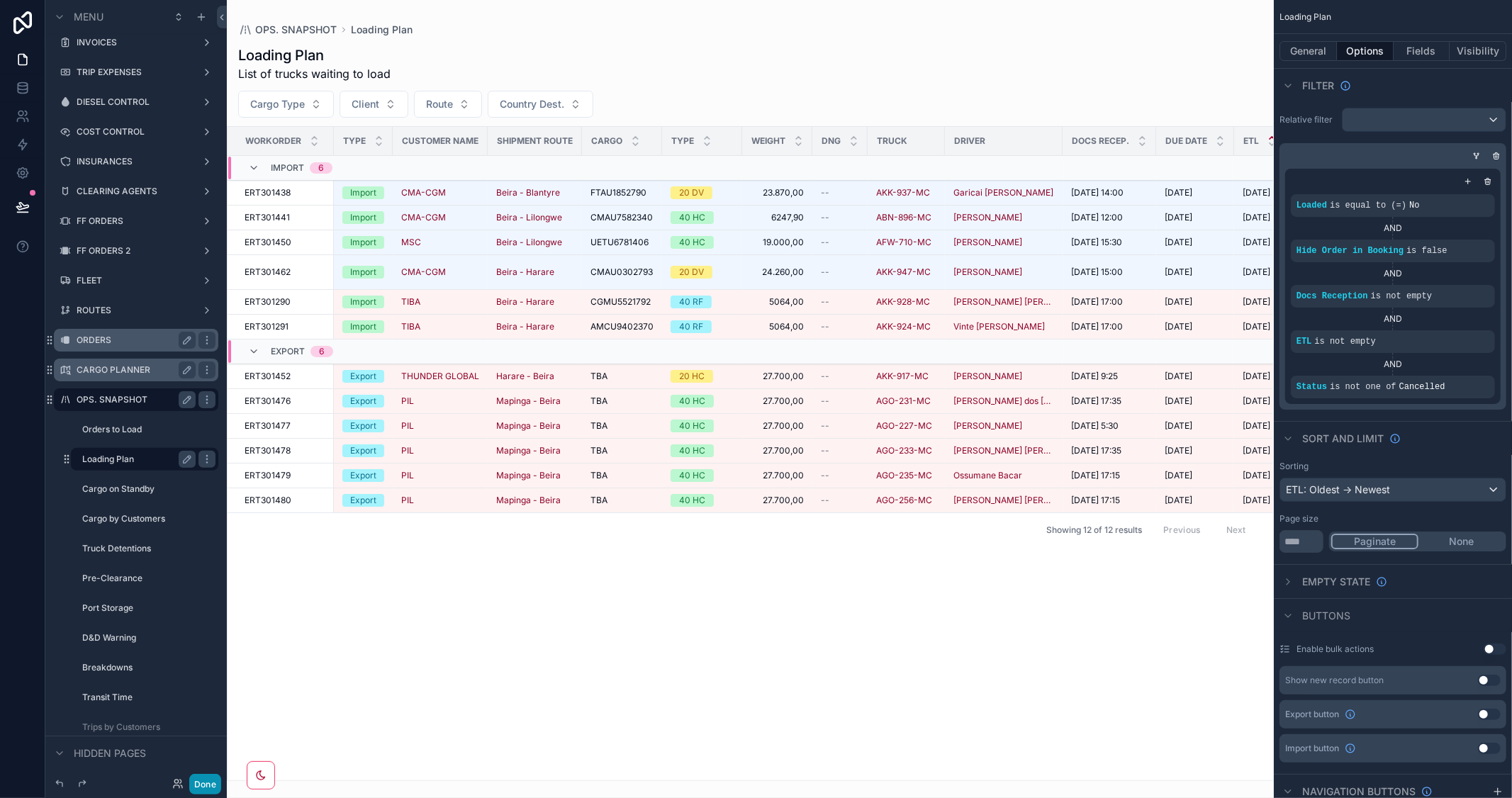
click at [192, 779] on button "Done" at bounding box center [205, 784] width 32 height 20
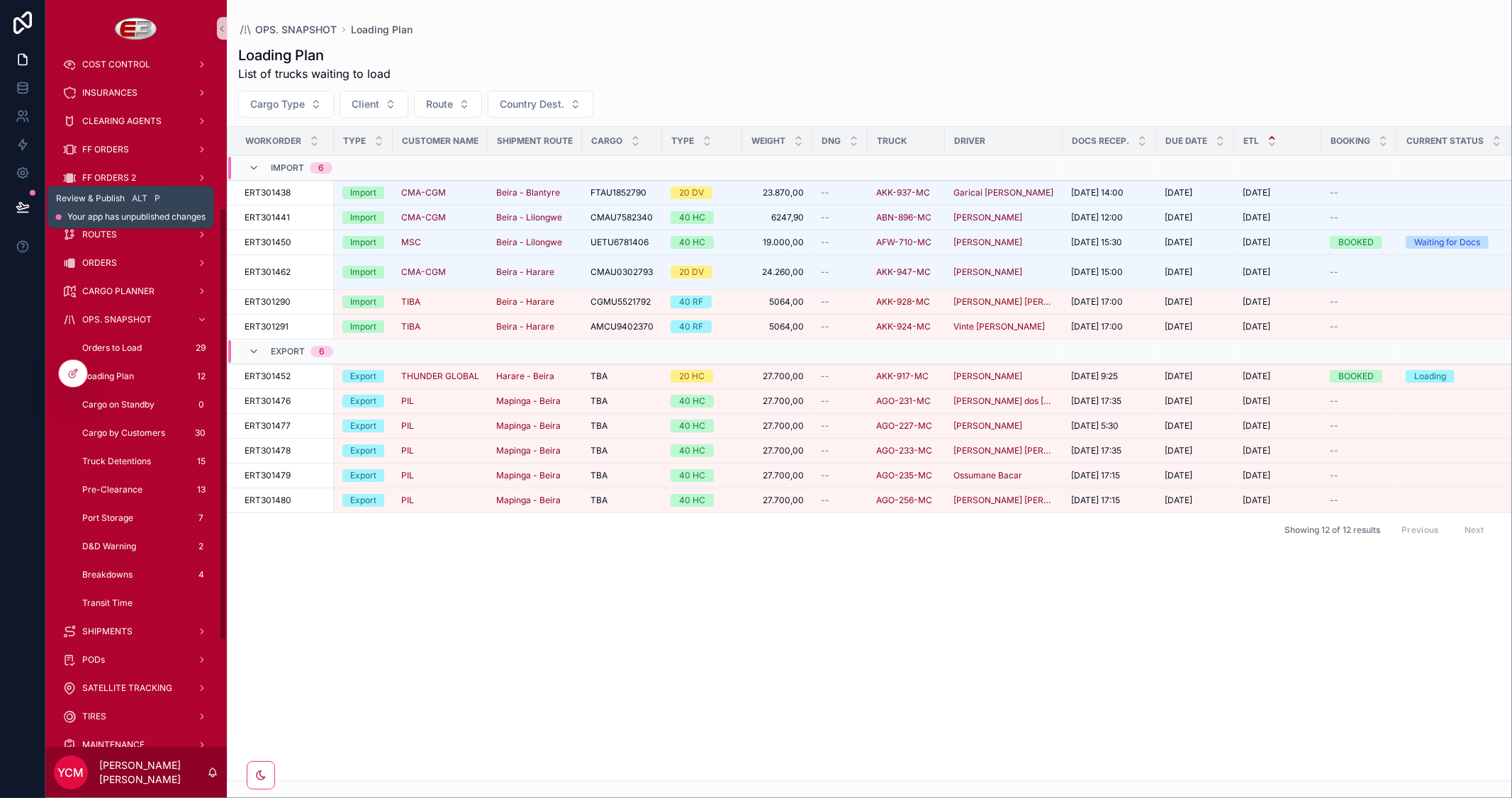
click at [19, 201] on icon at bounding box center [23, 207] width 14 height 14
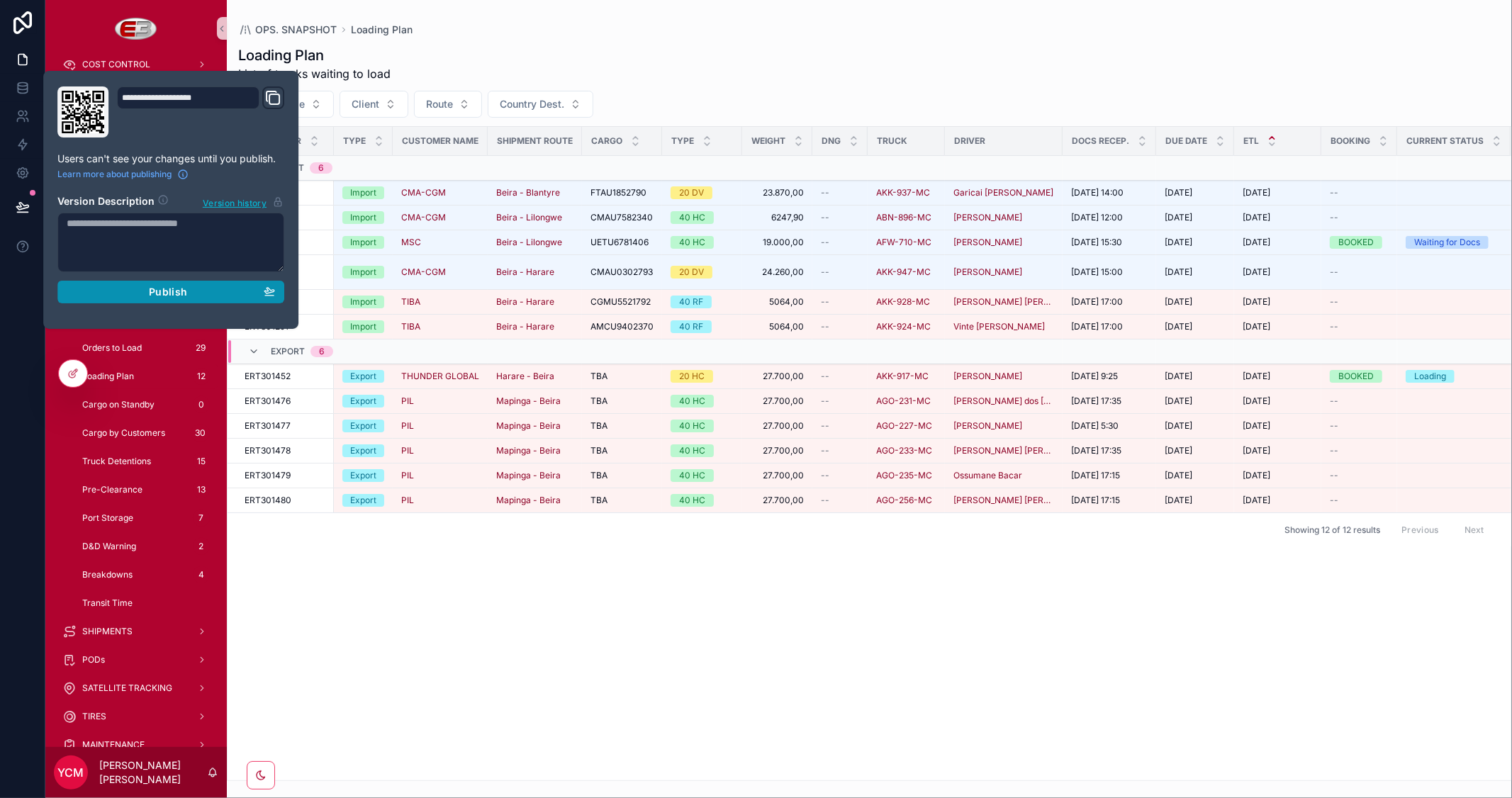
click at [154, 289] on span "Publish" at bounding box center [167, 292] width 38 height 12
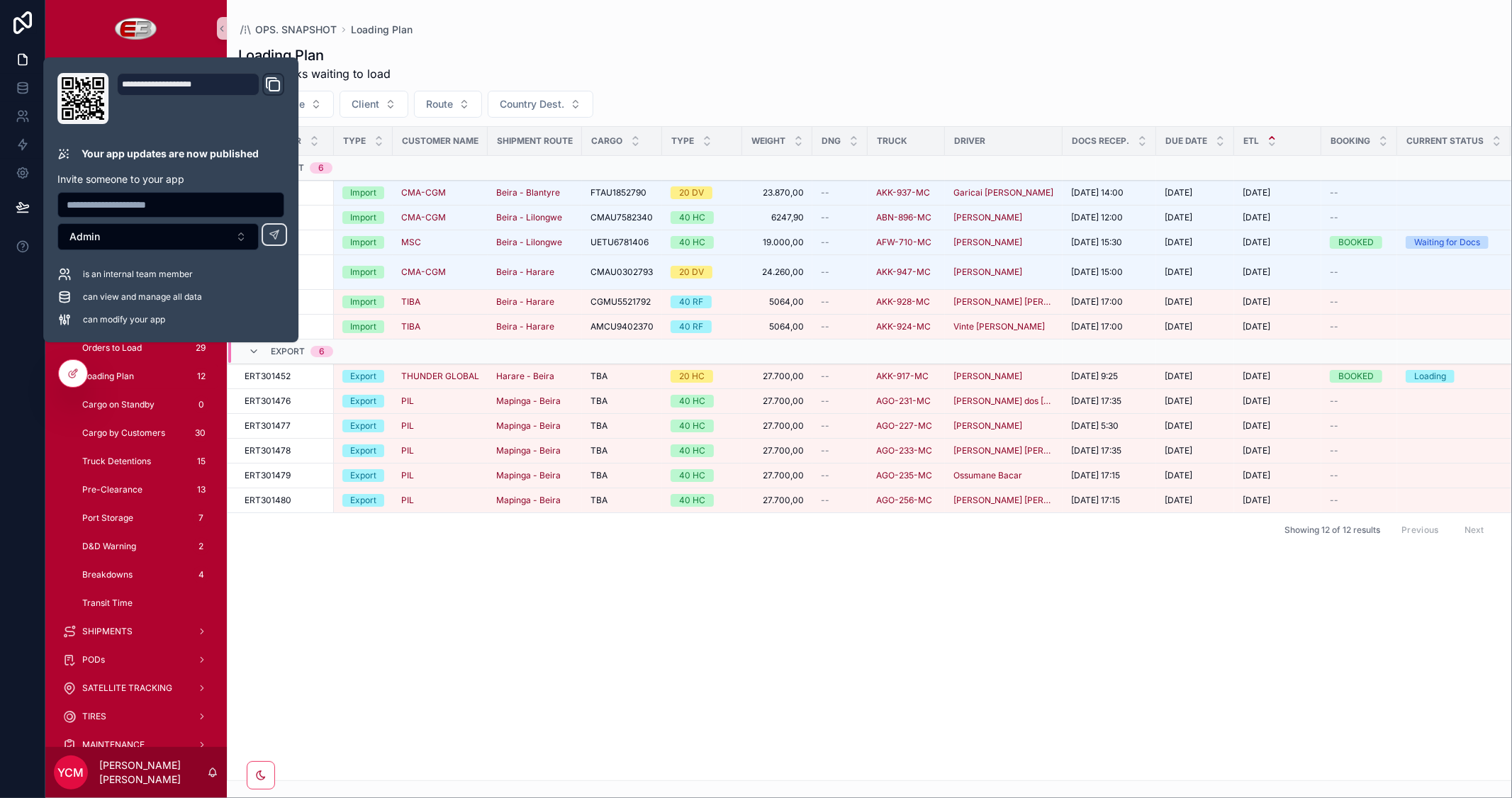
click at [659, 668] on div "Workorder Type Customer Name Shipment Route Cargo Type Weight dng Truck Driver …" at bounding box center [869, 453] width 1284 height 653
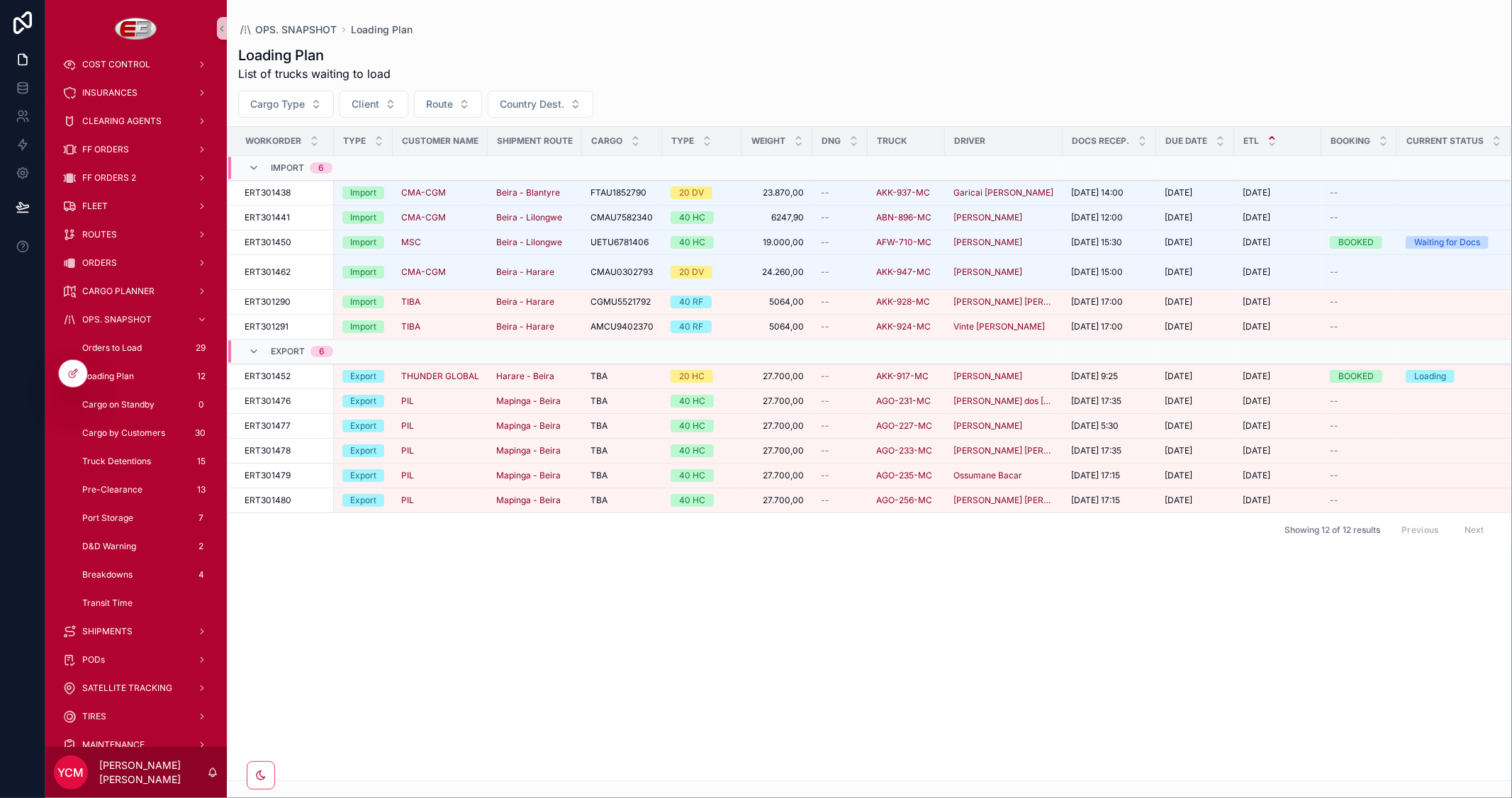
click at [119, 371] on span "Loading Plan" at bounding box center [108, 376] width 51 height 12
click at [126, 283] on div "CARGO PLANNER" at bounding box center [135, 291] width 147 height 23
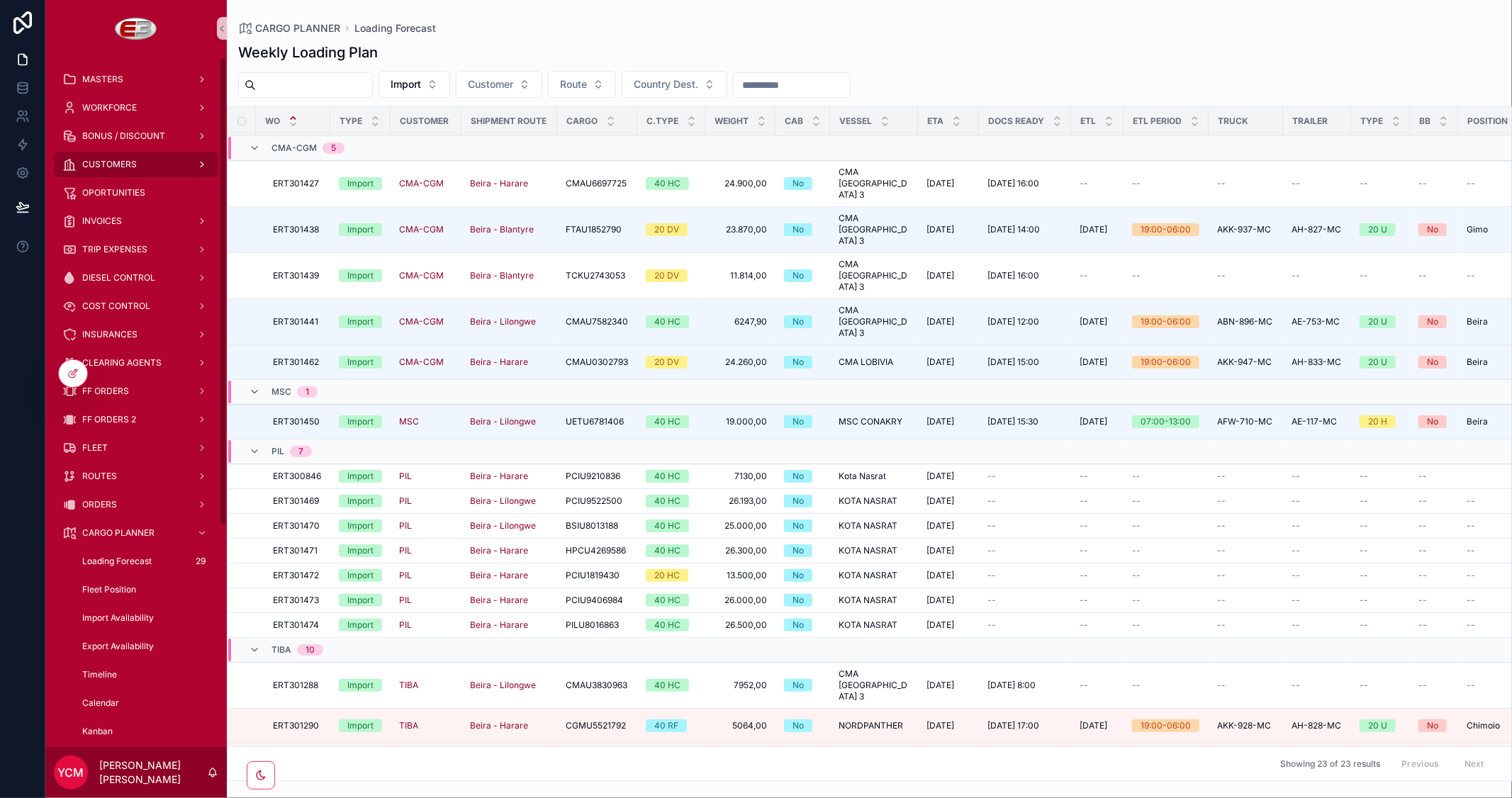
click at [128, 167] on span "CUSTOMERS" at bounding box center [110, 164] width 55 height 12
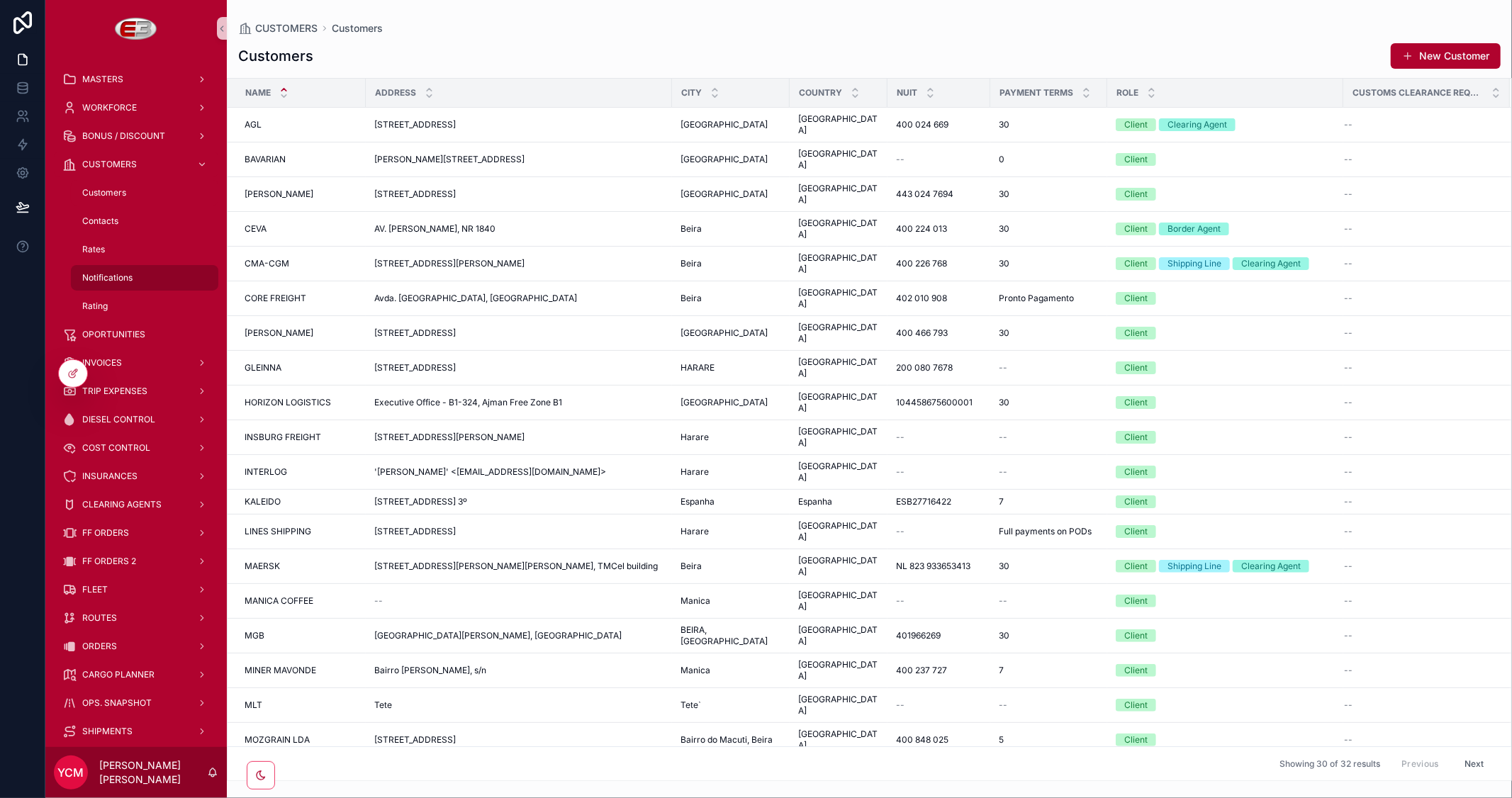
click at [114, 273] on span "Notifications" at bounding box center [107, 278] width 51 height 12
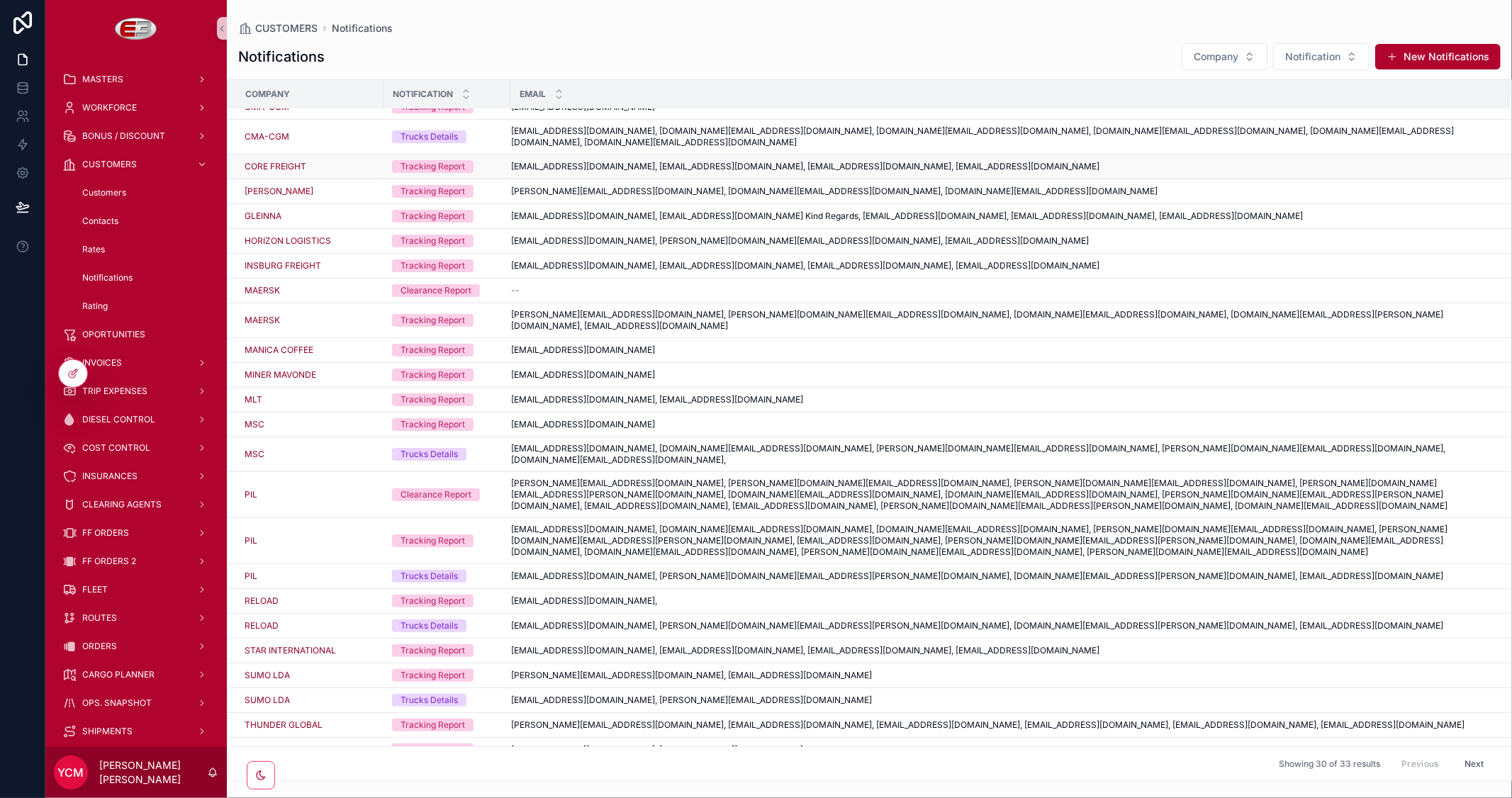
scroll to position [136, 0]
click at [1315, 58] on span "Notification" at bounding box center [1312, 57] width 55 height 14
click at [1297, 158] on div "Trucks Details" at bounding box center [1322, 160] width 170 height 23
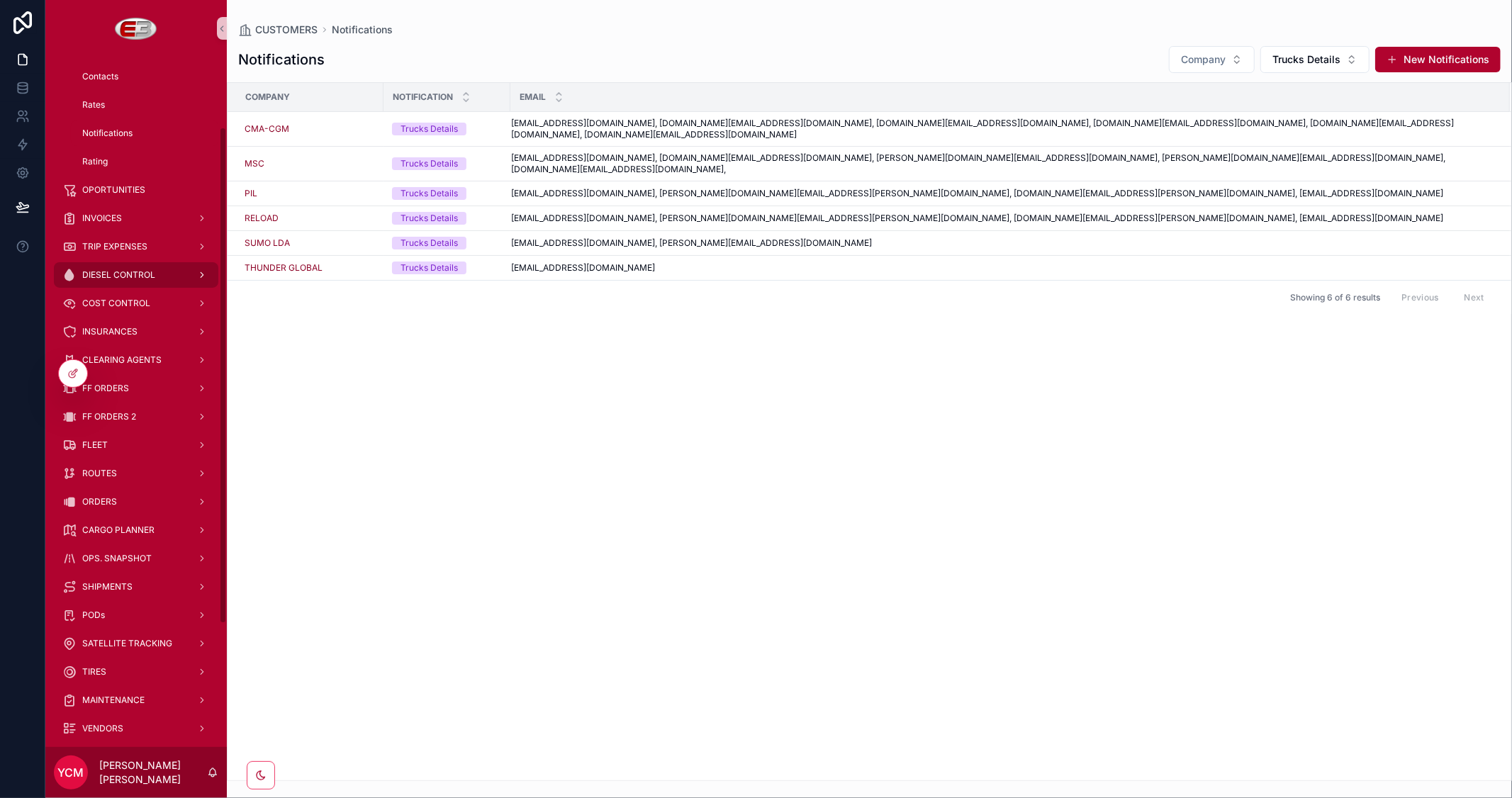
scroll to position [157, 0]
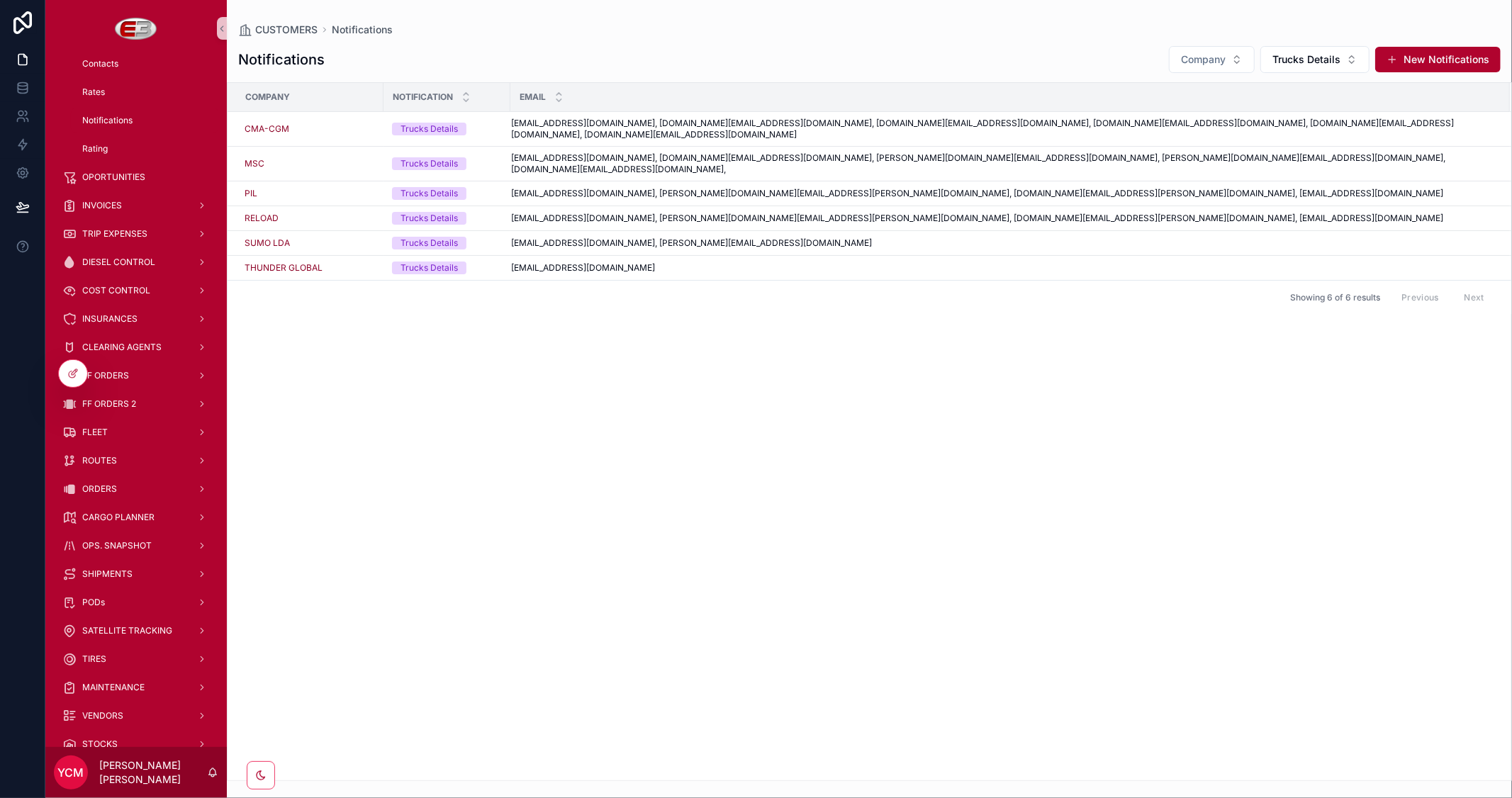
click at [640, 441] on div "Company Notification Email CMA-CGM Trucks Details BER.JLOBATO@cma-cgm.com, BER.…" at bounding box center [869, 432] width 1284 height 698
click at [1338, 62] on span "Trucks Details" at bounding box center [1306, 59] width 68 height 14
click at [1281, 116] on div "None" at bounding box center [1316, 117] width 170 height 23
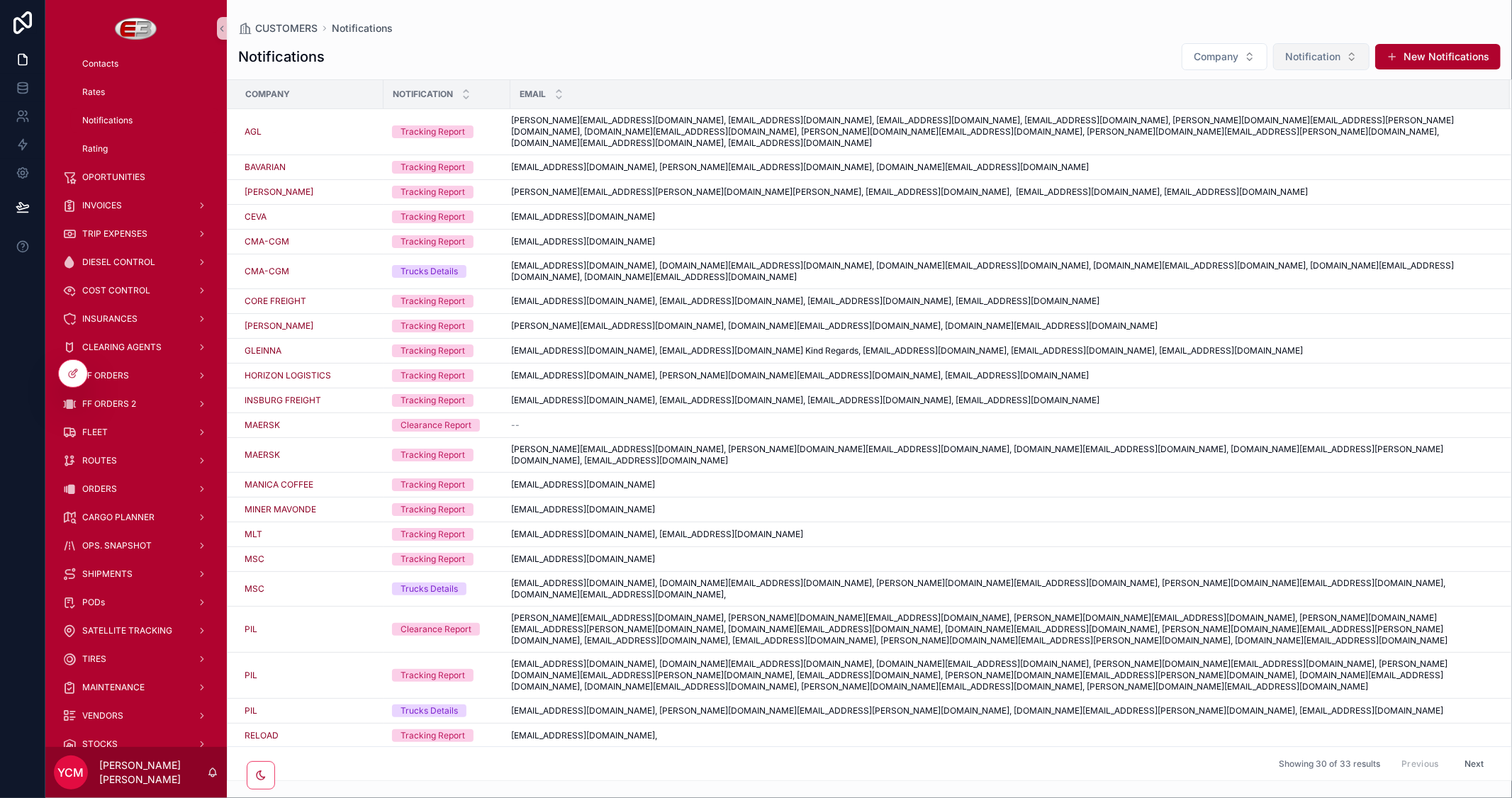
click at [1322, 60] on span "Notification" at bounding box center [1312, 57] width 55 height 14
click at [1292, 160] on div "Trucks Details" at bounding box center [1322, 160] width 170 height 23
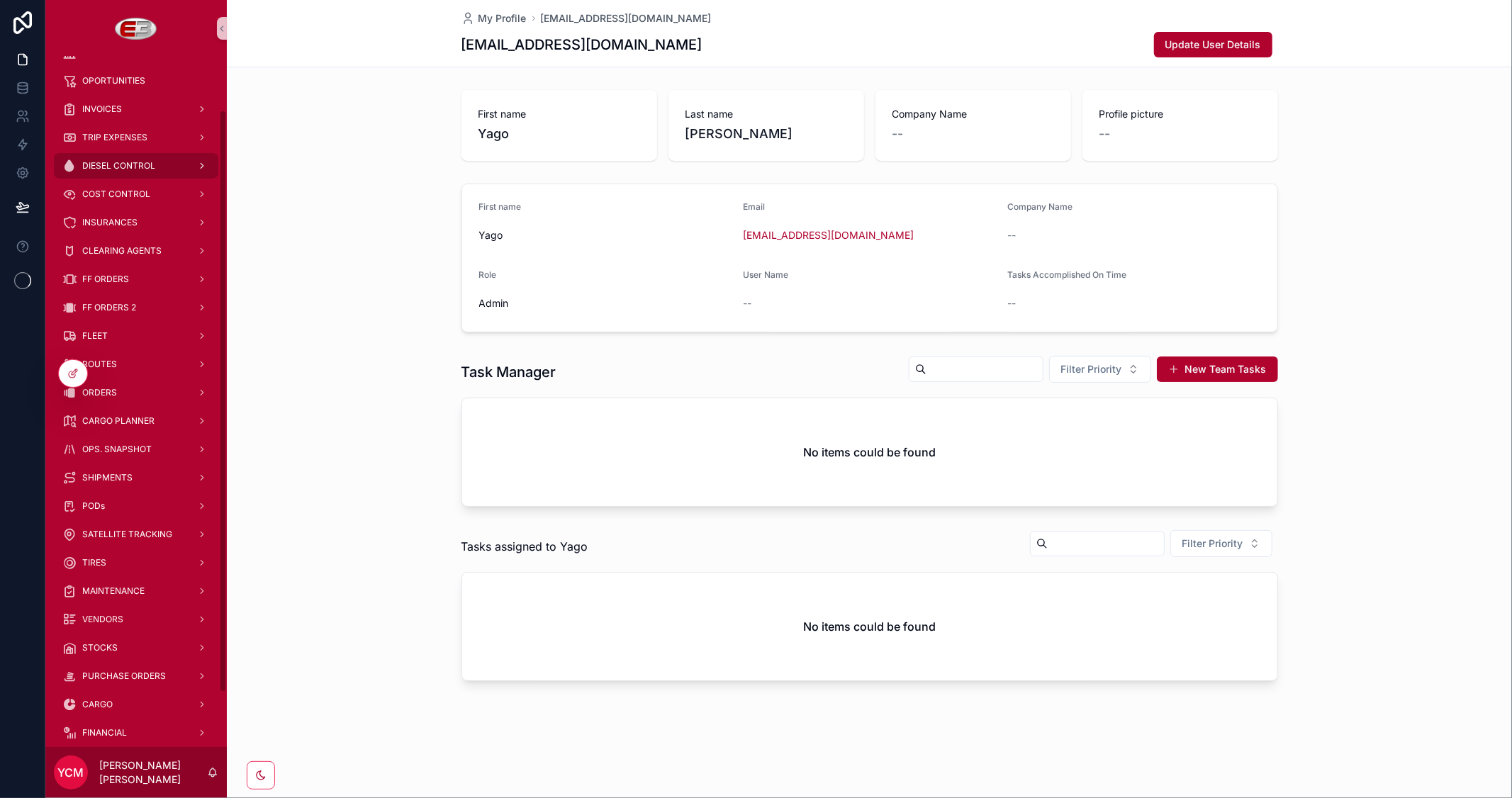
scroll to position [128, 0]
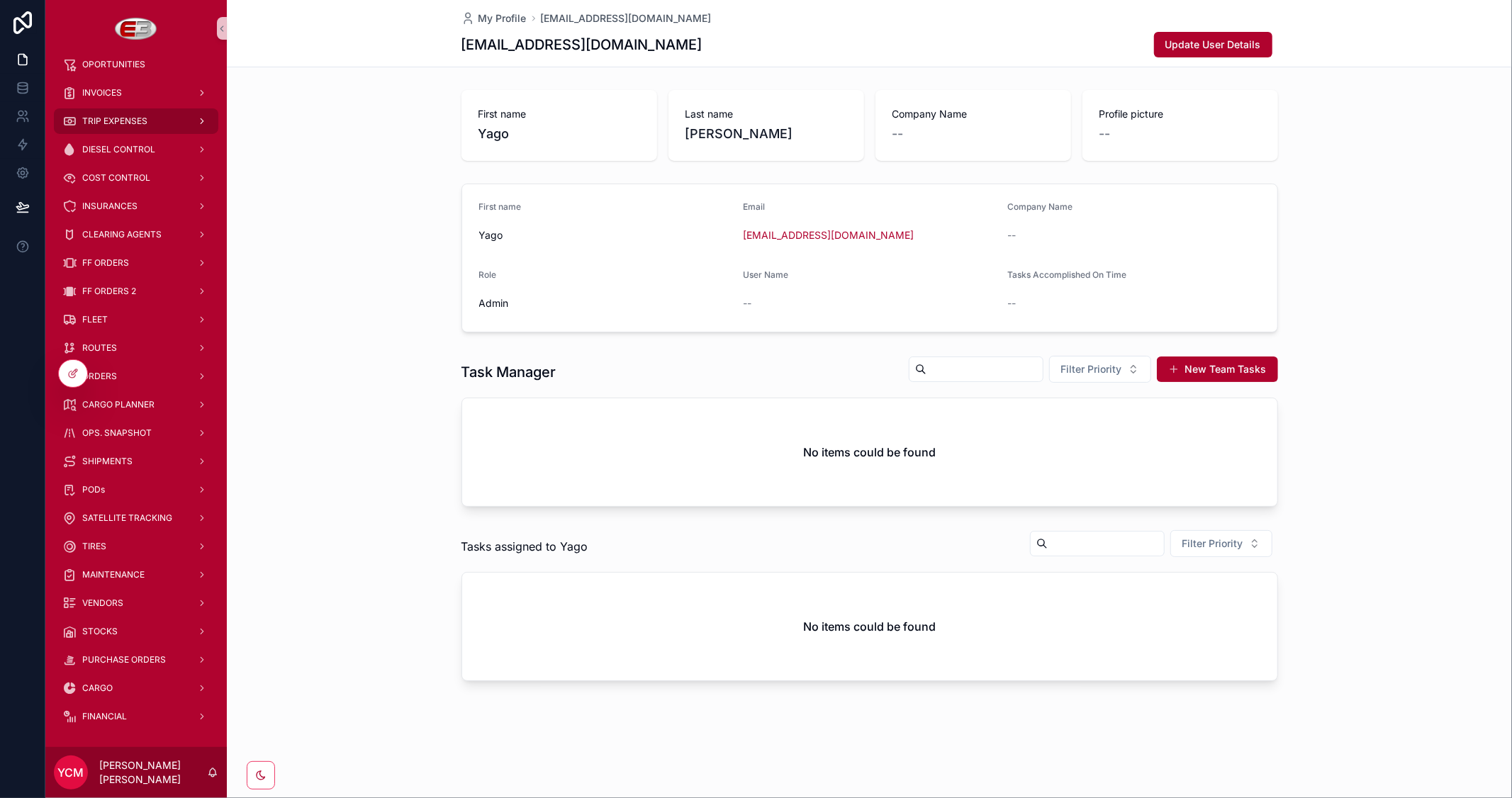
click at [114, 128] on div "TRIP EXPENSES" at bounding box center [135, 121] width 147 height 23
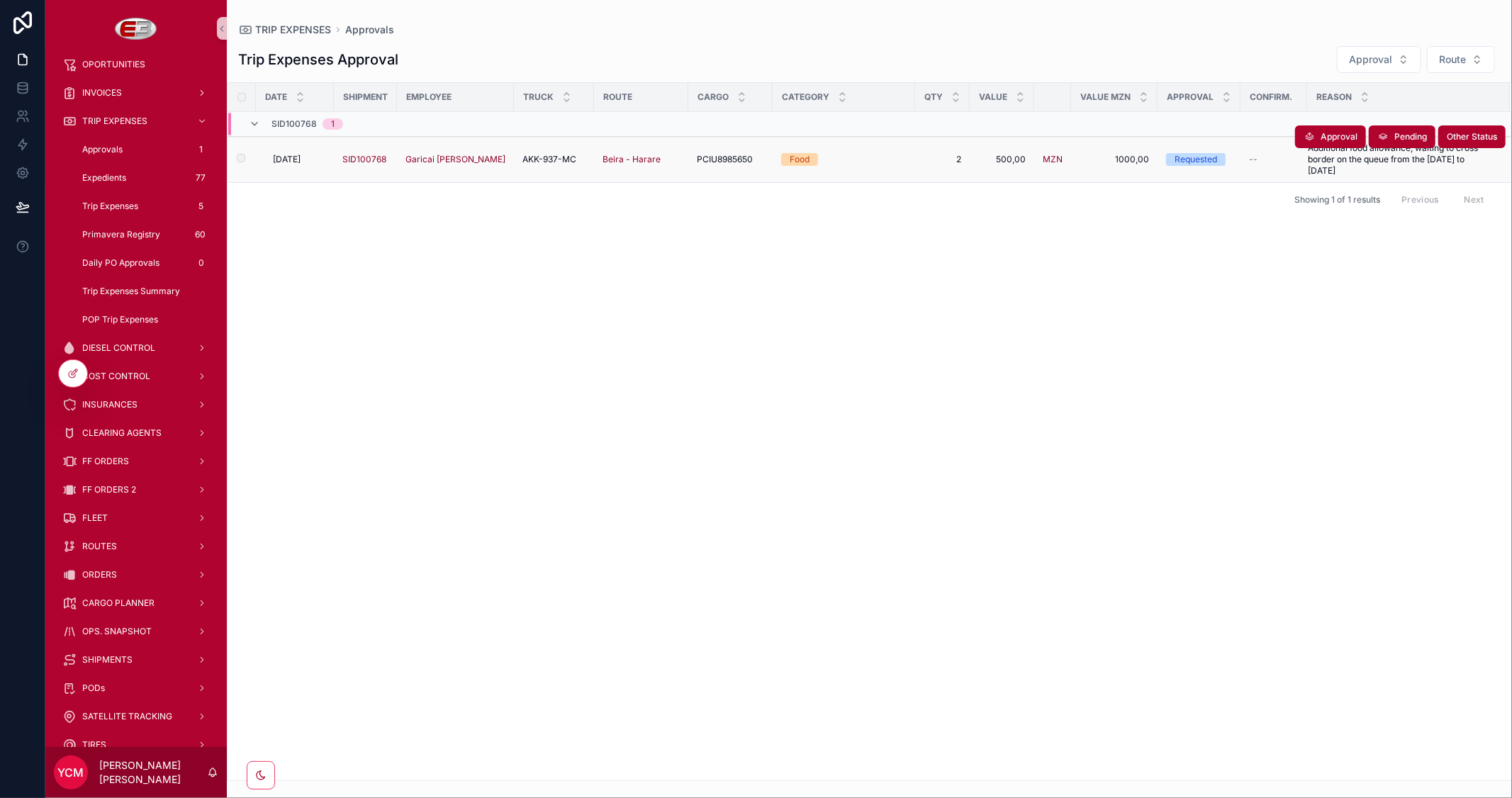
click at [301, 156] on span "[DATE]" at bounding box center [287, 160] width 28 height 12
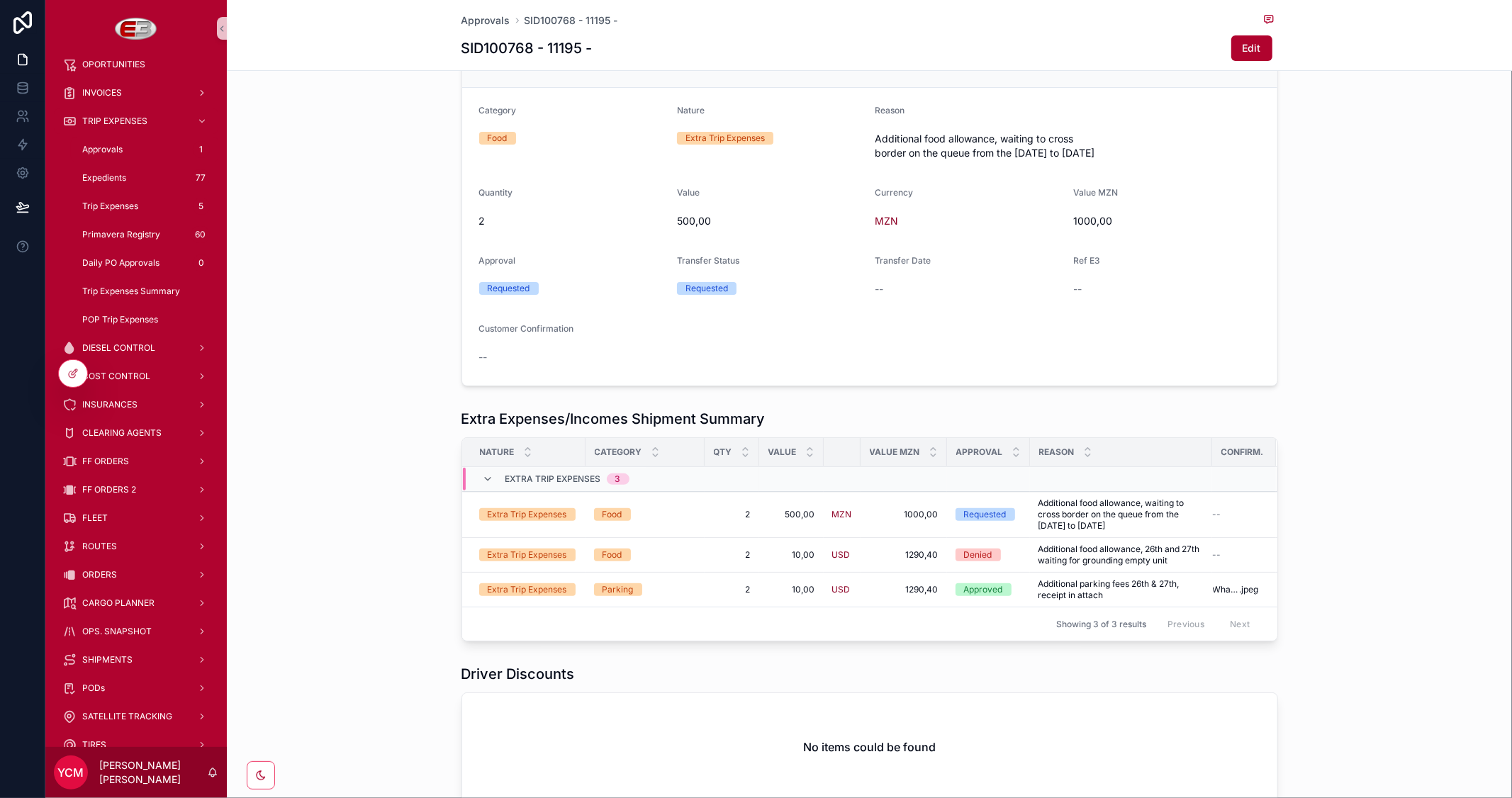
scroll to position [236, 0]
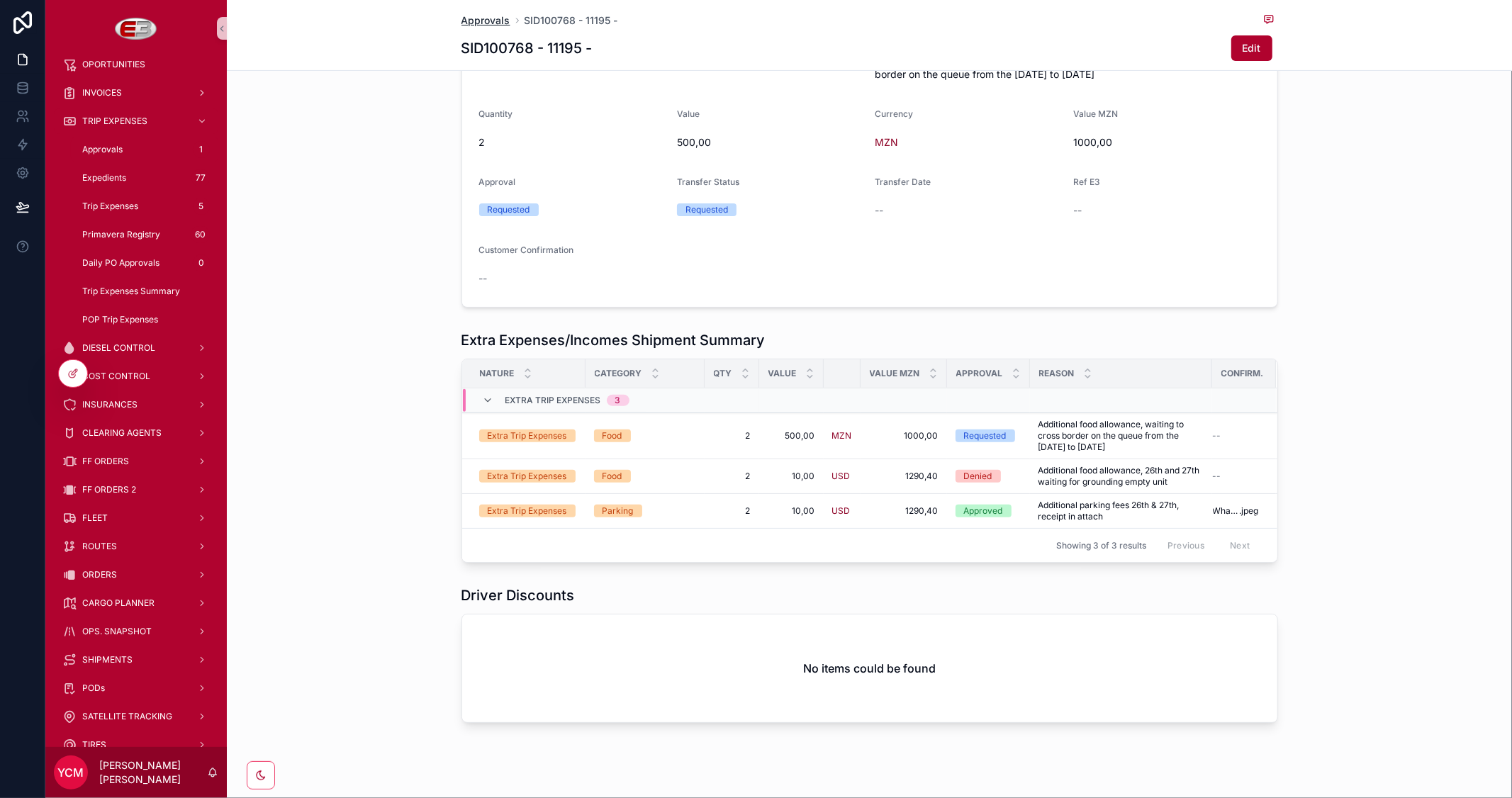
click at [478, 19] on span "Approvals" at bounding box center [486, 20] width 49 height 14
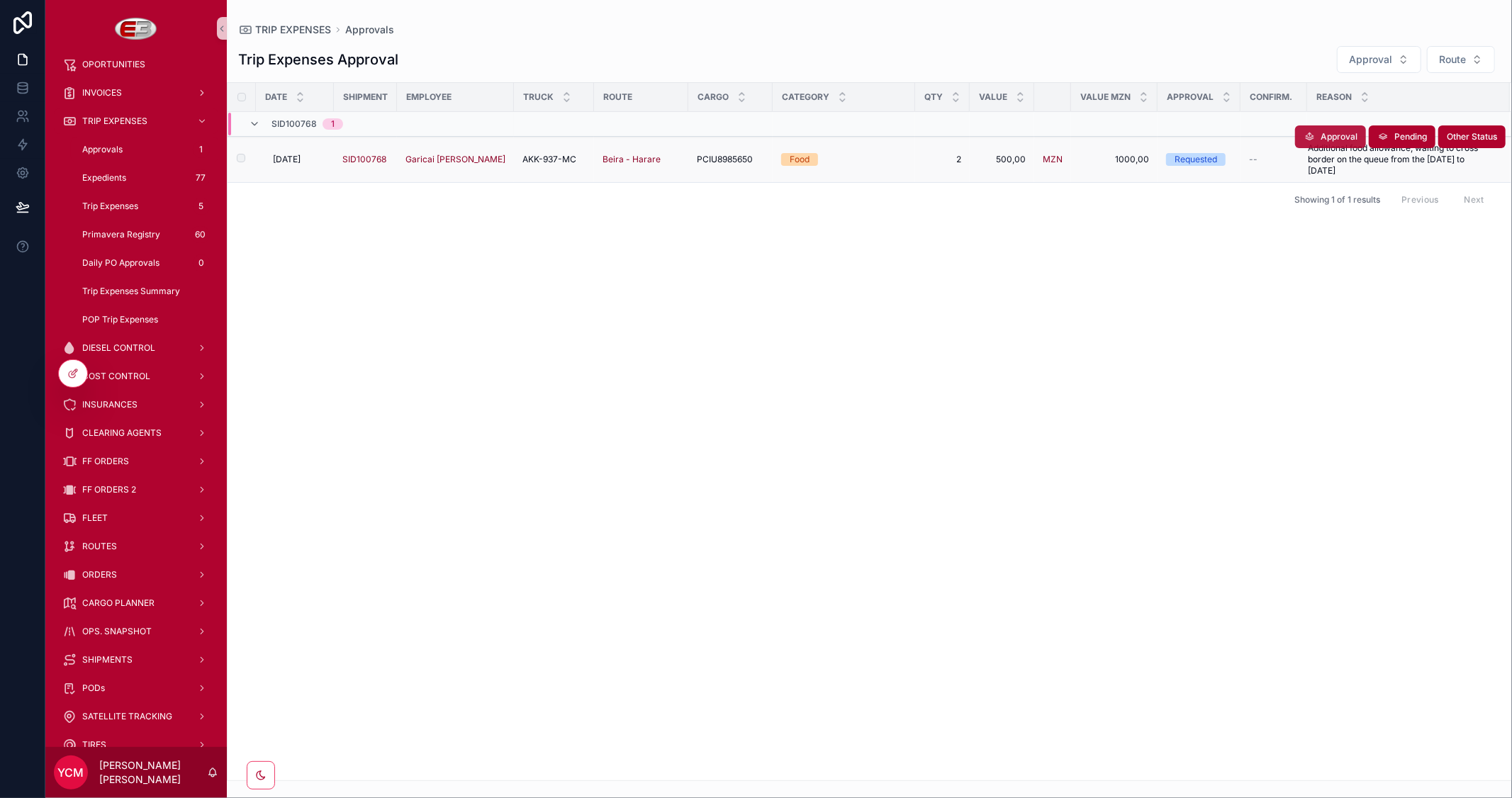
click at [1326, 139] on span "Approval" at bounding box center [1338, 136] width 37 height 12
